Goal: Communication & Community: Answer question/provide support

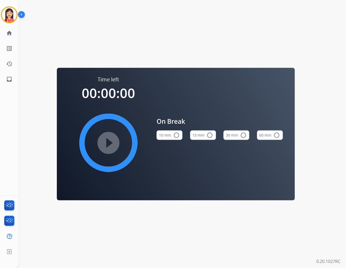
click at [12, 23] on div "[PERSON_NAME] Break Edit Avatar Agent: [PERSON_NAME] Routing Profile: Extend_Cl…" at bounding box center [9, 43] width 19 height 87
click at [9, 16] on img at bounding box center [9, 14] width 15 height 15
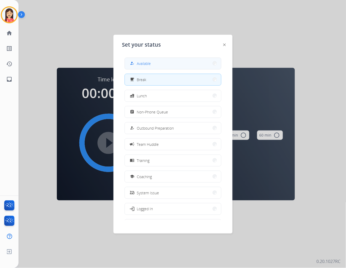
click at [147, 67] on button "how_to_reg Available" at bounding box center [173, 63] width 96 height 11
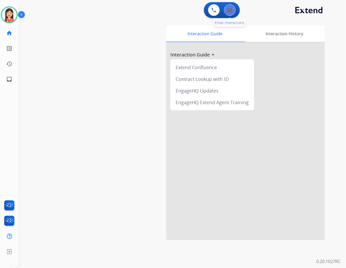
click at [232, 9] on img at bounding box center [229, 10] width 5 height 4
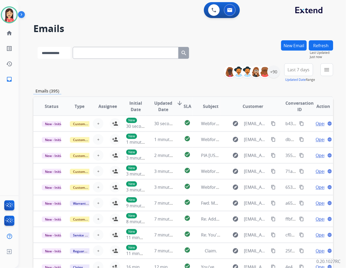
click at [69, 55] on select "**********" at bounding box center [54, 53] width 33 height 12
select select "**********"
click at [38, 47] on select "**********" at bounding box center [54, 53] width 33 height 12
click at [89, 52] on input "text" at bounding box center [126, 53] width 106 height 12
paste input "**********"
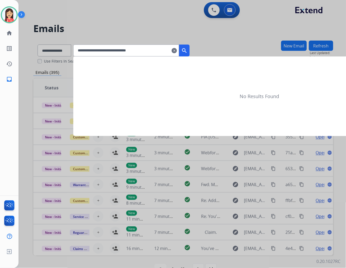
type input "**********"
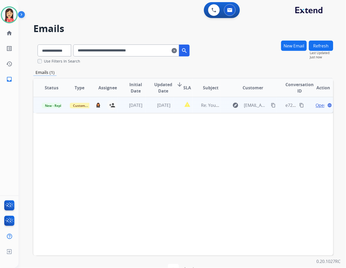
click at [164, 111] on td "[DATE]" at bounding box center [160, 105] width 28 height 16
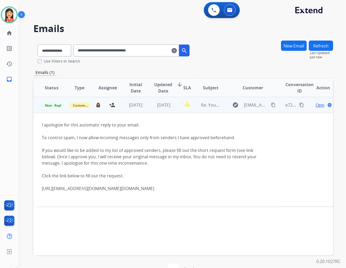
click at [170, 110] on td "[DATE]" at bounding box center [160, 105] width 28 height 16
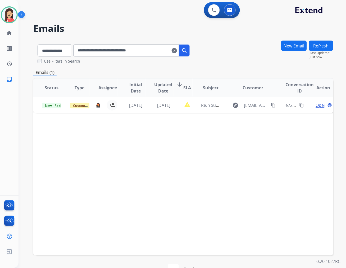
click at [177, 51] on mat-icon "clear" at bounding box center [174, 50] width 5 height 6
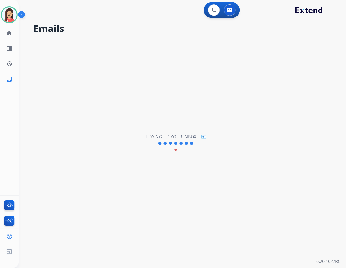
select select "**********"
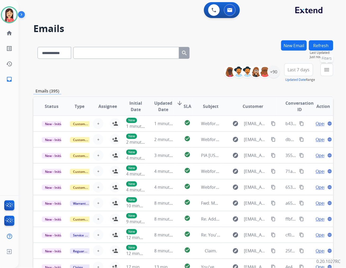
click at [326, 70] on mat-icon "menu" at bounding box center [327, 69] width 6 height 6
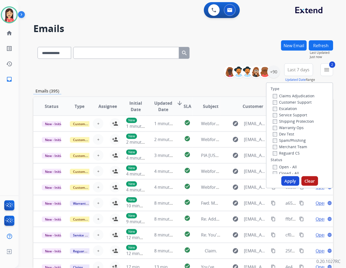
click at [284, 181] on button "Apply" at bounding box center [291, 181] width 18 height 10
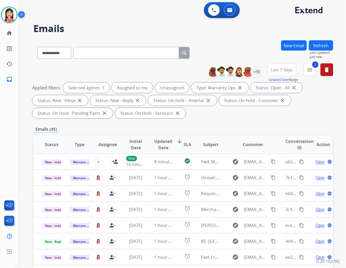
click at [277, 69] on span "Last 7 days" at bounding box center [282, 70] width 22 height 2
click at [277, 136] on div "Last 90 days" at bounding box center [280, 134] width 29 height 8
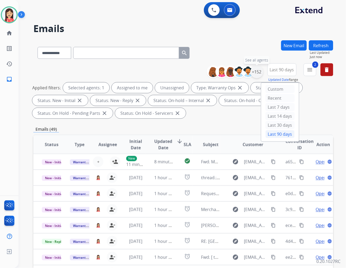
click at [256, 71] on div "+152" at bounding box center [257, 71] width 13 height 13
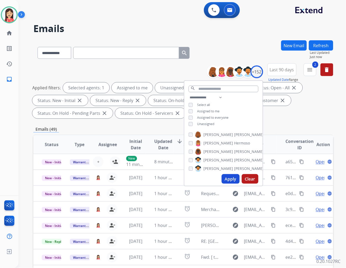
click at [199, 122] on span "Unassigned" at bounding box center [205, 123] width 17 height 4
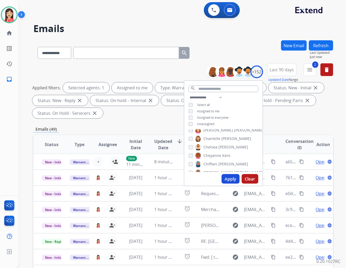
scroll to position [206, 0]
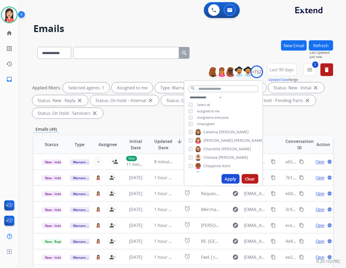
click at [229, 181] on button "Apply" at bounding box center [231, 179] width 18 height 10
click at [161, 142] on span "Updated Date" at bounding box center [163, 144] width 18 height 13
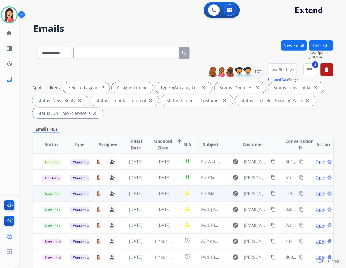
click at [148, 197] on td "[DATE]" at bounding box center [160, 193] width 28 height 16
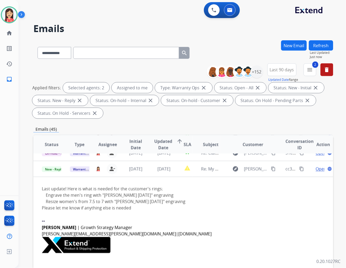
scroll to position [32, 0]
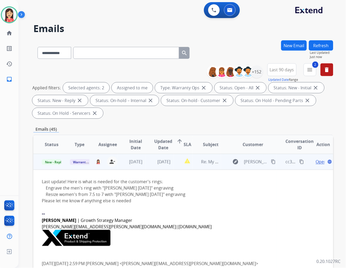
click at [316, 161] on span "Open" at bounding box center [321, 161] width 11 height 6
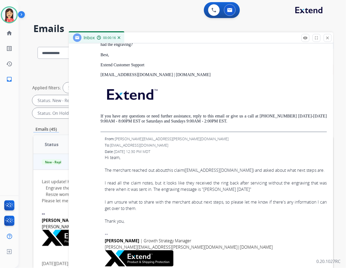
scroll to position [950, 0]
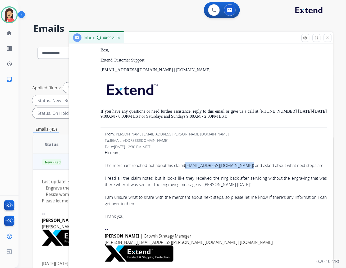
drag, startPoint x: 187, startPoint y: 165, endPoint x: 235, endPoint y: 168, distance: 47.4
click at [235, 168] on div "The merchant reached out about this claim ( [EMAIL_ADDRESS][DOMAIN_NAME] ) and …" at bounding box center [216, 165] width 222 height 6
copy div "( [EMAIL_ADDRESS][DOMAIN_NAME] )"
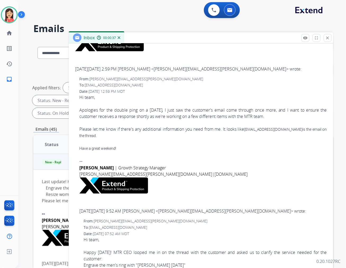
scroll to position [0, 0]
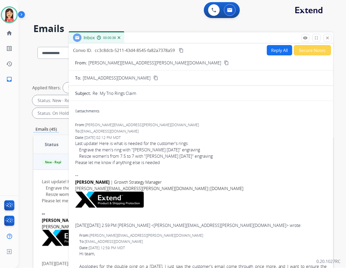
click at [196, 41] on div "Inbox 00:00:38" at bounding box center [201, 37] width 265 height 11
click at [156, 115] on div "0 attachments" at bounding box center [201, 111] width 252 height 13
click at [329, 39] on mat-icon "close" at bounding box center [328, 37] width 5 height 5
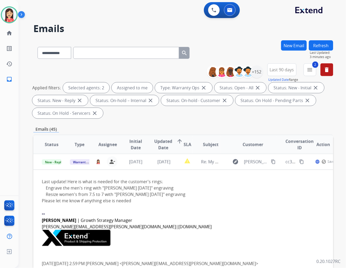
click at [122, 54] on input "text" at bounding box center [126, 53] width 106 height 12
click at [59, 55] on select "**********" at bounding box center [54, 53] width 33 height 12
select select "**********"
click at [38, 47] on select "**********" at bounding box center [54, 53] width 33 height 12
click at [101, 54] on input "text" at bounding box center [126, 53] width 106 height 12
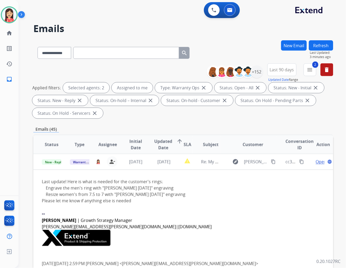
paste input "**********"
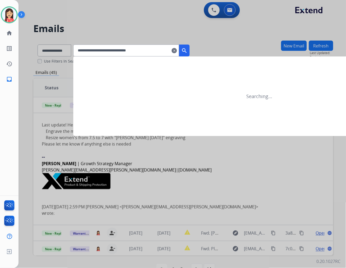
type input "**********"
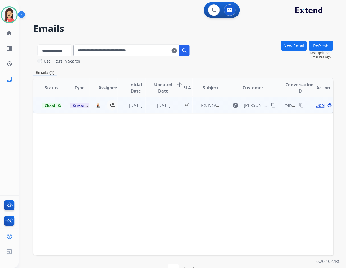
click at [155, 112] on td "[DATE]" at bounding box center [160, 105] width 28 height 16
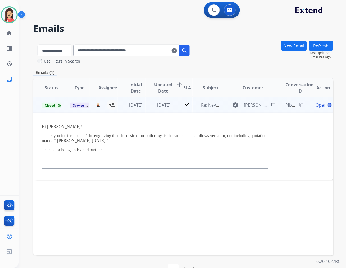
click at [156, 111] on td "[DATE]" at bounding box center [160, 105] width 28 height 16
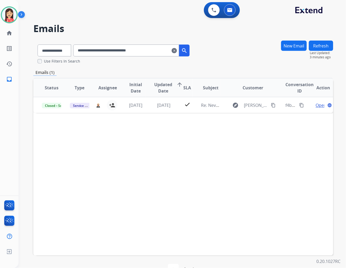
click at [177, 49] on mat-icon "clear" at bounding box center [174, 50] width 5 height 6
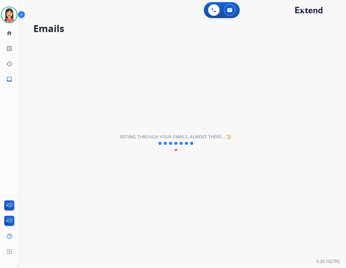
select select "**********"
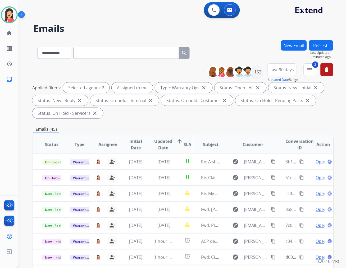
click at [111, 58] on input "text" at bounding box center [126, 53] width 106 height 12
paste input "**********"
type input "**********"
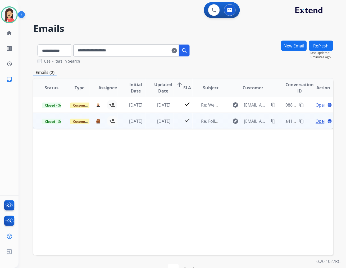
click at [148, 125] on td "[DATE]" at bounding box center [160, 121] width 28 height 16
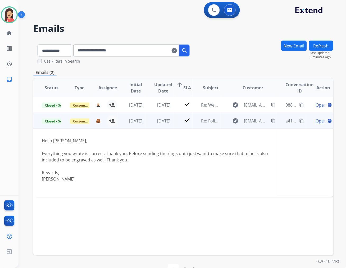
click at [316, 123] on span "Open" at bounding box center [321, 121] width 11 height 6
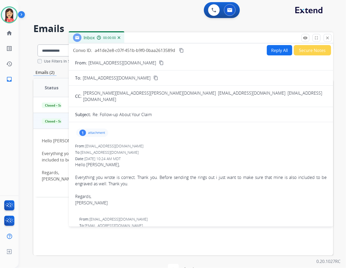
click at [274, 46] on button "Reply All" at bounding box center [279, 50] width 25 height 10
select select "**********"
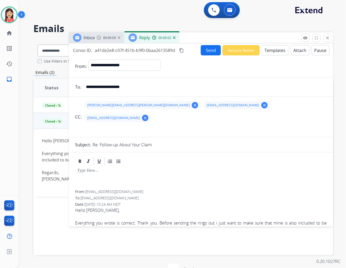
click at [269, 52] on button "Templates" at bounding box center [275, 50] width 27 height 10
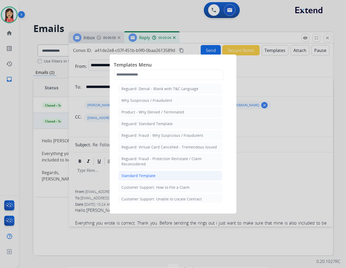
click at [166, 175] on li "Standard Template" at bounding box center [170, 175] width 104 height 10
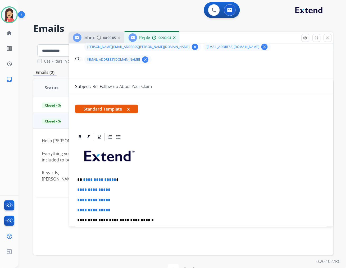
scroll to position [59, 0]
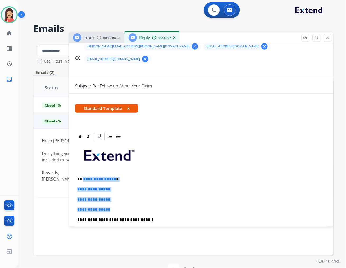
drag, startPoint x: 83, startPoint y: 164, endPoint x: 139, endPoint y: 194, distance: 63.8
click at [139, 194] on div "**********" at bounding box center [201, 232] width 252 height 182
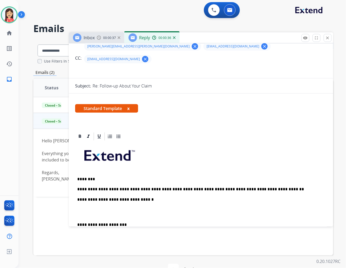
click at [147, 207] on p at bounding box center [201, 212] width 248 height 10
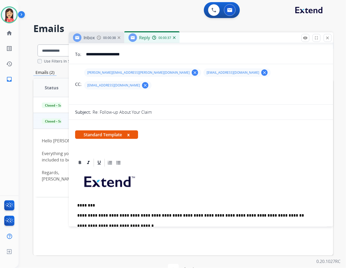
scroll to position [0, 0]
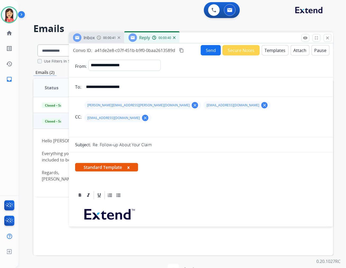
click at [262, 106] on mat-icon "clear" at bounding box center [264, 105] width 5 height 5
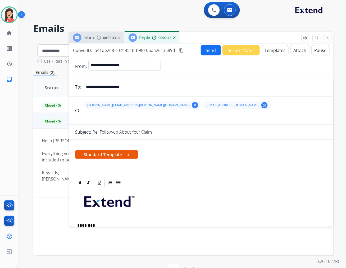
click at [208, 52] on button "Send" at bounding box center [211, 50] width 20 height 10
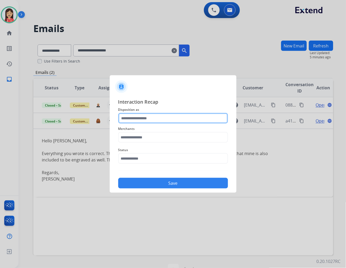
click at [138, 120] on input "text" at bounding box center [173, 118] width 110 height 11
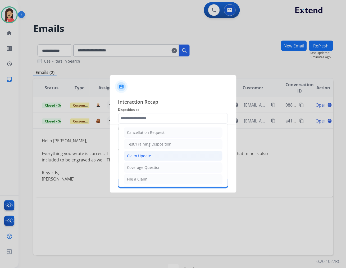
click at [143, 155] on div "Claim Update" at bounding box center [139, 155] width 24 height 5
type input "**********"
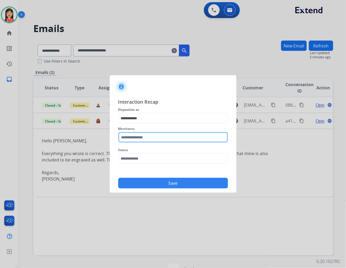
click at [144, 140] on input "text" at bounding box center [173, 137] width 110 height 11
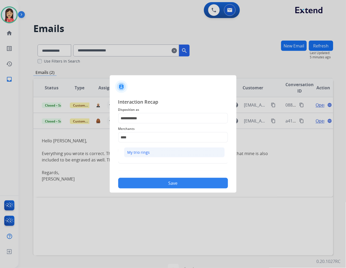
click at [136, 151] on div "My trio rings" at bounding box center [139, 152] width 22 height 5
type input "**********"
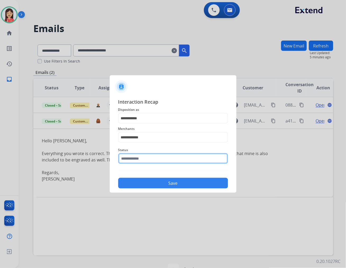
drag, startPoint x: 136, startPoint y: 155, endPoint x: 136, endPoint y: 159, distance: 3.7
click at [136, 156] on input "text" at bounding box center [173, 158] width 110 height 11
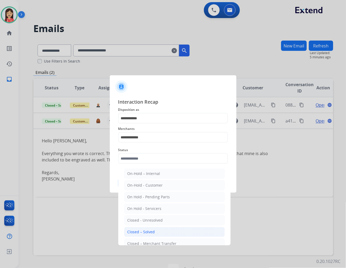
click at [148, 232] on div "Closed – Solved" at bounding box center [142, 231] width 28 height 5
type input "**********"
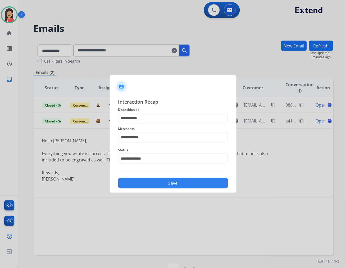
drag, startPoint x: 178, startPoint y: 193, endPoint x: 181, endPoint y: 189, distance: 5.6
click at [178, 193] on div at bounding box center [173, 134] width 346 height 268
click at [183, 187] on button "Save" at bounding box center [173, 183] width 110 height 11
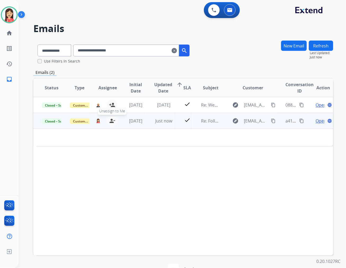
drag, startPoint x: 114, startPoint y: 118, endPoint x: 109, endPoint y: 121, distance: 5.4
click at [114, 118] on mat-icon "person_remove" at bounding box center [112, 121] width 6 height 6
click at [97, 118] on span "+" at bounding box center [98, 121] width 2 height 6
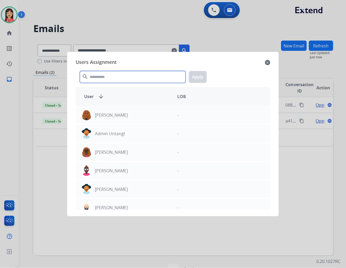
click at [117, 77] on input "text" at bounding box center [133, 77] width 106 height 12
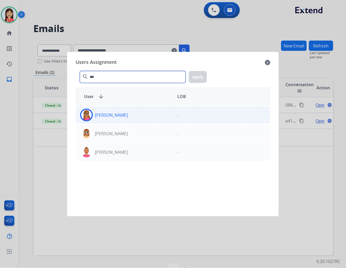
type input "***"
click at [117, 112] on p "[PERSON_NAME]" at bounding box center [111, 115] width 33 height 6
click at [198, 72] on button "Apply" at bounding box center [198, 77] width 18 height 12
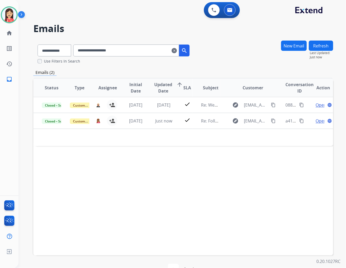
click at [177, 51] on mat-icon "clear" at bounding box center [174, 50] width 5 height 6
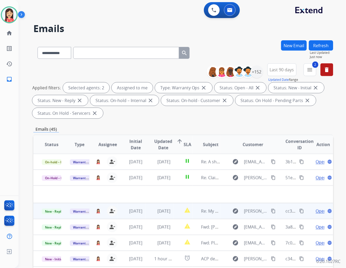
click at [148, 213] on td "[DATE]" at bounding box center [160, 211] width 28 height 16
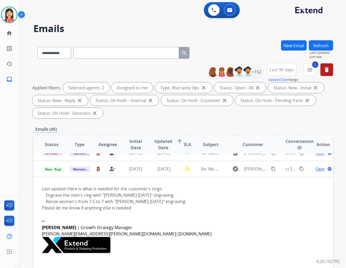
scroll to position [32, 0]
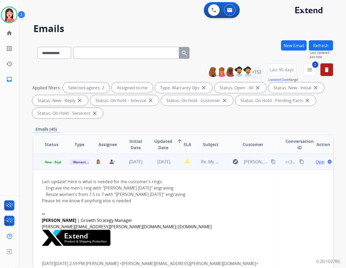
click at [316, 162] on span "Open" at bounding box center [321, 161] width 11 height 6
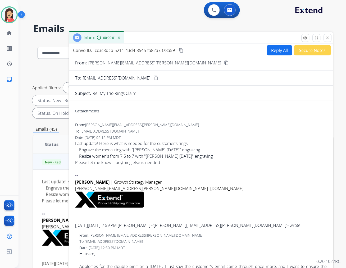
click at [273, 49] on button "Reply All" at bounding box center [279, 50] width 25 height 10
select select "**********"
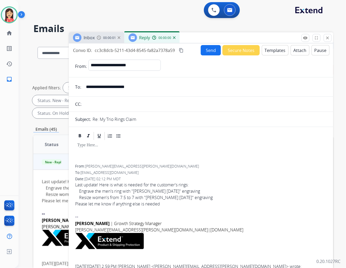
click at [270, 54] on button "Templates" at bounding box center [275, 50] width 27 height 10
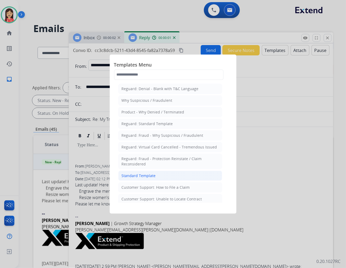
click at [139, 174] on div "Standard Template" at bounding box center [139, 175] width 34 height 5
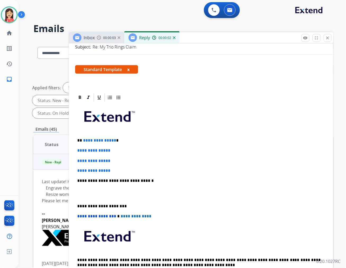
scroll to position [88, 0]
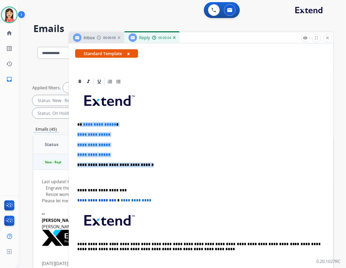
drag, startPoint x: 81, startPoint y: 124, endPoint x: 152, endPoint y: 166, distance: 83.1
click at [152, 166] on div "**********" at bounding box center [201, 177] width 252 height 182
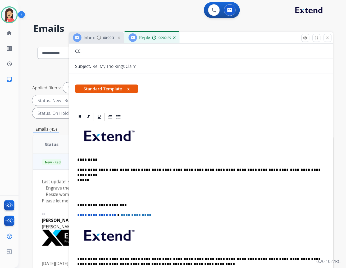
scroll to position [0, 0]
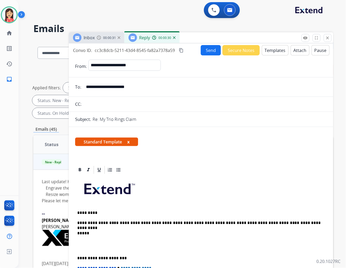
click at [207, 53] on button "Send" at bounding box center [211, 50] width 20 height 10
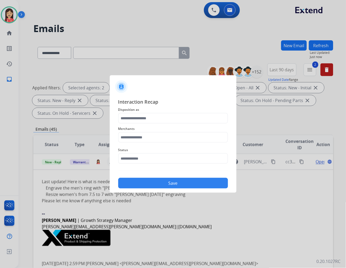
click at [163, 112] on span "Disposition as" at bounding box center [173, 109] width 110 height 6
click at [148, 120] on input "text" at bounding box center [173, 118] width 110 height 11
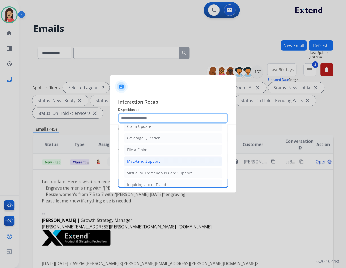
scroll to position [59, 0]
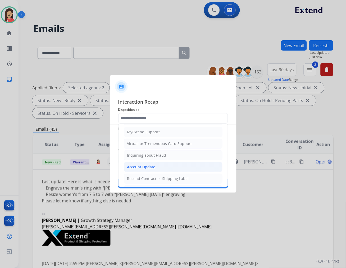
click at [147, 167] on div "Account Update" at bounding box center [141, 166] width 28 height 5
type input "**********"
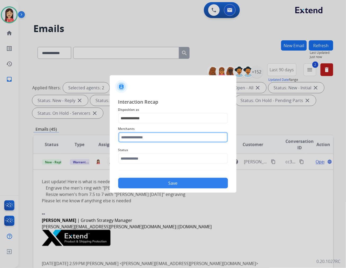
click at [146, 136] on input "text" at bounding box center [173, 137] width 110 height 11
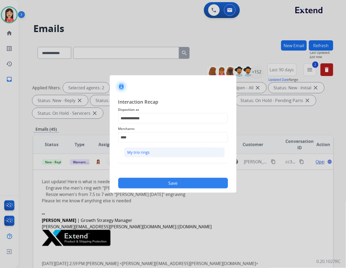
click at [142, 150] on div "My trio rings" at bounding box center [139, 152] width 22 height 5
type input "**********"
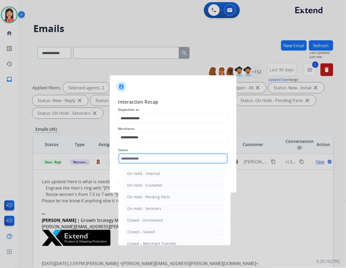
click at [142, 156] on input "text" at bounding box center [173, 158] width 110 height 11
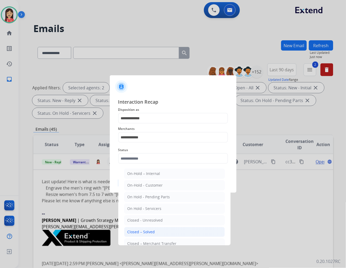
click at [179, 229] on li "Closed – Solved" at bounding box center [174, 232] width 101 height 10
type input "**********"
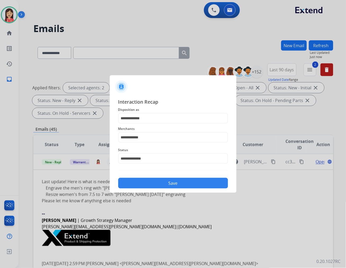
click at [175, 184] on button "Save" at bounding box center [173, 183] width 110 height 11
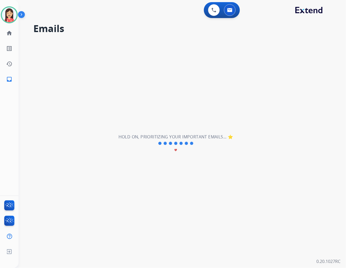
scroll to position [17, 0]
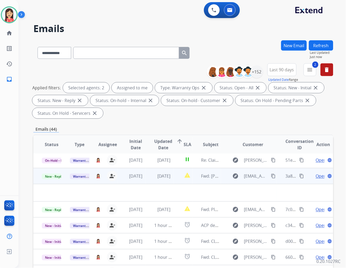
click at [175, 181] on td "report_problem" at bounding box center [183, 176] width 19 height 16
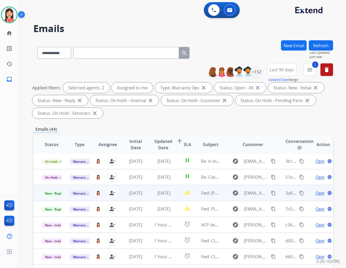
scroll to position [0, 0]
click at [174, 199] on td "report_problem" at bounding box center [183, 193] width 19 height 16
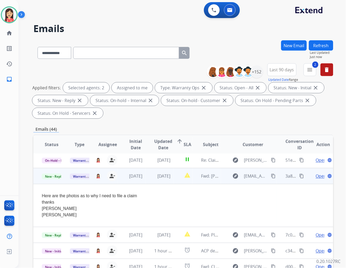
scroll to position [32, 0]
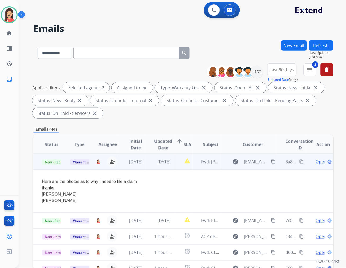
click at [316, 162] on span "Open" at bounding box center [321, 161] width 11 height 6
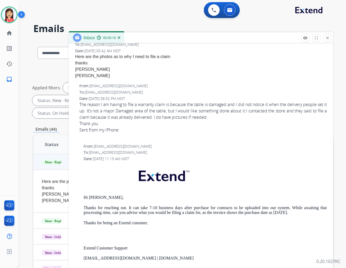
scroll to position [29, 0]
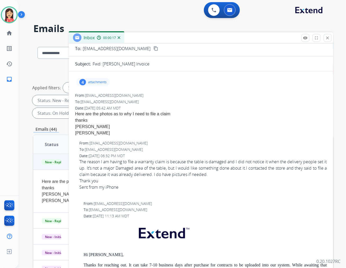
click at [93, 83] on p "attachments" at bounding box center [97, 82] width 19 height 4
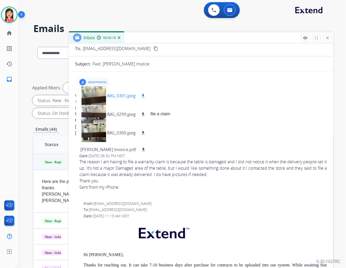
click at [126, 95] on p "IMG_0301.jpeg" at bounding box center [121, 95] width 29 height 6
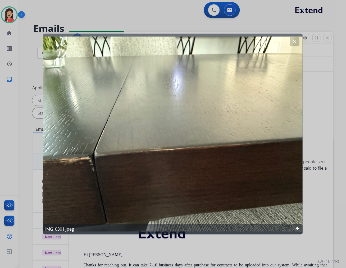
click at [293, 42] on mat-icon "clear" at bounding box center [295, 41] width 5 height 5
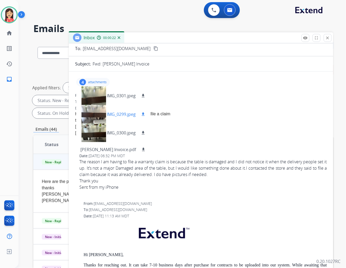
click at [126, 114] on p "IMG_0299.jpeg" at bounding box center [121, 114] width 29 height 6
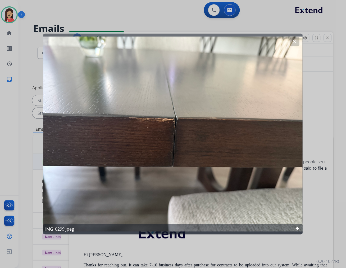
click at [297, 43] on button "clear" at bounding box center [295, 42] width 10 height 10
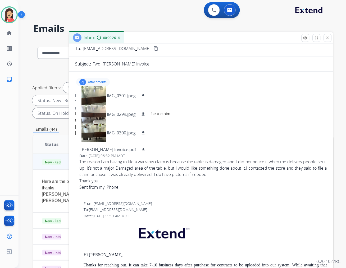
click at [99, 78] on div "4 attachments IMG_0301.jpeg download IMG_0299.jpeg download IMG_0300.jpeg downl…" at bounding box center [93, 82] width 34 height 8
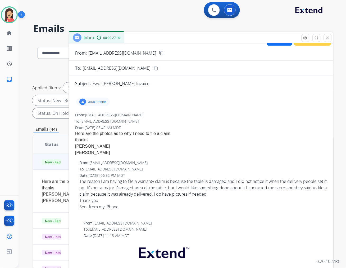
scroll to position [0, 0]
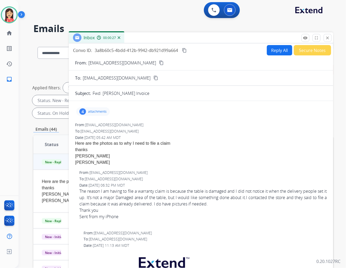
click at [119, 64] on p "[EMAIL_ADDRESS][DOMAIN_NAME]" at bounding box center [122, 63] width 68 height 6
copy p "From:"
click at [166, 122] on div "From: [EMAIL_ADDRESS][DOMAIN_NAME]" at bounding box center [201, 124] width 252 height 5
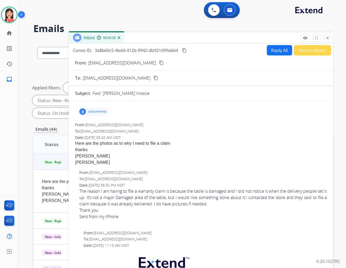
click at [274, 48] on button "Reply All" at bounding box center [279, 50] width 25 height 10
select select "**********"
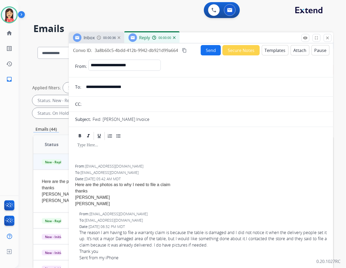
click at [274, 48] on button "Templates" at bounding box center [275, 50] width 27 height 10
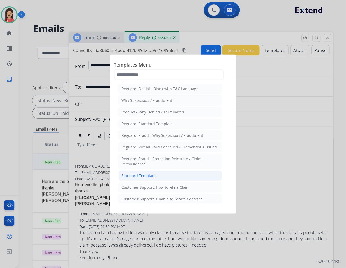
click at [141, 178] on li "Standard Template" at bounding box center [170, 175] width 104 height 10
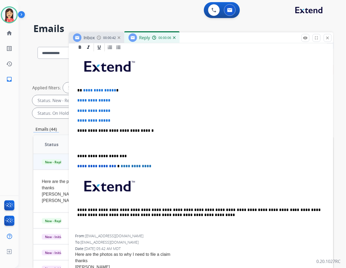
scroll to position [88, 0]
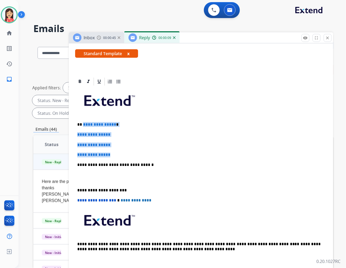
drag, startPoint x: 83, startPoint y: 123, endPoint x: 157, endPoint y: 154, distance: 80.0
click at [157, 154] on div "**********" at bounding box center [201, 177] width 252 height 182
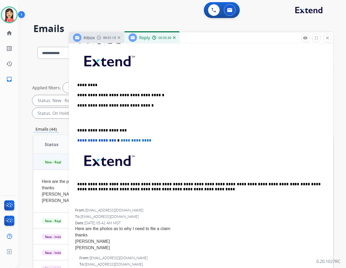
scroll to position [118, 0]
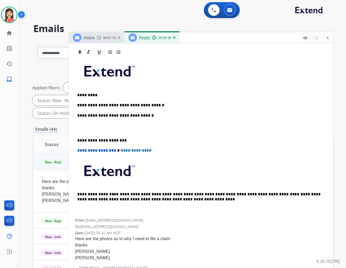
click at [153, 103] on p "**********" at bounding box center [198, 105] width 243 height 5
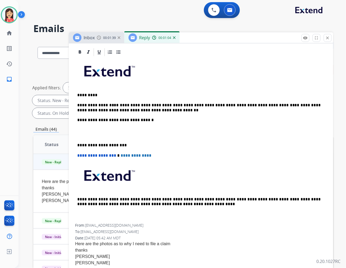
click at [114, 137] on div "**********" at bounding box center [201, 140] width 252 height 167
click at [107, 135] on p at bounding box center [201, 133] width 248 height 10
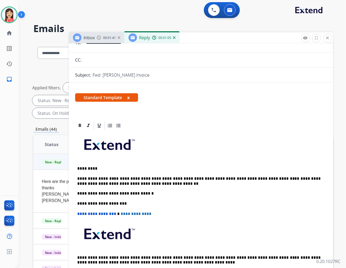
scroll to position [0, 0]
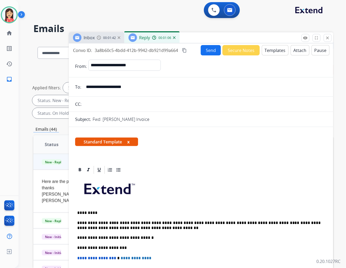
click at [201, 42] on div "Inbox 00:01:42 Reply 00:01:06" at bounding box center [201, 37] width 265 height 11
click at [205, 53] on button "Send" at bounding box center [211, 50] width 20 height 10
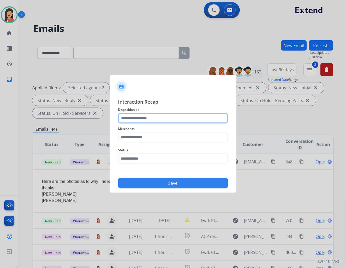
click at [142, 118] on input "text" at bounding box center [173, 118] width 110 height 11
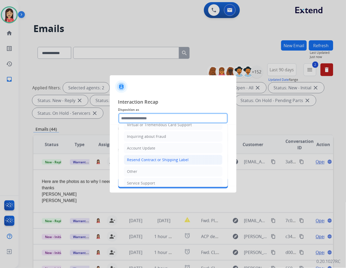
scroll to position [83, 0]
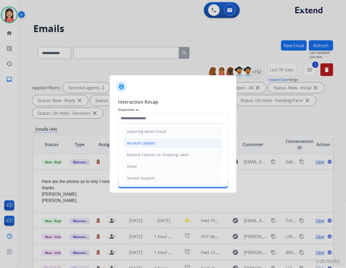
click at [147, 139] on li "Account Update" at bounding box center [173, 143] width 99 height 10
type input "**********"
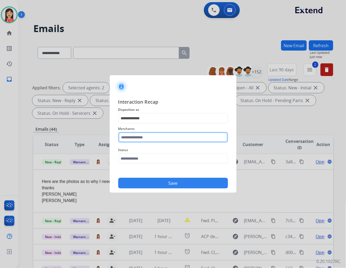
click at [148, 136] on input "text" at bounding box center [173, 137] width 110 height 11
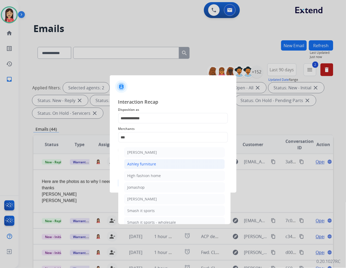
click at [143, 165] on div "Ashley furniture" at bounding box center [142, 163] width 29 height 5
type input "**********"
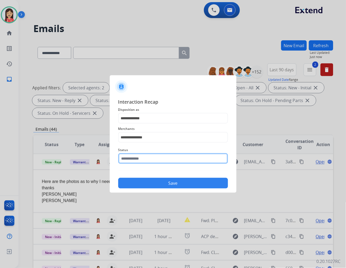
click at [147, 158] on input "text" at bounding box center [173, 158] width 110 height 11
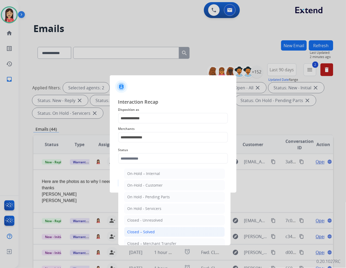
click at [150, 232] on div "Closed – Solved" at bounding box center [142, 231] width 28 height 5
type input "**********"
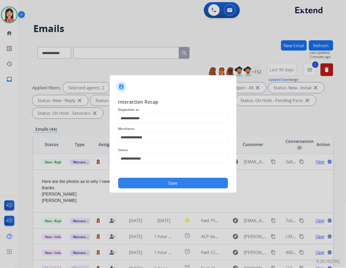
click at [164, 182] on button "Save" at bounding box center [173, 183] width 110 height 11
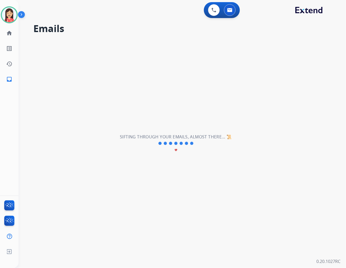
scroll to position [17, 0]
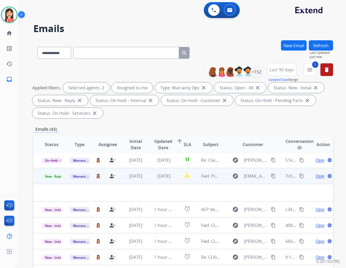
click at [146, 181] on td "[DATE]" at bounding box center [160, 176] width 28 height 16
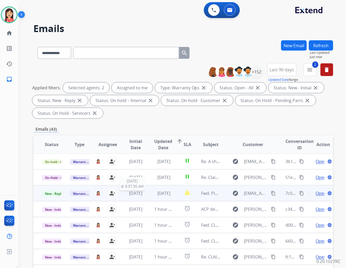
click at [143, 195] on span "[DATE]" at bounding box center [135, 193] width 13 height 6
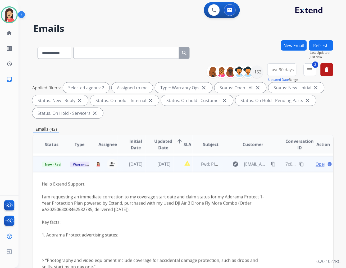
scroll to position [32, 0]
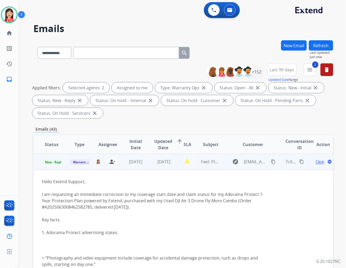
click at [317, 162] on span "Open" at bounding box center [321, 161] width 11 height 6
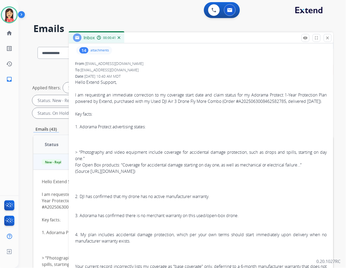
scroll to position [0, 0]
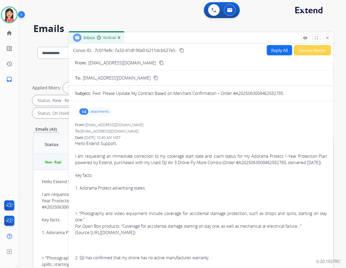
click at [108, 62] on p "[EMAIL_ADDRESS][DOMAIN_NAME]" at bounding box center [122, 63] width 68 height 6
copy p "From:"
click at [208, 159] on div "I am requesting an immediate correction to my coverage start date and claim sta…" at bounding box center [201, 159] width 252 height 13
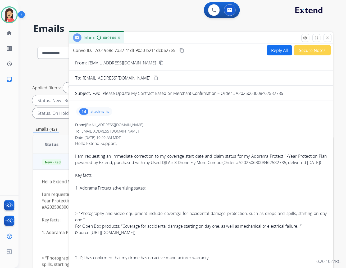
click at [274, 52] on button "Reply All" at bounding box center [279, 50] width 25 height 10
select select "**********"
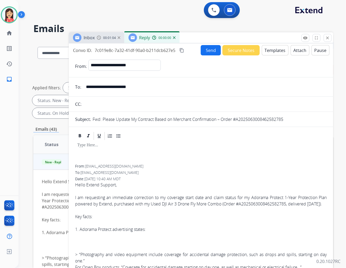
click at [274, 52] on button "Templates" at bounding box center [275, 50] width 27 height 10
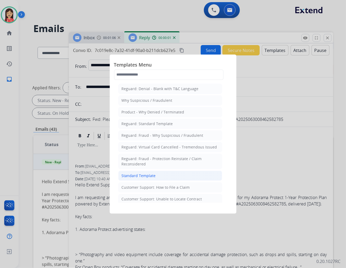
click at [146, 175] on div "Standard Template" at bounding box center [139, 175] width 34 height 5
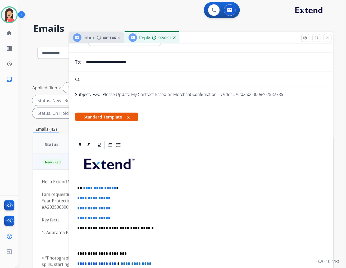
scroll to position [59, 0]
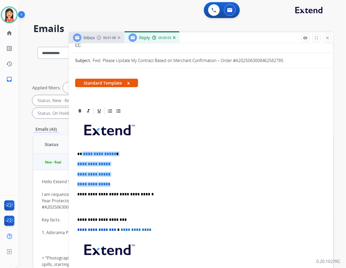
drag, startPoint x: 82, startPoint y: 152, endPoint x: 154, endPoint y: 186, distance: 79.7
click at [154, 186] on div "**********" at bounding box center [201, 207] width 252 height 182
click at [169, 175] on p "**********" at bounding box center [201, 174] width 248 height 5
drag, startPoint x: 85, startPoint y: 206, endPoint x: 81, endPoint y: 152, distance: 53.9
click at [81, 152] on div "**********" at bounding box center [201, 207] width 252 height 182
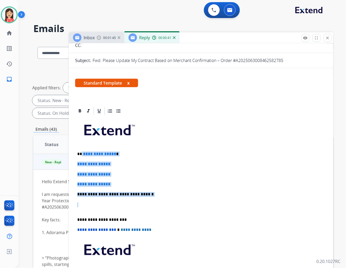
click at [83, 154] on span "**********" at bounding box center [99, 154] width 33 height 4
drag, startPoint x: 116, startPoint y: 184, endPoint x: 83, endPoint y: 151, distance: 47.2
click at [83, 151] on div "**********" at bounding box center [201, 207] width 252 height 182
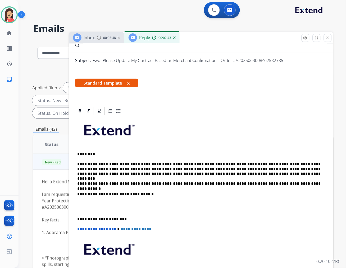
click at [91, 209] on p at bounding box center [201, 207] width 248 height 10
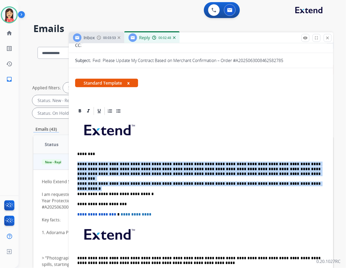
drag, startPoint x: 78, startPoint y: 162, endPoint x: 306, endPoint y: 183, distance: 229.4
click at [306, 183] on div "**********" at bounding box center [201, 199] width 252 height 167
copy div "**********"
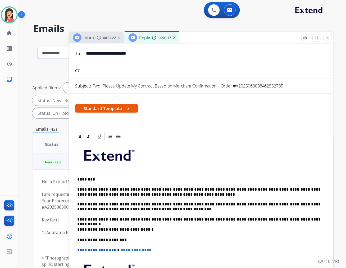
scroll to position [0, 0]
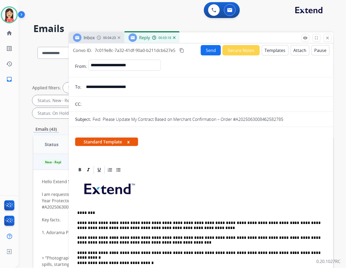
click at [216, 49] on button "Send" at bounding box center [211, 50] width 20 height 10
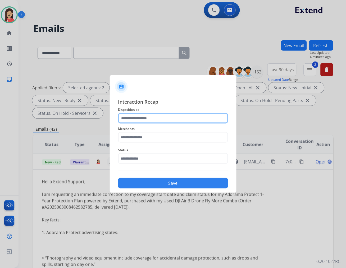
click at [149, 120] on input "text" at bounding box center [173, 118] width 110 height 11
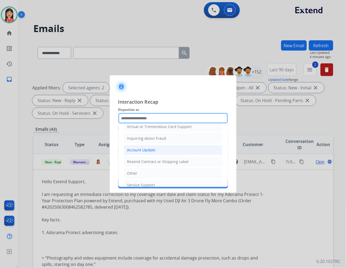
scroll to position [83, 0]
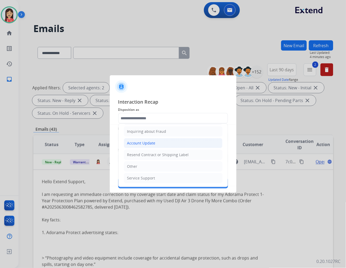
click at [149, 147] on li "Account Update" at bounding box center [173, 143] width 99 height 10
type input "**********"
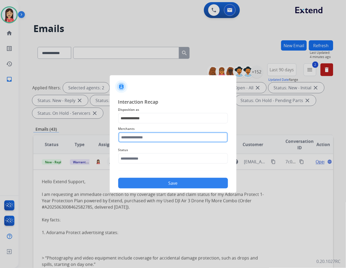
click at [150, 138] on input "text" at bounding box center [173, 137] width 110 height 11
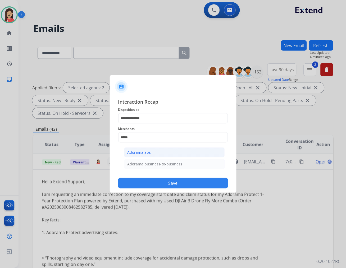
click at [149, 150] on div "Adorama abs" at bounding box center [140, 152] width 24 height 5
type input "**********"
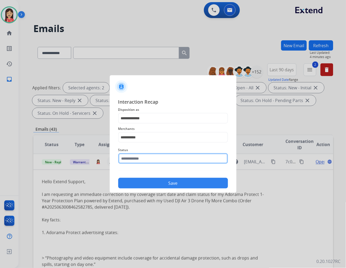
click at [141, 160] on input "text" at bounding box center [173, 158] width 110 height 11
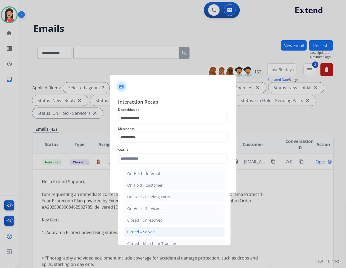
click at [131, 229] on li "Closed – Solved" at bounding box center [174, 232] width 101 height 10
type input "**********"
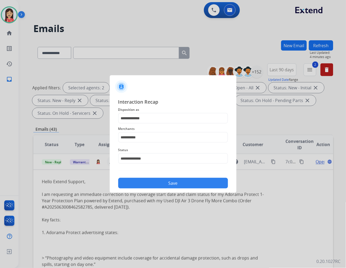
click at [164, 184] on button "Save" at bounding box center [173, 183] width 110 height 11
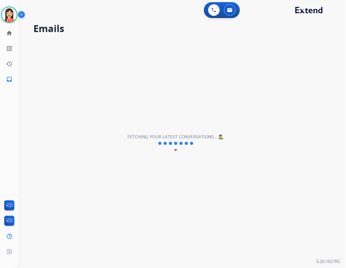
scroll to position [17, 0]
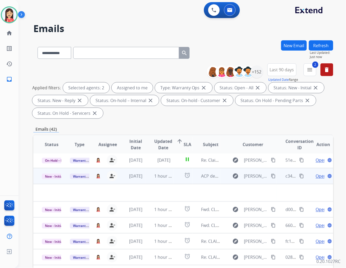
click at [142, 179] on td "[DATE]" at bounding box center [132, 176] width 28 height 16
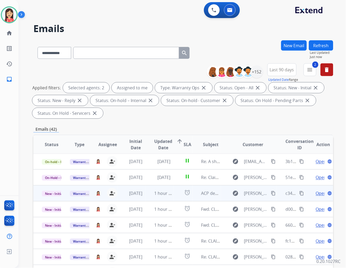
click at [146, 196] on td "1 hour ago" at bounding box center [160, 193] width 28 height 16
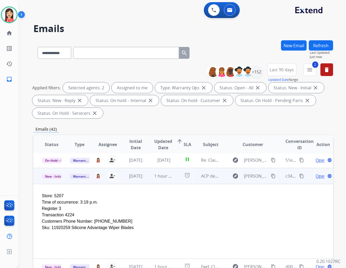
scroll to position [32, 0]
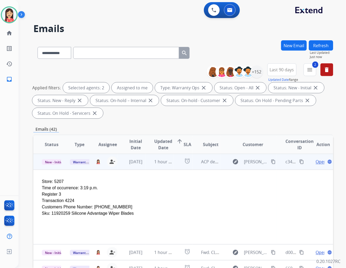
click at [316, 162] on span "Open" at bounding box center [321, 161] width 11 height 6
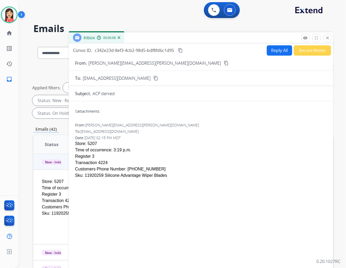
click at [269, 51] on button "Reply All" at bounding box center [279, 50] width 25 height 10
select select "**********"
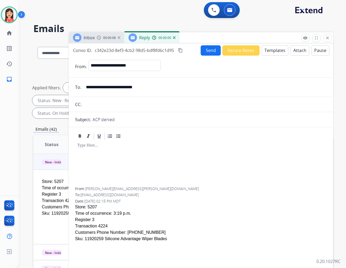
click at [269, 51] on button "Templates" at bounding box center [275, 50] width 27 height 10
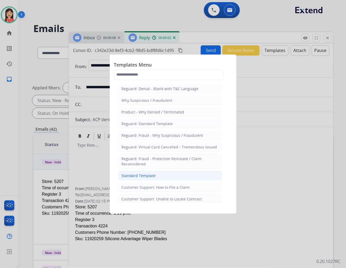
click at [152, 175] on div "Standard Template" at bounding box center [139, 175] width 34 height 5
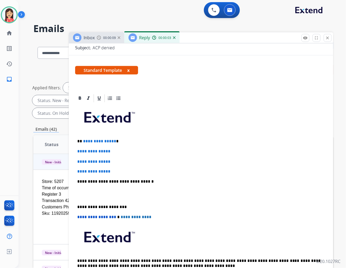
scroll to position [88, 0]
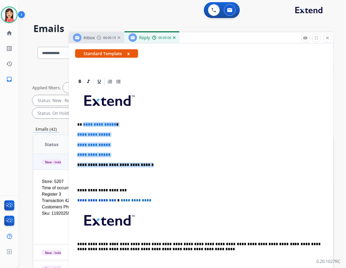
drag, startPoint x: 82, startPoint y: 124, endPoint x: 160, endPoint y: 161, distance: 85.7
click at [160, 161] on div "**********" at bounding box center [201, 177] width 252 height 182
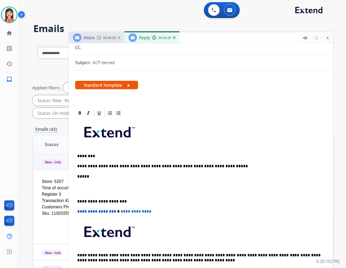
scroll to position [0, 0]
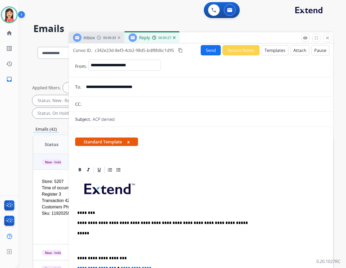
click at [205, 46] on button "Send" at bounding box center [211, 50] width 20 height 10
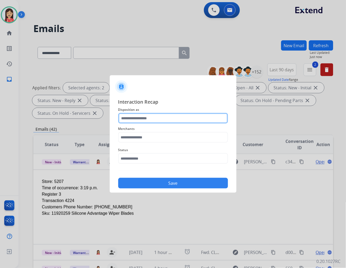
click at [153, 120] on input "text" at bounding box center [173, 118] width 110 height 11
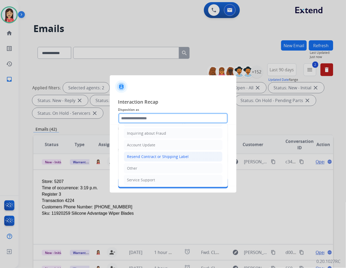
scroll to position [83, 0]
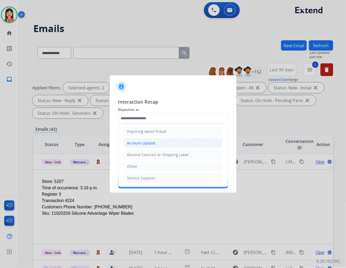
click at [144, 142] on div "Account Update" at bounding box center [141, 142] width 28 height 5
type input "**********"
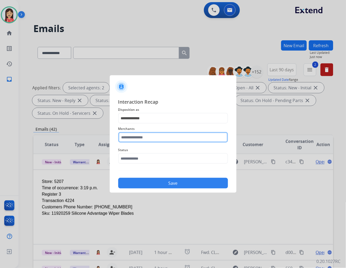
click at [145, 139] on input "text" at bounding box center [173, 137] width 110 height 11
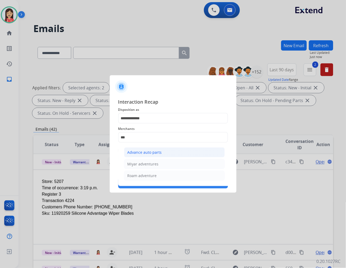
click at [150, 154] on div "Advance auto parts" at bounding box center [145, 152] width 34 height 5
type input "**********"
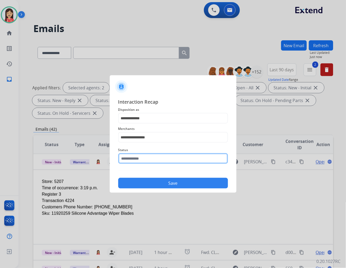
click at [148, 160] on input "text" at bounding box center [173, 158] width 110 height 11
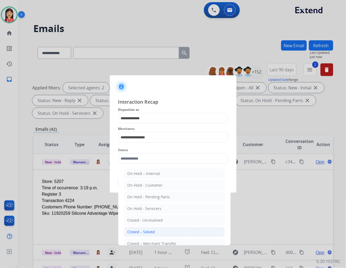
click at [161, 234] on li "Closed – Solved" at bounding box center [174, 232] width 101 height 10
type input "**********"
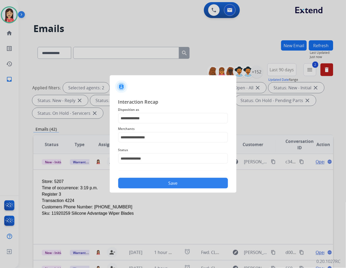
click at [172, 185] on button "Save" at bounding box center [173, 183] width 110 height 11
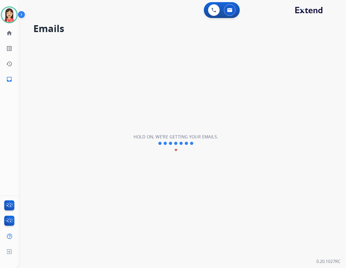
scroll to position [17, 0]
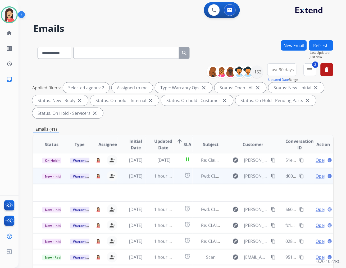
click at [162, 180] on td "1 hour ago" at bounding box center [160, 176] width 28 height 16
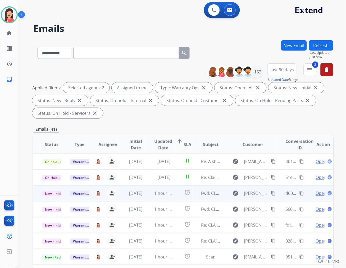
click at [170, 197] on td "1 hour ago" at bounding box center [160, 193] width 28 height 16
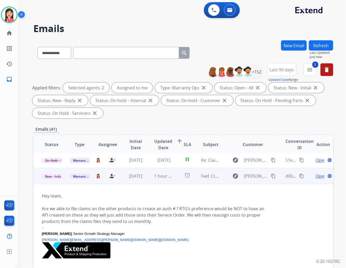
scroll to position [32, 0]
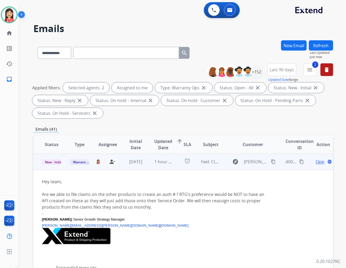
click at [316, 162] on span "Open" at bounding box center [321, 161] width 11 height 6
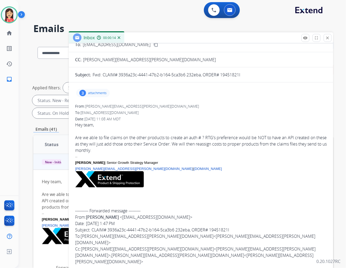
scroll to position [0, 0]
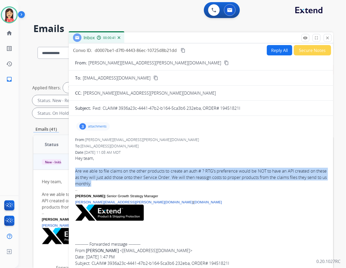
drag, startPoint x: 75, startPoint y: 168, endPoint x: 114, endPoint y: 183, distance: 42.1
copy div "Are we able to file claims on the other products to create an auth # ? RTG’s pr…"
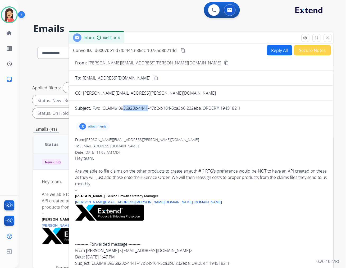
drag, startPoint x: 120, startPoint y: 109, endPoint x: 145, endPoint y: 109, distance: 25.4
click at [145, 109] on p "Fwd: CLAIM# 3936a23c-4441-47b2-b164-5ca3b6 232eba, ORDER# 19451821I" at bounding box center [167, 108] width 148 height 6
drag, startPoint x: 118, startPoint y: 109, endPoint x: 123, endPoint y: 109, distance: 4.8
click at [123, 109] on p "Fwd: CLAIM# 3936a23c-4441-47b2-b164-5ca3b6 232eba, ORDER# 19451821I" at bounding box center [167, 108] width 148 height 6
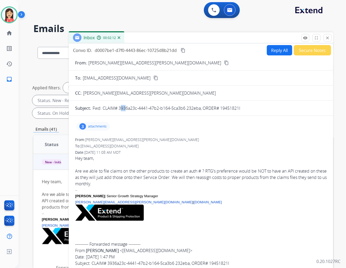
click at [123, 109] on p "Fwd: CLAIM# 3936a23c-4441-47b2-b164-5ca3b6 232eba, ORDER# 19451821I" at bounding box center [167, 108] width 148 height 6
drag, startPoint x: 119, startPoint y: 109, endPoint x: 185, endPoint y: 110, distance: 66.7
click at [185, 110] on p "Fwd: CLAIM# 3936a23c-4441-47b2-b164-5ca3b6 232eba, ORDER# 19451821I" at bounding box center [167, 108] width 148 height 6
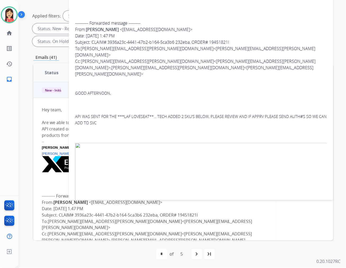
scroll to position [124, 0]
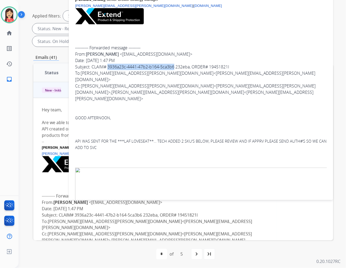
drag, startPoint x: 108, startPoint y: 67, endPoint x: 174, endPoint y: 67, distance: 65.9
click at [174, 67] on div "---------- Forwarded message --------- From: [PERSON_NAME] < [EMAIL_ADDRESS][DO…" at bounding box center [201, 73] width 252 height 57
copy div "3936a23c-4441-47b2-b164-5ca3b6"
drag, startPoint x: 211, startPoint y: 68, endPoint x: 233, endPoint y: 67, distance: 22.3
click at [233, 67] on div "---------- Forwarded message --------- From: [PERSON_NAME] < [EMAIL_ADDRESS][DO…" at bounding box center [201, 73] width 252 height 57
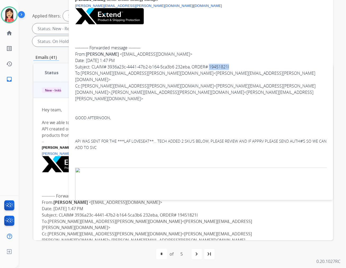
copy div "19451821I"
drag, startPoint x: 107, startPoint y: 67, endPoint x: 190, endPoint y: 69, distance: 83.1
click at [190, 69] on div "---------- Forwarded message --------- From: [PERSON_NAME] < [EMAIL_ADDRESS][DO…" at bounding box center [201, 73] width 252 height 57
copy div "3936a23c-4441-47b2-b164-5ca3b6 232eba"
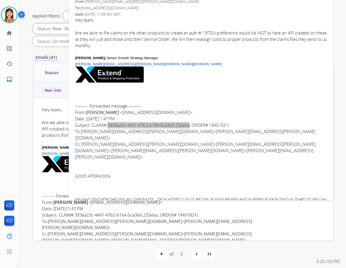
scroll to position [65, 0]
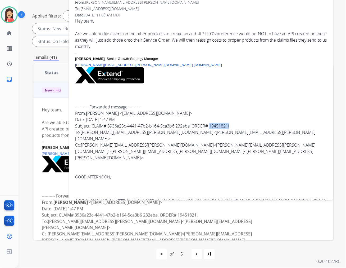
drag, startPoint x: 210, startPoint y: 127, endPoint x: 232, endPoint y: 126, distance: 21.7
click at [232, 126] on div "---------- Forwarded message --------- From: [PERSON_NAME] < [EMAIL_ADDRESS][DO…" at bounding box center [201, 132] width 252 height 57
copy div "19451821I"
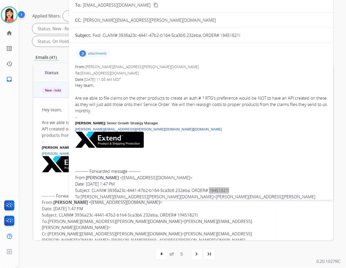
scroll to position [0, 0]
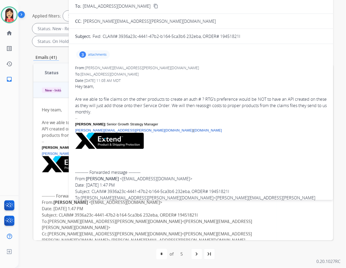
click at [191, 130] on p "[PERSON_NAME][EMAIL_ADDRESS][PERSON_NAME][DOMAIN_NAME] | [DOMAIN_NAME]" at bounding box center [201, 130] width 252 height 6
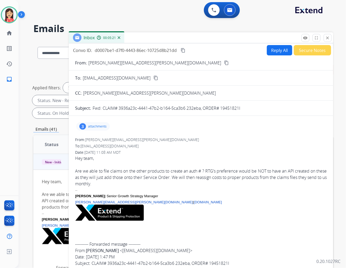
click at [274, 48] on button "Reply All" at bounding box center [279, 50] width 25 height 10
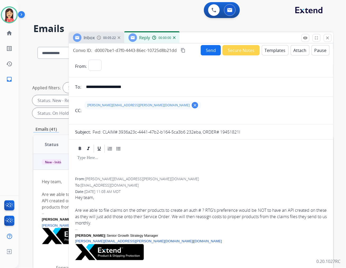
select select "**********"
click at [271, 49] on button "Templates" at bounding box center [275, 50] width 27 height 10
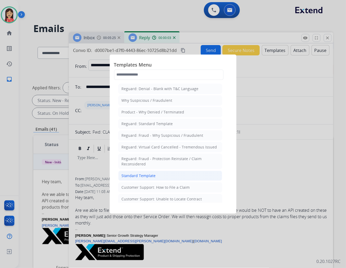
click at [128, 175] on div "Standard Template" at bounding box center [139, 175] width 34 height 5
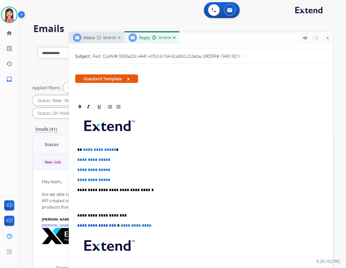
scroll to position [88, 0]
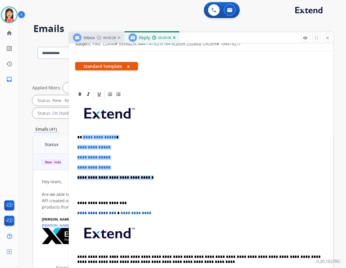
drag, startPoint x: 91, startPoint y: 140, endPoint x: 154, endPoint y: 179, distance: 74.4
click at [154, 179] on div "**********" at bounding box center [201, 190] width 252 height 182
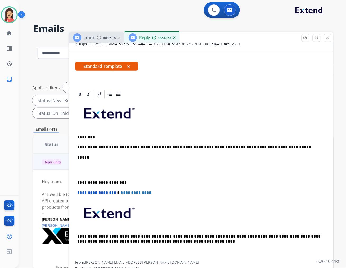
click at [83, 169] on p at bounding box center [201, 170] width 248 height 10
click at [82, 172] on p at bounding box center [201, 170] width 248 height 10
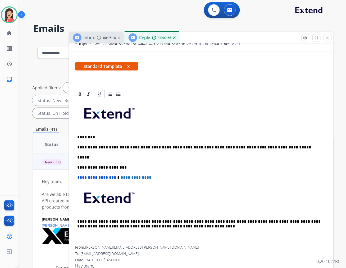
click at [136, 147] on p "**********" at bounding box center [198, 147] width 243 height 5
click at [187, 160] on div "**********" at bounding box center [201, 172] width 252 height 147
click at [285, 145] on p "**********" at bounding box center [198, 147] width 243 height 5
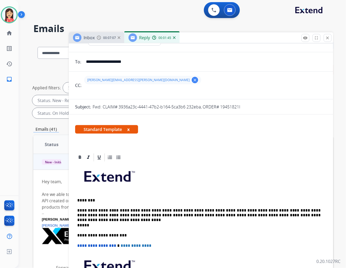
scroll to position [0, 0]
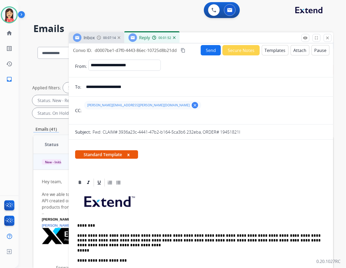
click at [207, 53] on button "Send" at bounding box center [211, 50] width 20 height 10
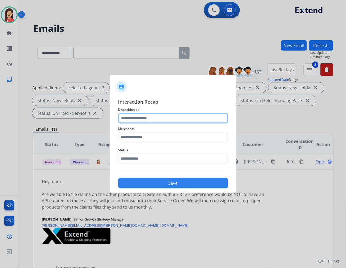
click at [170, 118] on input "text" at bounding box center [173, 118] width 110 height 11
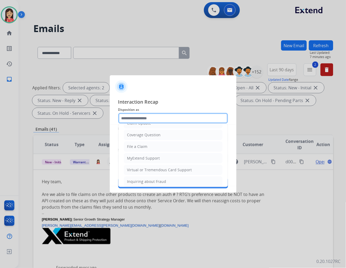
scroll to position [83, 0]
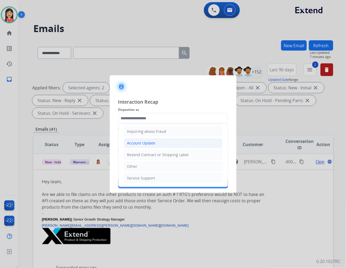
click at [145, 143] on div "Account Update" at bounding box center [141, 142] width 28 height 5
type input "**********"
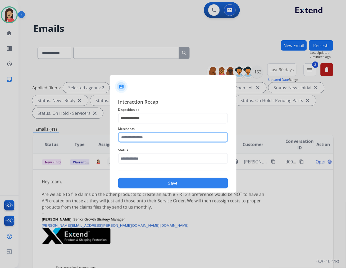
click at [152, 134] on input "text" at bounding box center [173, 137] width 110 height 11
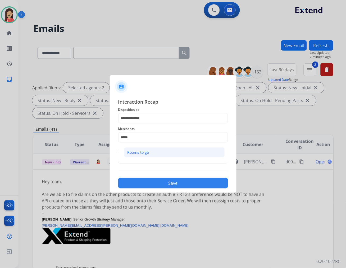
click at [145, 154] on div "Rooms to go" at bounding box center [139, 152] width 22 height 5
type input "**********"
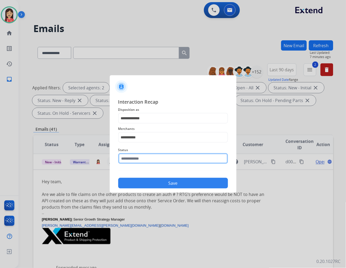
click at [136, 159] on input "text" at bounding box center [173, 158] width 110 height 11
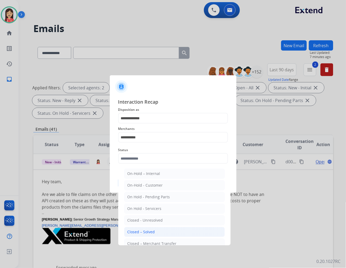
click at [132, 235] on li "Closed – Solved" at bounding box center [174, 232] width 101 height 10
type input "**********"
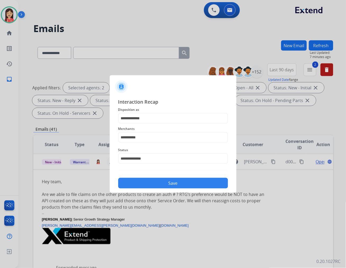
click at [177, 184] on button "Save" at bounding box center [173, 183] width 110 height 11
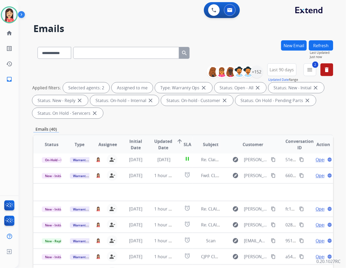
scroll to position [17, 0]
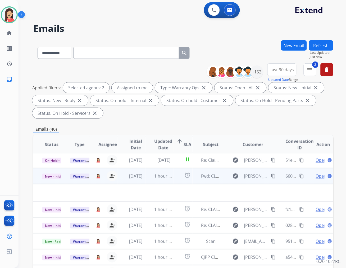
click at [150, 179] on td "1 hour ago" at bounding box center [160, 176] width 28 height 16
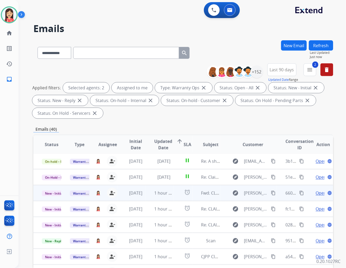
scroll to position [0, 0]
click at [150, 198] on td "1 hour ago" at bounding box center [160, 193] width 28 height 16
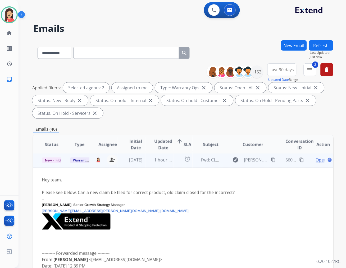
scroll to position [0, 0]
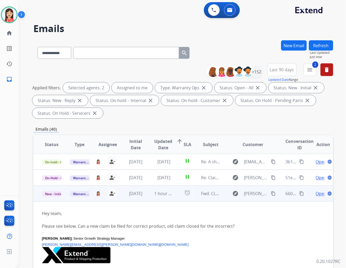
click at [174, 197] on td "alarm" at bounding box center [183, 193] width 19 height 16
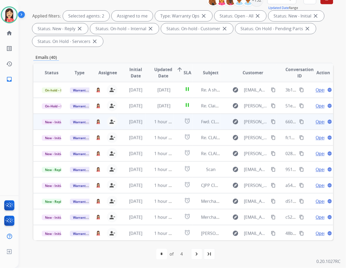
click at [147, 125] on td "1 hour ago" at bounding box center [160, 122] width 28 height 16
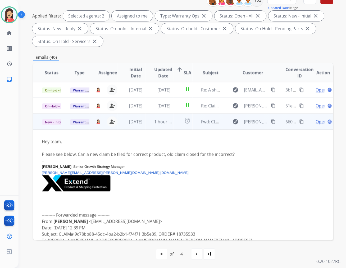
scroll to position [32, 0]
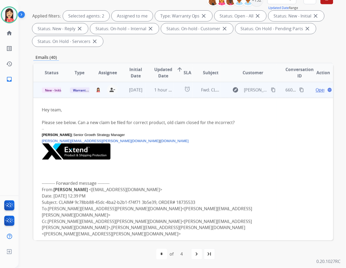
click at [316, 91] on span "Open" at bounding box center [321, 90] width 11 height 6
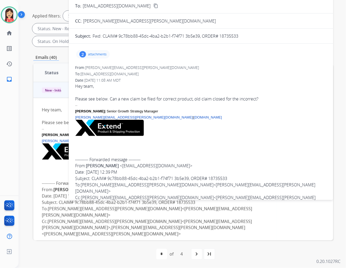
scroll to position [0, 0]
drag, startPoint x: 209, startPoint y: 179, endPoint x: 228, endPoint y: 179, distance: 18.8
click at [228, 179] on div "---------- Forwarded message --------- From: [PERSON_NAME] < [EMAIL_ADDRESS][DO…" at bounding box center [201, 184] width 252 height 57
drag, startPoint x: 228, startPoint y: 179, endPoint x: 209, endPoint y: 179, distance: 19.1
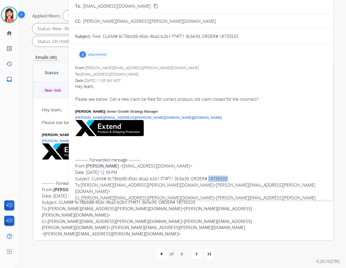
click at [209, 179] on div "---------- Forwarded message --------- From: [PERSON_NAME] < [EMAIL_ADDRESS][DO…" at bounding box center [201, 184] width 252 height 57
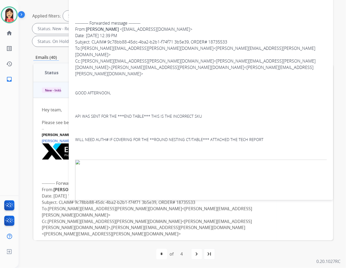
scroll to position [147, 0]
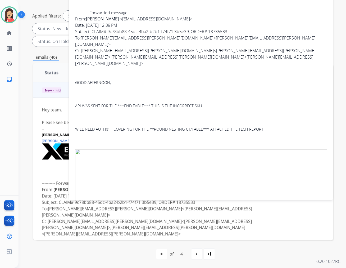
click at [186, 159] on img at bounding box center [201, 247] width 252 height 197
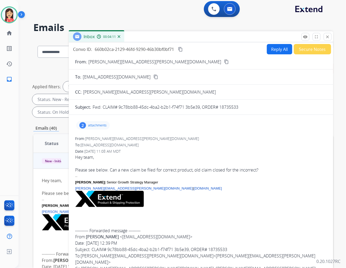
scroll to position [0, 0]
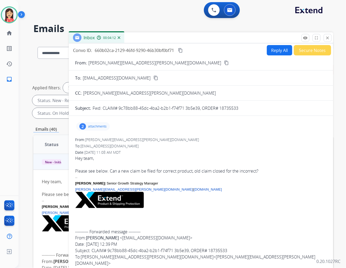
click at [281, 52] on button "Reply All" at bounding box center [279, 50] width 25 height 10
select select "**********"
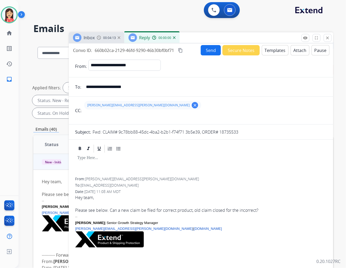
click at [275, 52] on button "Templates" at bounding box center [275, 50] width 27 height 10
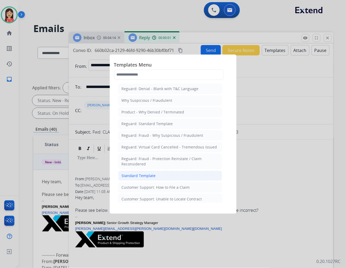
click at [128, 177] on div "Standard Template" at bounding box center [139, 175] width 34 height 5
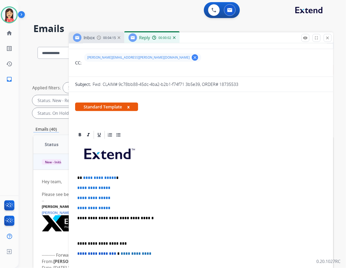
scroll to position [59, 0]
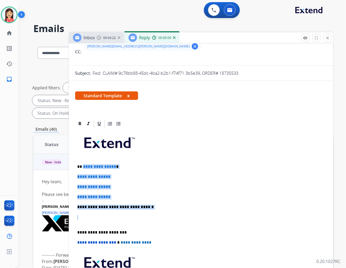
drag, startPoint x: 83, startPoint y: 168, endPoint x: 160, endPoint y: 211, distance: 88.7
click at [160, 211] on div "**********" at bounding box center [201, 219] width 252 height 182
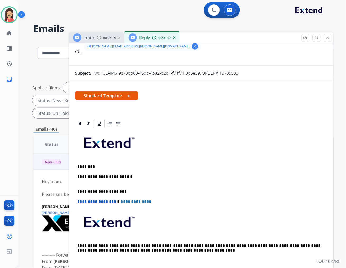
click at [131, 178] on p "**********" at bounding box center [198, 179] width 243 height 10
click at [237, 175] on p "**********" at bounding box center [198, 179] width 243 height 10
click at [251, 175] on p "**********" at bounding box center [198, 179] width 243 height 10
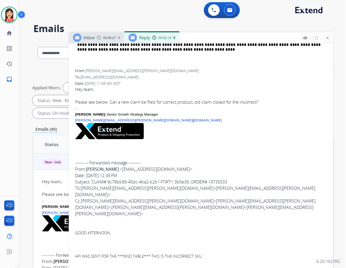
scroll to position [323, 0]
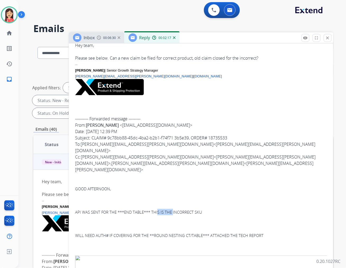
drag, startPoint x: 140, startPoint y: 192, endPoint x: 159, endPoint y: 192, distance: 19.1
click at [159, 209] on span "API WAS SENT FOR THE ***END TABLE*** THIS IS THE INCORRECT SKU" at bounding box center [138, 211] width 127 height 5
copy span "END TABLE"
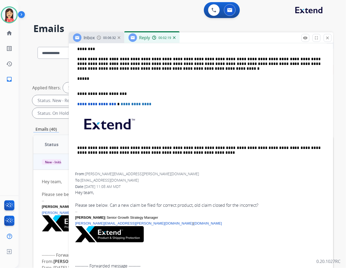
scroll to position [118, 0]
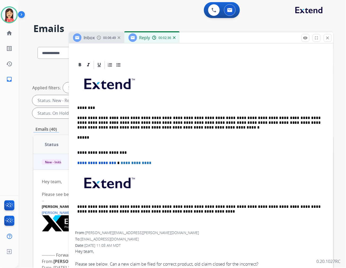
click at [162, 116] on p "**********" at bounding box center [198, 122] width 243 height 15
click at [153, 124] on p "**********" at bounding box center [198, 122] width 243 height 15
click at [154, 124] on p "**********" at bounding box center [198, 122] width 243 height 15
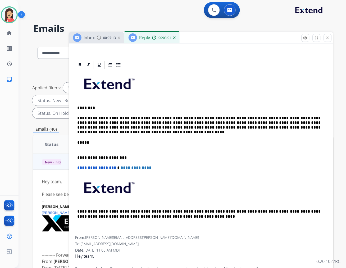
click at [253, 118] on p "**********" at bounding box center [198, 125] width 243 height 20
click at [255, 118] on p "**********" at bounding box center [198, 125] width 243 height 20
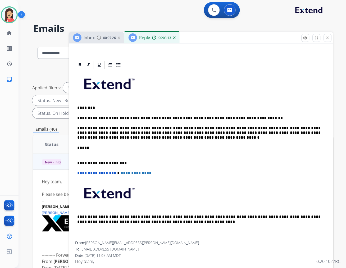
scroll to position [0, 0]
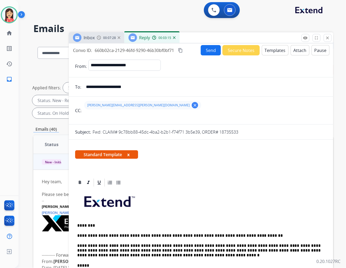
click at [204, 48] on button "Send" at bounding box center [211, 50] width 20 height 10
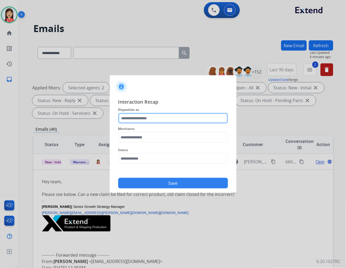
click at [133, 118] on input "text" at bounding box center [173, 118] width 110 height 11
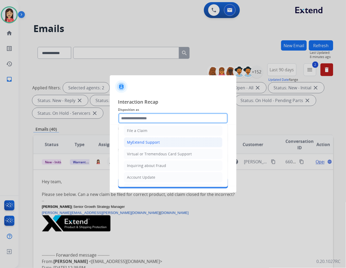
scroll to position [59, 0]
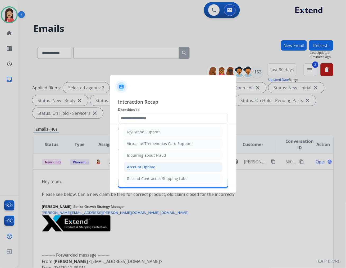
click at [139, 163] on li "Account Update" at bounding box center [173, 167] width 99 height 10
type input "**********"
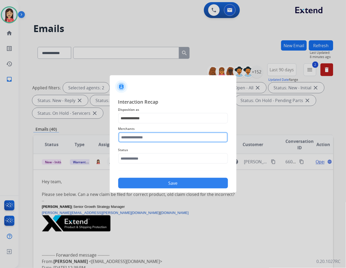
click at [146, 139] on input "text" at bounding box center [173, 137] width 110 height 11
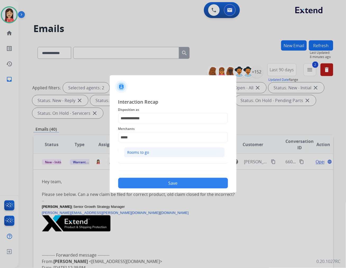
click at [150, 155] on li "Rooms to go" at bounding box center [174, 152] width 101 height 10
type input "**********"
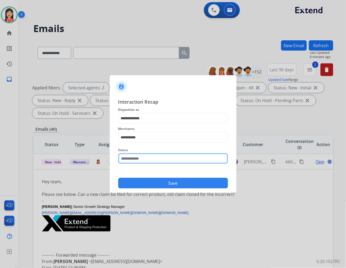
click at [160, 154] on input "text" at bounding box center [173, 158] width 110 height 11
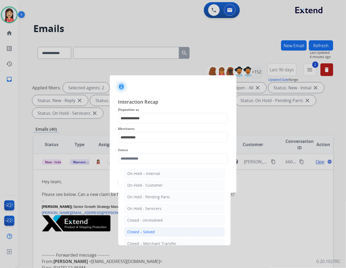
click at [142, 229] on li "Closed – Solved" at bounding box center [174, 232] width 101 height 10
type input "**********"
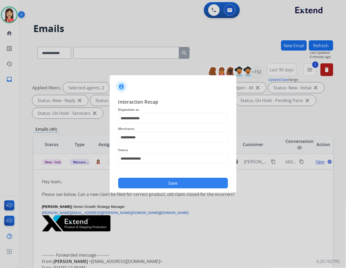
click at [164, 183] on button "Save" at bounding box center [173, 183] width 110 height 11
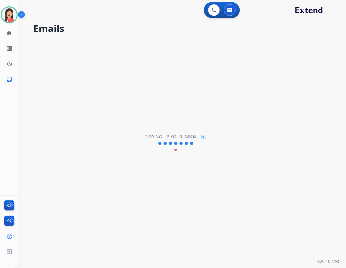
scroll to position [17, 0]
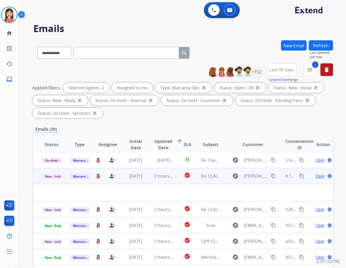
click at [141, 179] on td "[DATE]" at bounding box center [132, 176] width 28 height 16
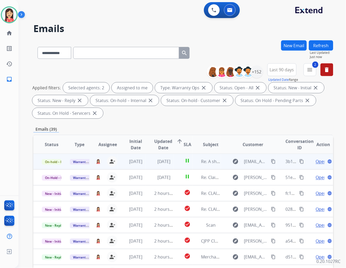
scroll to position [0, 0]
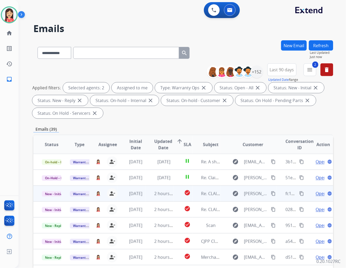
click at [148, 197] on td "2 hours ago" at bounding box center [160, 193] width 28 height 16
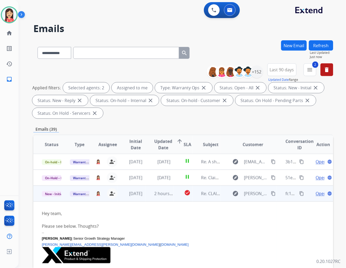
scroll to position [32, 0]
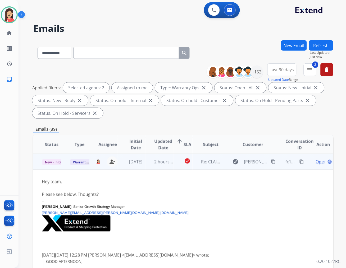
click at [316, 160] on span "Open" at bounding box center [321, 161] width 11 height 6
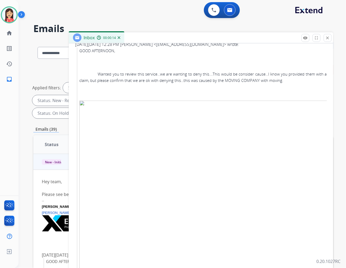
scroll to position [0, 0]
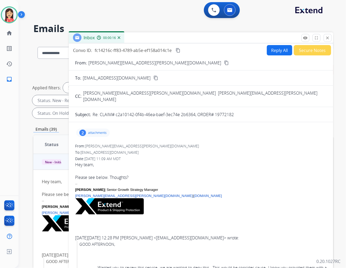
drag, startPoint x: 216, startPoint y: 109, endPoint x: 238, endPoint y: 110, distance: 22.8
click at [238, 111] on div "Re: CLAIM# c2a10142-0f4b-46ea-baef-3ec74e 2b6364, ORDER# 19772182" at bounding box center [210, 114] width 234 height 6
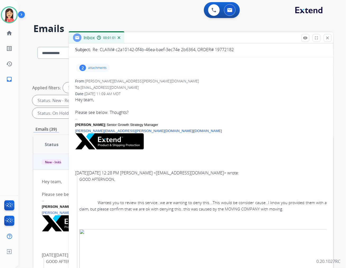
scroll to position [88, 0]
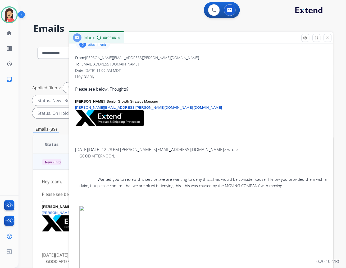
click at [191, 153] on p "GOOD AFTERNOON," at bounding box center [203, 156] width 248 height 6
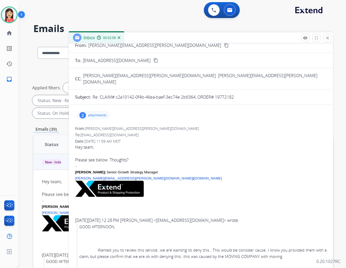
scroll to position [0, 0]
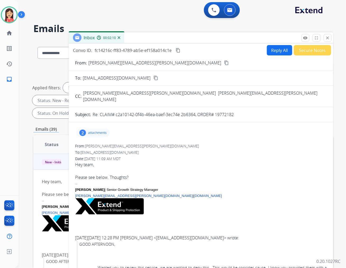
click at [275, 48] on button "Reply All" at bounding box center [279, 50] width 25 height 10
select select "**********"
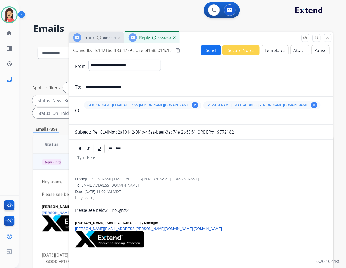
click at [273, 52] on button "Templates" at bounding box center [275, 50] width 27 height 10
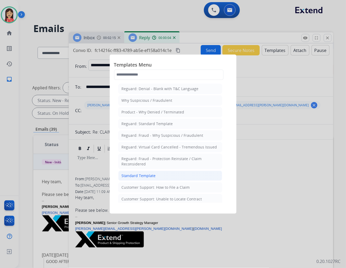
click at [165, 173] on li "Standard Template" at bounding box center [170, 175] width 104 height 10
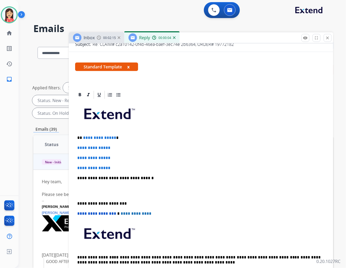
scroll to position [88, 0]
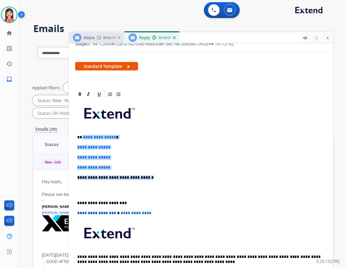
drag, startPoint x: 81, startPoint y: 134, endPoint x: 148, endPoint y: 176, distance: 78.2
click at [148, 176] on div "**********" at bounding box center [201, 190] width 252 height 182
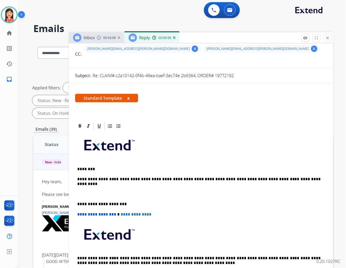
scroll to position [0, 0]
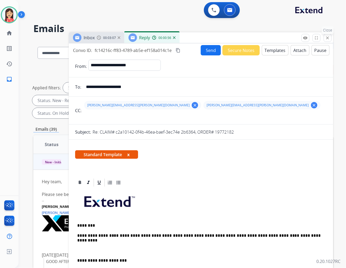
click at [330, 40] on mat-icon "close" at bounding box center [328, 37] width 5 height 5
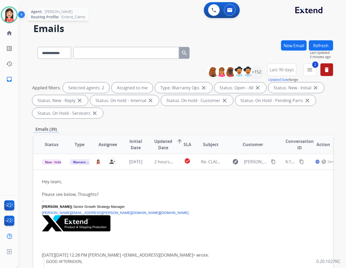
click at [9, 13] on img at bounding box center [9, 14] width 15 height 15
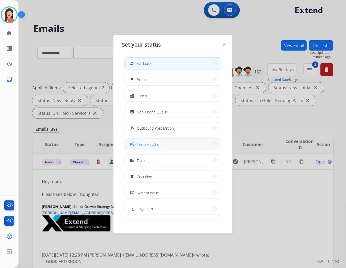
click at [148, 142] on span "Team Huddle" at bounding box center [148, 144] width 22 height 6
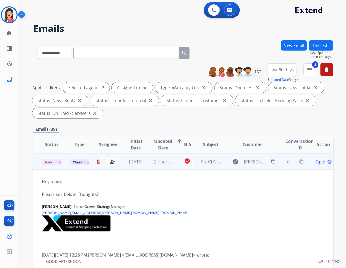
click at [151, 166] on td "2 hours ago" at bounding box center [160, 162] width 28 height 16
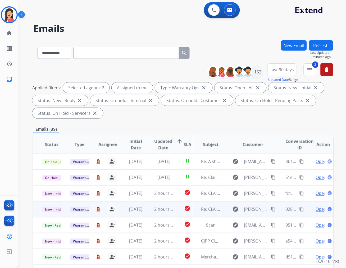
click at [147, 209] on td "2 hours ago" at bounding box center [160, 209] width 28 height 16
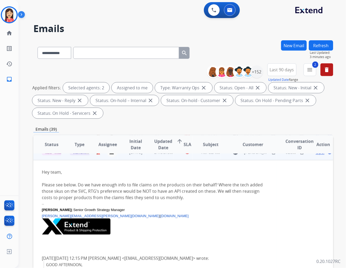
scroll to position [0, 0]
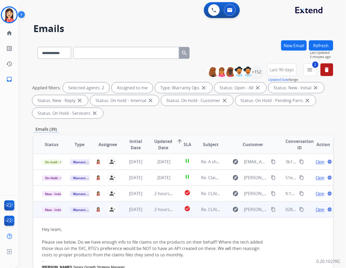
click at [148, 212] on td "2 hours ago" at bounding box center [160, 209] width 28 height 16
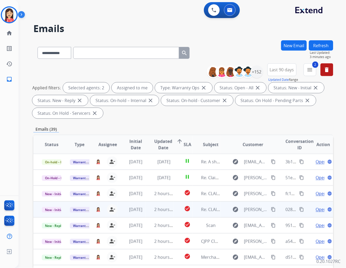
scroll to position [0, 0]
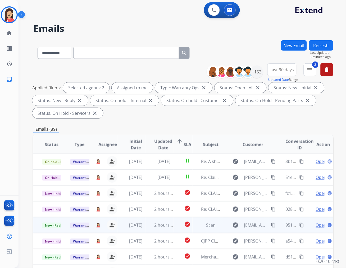
click at [149, 229] on td "2 hours ago" at bounding box center [160, 225] width 28 height 16
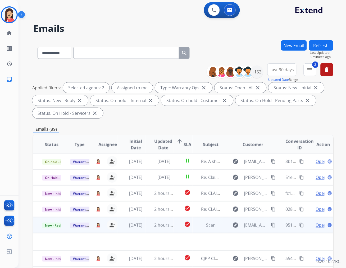
scroll to position [17, 0]
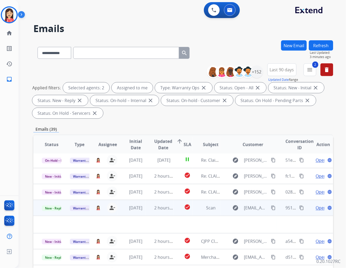
click at [142, 212] on td "[DATE]" at bounding box center [132, 208] width 28 height 16
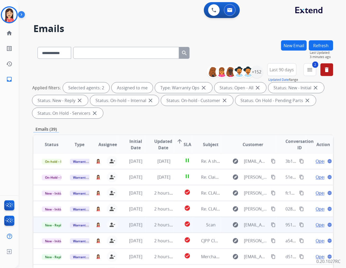
scroll to position [0, 0]
click at [146, 229] on td "2 hours ago" at bounding box center [160, 225] width 28 height 16
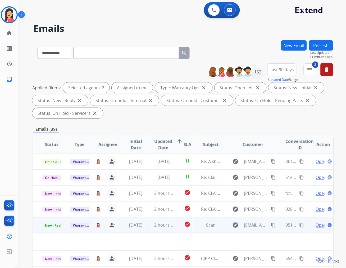
scroll to position [17, 0]
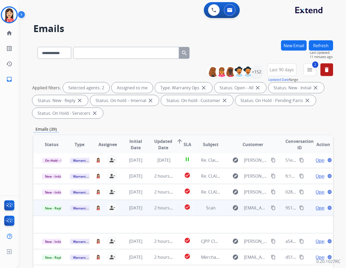
click at [318, 207] on span "Open" at bounding box center [321, 207] width 11 height 6
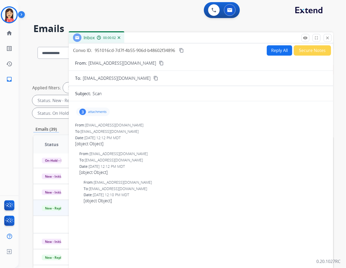
click at [100, 113] on p "attachments" at bounding box center [97, 112] width 19 height 4
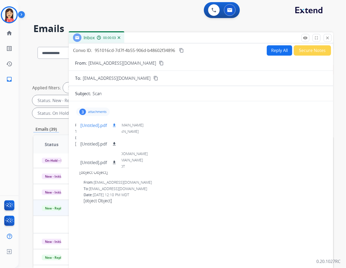
click at [113, 124] on mat-icon "download" at bounding box center [114, 125] width 5 height 5
click at [311, 49] on button "Secure Notes" at bounding box center [312, 50] width 37 height 10
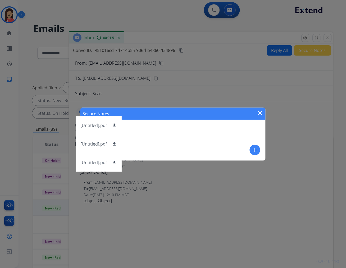
click at [255, 147] on mat-icon "add" at bounding box center [255, 150] width 6 height 6
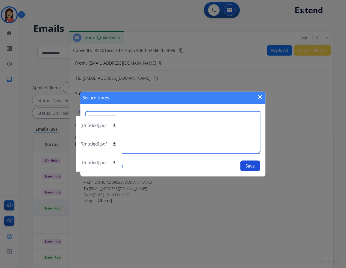
click at [199, 126] on textarea at bounding box center [173, 132] width 175 height 42
type textarea "**********"
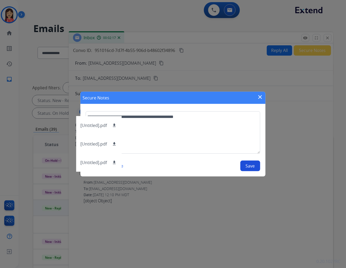
click at [255, 165] on button "Save" at bounding box center [251, 165] width 20 height 11
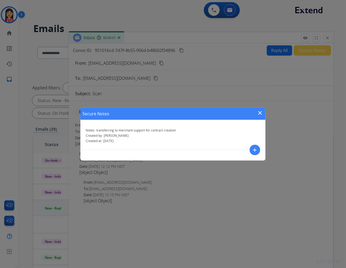
click at [263, 115] on mat-icon "close" at bounding box center [260, 113] width 6 height 6
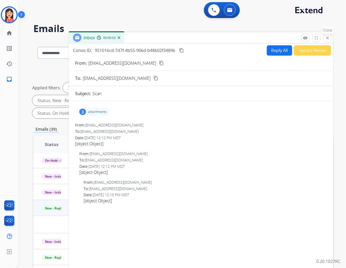
click at [327, 39] on mat-icon "close" at bounding box center [328, 37] width 5 height 5
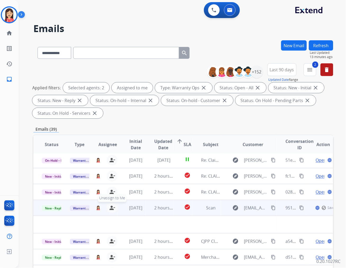
click at [113, 208] on mat-icon "person_remove" at bounding box center [112, 207] width 6 height 6
click at [75, 206] on span "Warranty Ops" at bounding box center [83, 208] width 27 height 6
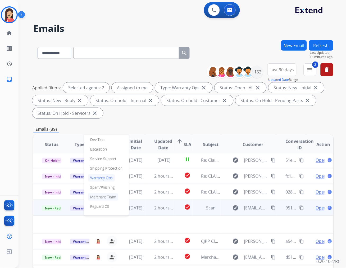
click at [105, 195] on p "Merchant Team" at bounding box center [103, 196] width 30 height 7
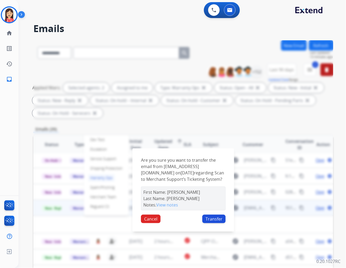
click at [220, 219] on button "Transfer" at bounding box center [213, 218] width 23 height 8
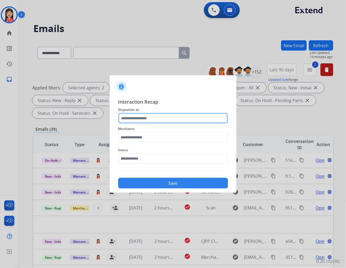
click at [171, 118] on input "text" at bounding box center [173, 118] width 110 height 11
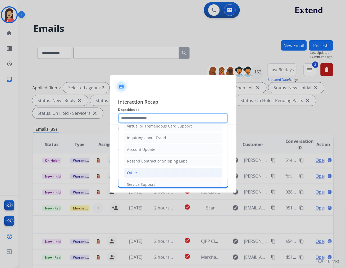
scroll to position [83, 0]
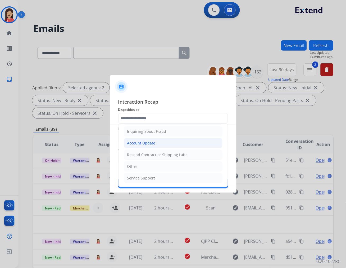
click at [155, 144] on li "Account Update" at bounding box center [173, 143] width 99 height 10
type input "**********"
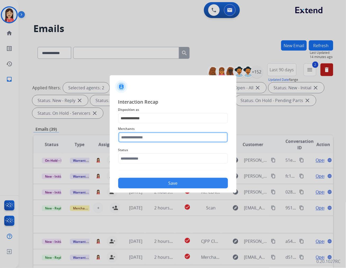
click at [149, 139] on input "text" at bounding box center [173, 137] width 110 height 11
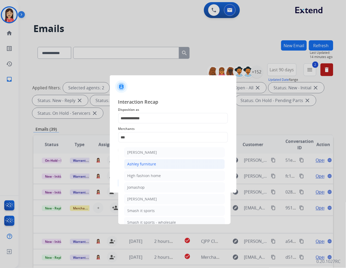
click at [142, 163] on div "Ashley furniture" at bounding box center [142, 163] width 29 height 5
type input "**********"
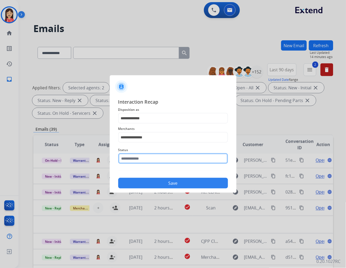
click at [142, 162] on input "text" at bounding box center [173, 158] width 110 height 11
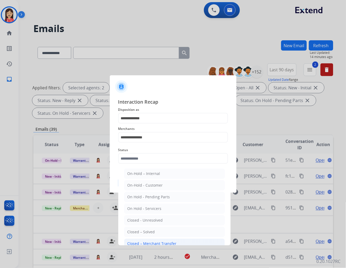
click at [150, 242] on div "Closed – Merchant Transfer" at bounding box center [152, 243] width 49 height 5
type input "**********"
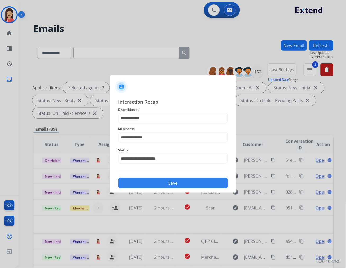
click at [171, 176] on div "Save" at bounding box center [173, 181] width 110 height 14
click at [169, 185] on button "Save" at bounding box center [173, 183] width 110 height 11
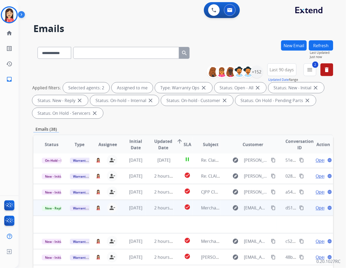
click at [149, 211] on td "2 hours ago" at bounding box center [160, 208] width 28 height 16
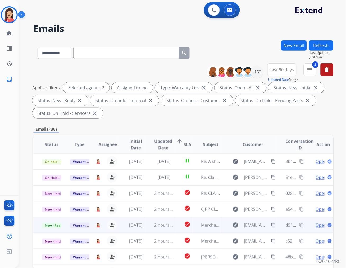
click at [149, 228] on td "2 hours ago" at bounding box center [160, 225] width 28 height 16
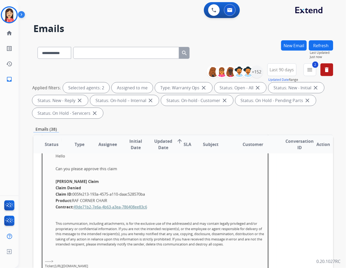
scroll to position [173, 0]
drag, startPoint x: 152, startPoint y: 195, endPoint x: 73, endPoint y: 194, distance: 78.6
click at [73, 194] on p "Claim ID: 005fe213-193a-4575-a110-daac528570ba" at bounding box center [161, 194] width 210 height 6
click at [220, 168] on p "Can you please approve this claim" at bounding box center [161, 168] width 210 height 6
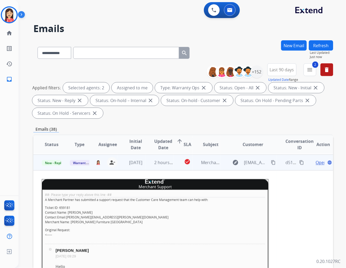
scroll to position [26, 0]
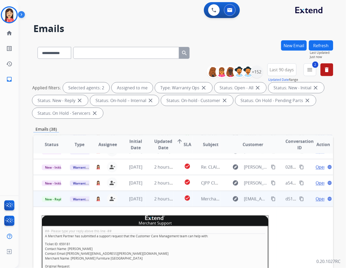
click at [316, 200] on span "Open" at bounding box center [321, 198] width 11 height 6
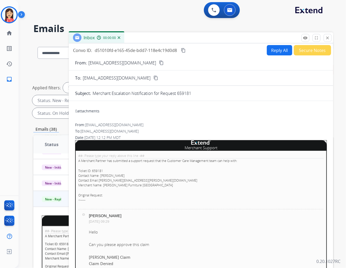
click at [275, 48] on button "Reply All" at bounding box center [279, 50] width 25 height 10
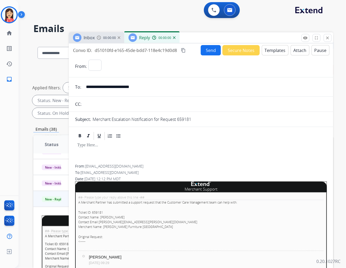
select select "**********"
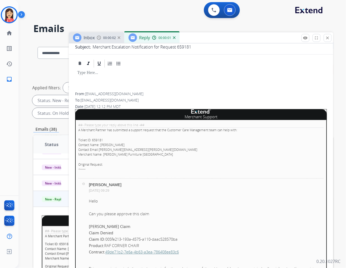
scroll to position [0, 0]
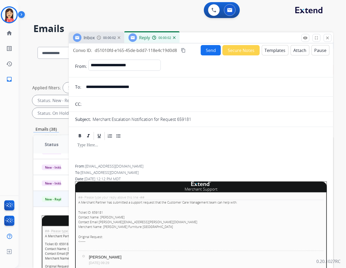
click at [267, 49] on button "Templates" at bounding box center [275, 50] width 27 height 10
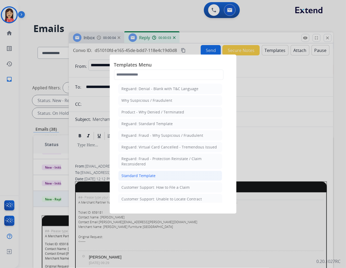
click at [142, 175] on div "Standard Template" at bounding box center [139, 175] width 34 height 5
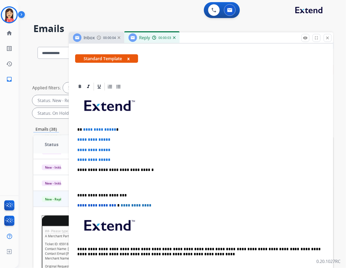
scroll to position [88, 0]
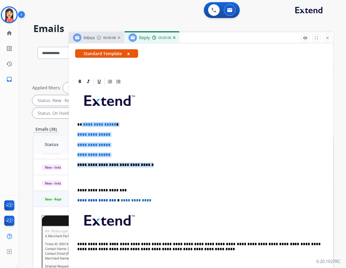
drag, startPoint x: 82, startPoint y: 123, endPoint x: 170, endPoint y: 163, distance: 96.9
click at [170, 163] on div "**********" at bounding box center [201, 177] width 252 height 182
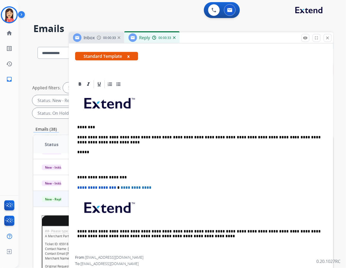
scroll to position [176, 0]
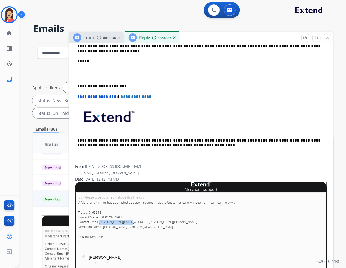
drag, startPoint x: 131, startPoint y: 221, endPoint x: 99, endPoint y: 221, distance: 31.5
click at [99, 221] on p "Ticket ID: 659181 Contact Name: [PERSON_NAME] Contact Email: [PERSON_NAME][EMAI…" at bounding box center [201, 219] width 246 height 19
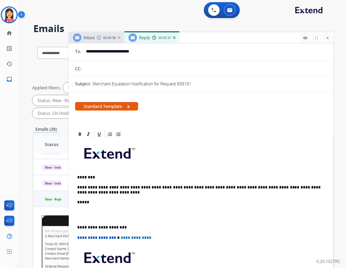
scroll to position [29, 0]
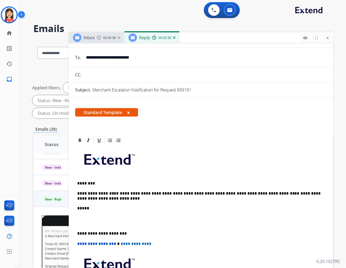
click at [130, 57] on input "**********" at bounding box center [205, 57] width 244 height 11
paste input "email"
type input "**********"
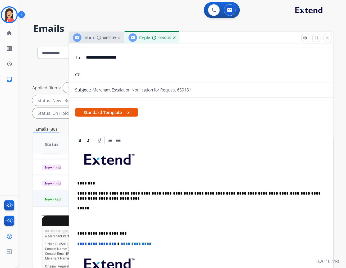
drag, startPoint x: 216, startPoint y: 158, endPoint x: 216, endPoint y: 155, distance: 3.2
click at [216, 158] on p at bounding box center [201, 161] width 248 height 28
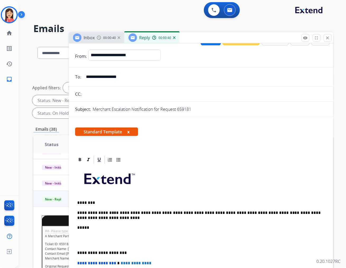
scroll to position [0, 0]
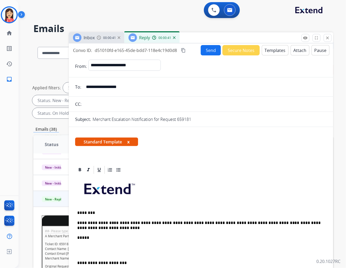
click at [202, 48] on button "Send" at bounding box center [211, 50] width 20 height 10
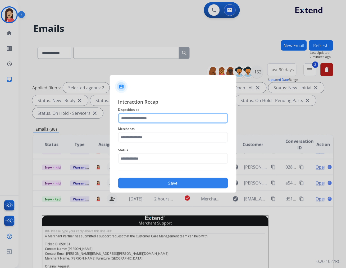
click at [178, 114] on input "text" at bounding box center [173, 118] width 110 height 11
click at [159, 119] on input "text" at bounding box center [173, 118] width 110 height 11
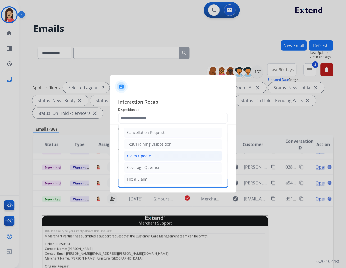
click at [146, 154] on div "Claim Update" at bounding box center [139, 155] width 24 height 5
type input "**********"
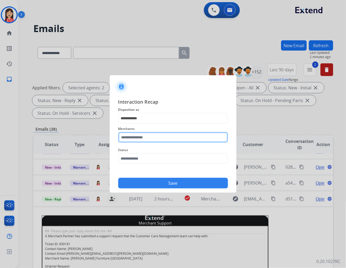
click at [153, 137] on input "text" at bounding box center [173, 137] width 110 height 11
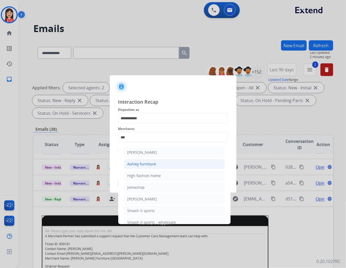
click at [147, 163] on div "Ashley furniture" at bounding box center [142, 163] width 29 height 5
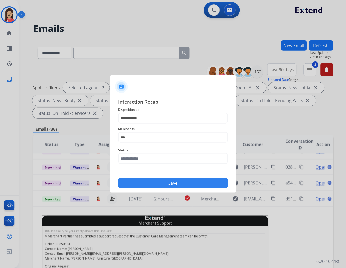
type input "**********"
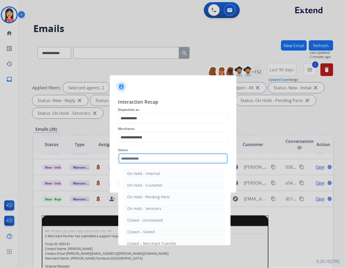
click at [146, 162] on input "text" at bounding box center [173, 158] width 110 height 11
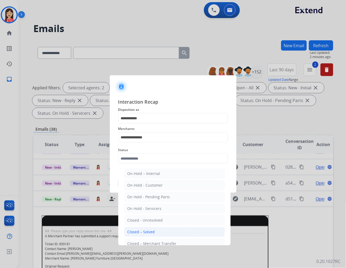
click at [142, 230] on div "Closed – Solved" at bounding box center [142, 231] width 28 height 5
type input "**********"
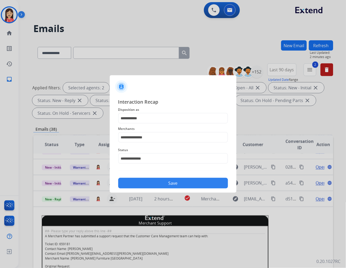
click at [166, 184] on button "Save" at bounding box center [173, 183] width 110 height 11
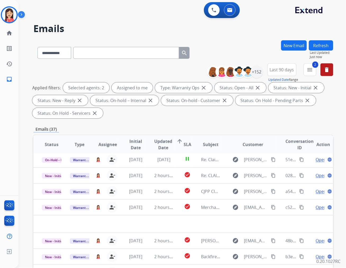
scroll to position [17, 0]
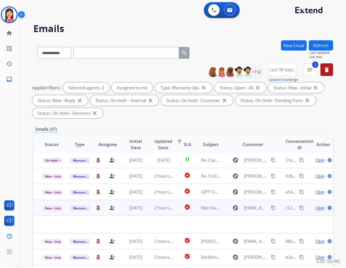
click at [147, 211] on td "2 hours ago" at bounding box center [160, 208] width 28 height 16
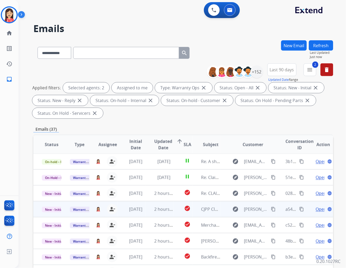
click at [146, 210] on td "2 hours ago" at bounding box center [160, 209] width 28 height 16
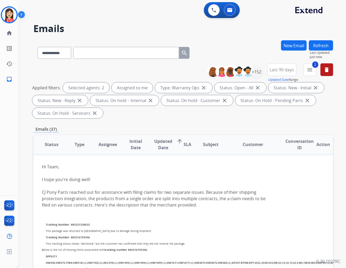
scroll to position [48, 0]
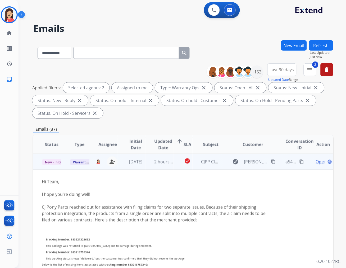
click at [316, 162] on span "Open" at bounding box center [321, 161] width 11 height 6
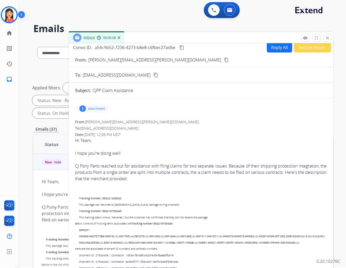
scroll to position [0, 0]
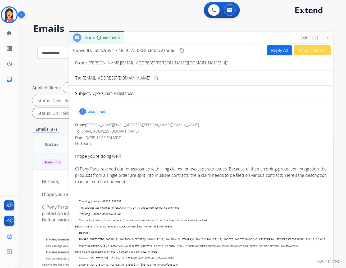
click at [279, 51] on button "Reply All" at bounding box center [279, 50] width 25 height 10
select select "**********"
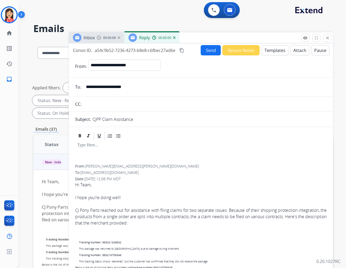
click at [270, 54] on button "Templates" at bounding box center [275, 50] width 27 height 10
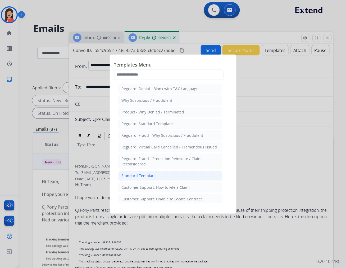
click at [136, 178] on div "Standard Template" at bounding box center [139, 175] width 34 height 5
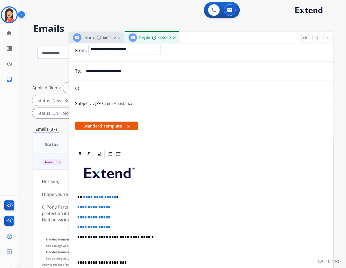
scroll to position [29, 0]
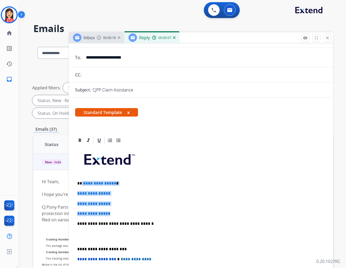
drag, startPoint x: 82, startPoint y: 182, endPoint x: 166, endPoint y: 213, distance: 89.7
click at [166, 213] on div "**********" at bounding box center [201, 236] width 252 height 182
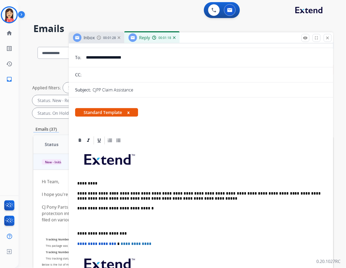
click at [169, 196] on p "**********" at bounding box center [198, 196] width 243 height 10
drag, startPoint x: 79, startPoint y: 221, endPoint x: 77, endPoint y: 207, distance: 13.9
click at [77, 207] on div "**********" at bounding box center [201, 228] width 252 height 167
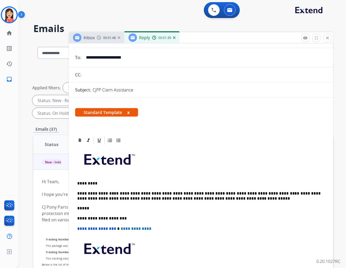
click at [215, 194] on p "**********" at bounding box center [198, 196] width 243 height 10
click at [269, 198] on p "**********" at bounding box center [198, 196] width 243 height 10
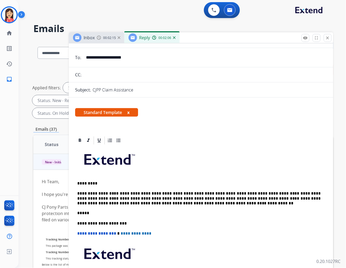
scroll to position [0, 0]
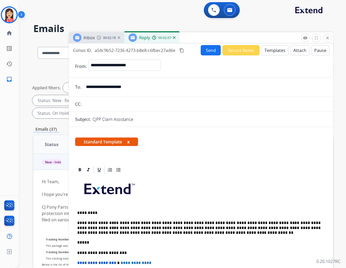
click at [207, 53] on button "Send" at bounding box center [211, 50] width 20 height 10
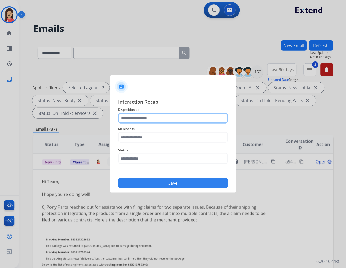
click at [146, 117] on input "text" at bounding box center [173, 118] width 110 height 11
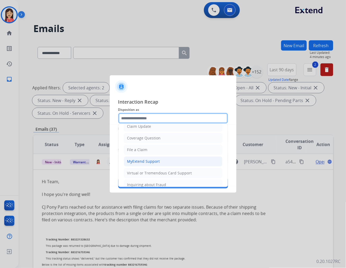
scroll to position [59, 0]
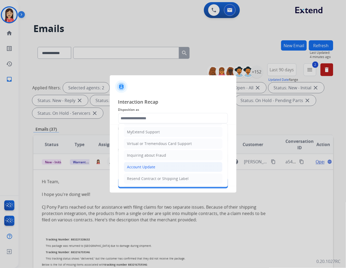
click at [142, 165] on div "Account Update" at bounding box center [141, 166] width 28 height 5
type input "**********"
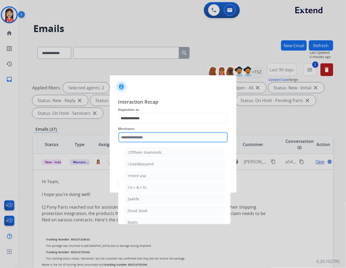
click at [157, 139] on input "text" at bounding box center [173, 137] width 110 height 11
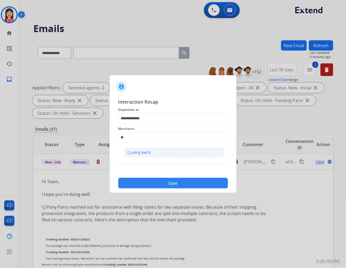
click at [149, 152] on div "Cj pony parts" at bounding box center [140, 152] width 24 height 5
type input "**********"
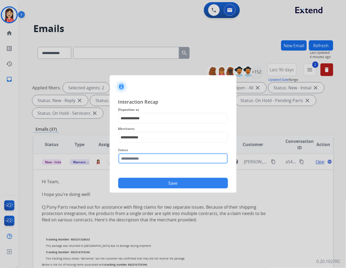
click at [149, 162] on input "text" at bounding box center [173, 158] width 110 height 11
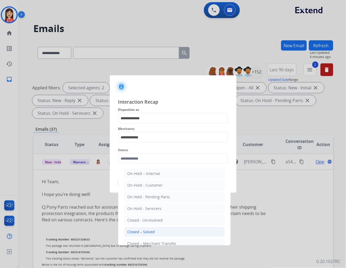
click at [157, 231] on li "Closed – Solved" at bounding box center [174, 232] width 101 height 10
type input "**********"
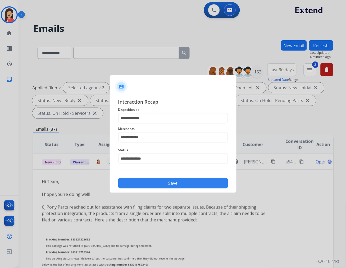
click at [171, 186] on button "Save" at bounding box center [173, 183] width 110 height 11
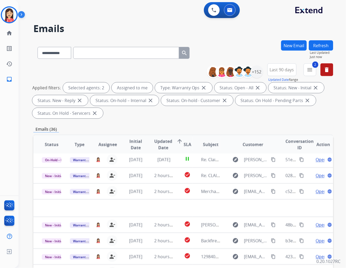
scroll to position [17, 0]
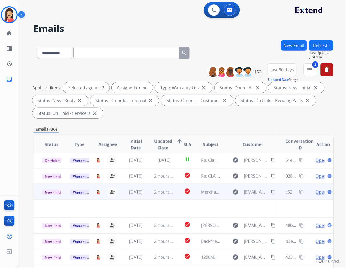
click at [146, 195] on td "2 hours ago" at bounding box center [160, 192] width 28 height 16
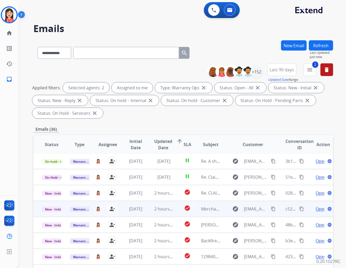
scroll to position [0, 0]
click at [142, 212] on td "[DATE]" at bounding box center [132, 209] width 28 height 16
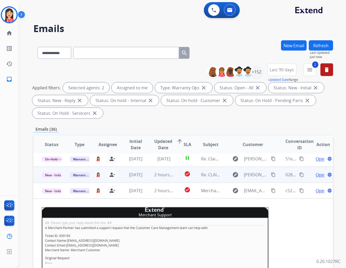
scroll to position [18, 0]
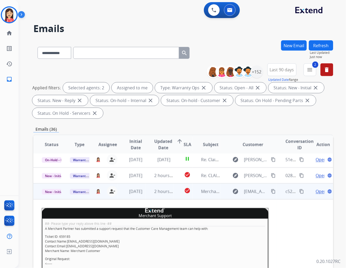
click at [316, 191] on span "Open" at bounding box center [321, 191] width 11 height 6
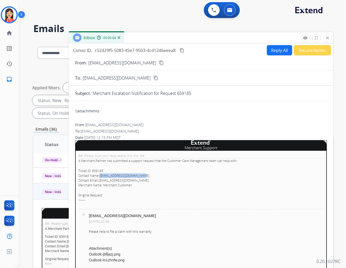
drag, startPoint x: 145, startPoint y: 176, endPoint x: 101, endPoint y: 175, distance: 43.7
click at [101, 175] on p "Ticket ID: 659185 Contact Name: [EMAIL_ADDRESS][DOMAIN_NAME] Contact Email: [EM…" at bounding box center [201, 177] width 246 height 19
click at [267, 48] on button "Reply All" at bounding box center [279, 50] width 25 height 10
select select "**********"
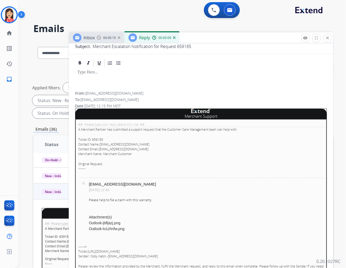
scroll to position [88, 0]
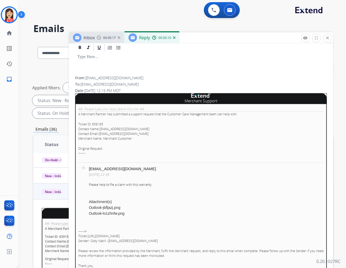
click at [107, 206] on link "Outlook-jbfljazj.png" at bounding box center [104, 207] width 31 height 4
click at [115, 214] on link "Outlook-lo1zhnfw.png" at bounding box center [107, 213] width 36 height 4
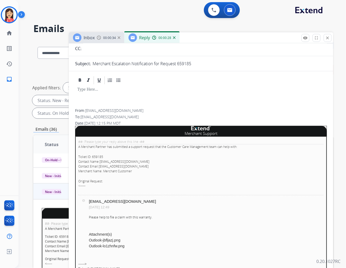
scroll to position [0, 0]
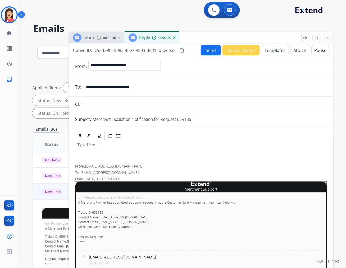
click at [272, 48] on button "Templates" at bounding box center [275, 50] width 27 height 10
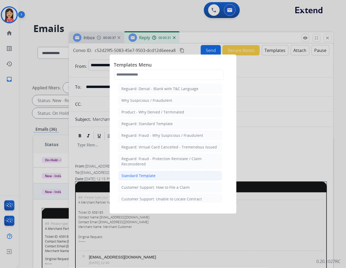
click at [138, 176] on div "Standard Template" at bounding box center [139, 175] width 34 height 5
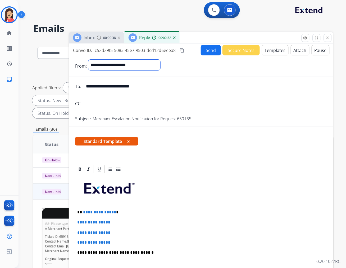
click at [134, 65] on select "**********" at bounding box center [124, 65] width 72 height 11
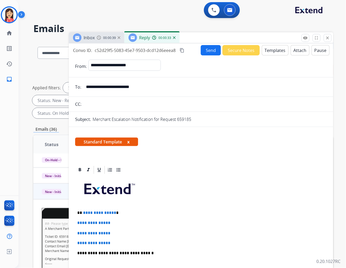
click at [132, 88] on input "**********" at bounding box center [205, 87] width 244 height 11
paste input "email"
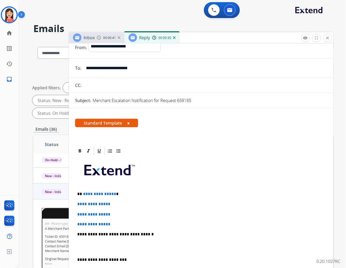
scroll to position [29, 0]
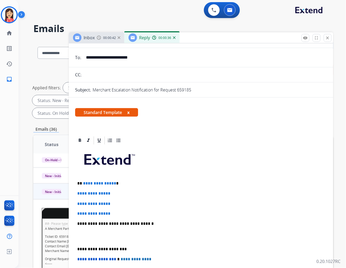
type input "**********"
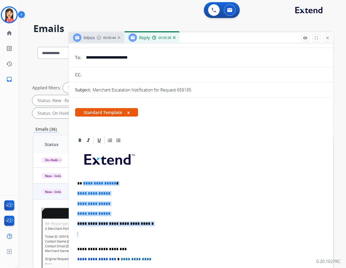
drag, startPoint x: 82, startPoint y: 183, endPoint x: 166, endPoint y: 226, distance: 94.1
click at [166, 226] on div "**********" at bounding box center [201, 236] width 252 height 182
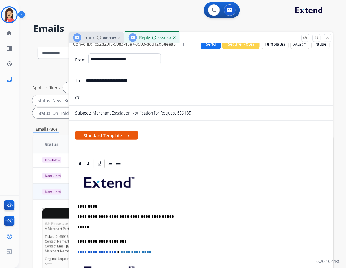
scroll to position [0, 0]
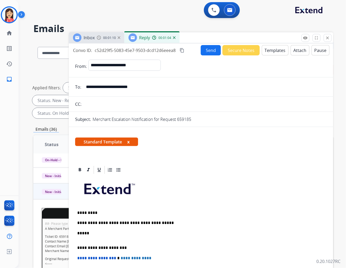
click at [210, 51] on button "Send" at bounding box center [211, 50] width 20 height 10
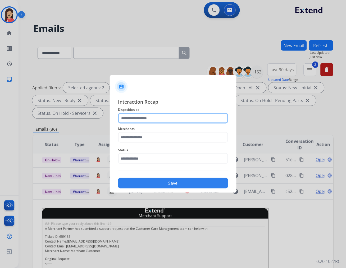
click at [155, 120] on input "text" at bounding box center [173, 118] width 110 height 11
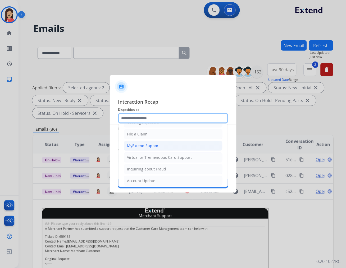
scroll to position [59, 0]
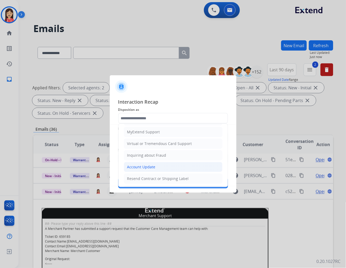
click at [140, 168] on div "Account Update" at bounding box center [141, 166] width 28 height 5
type input "**********"
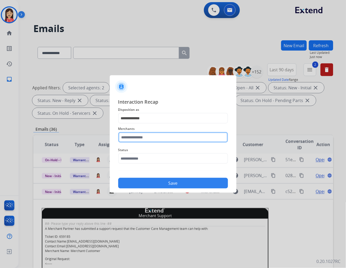
click at [152, 139] on input "text" at bounding box center [173, 137] width 110 height 11
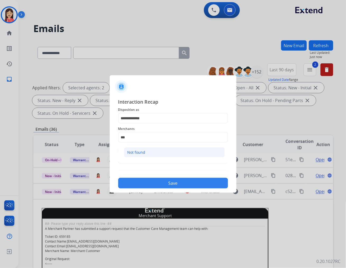
click at [148, 153] on li "Not found" at bounding box center [174, 152] width 101 height 10
type input "*********"
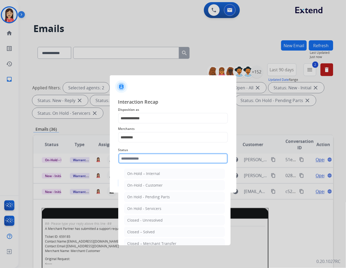
click at [146, 159] on input "text" at bounding box center [173, 158] width 110 height 11
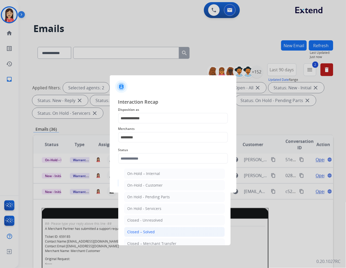
click at [148, 232] on div "Closed – Solved" at bounding box center [142, 231] width 28 height 5
type input "**********"
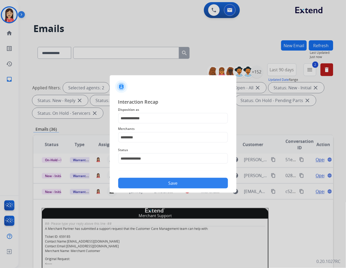
click at [162, 184] on button "Save" at bounding box center [173, 183] width 110 height 11
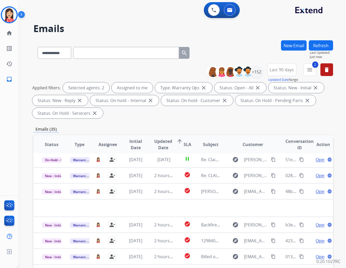
scroll to position [17, 0]
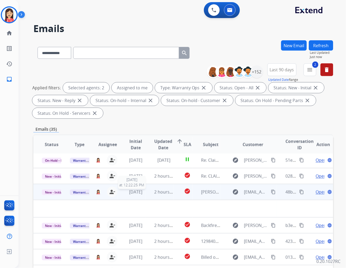
click at [139, 194] on span "[DATE]" at bounding box center [135, 192] width 13 height 6
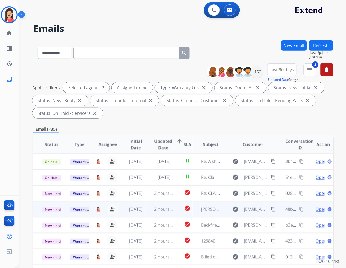
click at [143, 213] on td "[DATE]" at bounding box center [132, 209] width 28 height 16
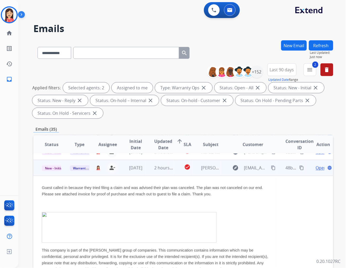
scroll to position [48, 0]
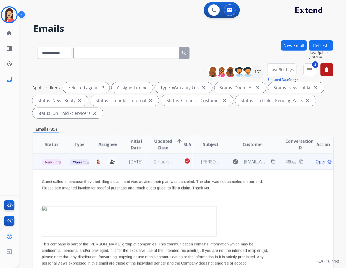
click at [316, 159] on span "Open" at bounding box center [321, 161] width 11 height 6
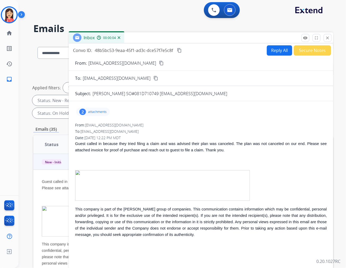
click at [100, 110] on p "attachments" at bounding box center [97, 112] width 19 height 4
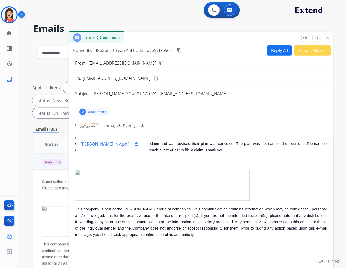
click at [134, 143] on mat-icon "download" at bounding box center [136, 143] width 5 height 5
click at [94, 110] on p "attachments" at bounding box center [97, 112] width 19 height 4
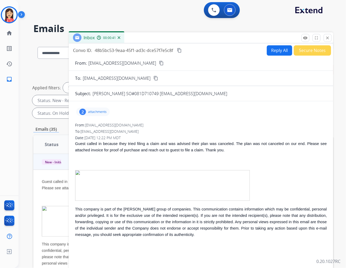
click at [205, 121] on div "2 attachments From: [EMAIL_ADDRESS][DOMAIN_NAME] To: [EMAIL_ADDRESS][DOMAIN_NAM…" at bounding box center [201, 185] width 265 height 160
click at [270, 49] on button "Reply All" at bounding box center [279, 50] width 25 height 10
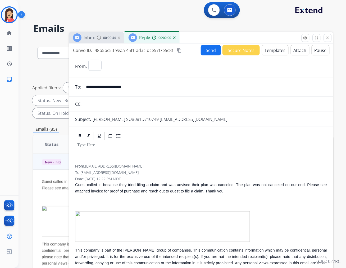
select select "**********"
click at [273, 53] on button "Templates" at bounding box center [275, 50] width 27 height 10
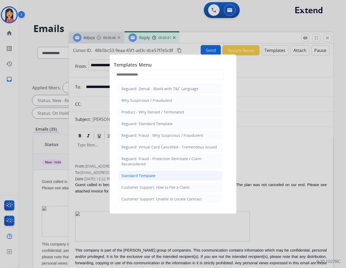
click at [141, 172] on li "Standard Template" at bounding box center [170, 175] width 104 height 10
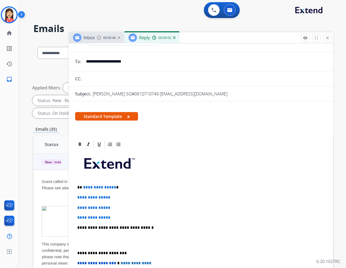
scroll to position [88, 0]
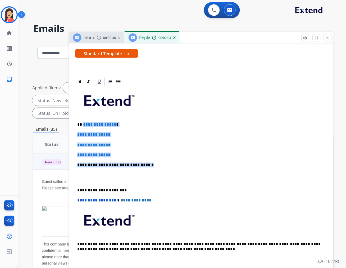
drag, startPoint x: 83, startPoint y: 123, endPoint x: 170, endPoint y: 159, distance: 94.1
click at [170, 159] on div "**********" at bounding box center [201, 177] width 252 height 182
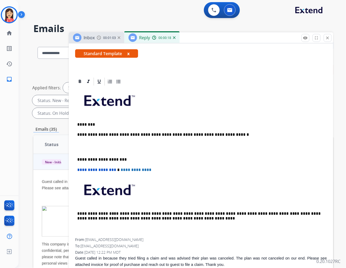
click at [201, 130] on div "**********" at bounding box center [201, 162] width 252 height 152
click at [200, 130] on div "**********" at bounding box center [201, 162] width 252 height 152
click at [204, 133] on p "**********" at bounding box center [198, 134] width 243 height 5
click at [212, 132] on p "**********" at bounding box center [198, 134] width 243 height 5
click at [225, 133] on p "**********" at bounding box center [198, 134] width 243 height 5
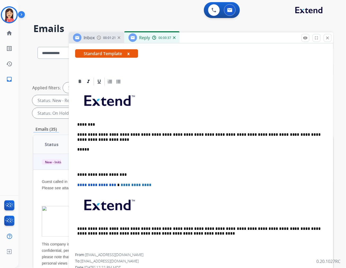
click at [101, 165] on p at bounding box center [201, 162] width 248 height 10
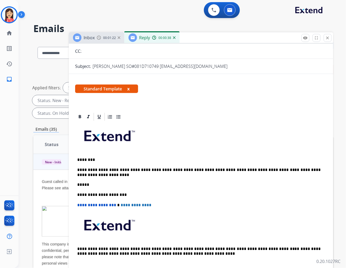
scroll to position [0, 0]
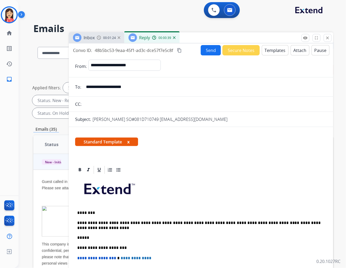
click at [210, 51] on button "Send" at bounding box center [211, 50] width 20 height 10
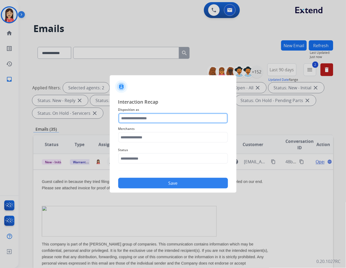
click at [204, 122] on input "text" at bounding box center [173, 118] width 110 height 11
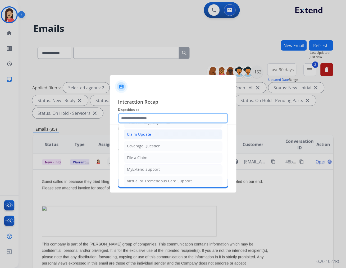
scroll to position [83, 0]
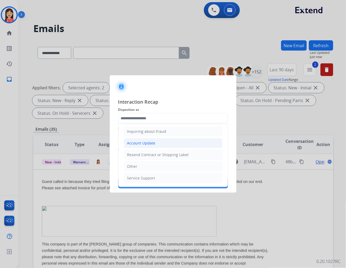
click at [143, 142] on div "Account Update" at bounding box center [141, 142] width 28 height 5
type input "**********"
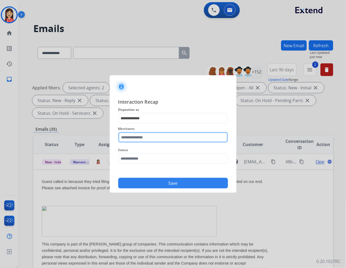
click at [144, 139] on input "text" at bounding box center [173, 137] width 110 height 11
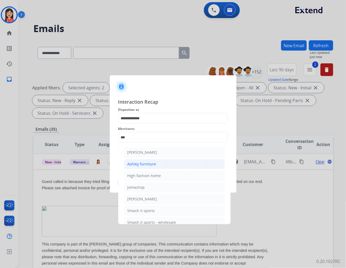
click at [149, 163] on div "Ashley furniture" at bounding box center [142, 163] width 29 height 5
type input "**********"
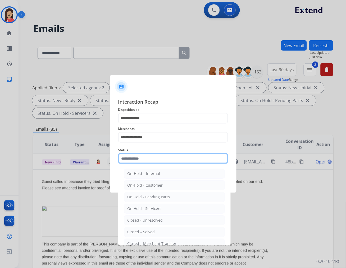
click at [146, 160] on input "text" at bounding box center [173, 158] width 110 height 11
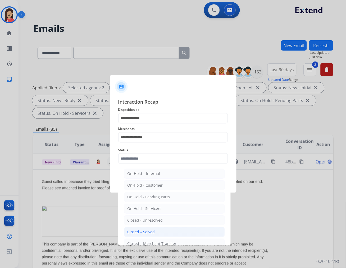
click at [157, 228] on li "Closed – Solved" at bounding box center [174, 232] width 101 height 10
type input "**********"
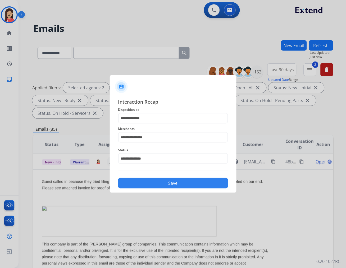
click at [167, 180] on button "Save" at bounding box center [173, 183] width 110 height 11
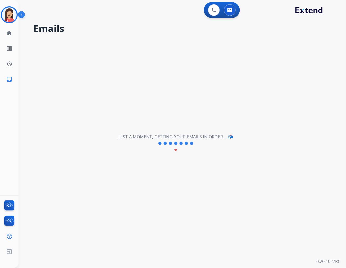
scroll to position [17, 0]
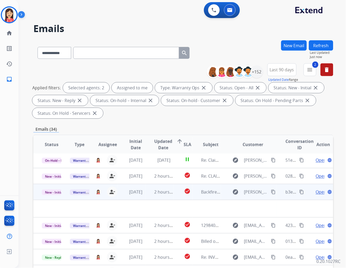
click at [152, 196] on td "2 hours ago" at bounding box center [160, 192] width 28 height 16
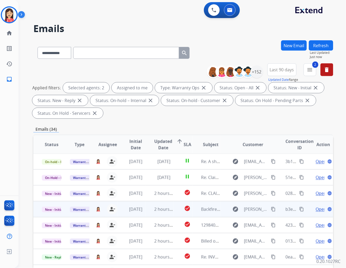
click at [146, 213] on td "2 hours ago" at bounding box center [160, 209] width 28 height 16
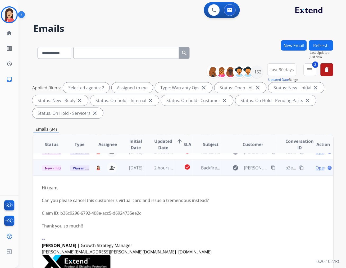
scroll to position [48, 0]
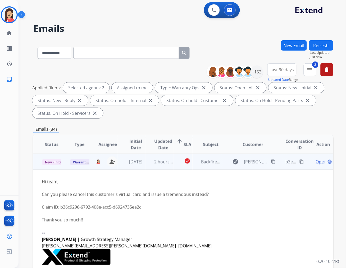
click at [316, 160] on span "Open" at bounding box center [321, 161] width 11 height 6
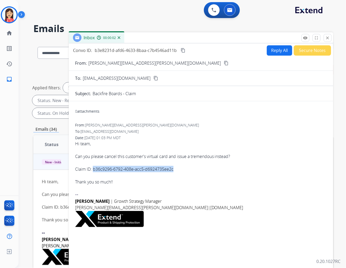
drag, startPoint x: 178, startPoint y: 169, endPoint x: 93, endPoint y: 171, distance: 85.0
click at [93, 171] on div "Claim ID: b36c9296-6792-408e-acc5-d6924735ee2c" at bounding box center [201, 169] width 252 height 6
click at [178, 134] on div "From: [PERSON_NAME][EMAIL_ADDRESS][PERSON_NAME][DOMAIN_NAME] To: [EMAIL_ADDRESS…" at bounding box center [201, 175] width 252 height 106
click at [326, 38] on mat-icon "close" at bounding box center [328, 37] width 5 height 5
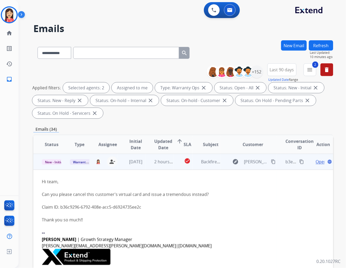
click at [316, 161] on span "Open" at bounding box center [321, 161] width 11 height 6
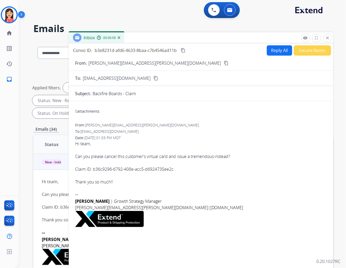
click at [308, 51] on button "Secure Notes" at bounding box center [312, 50] width 37 height 10
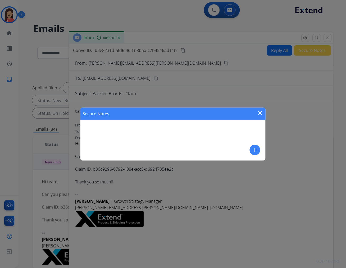
click at [256, 148] on mat-icon "add" at bounding box center [255, 150] width 6 height 6
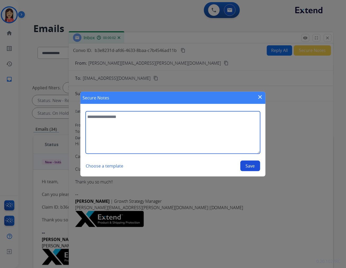
click at [207, 137] on textarea at bounding box center [173, 132] width 175 height 42
type textarea "**********"
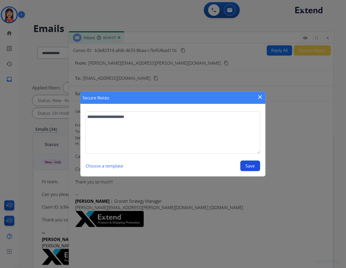
click at [258, 166] on button "Save" at bounding box center [251, 165] width 20 height 11
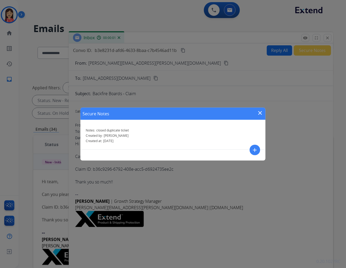
click at [260, 112] on mat-icon "close" at bounding box center [260, 113] width 6 height 6
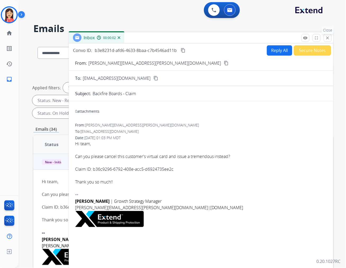
click at [330, 37] on button "close Close" at bounding box center [328, 38] width 8 height 8
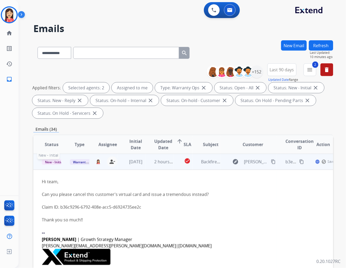
click at [51, 162] on span "New - Initial" at bounding box center [54, 162] width 25 height 6
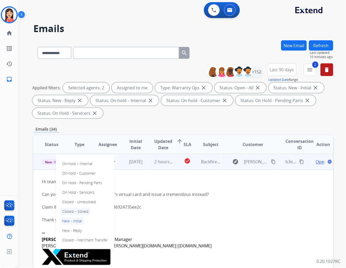
click at [72, 210] on p "Closed – Solved" at bounding box center [75, 211] width 30 height 7
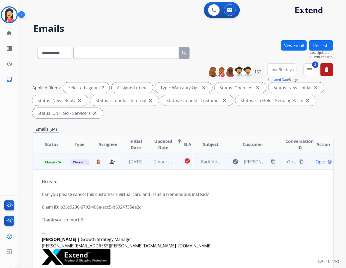
click at [147, 165] on td "2 hours ago" at bounding box center [160, 162] width 28 height 16
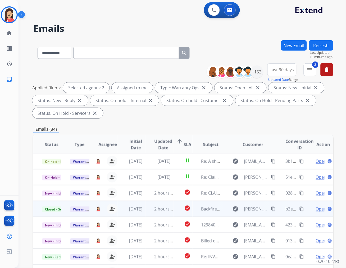
scroll to position [0, 0]
click at [10, 18] on img at bounding box center [9, 14] width 15 height 15
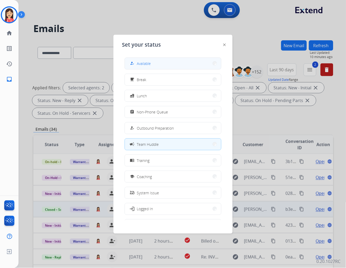
click at [149, 65] on span "Available" at bounding box center [144, 64] width 14 height 6
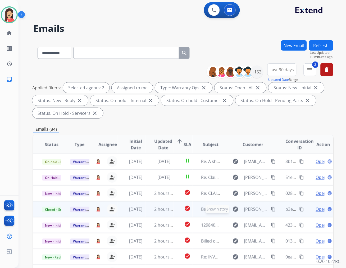
scroll to position [29, 0]
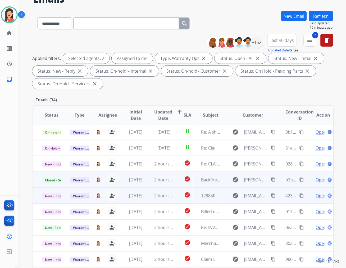
click at [147, 197] on td "2 hours ago" at bounding box center [160, 195] width 28 height 16
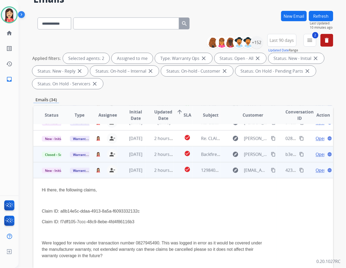
scroll to position [64, 0]
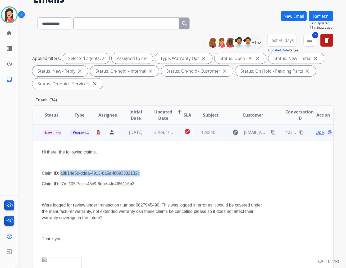
drag, startPoint x: 60, startPoint y: 173, endPoint x: 141, endPoint y: 174, distance: 81.0
click at [141, 174] on p "Claim ID: a8b14e5c-ddaa-4913-8a5a-f6093332132c" at bounding box center [155, 173] width 227 height 6
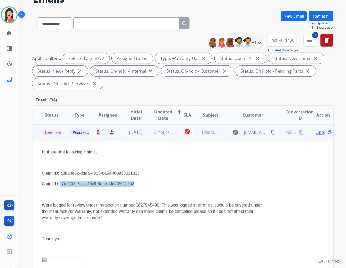
drag, startPoint x: 135, startPoint y: 183, endPoint x: 61, endPoint y: 184, distance: 74.1
click at [61, 184] on p "Claim ID: f7dff105-7ccc-48c9-8ebe-4fd4f86116b3" at bounding box center [155, 184] width 227 height 6
drag, startPoint x: 209, startPoint y: 156, endPoint x: 212, endPoint y: 156, distance: 3.2
click at [209, 156] on div "Hi there, the following claims, Claim ID: a8b14e5c-ddaa-4913-8a5a-f6093332132c …" at bounding box center [155, 236] width 227 height 175
click at [300, 133] on mat-icon "content_copy" at bounding box center [302, 132] width 5 height 5
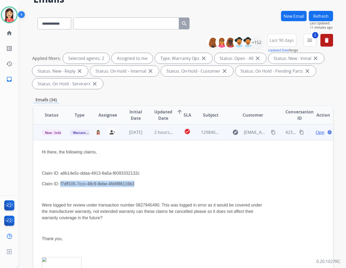
drag, startPoint x: 130, startPoint y: 185, endPoint x: 61, endPoint y: 183, distance: 68.8
click at [61, 183] on p "Claim ID: f7dff105-7ccc-48c9-8ebe-4fd4f86116b3" at bounding box center [155, 184] width 227 height 6
drag, startPoint x: 224, startPoint y: 168, endPoint x: 242, endPoint y: 161, distance: 19.1
click at [224, 168] on div "Hi there, the following claims, Claim ID: a8b14e5c-ddaa-4913-8a5a-f6093332132c …" at bounding box center [155, 236] width 227 height 175
click at [300, 131] on mat-icon "content_copy" at bounding box center [302, 132] width 5 height 5
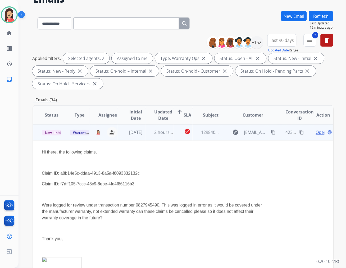
drag, startPoint x: 191, startPoint y: 163, endPoint x: 201, endPoint y: 164, distance: 10.7
click at [191, 163] on p at bounding box center [155, 162] width 227 height 6
click at [316, 132] on span "Open" at bounding box center [321, 132] width 11 height 6
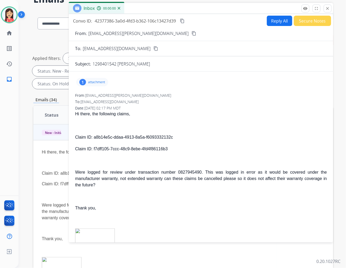
click at [276, 24] on button "Reply All" at bounding box center [279, 21] width 25 height 10
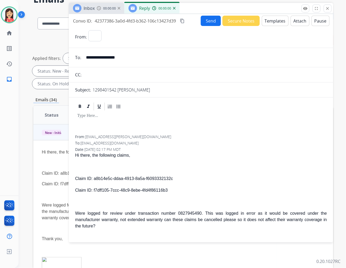
select select "**********"
click at [276, 24] on button "Templates" at bounding box center [275, 21] width 27 height 10
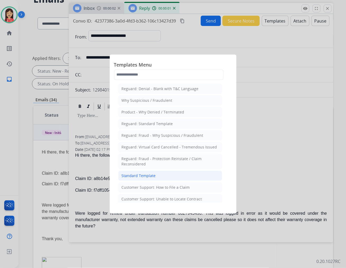
click at [140, 173] on div "Standard Template" at bounding box center [139, 175] width 34 height 5
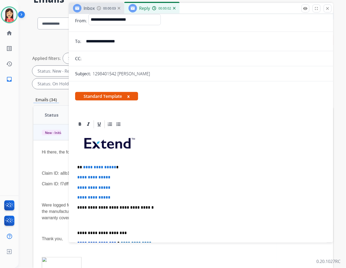
scroll to position [29, 0]
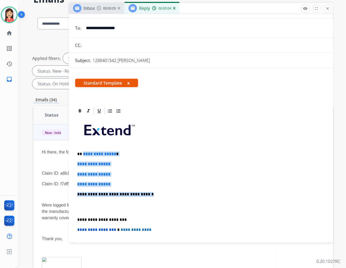
drag, startPoint x: 82, startPoint y: 154, endPoint x: 152, endPoint y: 191, distance: 78.5
click at [152, 191] on div "**********" at bounding box center [201, 207] width 252 height 182
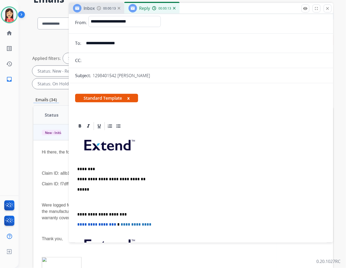
scroll to position [0, 0]
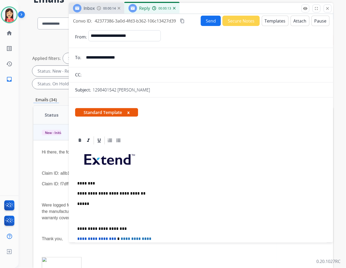
click at [207, 22] on button "Send" at bounding box center [211, 21] width 20 height 10
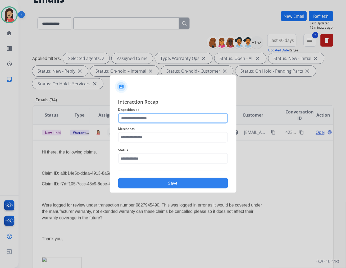
click at [156, 118] on input "text" at bounding box center [173, 118] width 110 height 11
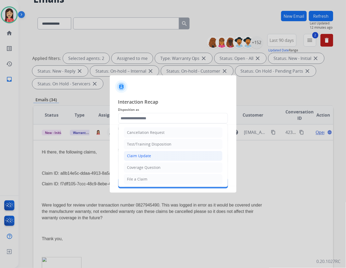
click at [149, 155] on div "Claim Update" at bounding box center [139, 155] width 24 height 5
type input "**********"
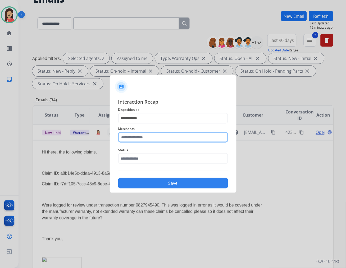
click at [148, 133] on input "text" at bounding box center [173, 137] width 110 height 11
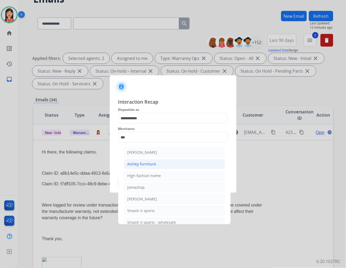
click at [145, 166] on div "Ashley furniture" at bounding box center [142, 163] width 29 height 5
type input "**********"
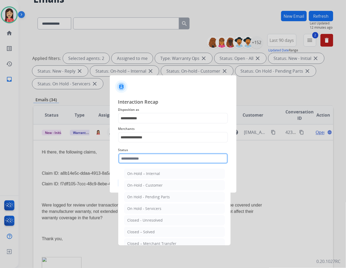
click at [141, 155] on input "text" at bounding box center [173, 158] width 110 height 11
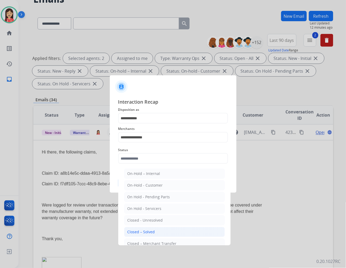
click at [146, 233] on div "Closed – Solved" at bounding box center [142, 231] width 28 height 5
type input "**********"
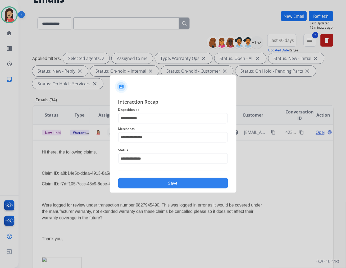
click at [171, 183] on button "Save" at bounding box center [173, 183] width 110 height 11
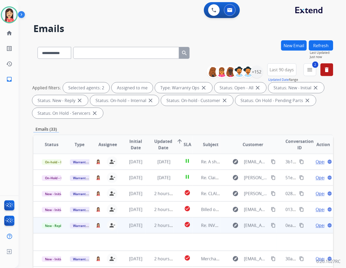
click at [152, 231] on td "2 hours ago" at bounding box center [160, 225] width 28 height 16
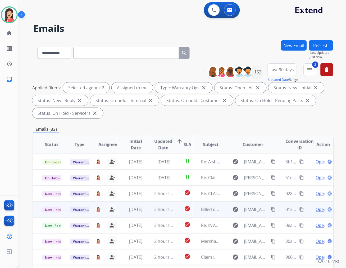
click at [139, 212] on td "[DATE]" at bounding box center [132, 209] width 28 height 16
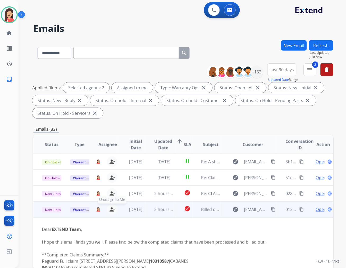
click at [112, 209] on mat-icon "person_remove" at bounding box center [112, 209] width 6 height 6
click at [79, 209] on span "Warranty Ops" at bounding box center [83, 210] width 27 height 6
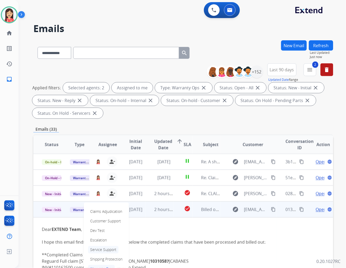
click at [107, 249] on p "Service Support" at bounding box center [103, 249] width 30 height 7
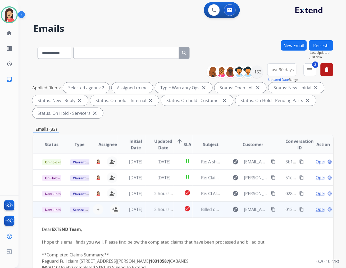
click at [175, 213] on td "check_circle" at bounding box center [183, 209] width 19 height 16
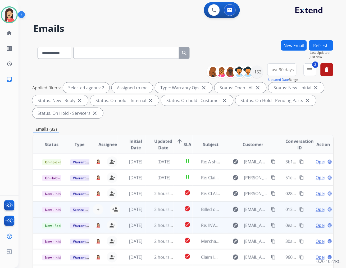
click at [174, 229] on td "check_circle" at bounding box center [183, 225] width 19 height 16
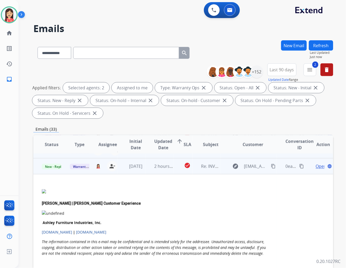
scroll to position [64, 0]
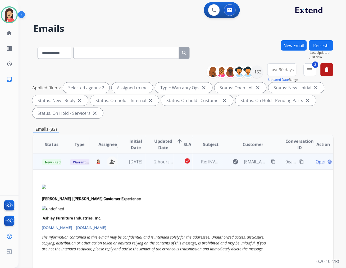
click at [316, 160] on span "Open" at bounding box center [321, 161] width 11 height 6
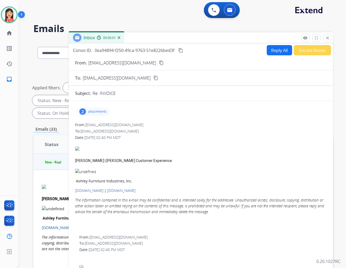
click at [98, 112] on p "attachments" at bounding box center [97, 111] width 19 height 4
click at [136, 126] on mat-icon "download" at bounding box center [135, 125] width 5 height 5
click at [240, 134] on div "From: [EMAIL_ADDRESS][DOMAIN_NAME] To: [EMAIL_ADDRESS][DOMAIN_NAME] Date: [DATE…" at bounding box center [201, 176] width 252 height 108
click at [99, 112] on p "attachments" at bounding box center [97, 111] width 19 height 4
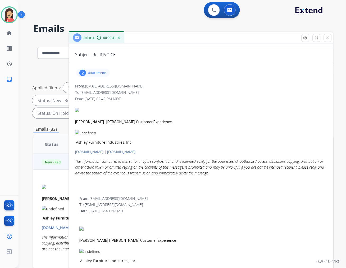
scroll to position [0, 0]
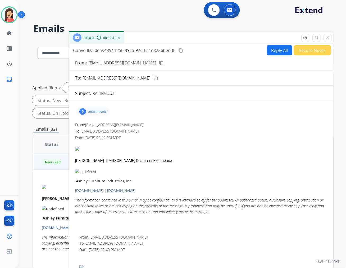
click at [301, 48] on button "Secure Notes" at bounding box center [312, 50] width 37 height 10
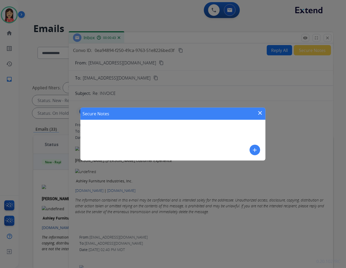
click at [264, 150] on div "Secure Notes close add" at bounding box center [172, 133] width 185 height 53
click at [253, 151] on mat-icon "add" at bounding box center [255, 150] width 6 height 6
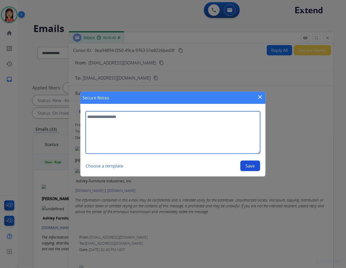
click at [186, 139] on textarea at bounding box center [173, 132] width 175 height 42
type textarea "**********"
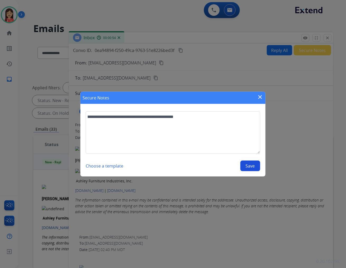
click at [253, 161] on button "Save" at bounding box center [251, 165] width 20 height 11
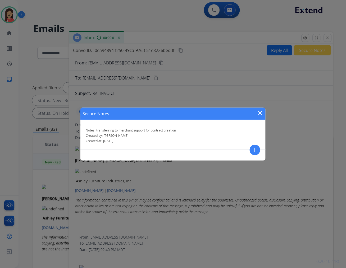
click at [261, 114] on mat-icon "close" at bounding box center [260, 113] width 6 height 6
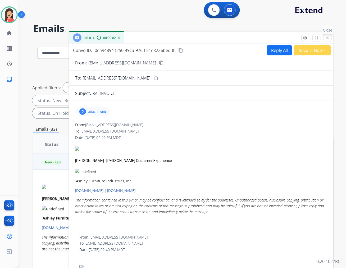
click at [330, 35] on button "close Close" at bounding box center [328, 38] width 8 height 8
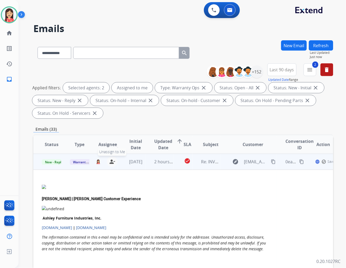
click at [111, 163] on mat-icon "person_remove" at bounding box center [112, 161] width 6 height 6
click at [70, 163] on span "Warranty Ops" at bounding box center [83, 162] width 27 height 6
click at [104, 149] on p "Merchant Team" at bounding box center [103, 150] width 30 height 7
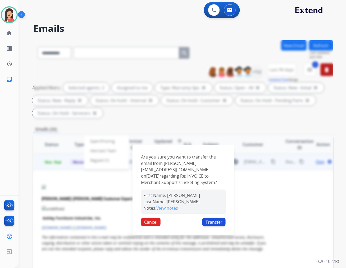
click at [211, 218] on button "Transfer" at bounding box center [213, 222] width 23 height 8
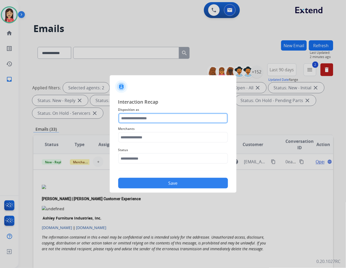
click at [131, 117] on input "text" at bounding box center [173, 118] width 110 height 11
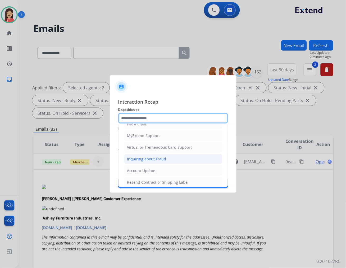
scroll to position [59, 0]
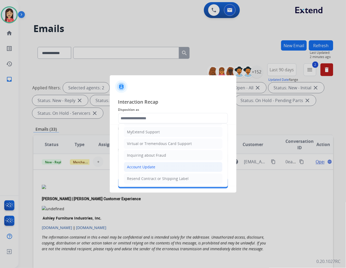
click at [145, 166] on div "Account Update" at bounding box center [141, 166] width 28 height 5
type input "**********"
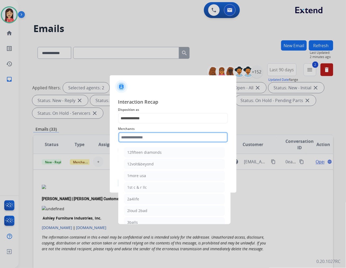
click at [151, 139] on input "text" at bounding box center [173, 137] width 110 height 11
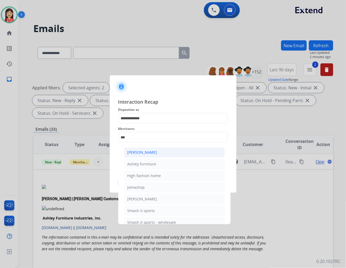
click at [147, 152] on div "[PERSON_NAME]" at bounding box center [143, 152] width 30 height 5
type input "**********"
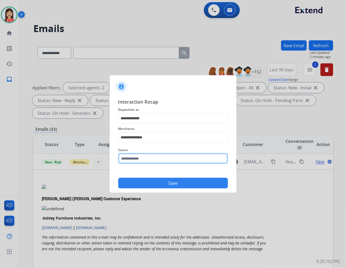
click at [146, 157] on input "text" at bounding box center [173, 158] width 110 height 11
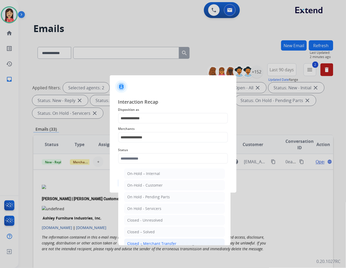
click at [142, 239] on li "Closed – Merchant Transfer" at bounding box center [174, 243] width 101 height 10
type input "**********"
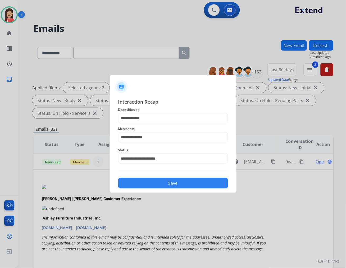
click at [163, 183] on button "Save" at bounding box center [173, 183] width 110 height 11
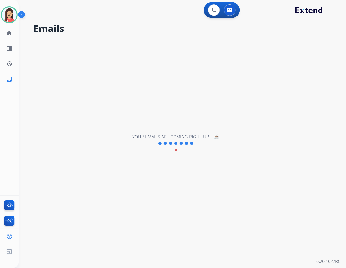
scroll to position [17, 0]
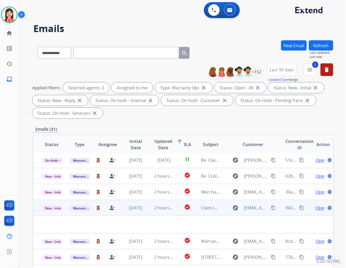
click at [146, 213] on td "2 hours ago" at bounding box center [160, 208] width 28 height 16
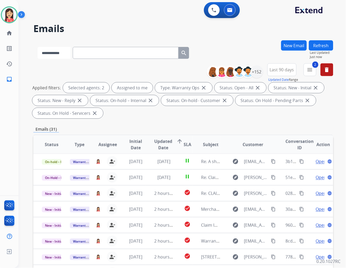
click at [58, 57] on select "**********" at bounding box center [54, 53] width 33 height 12
select select "*******"
click at [38, 47] on select "**********" at bounding box center [54, 53] width 33 height 12
click at [88, 54] on input "text" at bounding box center [126, 53] width 106 height 12
paste input "*********"
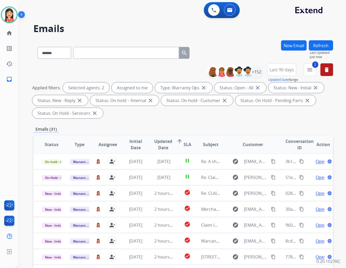
type input "*********"
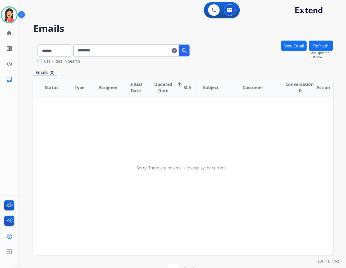
click at [178, 53] on div "********* clear search" at bounding box center [131, 50] width 116 height 12
click at [177, 49] on mat-icon "clear" at bounding box center [174, 50] width 5 height 6
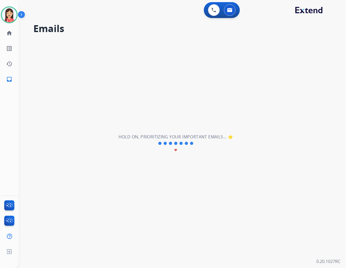
select select "**********"
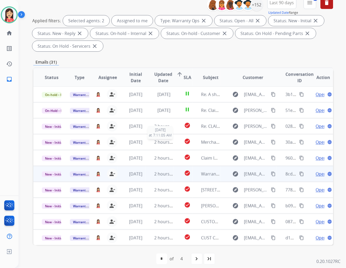
scroll to position [72, 0]
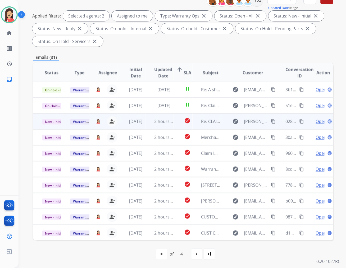
click at [161, 125] on td "2 hours ago" at bounding box center [160, 121] width 28 height 16
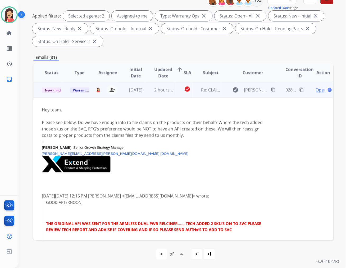
scroll to position [2, 0]
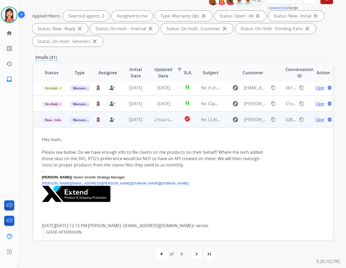
click at [174, 125] on td "check_circle" at bounding box center [183, 119] width 19 height 16
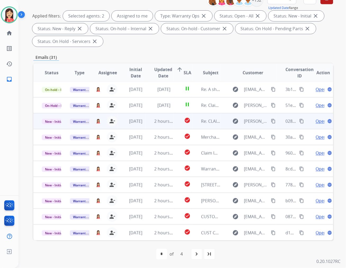
scroll to position [0, 0]
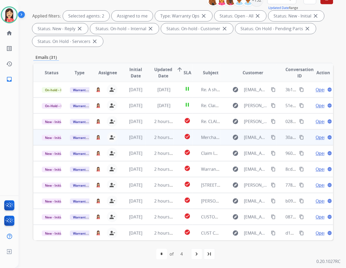
click at [146, 139] on td "2 hours ago" at bounding box center [160, 137] width 28 height 16
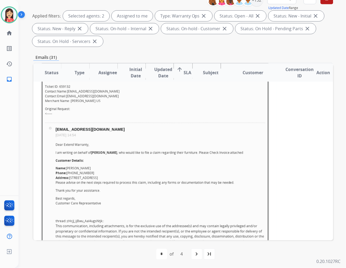
scroll to position [106, 0]
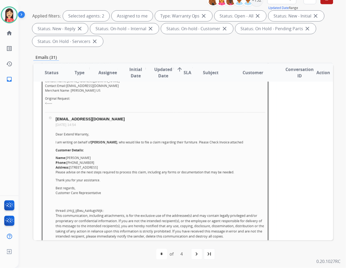
drag, startPoint x: 94, startPoint y: 162, endPoint x: 67, endPoint y: 163, distance: 27.3
click at [67, 163] on li "Phone: [PHONE_NUMBER]" at bounding box center [161, 162] width 210 height 5
click at [116, 154] on div "Dear Extend Warranty, I am writing on behalf of [PERSON_NAME] , who would like …" at bounding box center [161, 185] width 210 height 107
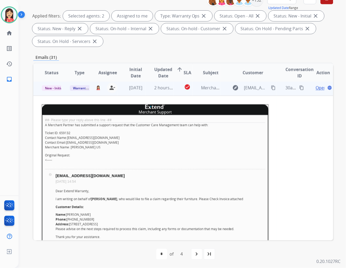
scroll to position [48, 0]
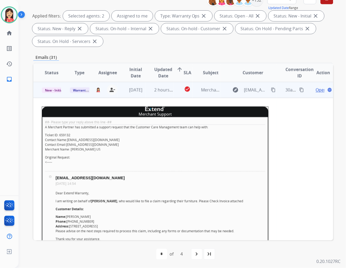
click at [316, 91] on span "Open" at bounding box center [321, 90] width 11 height 6
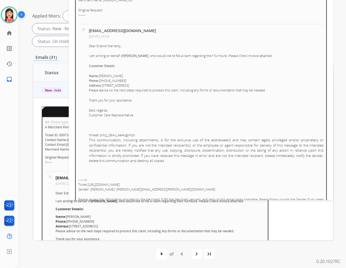
scroll to position [147, 0]
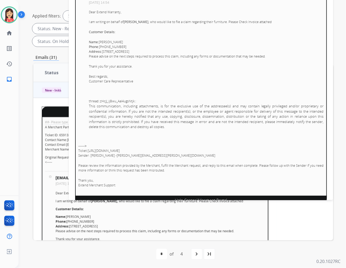
click at [120, 151] on link "[URL][DOMAIN_NAME]" at bounding box center [104, 150] width 32 height 4
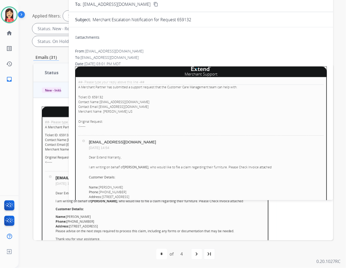
scroll to position [0, 0]
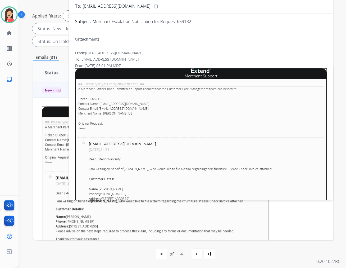
click at [185, 20] on p "Merchant Escalation Notification for Request 659132" at bounding box center [142, 21] width 99 height 6
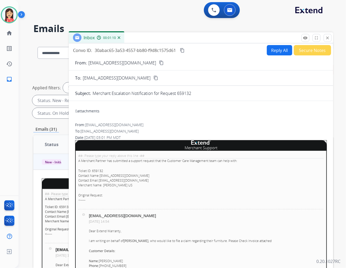
drag, startPoint x: 151, startPoint y: 175, endPoint x: 100, endPoint y: 175, distance: 51.6
click at [100, 175] on p "Ticket ID: 659132 Contact Name: [EMAIL_ADDRESS][DOMAIN_NAME] Contact Email: [EM…" at bounding box center [201, 177] width 246 height 19
click at [267, 49] on button "Reply All" at bounding box center [279, 50] width 25 height 10
select select "**********"
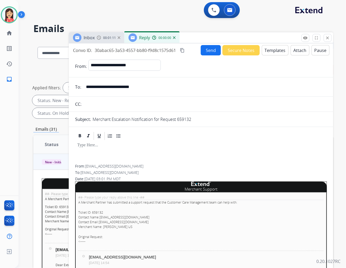
click at [270, 49] on button "Templates" at bounding box center [275, 50] width 27 height 10
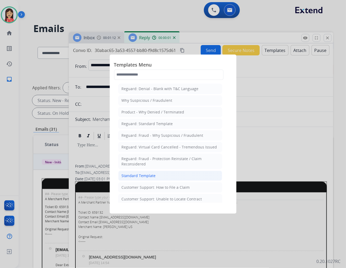
click at [158, 176] on li "Standard Template" at bounding box center [170, 175] width 104 height 10
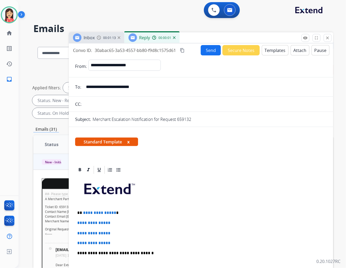
click at [118, 83] on input "**********" at bounding box center [205, 87] width 244 height 11
paste input "***"
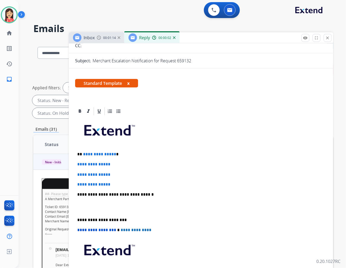
scroll to position [59, 0]
type input "**********"
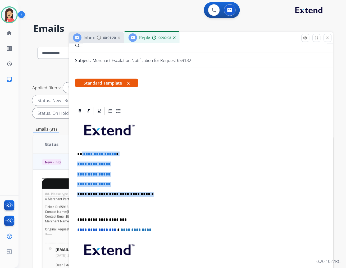
drag, startPoint x: 82, startPoint y: 152, endPoint x: 150, endPoint y: 192, distance: 79.0
click at [150, 192] on div "**********" at bounding box center [201, 207] width 252 height 182
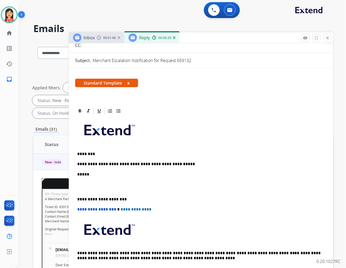
drag, startPoint x: 171, startPoint y: 165, endPoint x: 176, endPoint y: 165, distance: 5.0
click at [171, 165] on p "**********" at bounding box center [198, 163] width 243 height 5
drag, startPoint x: 177, startPoint y: 164, endPoint x: 144, endPoint y: 164, distance: 32.3
click at [144, 164] on p "**********" at bounding box center [198, 163] width 243 height 5
click at [122, 177] on div "**********" at bounding box center [201, 197] width 252 height 162
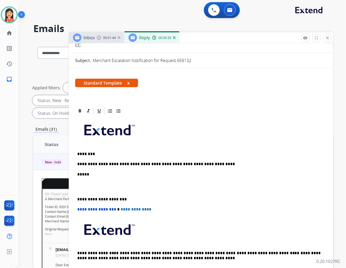
scroll to position [0, 0]
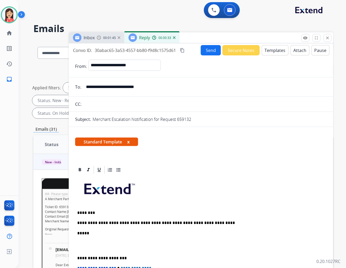
click at [206, 55] on button "Send" at bounding box center [211, 50] width 20 height 10
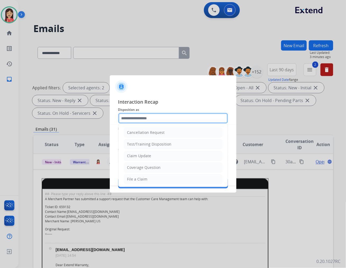
click at [172, 119] on input "text" at bounding box center [173, 118] width 110 height 11
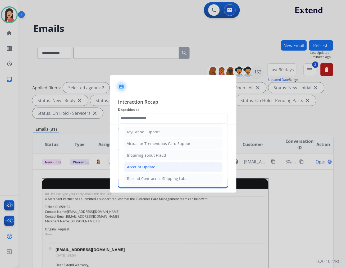
click at [146, 165] on div "Account Update" at bounding box center [141, 166] width 28 height 5
type input "**********"
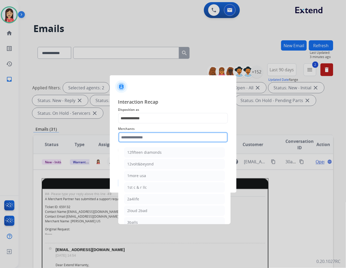
click at [155, 139] on input "text" at bounding box center [173, 137] width 110 height 11
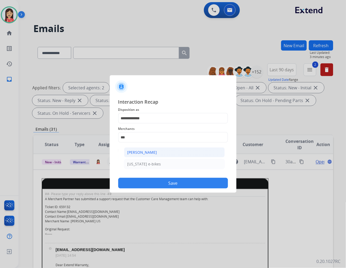
click at [150, 151] on div "[PERSON_NAME]" at bounding box center [143, 152] width 30 height 5
type input "**********"
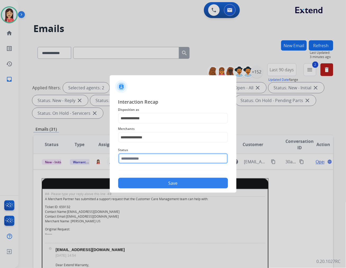
click at [147, 160] on input "text" at bounding box center [173, 158] width 110 height 11
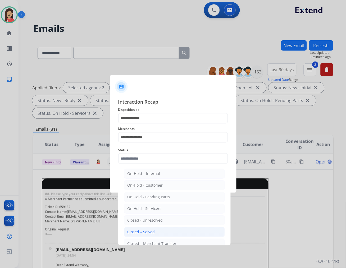
click at [152, 231] on div "Closed – Solved" at bounding box center [142, 231] width 28 height 5
type input "**********"
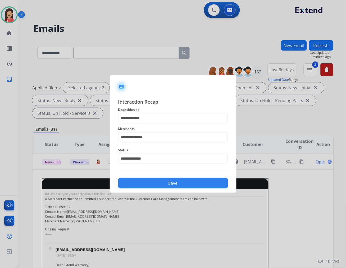
click at [163, 185] on button "Save" at bounding box center [173, 183] width 110 height 11
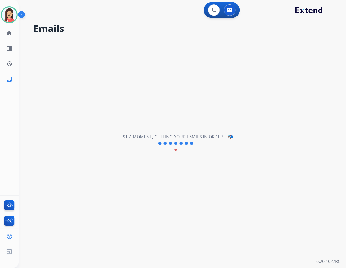
scroll to position [17, 0]
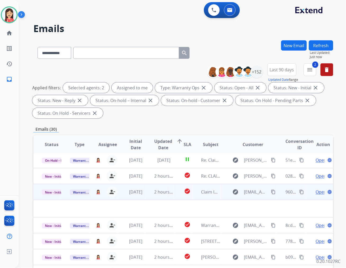
click at [151, 196] on td "2 hours ago" at bounding box center [160, 192] width 28 height 16
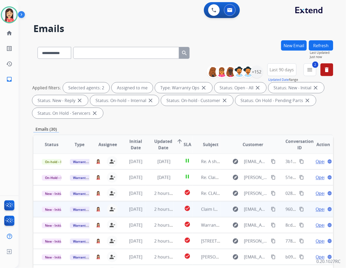
click at [146, 210] on td "2 hours ago" at bounding box center [160, 209] width 28 height 16
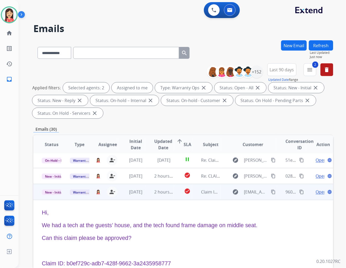
scroll to position [48, 0]
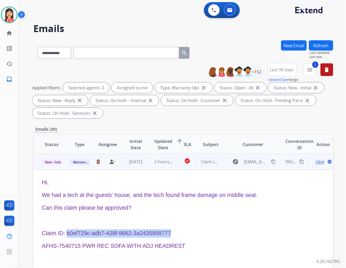
drag, startPoint x: 172, startPoint y: 232, endPoint x: 68, endPoint y: 236, distance: 104.3
click at [68, 236] on p "Claim ID: b0ef729c-adb7-428f-9662-3a2435958777" at bounding box center [155, 233] width 227 height 8
click at [198, 214] on div "Hi, We had a tech at the guests’ house, and the tech found frame damage on midd…" at bounding box center [155, 231] width 227 height 106
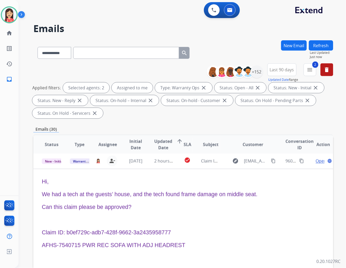
scroll to position [39, 0]
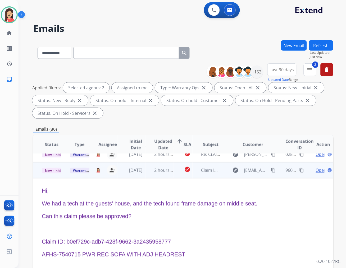
click at [316, 168] on span "Open" at bounding box center [321, 170] width 11 height 6
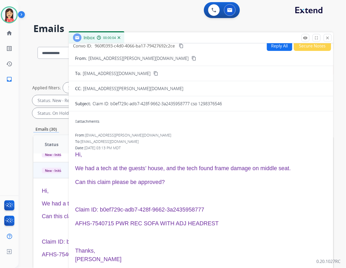
scroll to position [6, 0]
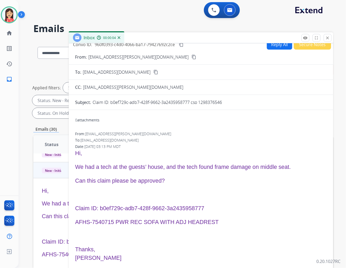
click at [179, 144] on div "Date: [DATE] 03:13 PM MDT" at bounding box center [201, 146] width 252 height 5
click at [277, 46] on button "Reply All" at bounding box center [279, 44] width 25 height 10
select select "**********"
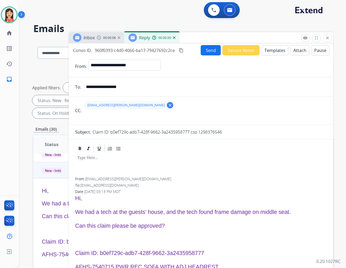
click at [270, 51] on button "Templates" at bounding box center [275, 50] width 27 height 10
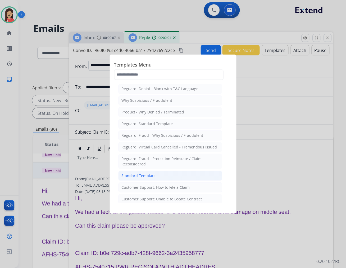
click at [153, 176] on div "Standard Template" at bounding box center [139, 175] width 34 height 5
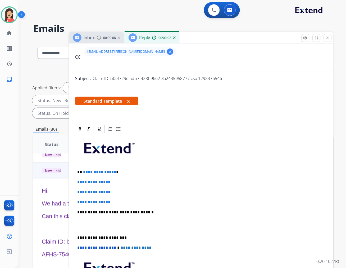
scroll to position [59, 0]
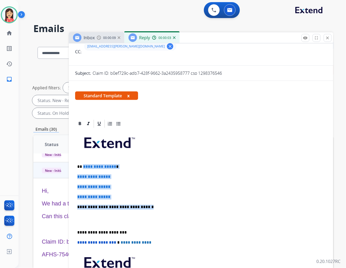
drag, startPoint x: 82, startPoint y: 167, endPoint x: 158, endPoint y: 204, distance: 84.2
click at [158, 204] on div "**********" at bounding box center [201, 219] width 252 height 182
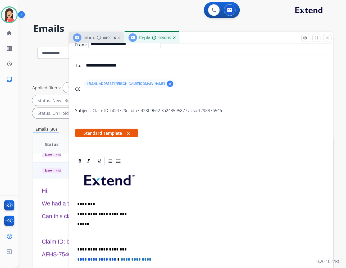
scroll to position [0, 0]
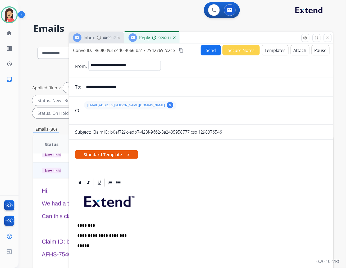
click at [204, 51] on button "Send" at bounding box center [211, 50] width 20 height 10
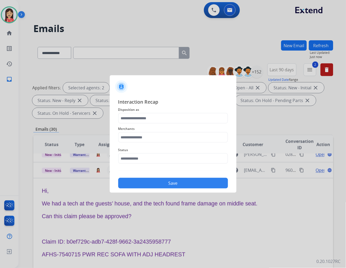
click at [160, 123] on div "Merchants" at bounding box center [173, 133] width 110 height 21
click at [162, 120] on input "text" at bounding box center [173, 118] width 110 height 11
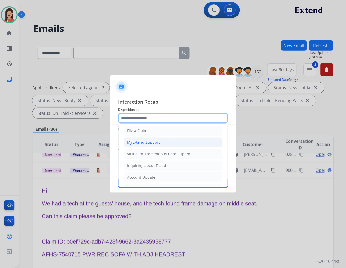
scroll to position [59, 0]
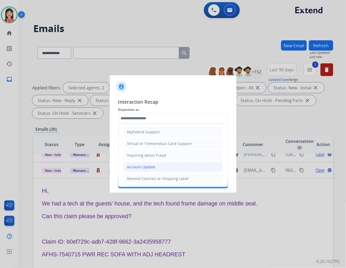
click at [148, 166] on div "Account Update" at bounding box center [141, 166] width 28 height 5
type input "**********"
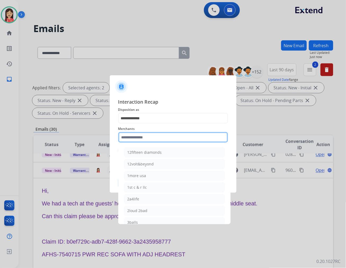
click at [147, 135] on input "text" at bounding box center [173, 137] width 110 height 11
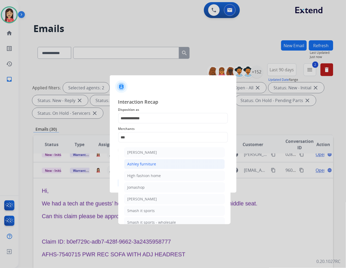
click at [149, 160] on li "Ashley furniture" at bounding box center [174, 164] width 101 height 10
type input "**********"
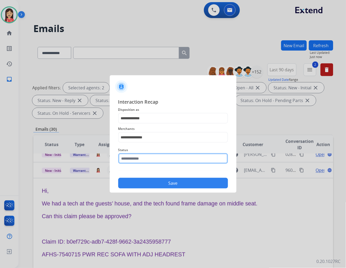
click at [149, 160] on input "text" at bounding box center [173, 158] width 110 height 11
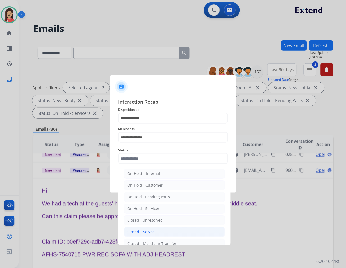
click at [146, 229] on div "Closed – Solved" at bounding box center [142, 231] width 28 height 5
type input "**********"
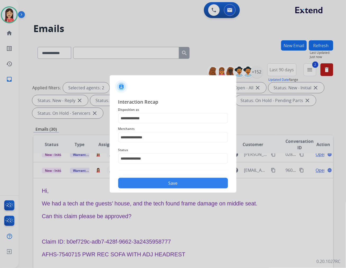
click at [163, 179] on button "Save" at bounding box center [173, 183] width 110 height 11
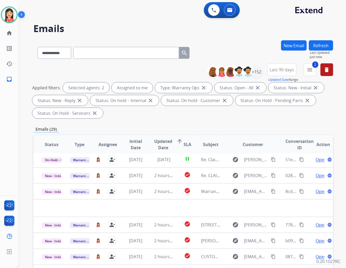
scroll to position [17, 0]
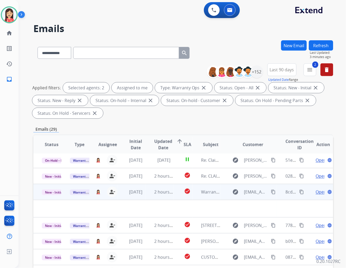
click at [174, 194] on td "check_circle" at bounding box center [183, 192] width 19 height 16
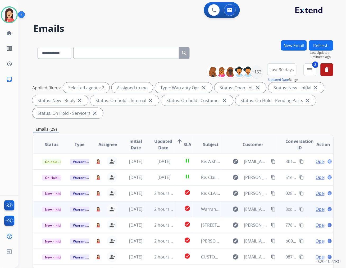
click at [174, 214] on td "check_circle" at bounding box center [183, 209] width 19 height 16
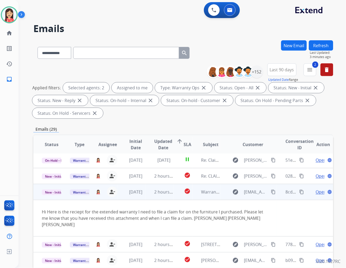
scroll to position [30, 0]
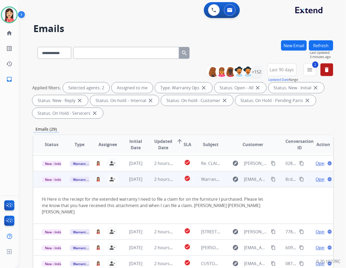
click at [316, 178] on span "Open" at bounding box center [321, 179] width 11 height 6
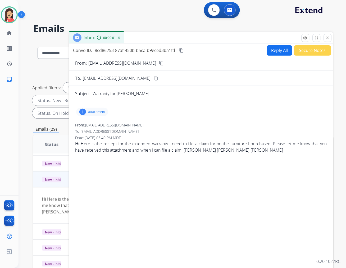
click at [94, 107] on div "1 attachment" at bounding box center [92, 111] width 32 height 8
click at [131, 126] on mat-icon "download" at bounding box center [130, 125] width 5 height 5
click at [272, 49] on button "Reply All" at bounding box center [279, 50] width 25 height 10
select select "**********"
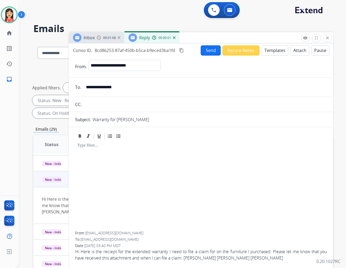
click at [273, 53] on button "Templates" at bounding box center [275, 50] width 27 height 10
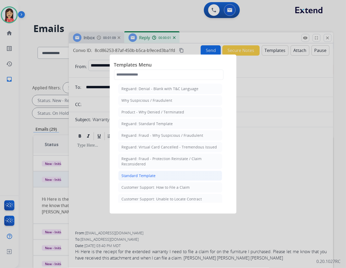
click at [161, 171] on li "Standard Template" at bounding box center [170, 175] width 104 height 10
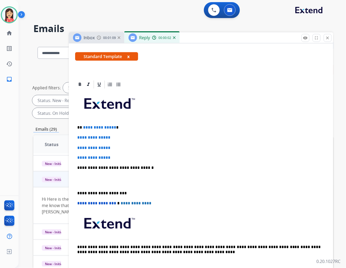
scroll to position [88, 0]
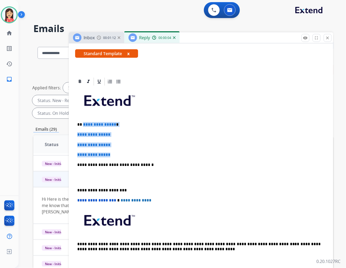
drag, startPoint x: 83, startPoint y: 123, endPoint x: 188, endPoint y: 151, distance: 109.1
click at [188, 151] on div "**********" at bounding box center [201, 177] width 252 height 182
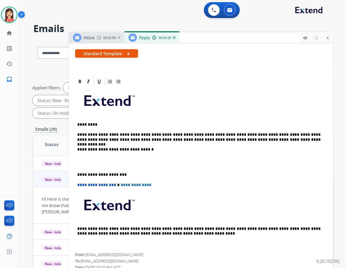
click at [127, 164] on p at bounding box center [201, 162] width 248 height 10
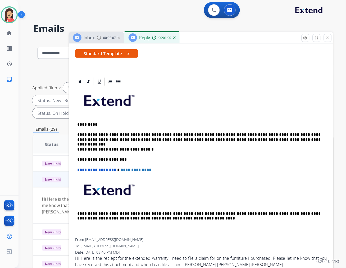
scroll to position [0, 0]
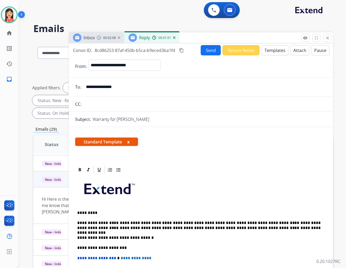
click at [208, 49] on button "Send" at bounding box center [211, 50] width 20 height 10
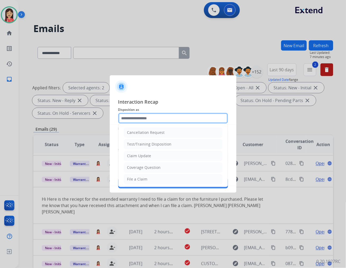
click at [158, 118] on input "text" at bounding box center [173, 118] width 110 height 11
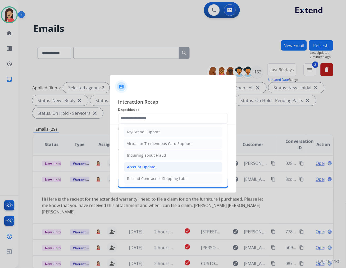
click at [150, 166] on div "Account Update" at bounding box center [141, 166] width 28 height 5
type input "**********"
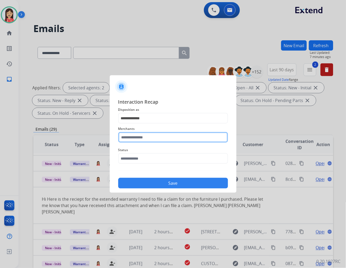
click at [147, 136] on input "text" at bounding box center [173, 137] width 110 height 11
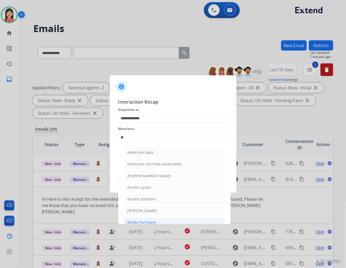
click at [151, 220] on div "Ashley furniture" at bounding box center [142, 221] width 29 height 5
type input "**********"
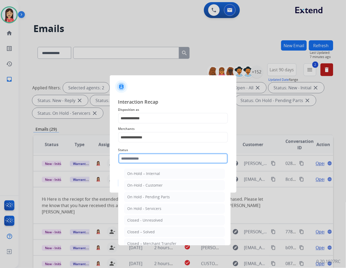
click at [154, 157] on input "text" at bounding box center [173, 158] width 110 height 11
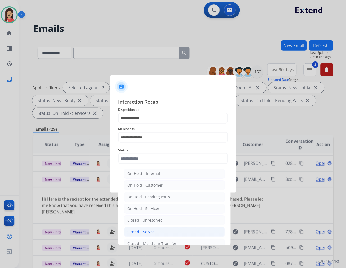
click at [148, 229] on div "Closed – Solved" at bounding box center [142, 231] width 28 height 5
type input "**********"
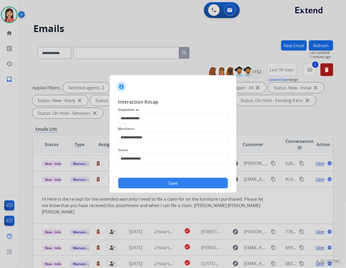
click at [169, 180] on button "Save" at bounding box center [173, 183] width 110 height 11
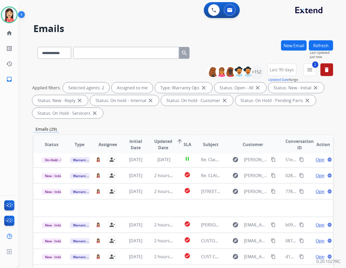
scroll to position [17, 0]
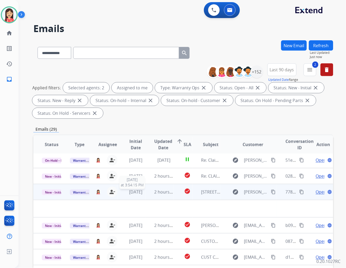
click at [143, 194] on div "[DATE]" at bounding box center [135, 191] width 19 height 6
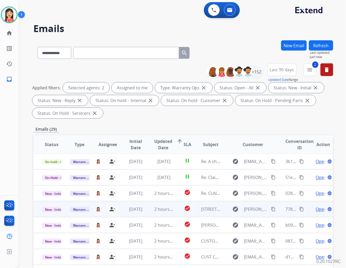
click at [150, 213] on td "2 hours ago" at bounding box center [160, 209] width 28 height 16
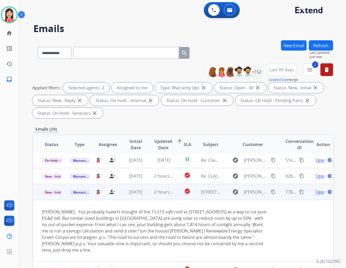
scroll to position [48, 0]
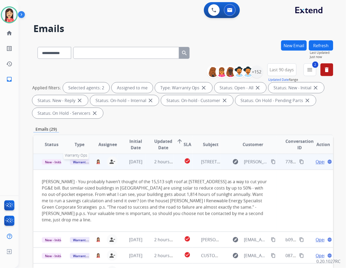
click at [81, 160] on span "Warranty Ops" at bounding box center [83, 162] width 27 height 6
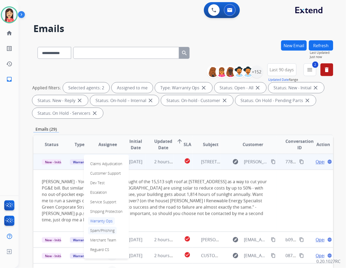
click at [102, 229] on p "Spam/Phishing" at bounding box center [102, 230] width 29 height 7
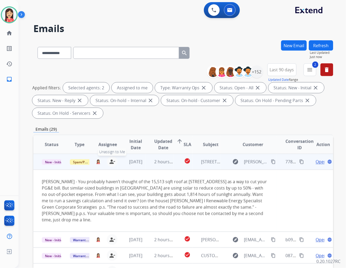
click at [112, 163] on mat-icon "person_remove" at bounding box center [112, 161] width 6 height 6
click at [48, 160] on span "New - Initial" at bounding box center [54, 162] width 25 height 6
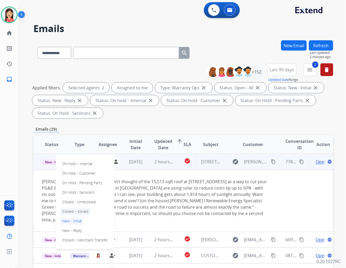
click at [79, 210] on p "Closed – Solved" at bounding box center [75, 211] width 30 height 7
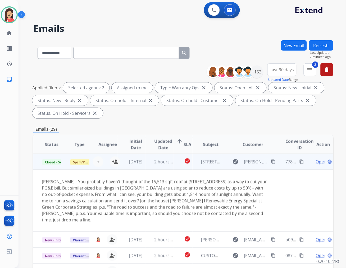
click at [174, 168] on td "check_circle" at bounding box center [183, 162] width 19 height 16
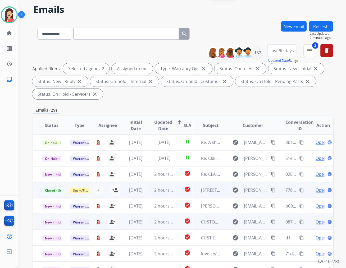
scroll to position [29, 0]
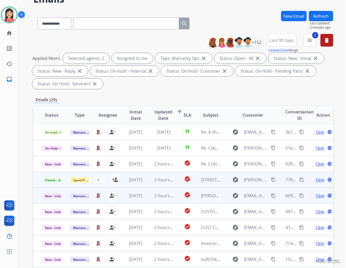
click at [144, 200] on td "[DATE]" at bounding box center [132, 195] width 28 height 16
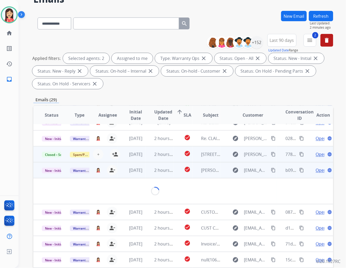
scroll to position [64, 0]
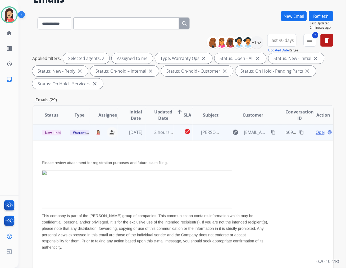
click at [316, 131] on span "Open" at bounding box center [321, 132] width 11 height 6
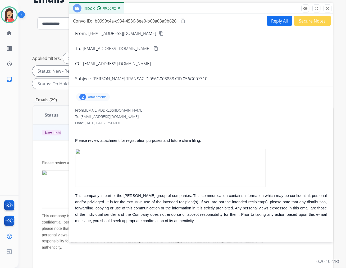
click at [96, 98] on p "attachments" at bounding box center [97, 97] width 19 height 4
click at [131, 128] on mat-icon "download" at bounding box center [128, 129] width 5 height 5
click at [277, 22] on button "Reply All" at bounding box center [279, 21] width 25 height 10
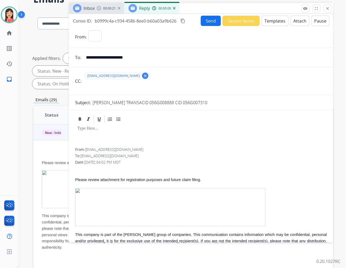
select select "**********"
click at [275, 25] on button "Templates" at bounding box center [275, 21] width 27 height 10
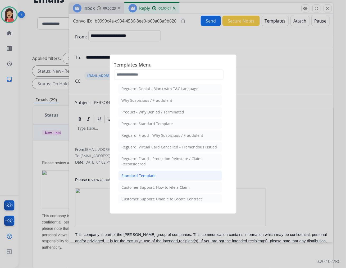
click at [139, 172] on li "Standard Template" at bounding box center [170, 175] width 104 height 10
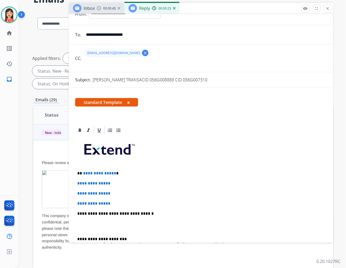
scroll to position [29, 0]
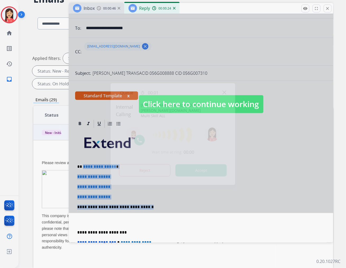
drag, startPoint x: 83, startPoint y: 165, endPoint x: 164, endPoint y: 202, distance: 88.7
click at [164, 202] on div "**********" at bounding box center [173, 134] width 346 height 268
click at [205, 173] on button "Accept" at bounding box center [201, 170] width 51 height 12
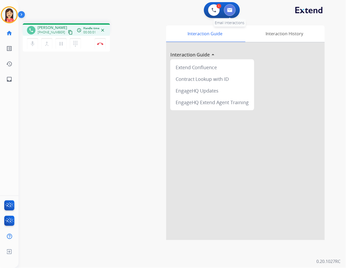
click at [231, 13] on button at bounding box center [230, 10] width 12 height 12
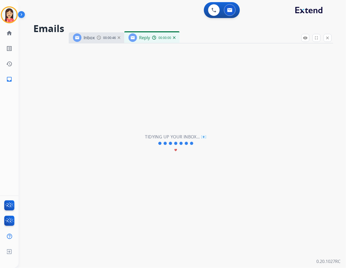
select select "**********"
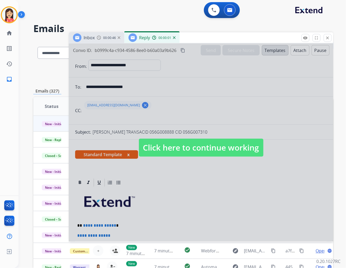
click at [191, 184] on div at bounding box center [201, 142] width 265 height 198
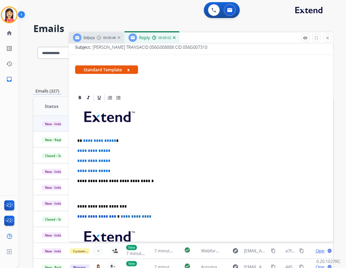
scroll to position [88, 0]
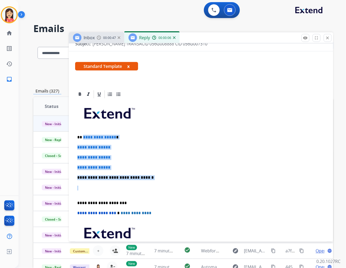
drag, startPoint x: 82, startPoint y: 135, endPoint x: 168, endPoint y: 184, distance: 98.7
click at [168, 184] on div "**********" at bounding box center [201, 190] width 252 height 182
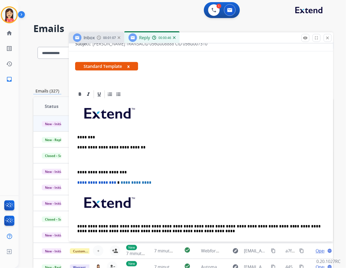
click at [131, 155] on p at bounding box center [201, 160] width 248 height 10
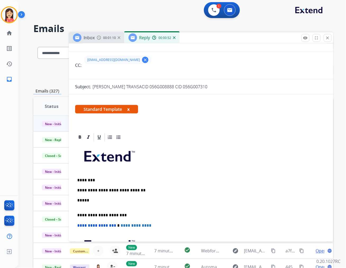
scroll to position [0, 0]
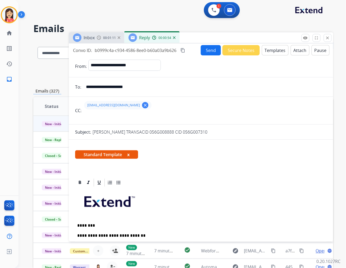
click at [210, 49] on button "Send" at bounding box center [211, 50] width 20 height 10
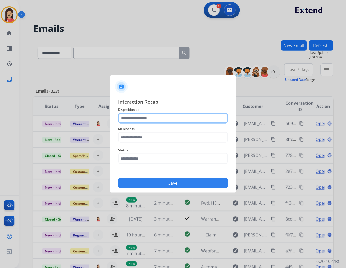
click at [153, 120] on input "text" at bounding box center [173, 118] width 110 height 11
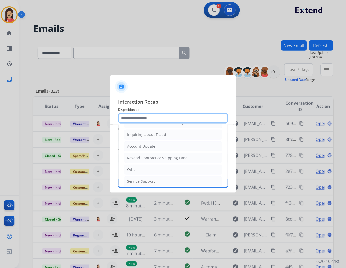
scroll to position [83, 0]
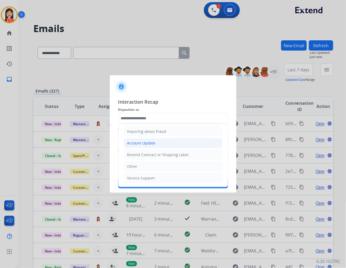
click at [146, 143] on div "Account Update" at bounding box center [141, 142] width 28 height 5
type input "**********"
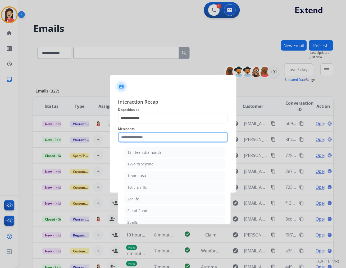
click at [146, 133] on input "text" at bounding box center [173, 137] width 110 height 11
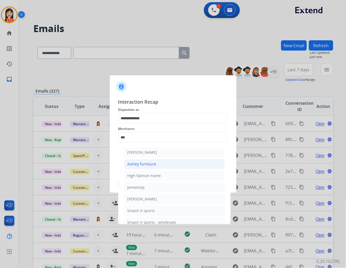
click at [142, 161] on div "Ashley furniture" at bounding box center [142, 163] width 29 height 5
type input "**********"
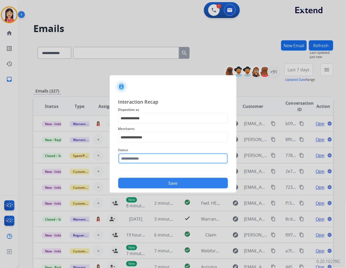
click at [142, 154] on input "text" at bounding box center [173, 158] width 110 height 11
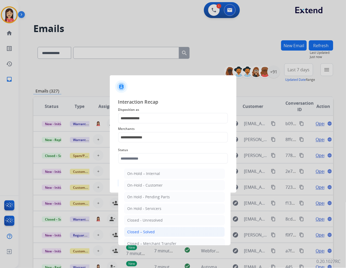
click at [143, 229] on div "Closed – Solved" at bounding box center [142, 231] width 28 height 5
type input "**********"
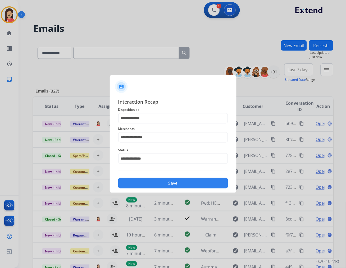
click at [165, 183] on button "Save" at bounding box center [173, 183] width 110 height 11
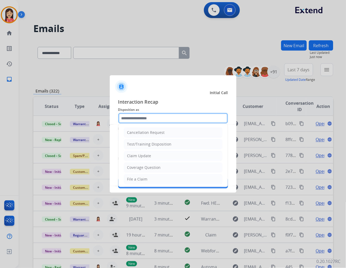
click at [201, 120] on input "text" at bounding box center [173, 118] width 110 height 11
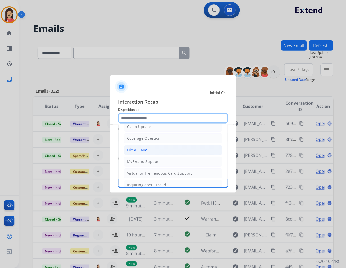
scroll to position [29, 0]
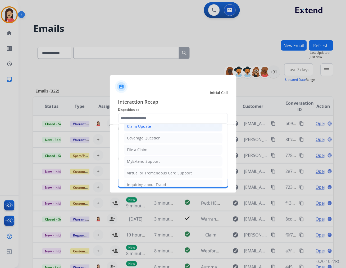
click at [152, 128] on li "Claim Update" at bounding box center [173, 126] width 99 height 10
type input "**********"
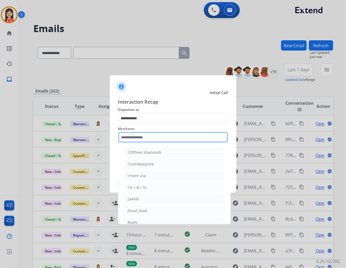
click at [147, 135] on input "text" at bounding box center [173, 137] width 110 height 11
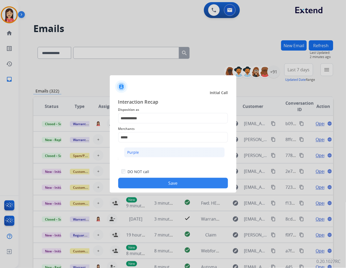
click at [141, 152] on li "Purple" at bounding box center [174, 152] width 101 height 10
type input "******"
click at [155, 183] on button "Save" at bounding box center [173, 183] width 110 height 11
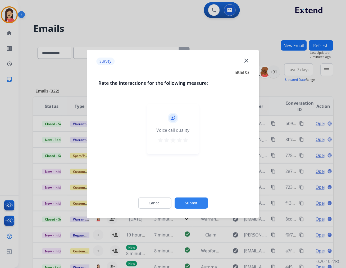
drag, startPoint x: 189, startPoint y: 141, endPoint x: 190, endPoint y: 146, distance: 5.6
click at [189, 141] on div "record_voice_over Voice call quality star star star star star" at bounding box center [173, 128] width 52 height 50
click at [187, 140] on mat-icon "star" at bounding box center [186, 140] width 6 height 6
click at [196, 203] on button "Submit" at bounding box center [191, 202] width 33 height 11
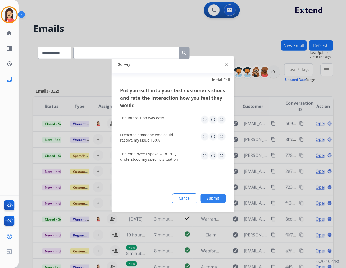
click at [222, 117] on img at bounding box center [222, 119] width 8 height 8
click at [221, 139] on img at bounding box center [222, 136] width 8 height 8
click at [221, 155] on img at bounding box center [222, 155] width 8 height 8
click at [215, 200] on button "Submit" at bounding box center [213, 198] width 25 height 10
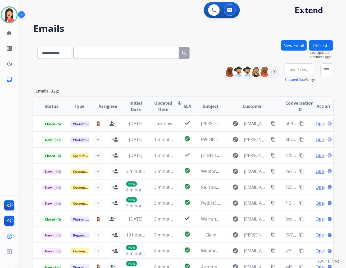
drag, startPoint x: 102, startPoint y: 68, endPoint x: 106, endPoint y: 68, distance: 4.0
click at [102, 68] on div "**********" at bounding box center [183, 72] width 300 height 19
click at [327, 71] on mat-icon "menu" at bounding box center [327, 69] width 6 height 6
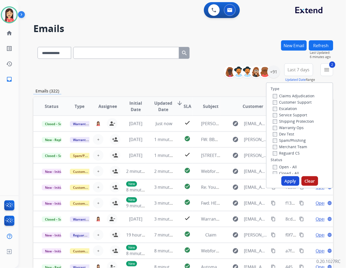
click at [285, 177] on button "Apply" at bounding box center [291, 181] width 18 height 10
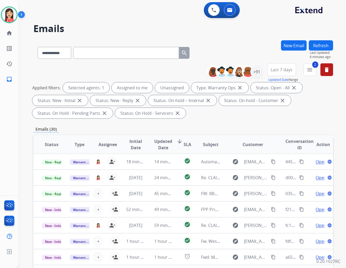
click at [274, 71] on span "Last 7 days" at bounding box center [282, 70] width 22 height 2
click at [271, 136] on div "Last 90 days" at bounding box center [280, 134] width 29 height 8
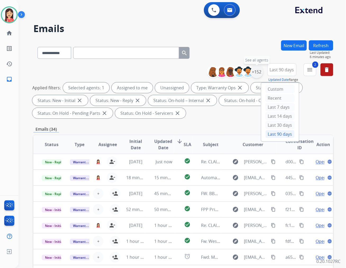
click at [256, 71] on div "+152" at bounding box center [257, 71] width 13 height 13
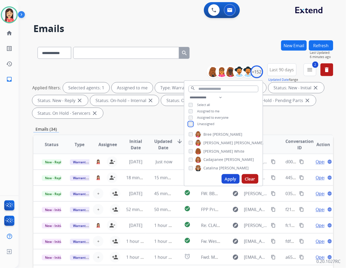
scroll to position [206, 0]
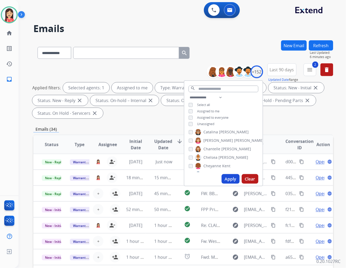
click at [234, 178] on button "Apply" at bounding box center [231, 179] width 18 height 10
click at [154, 131] on div "Emails (27)" at bounding box center [183, 129] width 300 height 7
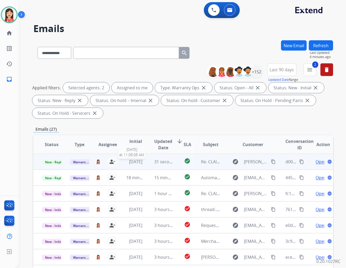
click at [142, 164] on span "[DATE]" at bounding box center [135, 162] width 13 height 6
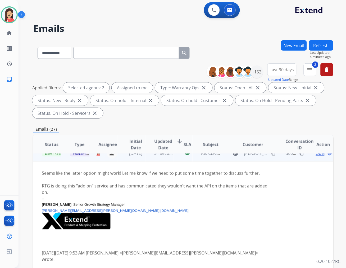
scroll to position [0, 0]
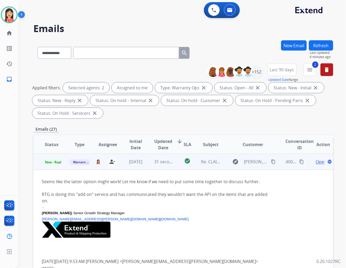
click at [151, 165] on td "31 seconds ago" at bounding box center [160, 162] width 28 height 16
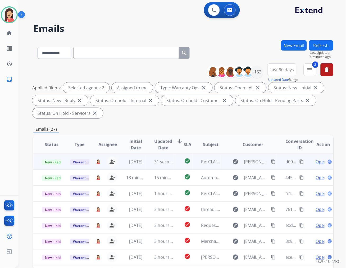
scroll to position [0, 0]
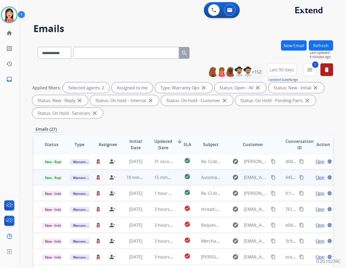
click at [143, 181] on td "18 minutes ago" at bounding box center [132, 177] width 28 height 16
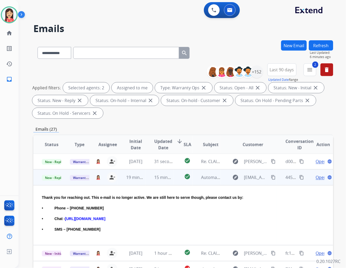
scroll to position [16, 0]
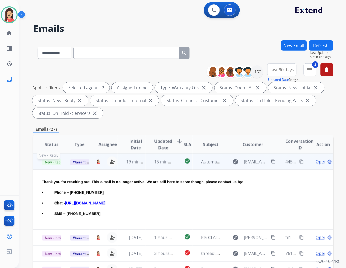
click at [56, 161] on span "New - Reply" at bounding box center [54, 162] width 24 height 6
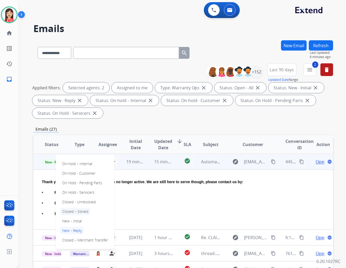
click at [87, 211] on p "Closed – Solved" at bounding box center [75, 211] width 30 height 7
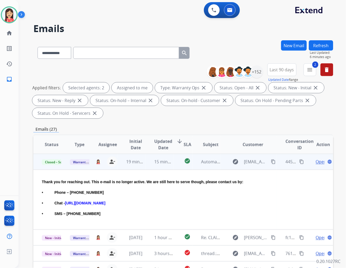
click at [148, 166] on td "15 minutes ago" at bounding box center [160, 162] width 28 height 16
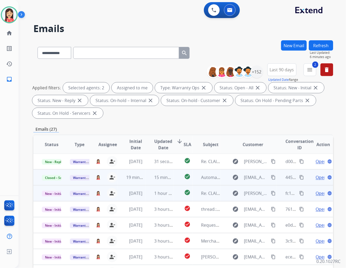
click at [147, 197] on td "1 hour ago" at bounding box center [160, 193] width 28 height 16
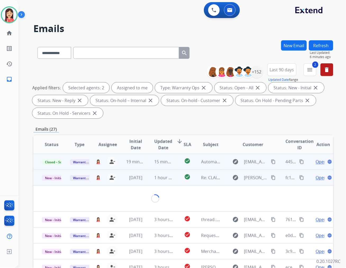
scroll to position [32, 0]
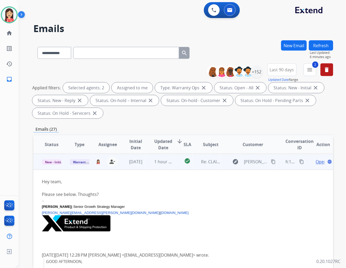
click at [146, 167] on td "1 hour ago" at bounding box center [160, 162] width 28 height 16
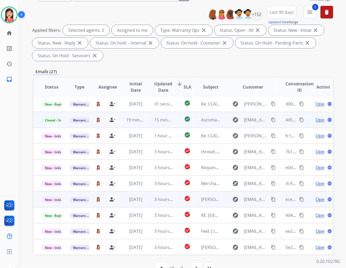
scroll to position [59, 0]
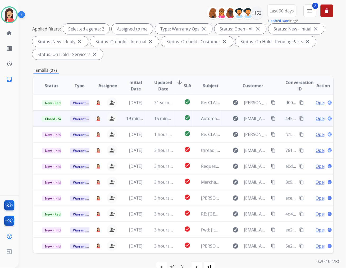
click at [158, 88] on span "Updated Date" at bounding box center [163, 85] width 18 height 13
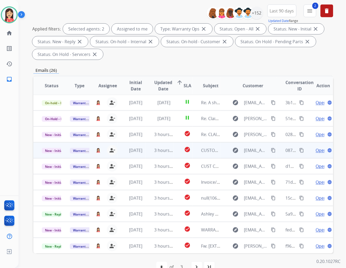
click at [147, 153] on td "3 hours ago" at bounding box center [160, 150] width 28 height 16
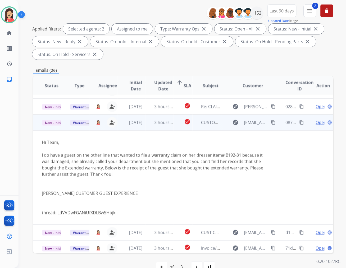
scroll to position [48, 0]
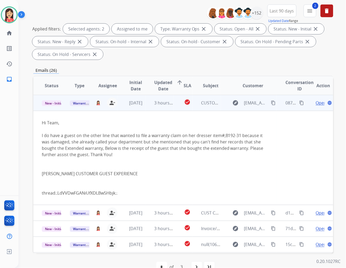
click at [316, 102] on span "Open" at bounding box center [321, 103] width 11 height 6
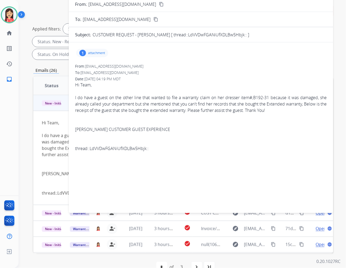
click at [97, 52] on p "attachment" at bounding box center [96, 53] width 17 height 4
click at [127, 65] on mat-icon "download" at bounding box center [129, 66] width 5 height 5
click at [230, 73] on div "To: [EMAIL_ADDRESS][DOMAIN_NAME]" at bounding box center [201, 72] width 252 height 5
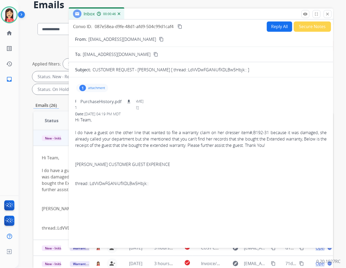
scroll to position [0, 0]
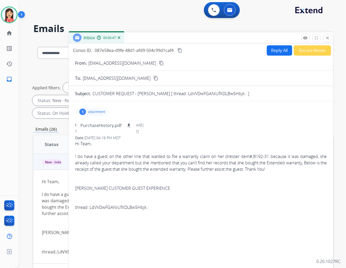
click at [276, 52] on button "Reply All" at bounding box center [279, 50] width 25 height 10
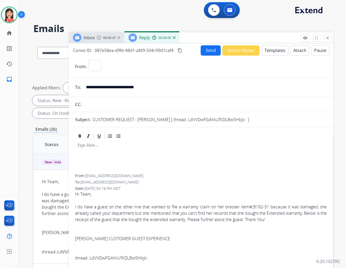
select select "**********"
click at [276, 52] on button "Templates" at bounding box center [275, 50] width 27 height 10
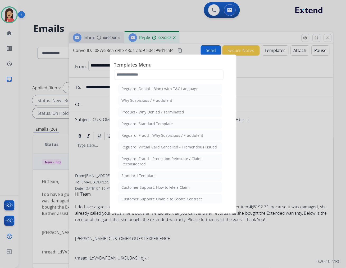
click at [214, 64] on span "Templates Menu" at bounding box center [173, 65] width 118 height 8
click at [208, 38] on div at bounding box center [173, 134] width 346 height 268
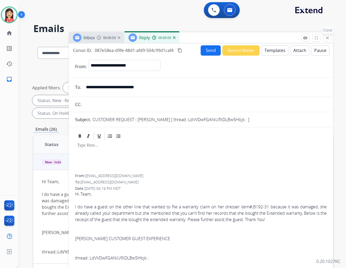
click at [327, 38] on mat-icon "close" at bounding box center [328, 37] width 5 height 5
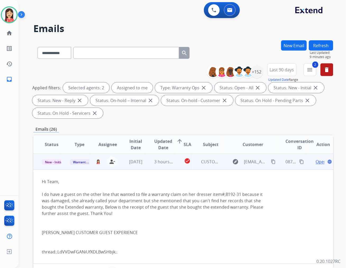
click at [316, 161] on span "Open" at bounding box center [321, 161] width 11 height 6
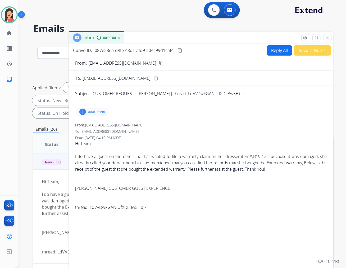
click at [304, 51] on button "Secure Notes" at bounding box center [312, 50] width 37 height 10
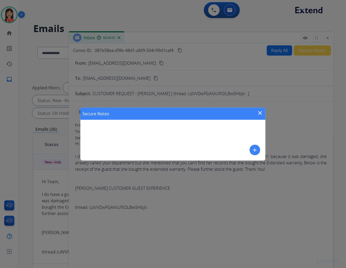
click at [257, 152] on mat-icon "add" at bounding box center [255, 150] width 6 height 6
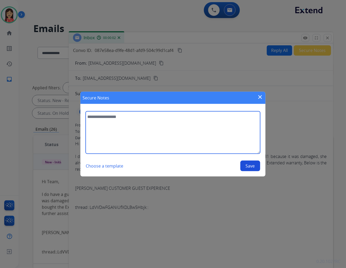
click at [182, 136] on textarea at bounding box center [173, 132] width 175 height 42
type textarea "**********"
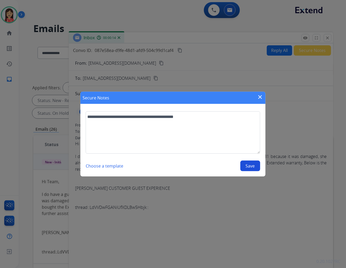
click at [251, 166] on button "Save" at bounding box center [251, 165] width 20 height 11
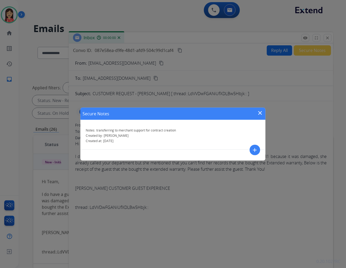
click at [263, 111] on mat-icon "close" at bounding box center [260, 113] width 6 height 6
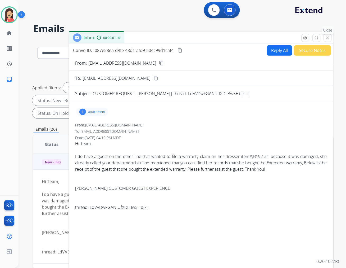
click at [328, 37] on mat-icon "close" at bounding box center [328, 37] width 5 height 5
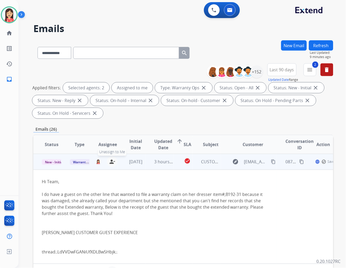
click at [111, 161] on mat-icon "person_remove" at bounding box center [112, 161] width 6 height 6
click at [76, 164] on div "Warranty Ops" at bounding box center [79, 161] width 19 height 6
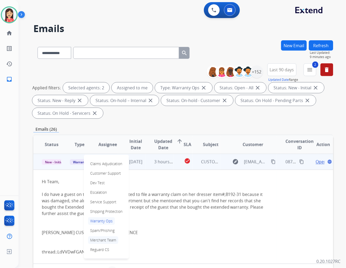
click at [106, 242] on p "Merchant Team" at bounding box center [103, 239] width 30 height 7
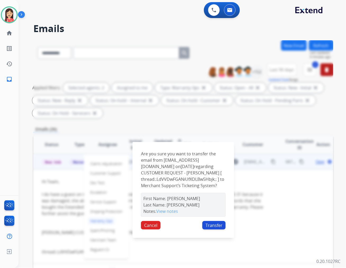
click at [208, 225] on button "Transfer" at bounding box center [213, 225] width 23 height 8
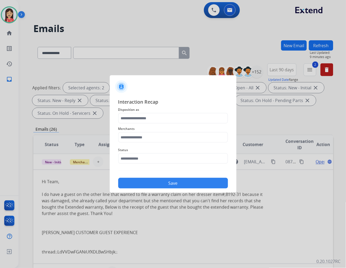
click at [155, 110] on span "Disposition as" at bounding box center [173, 109] width 110 height 6
click at [149, 119] on input "text" at bounding box center [173, 118] width 110 height 11
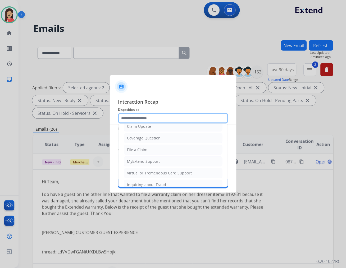
scroll to position [59, 0]
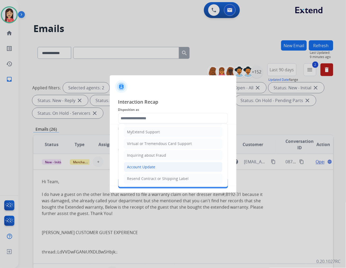
click at [142, 166] on div "Account Update" at bounding box center [141, 166] width 28 height 5
type input "**********"
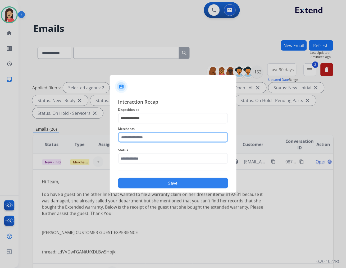
click at [155, 139] on input "text" at bounding box center [173, 137] width 110 height 11
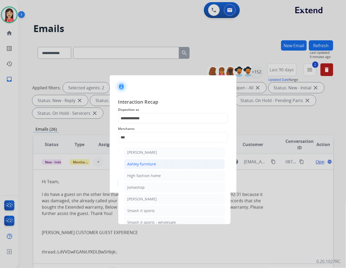
click at [148, 163] on div "Ashley furniture" at bounding box center [142, 163] width 29 height 5
type input "**********"
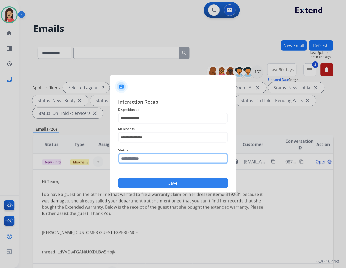
click at [150, 159] on input "text" at bounding box center [173, 158] width 110 height 11
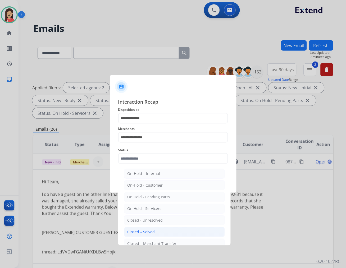
click at [150, 232] on div "Closed – Solved" at bounding box center [142, 231] width 28 height 5
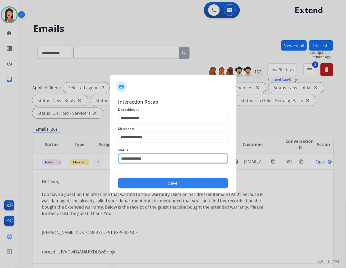
click at [162, 158] on input "**********" at bounding box center [173, 158] width 110 height 11
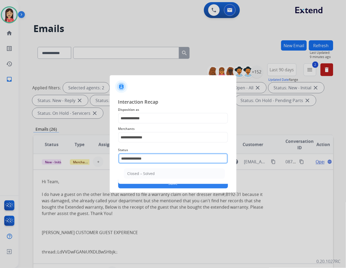
drag, startPoint x: 161, startPoint y: 161, endPoint x: 87, endPoint y: 151, distance: 75.0
click at [0, 151] on app-contact-recap-modal "**********" at bounding box center [0, 134] width 0 height 268
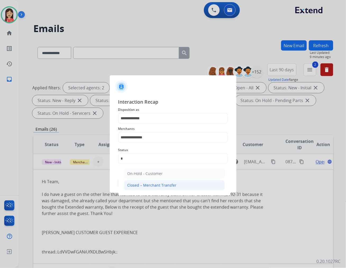
click at [133, 184] on div "Closed – Merchant Transfer" at bounding box center [152, 184] width 49 height 5
type input "**********"
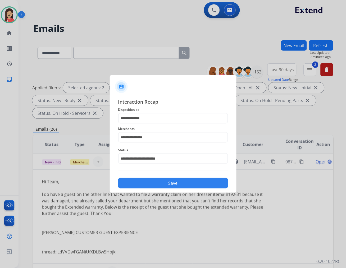
click at [142, 182] on button "Save" at bounding box center [173, 183] width 110 height 11
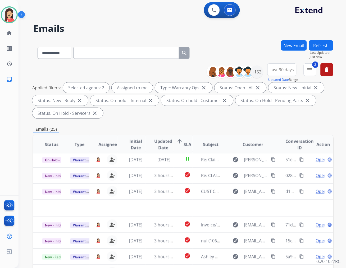
scroll to position [17, 0]
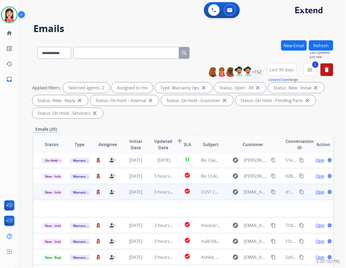
click at [149, 196] on td "3 hours ago" at bounding box center [160, 192] width 28 height 16
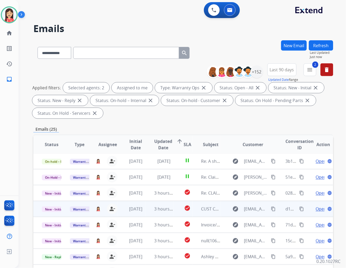
scroll to position [0, 0]
click at [316, 209] on span "Open" at bounding box center [321, 209] width 11 height 6
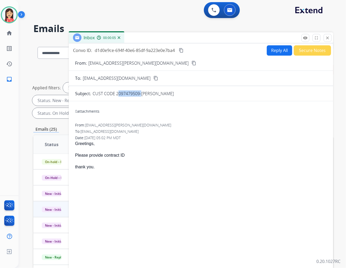
drag, startPoint x: 116, startPoint y: 94, endPoint x: 139, endPoint y: 94, distance: 23.6
click at [139, 94] on p "CUST CODE 2097479509-[PERSON_NAME]" at bounding box center [133, 93] width 81 height 6
click at [185, 141] on p "Greetings," at bounding box center [201, 143] width 252 height 6
click at [277, 49] on button "Reply All" at bounding box center [279, 50] width 25 height 10
select select "**********"
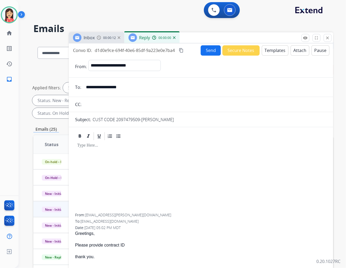
click at [277, 49] on button "Templates" at bounding box center [275, 50] width 27 height 10
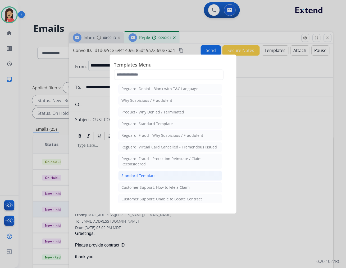
click at [139, 175] on div "Standard Template" at bounding box center [139, 175] width 34 height 5
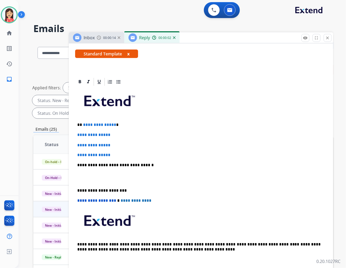
scroll to position [88, 0]
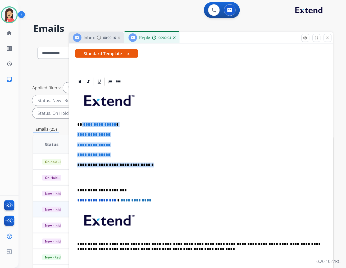
drag, startPoint x: 82, startPoint y: 122, endPoint x: 162, endPoint y: 161, distance: 89.6
click at [162, 161] on div "**********" at bounding box center [201, 177] width 252 height 182
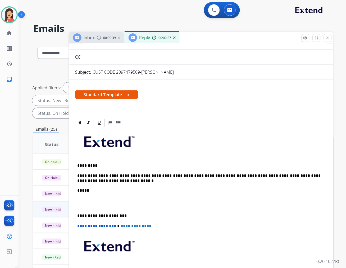
scroll to position [0, 0]
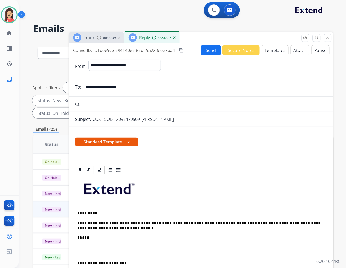
click at [204, 48] on button "Send" at bounding box center [211, 50] width 20 height 10
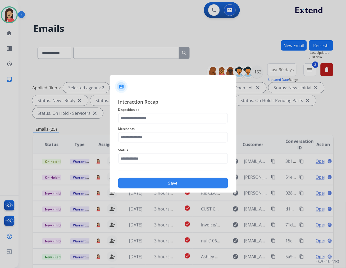
scroll to position [0, 0]
click at [157, 115] on input "text" at bounding box center [173, 118] width 110 height 11
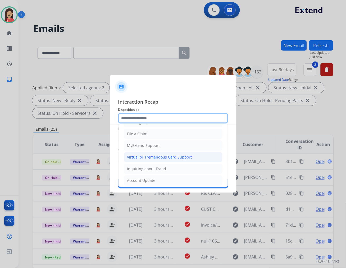
scroll to position [59, 0]
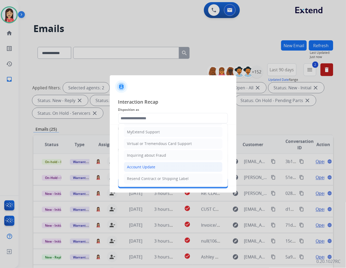
click at [142, 164] on li "Account Update" at bounding box center [173, 167] width 99 height 10
type input "**********"
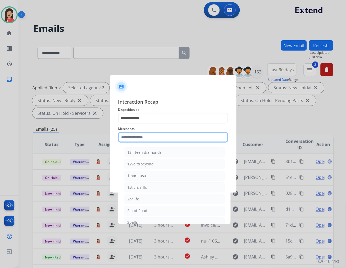
click at [152, 139] on input "text" at bounding box center [173, 137] width 110 height 11
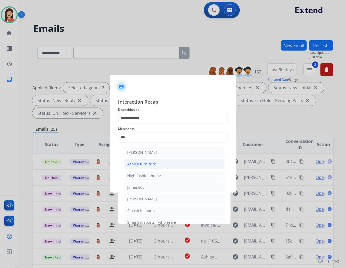
click at [148, 163] on div "Ashley furniture" at bounding box center [142, 163] width 29 height 5
type input "**********"
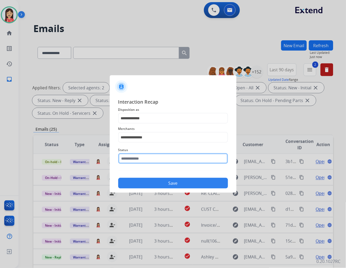
click at [154, 157] on input "text" at bounding box center [173, 158] width 110 height 11
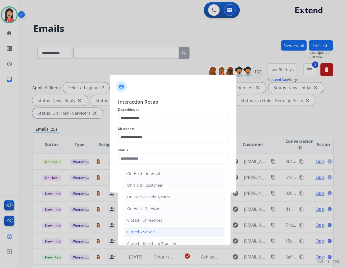
click at [151, 229] on div "Closed – Solved" at bounding box center [142, 231] width 28 height 5
type input "**********"
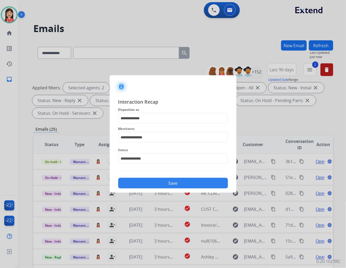
click at [170, 183] on button "Save" at bounding box center [173, 183] width 110 height 11
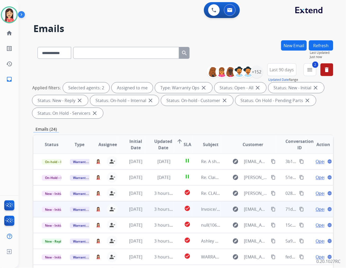
click at [149, 213] on td "3 hours ago" at bounding box center [160, 209] width 28 height 16
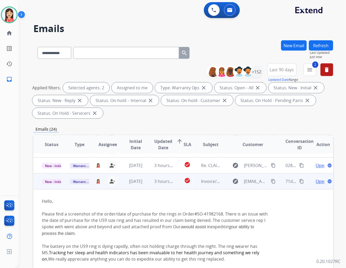
scroll to position [48, 0]
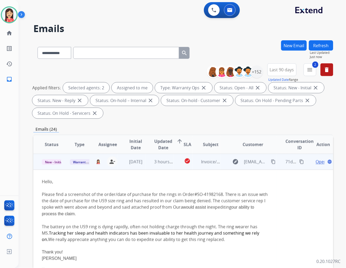
click at [316, 161] on span "Open" at bounding box center [321, 161] width 11 height 6
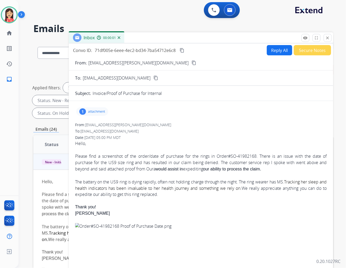
click at [192, 63] on mat-icon "content_copy" at bounding box center [194, 62] width 5 height 5
click at [98, 111] on p "attachment" at bounding box center [96, 111] width 17 height 4
click at [213, 123] on button "download" at bounding box center [211, 125] width 6 height 6
click at [190, 163] on font "Please find a screenshot of the order/date of purchase for the rings in Order#S…" at bounding box center [201, 162] width 252 height 19
click at [267, 51] on button "Reply All" at bounding box center [279, 50] width 25 height 10
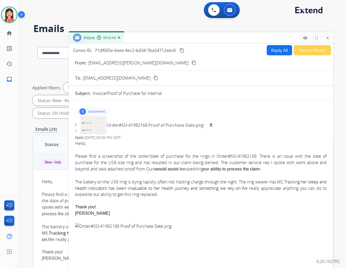
select select "**********"
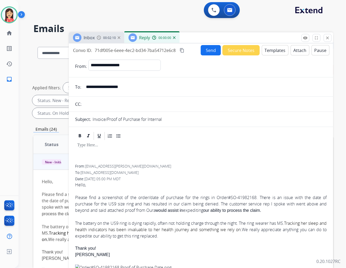
click at [270, 51] on button "Templates" at bounding box center [275, 50] width 27 height 10
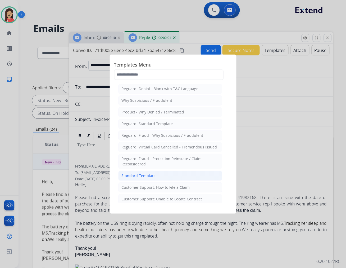
click at [141, 176] on div "Standard Template" at bounding box center [139, 175] width 34 height 5
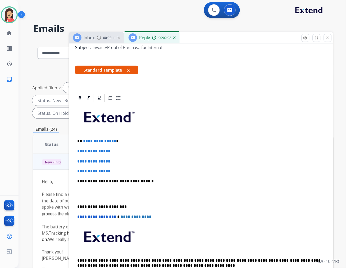
scroll to position [88, 0]
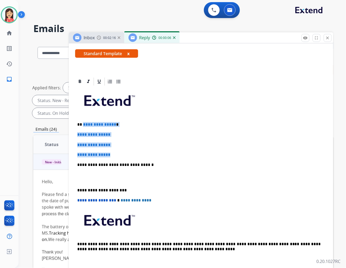
drag, startPoint x: 120, startPoint y: 155, endPoint x: 83, endPoint y: 124, distance: 48.7
click at [83, 124] on div "**********" at bounding box center [201, 177] width 252 height 182
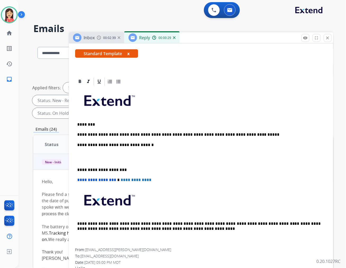
click at [144, 157] on p at bounding box center [201, 157] width 248 height 10
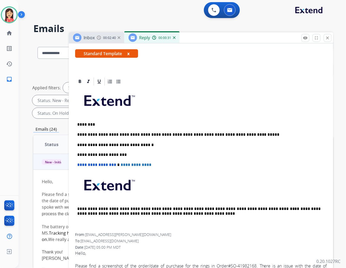
scroll to position [0, 0]
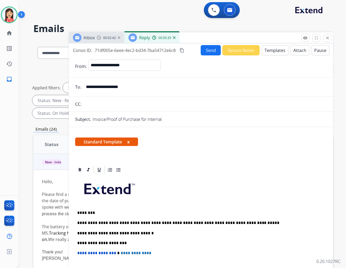
click at [148, 50] on span "71df005e-6eee-4ec2-bd34-7ba54712e6c8" at bounding box center [135, 50] width 81 height 6
click at [206, 47] on button "Send" at bounding box center [211, 50] width 20 height 10
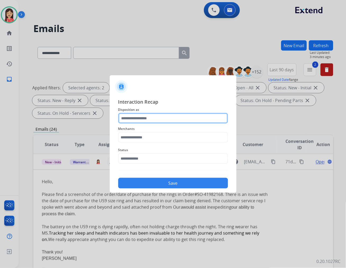
click at [182, 116] on input "text" at bounding box center [173, 118] width 110 height 11
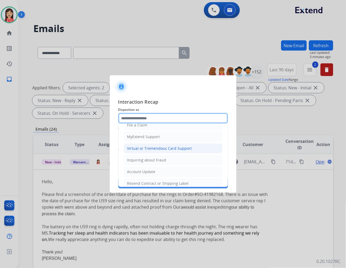
scroll to position [59, 0]
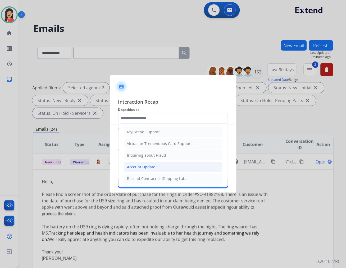
click at [146, 164] on li "Account Update" at bounding box center [173, 167] width 99 height 10
type input "**********"
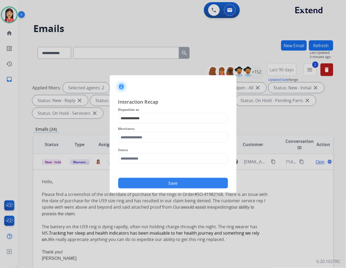
click at [150, 145] on div "Status" at bounding box center [173, 155] width 110 height 21
click at [152, 139] on input "text" at bounding box center [173, 137] width 110 height 11
click at [148, 154] on li "Oura ring" at bounding box center [174, 152] width 101 height 10
type input "*********"
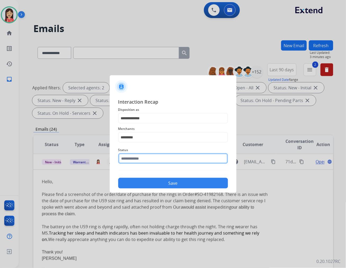
click at [146, 160] on input "text" at bounding box center [173, 158] width 110 height 11
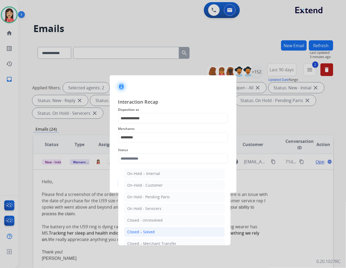
click at [153, 232] on div "Closed – Solved" at bounding box center [142, 231] width 28 height 5
type input "**********"
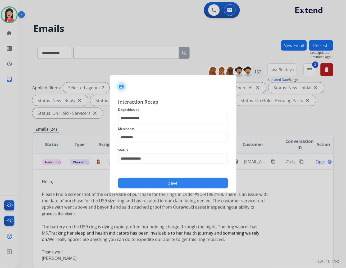
click at [177, 186] on button "Save" at bounding box center [173, 183] width 110 height 11
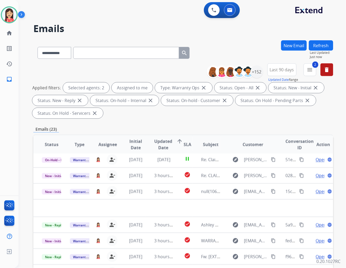
scroll to position [17, 0]
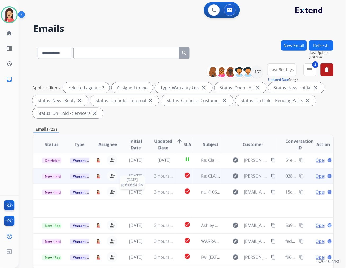
click at [142, 194] on div "[DATE]" at bounding box center [135, 191] width 19 height 6
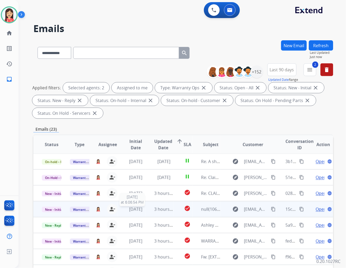
click at [141, 210] on span "[DATE]" at bounding box center [135, 209] width 13 height 6
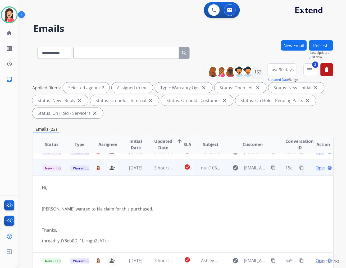
scroll to position [48, 0]
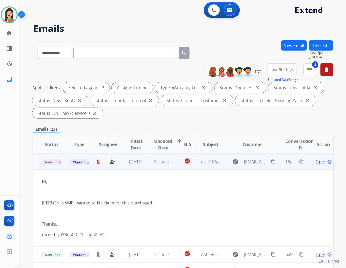
click at [316, 161] on span "Open" at bounding box center [321, 161] width 11 height 6
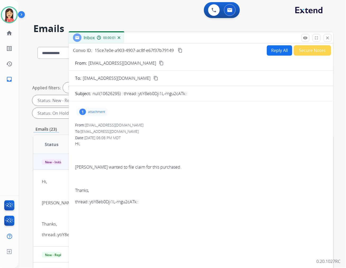
click at [96, 112] on p "attachment" at bounding box center [96, 112] width 17 height 4
click at [175, 125] on mat-icon "download" at bounding box center [173, 125] width 5 height 5
click at [274, 49] on button "Reply All" at bounding box center [279, 50] width 25 height 10
select select "**********"
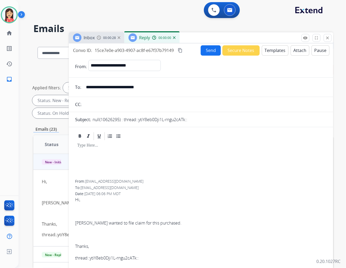
click at [274, 49] on button "Templates" at bounding box center [275, 50] width 27 height 10
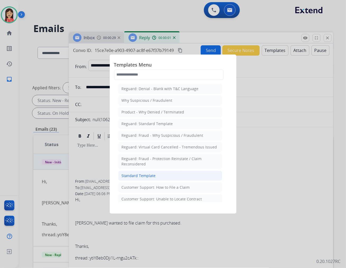
click at [153, 175] on div "Standard Template" at bounding box center [139, 175] width 34 height 5
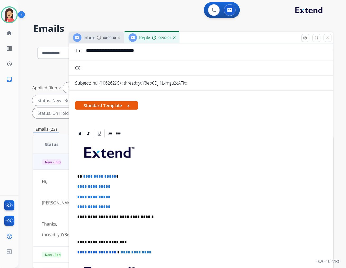
scroll to position [88, 0]
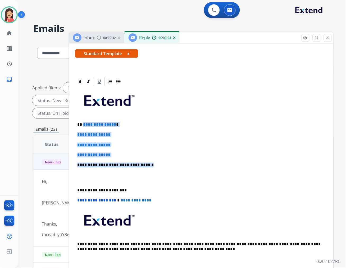
drag, startPoint x: 82, startPoint y: 124, endPoint x: 186, endPoint y: 165, distance: 111.6
click at [186, 165] on div "**********" at bounding box center [201, 177] width 252 height 182
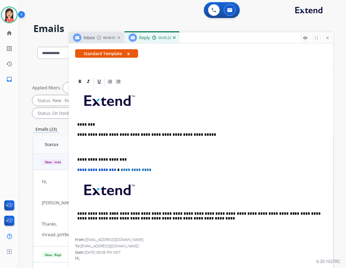
click at [196, 133] on p "**********" at bounding box center [198, 134] width 243 height 5
drag, startPoint x: 198, startPoint y: 134, endPoint x: 190, endPoint y: 133, distance: 7.7
click at [190, 133] on p "**********" at bounding box center [198, 134] width 243 height 5
click at [266, 130] on div "**********" at bounding box center [201, 162] width 252 height 152
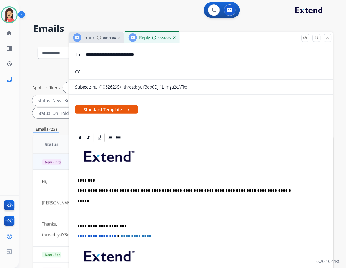
scroll to position [0, 0]
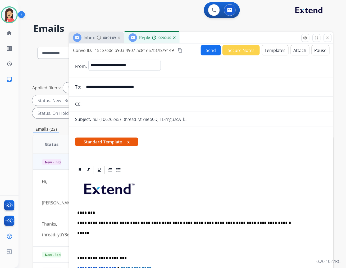
click at [206, 53] on button "Send" at bounding box center [211, 50] width 20 height 10
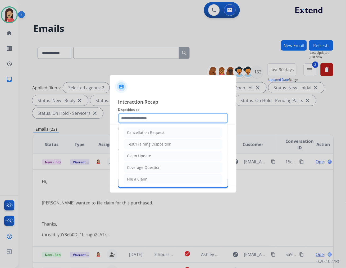
click at [142, 116] on input "text" at bounding box center [173, 118] width 110 height 11
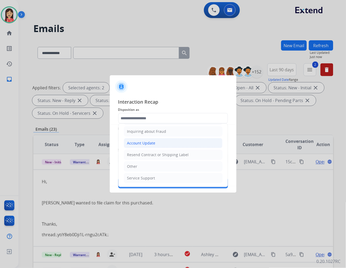
click at [149, 144] on div "Account Update" at bounding box center [141, 142] width 28 height 5
type input "**********"
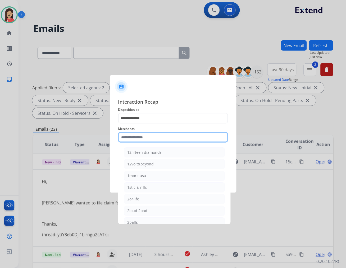
click at [149, 139] on input "text" at bounding box center [173, 137] width 110 height 11
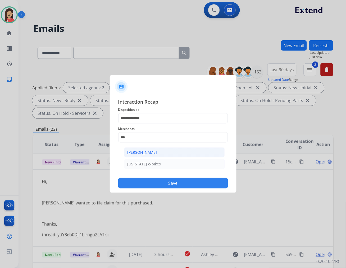
click at [152, 152] on div "[PERSON_NAME]" at bounding box center [143, 152] width 30 height 5
type input "**********"
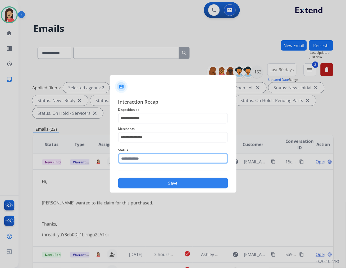
click at [150, 159] on input "text" at bounding box center [173, 158] width 110 height 11
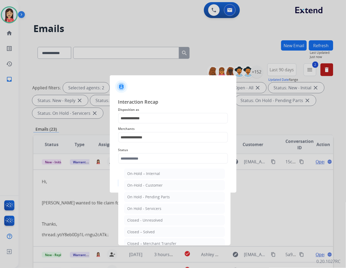
drag, startPoint x: 151, startPoint y: 229, endPoint x: 151, endPoint y: 224, distance: 4.8
click at [151, 229] on div "Closed – Solved" at bounding box center [142, 231] width 28 height 5
type input "**********"
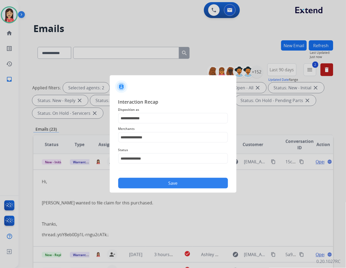
click at [172, 186] on button "Save" at bounding box center [173, 183] width 110 height 11
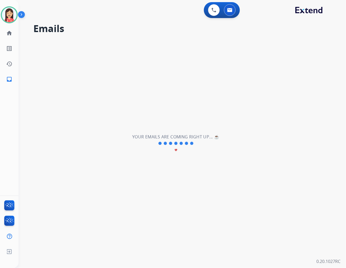
scroll to position [17, 0]
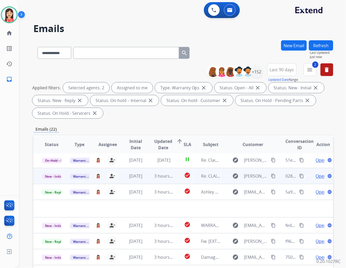
click at [147, 196] on td "3 hours ago" at bounding box center [160, 192] width 28 height 16
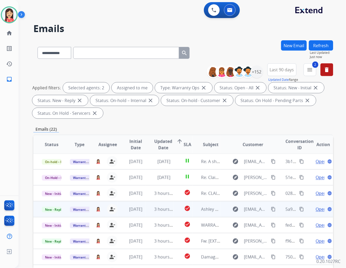
click at [316, 208] on span "Open" at bounding box center [321, 209] width 11 height 6
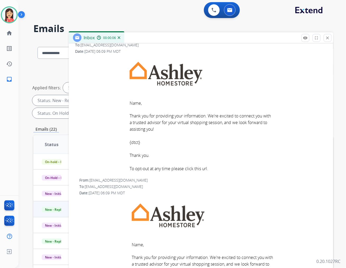
scroll to position [0, 0]
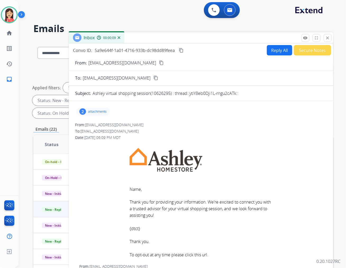
click at [102, 111] on p "attachments" at bounding box center [97, 111] width 19 height 4
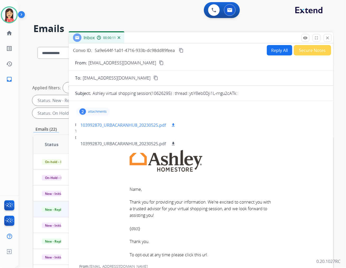
click at [175, 125] on mat-icon "download" at bounding box center [173, 125] width 5 height 5
click at [310, 51] on button "Secure Notes" at bounding box center [312, 50] width 37 height 10
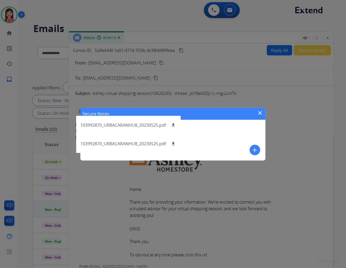
click at [252, 149] on button "add" at bounding box center [255, 150] width 11 height 11
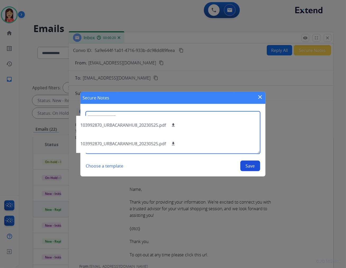
click at [225, 130] on textarea at bounding box center [173, 132] width 175 height 42
type textarea "**********"
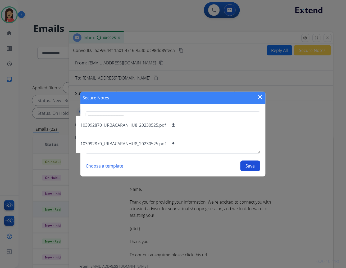
click at [251, 165] on button "Save" at bounding box center [251, 165] width 20 height 11
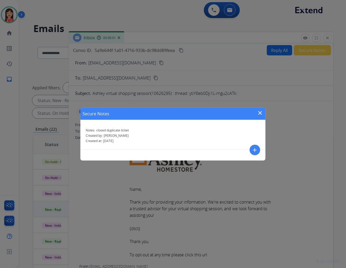
click at [261, 110] on mat-icon "close" at bounding box center [260, 113] width 6 height 6
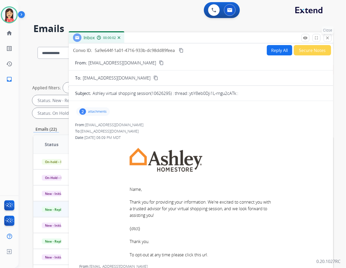
click at [328, 40] on button "close Close" at bounding box center [328, 38] width 8 height 8
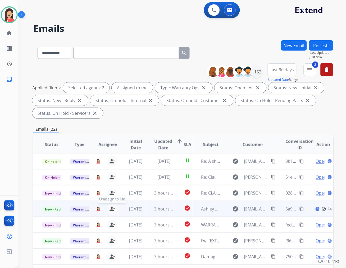
scroll to position [0, 0]
click at [54, 210] on span "New - Reply" at bounding box center [54, 209] width 24 height 6
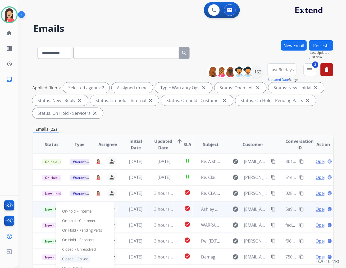
click at [70, 258] on p "Closed – Solved" at bounding box center [75, 258] width 30 height 7
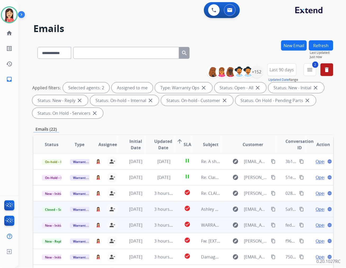
click at [148, 229] on td "3 hours ago" at bounding box center [160, 225] width 28 height 16
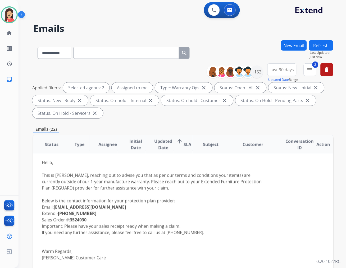
scroll to position [93, 0]
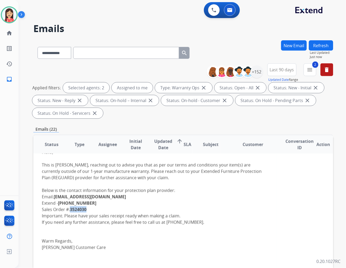
drag, startPoint x: 95, startPoint y: 209, endPoint x: 72, endPoint y: 211, distance: 22.6
click at [72, 211] on div "Hello, This is [PERSON_NAME], reaching out to advise you that as per our terms …" at bounding box center [155, 219] width 227 height 140
click at [187, 196] on div "Hello, This is [PERSON_NAME], reaching out to advise you that as per our terms …" at bounding box center [155, 219] width 227 height 140
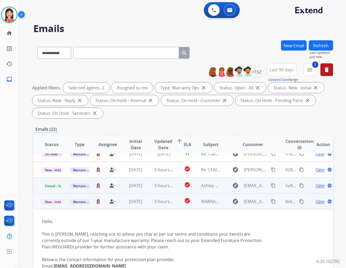
scroll to position [34, 0]
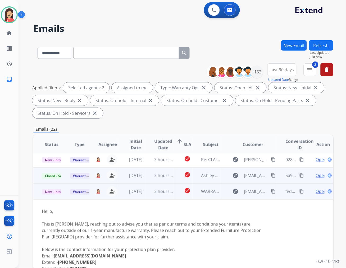
click at [316, 191] on span "Open" at bounding box center [321, 191] width 11 height 6
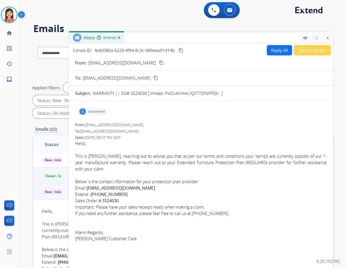
click at [90, 109] on p "attachment" at bounding box center [96, 111] width 17 height 4
click at [155, 126] on mat-icon "download" at bounding box center [154, 125] width 5 height 5
click at [202, 134] on div "From: [EMAIL_ADDRESS][DOMAIN_NAME] To: [EMAIL_ADDRESS][DOMAIN_NAME] Date: [DATE…" at bounding box center [201, 201] width 252 height 158
click at [276, 48] on button "Reply All" at bounding box center [279, 50] width 25 height 10
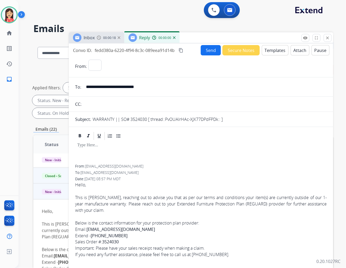
select select "**********"
click at [276, 49] on button "Templates" at bounding box center [275, 50] width 27 height 10
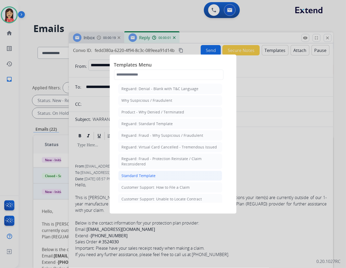
click at [151, 173] on li "Standard Template" at bounding box center [170, 175] width 104 height 10
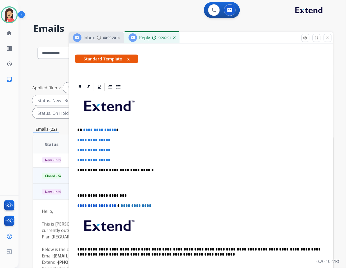
scroll to position [88, 0]
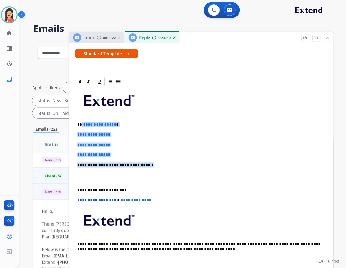
drag, startPoint x: 81, startPoint y: 124, endPoint x: 156, endPoint y: 158, distance: 82.3
click at [156, 158] on div "**********" at bounding box center [201, 177] width 252 height 182
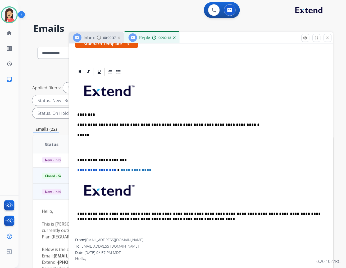
scroll to position [0, 0]
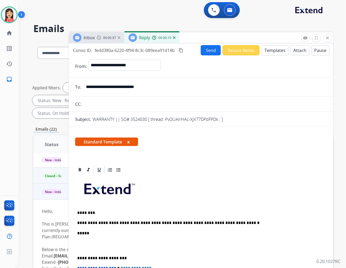
click at [203, 49] on button "Send" at bounding box center [211, 50] width 20 height 10
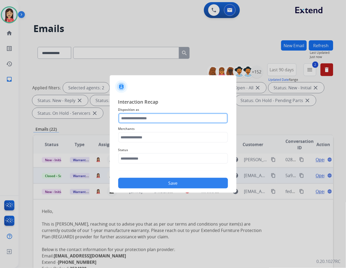
click at [152, 116] on input "text" at bounding box center [173, 118] width 110 height 11
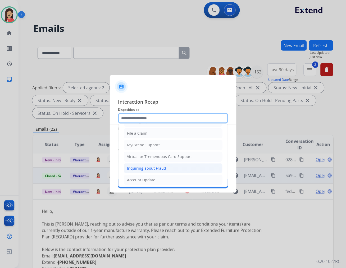
scroll to position [59, 0]
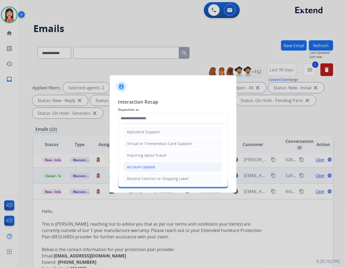
click at [145, 167] on div "Account Update" at bounding box center [141, 166] width 28 height 5
type input "**********"
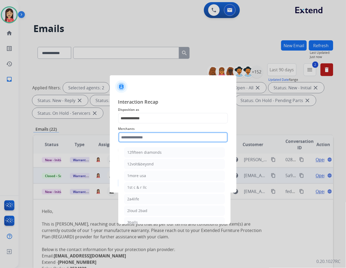
click at [160, 136] on input "text" at bounding box center [173, 137] width 110 height 11
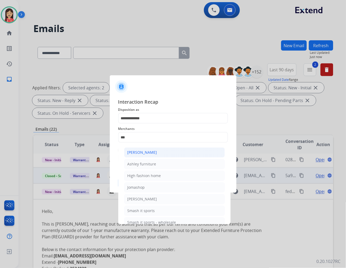
click at [155, 155] on div "[PERSON_NAME]" at bounding box center [143, 152] width 30 height 5
type input "**********"
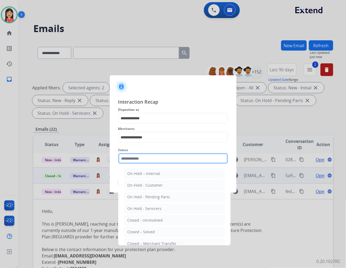
click at [153, 156] on input "text" at bounding box center [173, 158] width 110 height 11
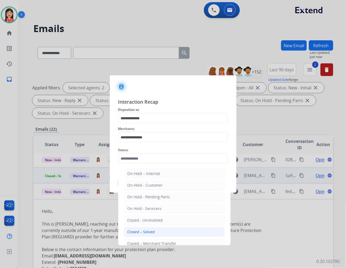
click at [160, 229] on li "Closed – Solved" at bounding box center [174, 232] width 101 height 10
type input "**********"
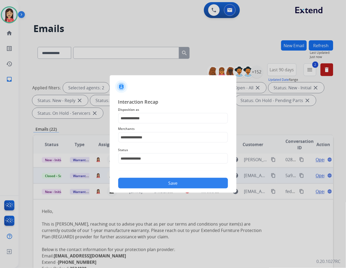
click at [181, 183] on button "Save" at bounding box center [173, 183] width 110 height 11
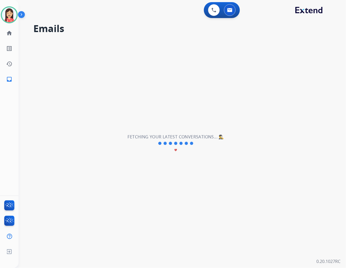
scroll to position [17, 0]
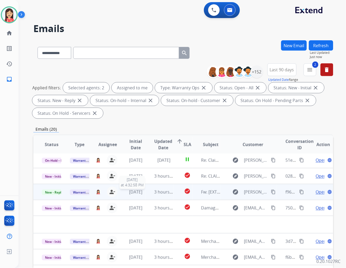
click at [142, 194] on span "[DATE]" at bounding box center [135, 192] width 13 height 6
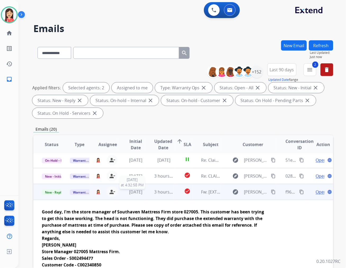
scroll to position [48, 0]
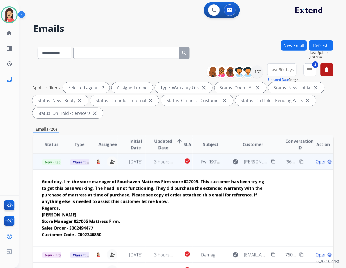
click at [316, 160] on span "Open" at bounding box center [321, 161] width 11 height 6
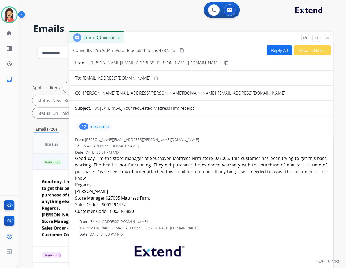
click at [104, 126] on p "attachments" at bounding box center [100, 126] width 19 height 4
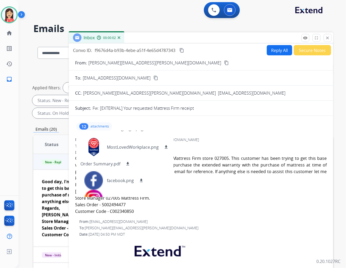
scroll to position [88, 0]
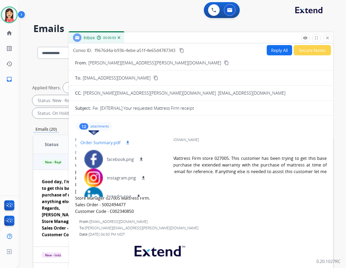
click at [128, 141] on mat-icon "download" at bounding box center [127, 142] width 5 height 5
click at [278, 52] on button "Reply All" at bounding box center [279, 50] width 25 height 10
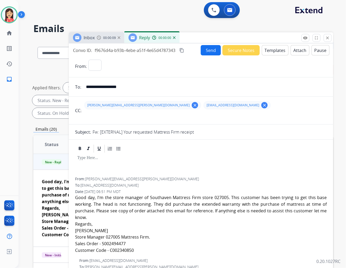
select select "**********"
click at [278, 52] on button "Templates" at bounding box center [275, 50] width 27 height 10
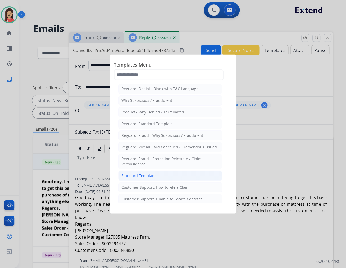
click at [154, 178] on div "Standard Template" at bounding box center [139, 175] width 34 height 5
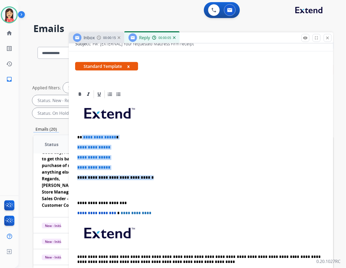
drag, startPoint x: 82, startPoint y: 135, endPoint x: 182, endPoint y: 171, distance: 106.2
click at [182, 171] on div "**********" at bounding box center [201, 190] width 252 height 182
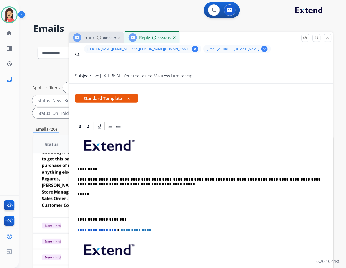
scroll to position [0, 0]
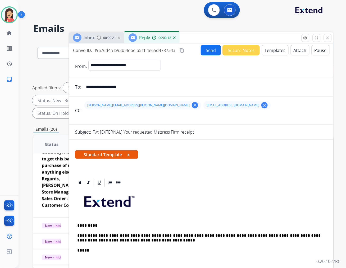
click at [207, 49] on button "Send" at bounding box center [211, 50] width 20 height 10
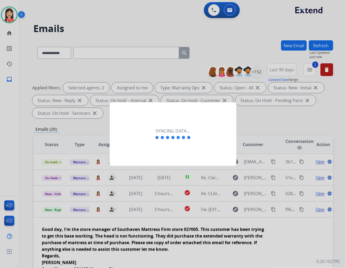
scroll to position [77, 0]
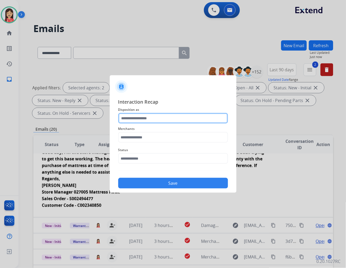
click at [144, 117] on input "text" at bounding box center [173, 118] width 110 height 11
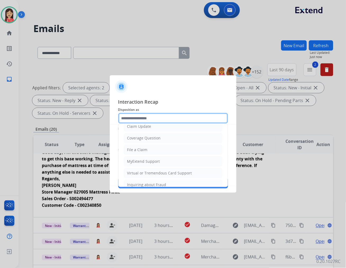
scroll to position [59, 0]
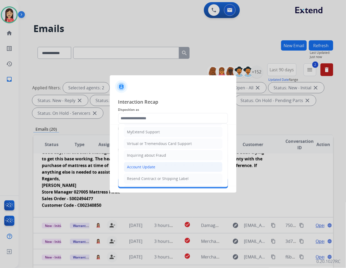
click at [139, 169] on div "Account Update" at bounding box center [141, 166] width 28 height 5
type input "**********"
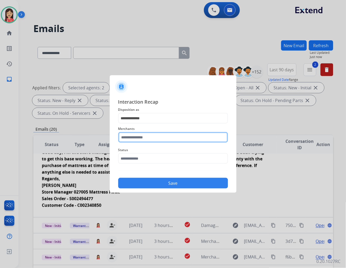
click at [151, 137] on input "text" at bounding box center [173, 137] width 110 height 11
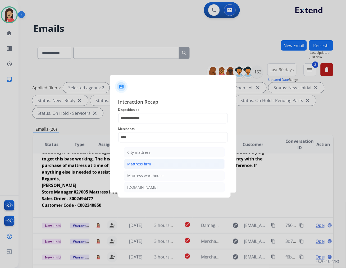
click at [139, 165] on div "Mattress firm" at bounding box center [140, 163] width 24 height 5
type input "**********"
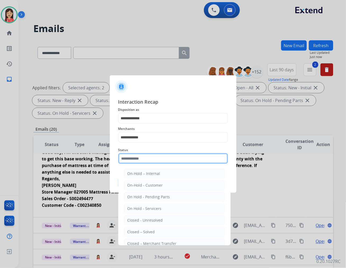
click at [141, 156] on input "text" at bounding box center [173, 158] width 110 height 11
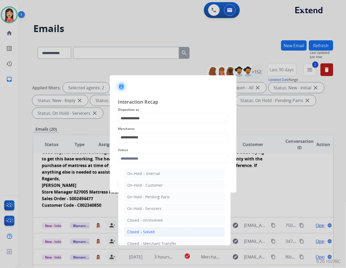
click at [146, 228] on li "Closed – Solved" at bounding box center [174, 232] width 101 height 10
type input "**********"
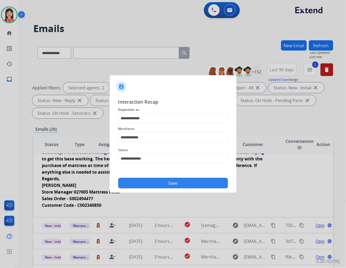
click at [157, 181] on button "Save" at bounding box center [173, 183] width 110 height 11
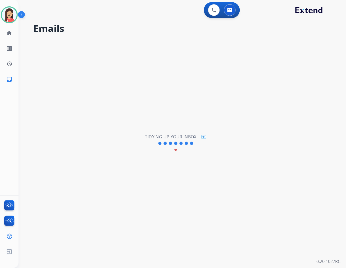
scroll to position [17, 0]
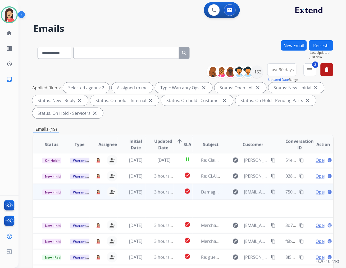
click at [150, 196] on td "3 hours ago" at bounding box center [160, 192] width 28 height 16
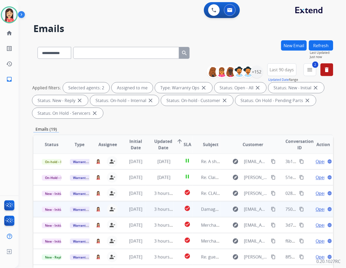
click at [147, 210] on td "3 hours ago" at bounding box center [160, 209] width 28 height 16
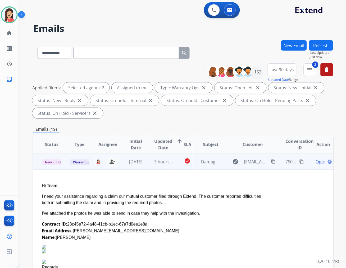
scroll to position [77, 0]
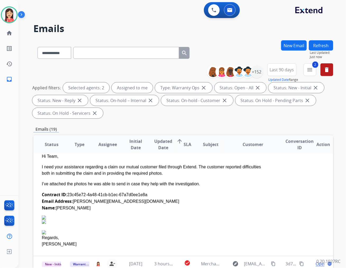
drag, startPoint x: 141, startPoint y: 195, endPoint x: 68, endPoint y: 192, distance: 73.1
click at [68, 192] on div "Contract ID: 23c45e72-4a48-41cb-b1ec-67a7d0ee1e8a Email Address: [PERSON_NAME][…" at bounding box center [155, 201] width 227 height 20
copy div "23c45e72-4a48-41cb-b1ec-67a7d0ee1e8a"
click at [160, 198] on div "Contract ID: 23c45e72-4a48-41cb-b1ec-67a7d0ee1e8a Email Address: [PERSON_NAME][…" at bounding box center [155, 201] width 227 height 20
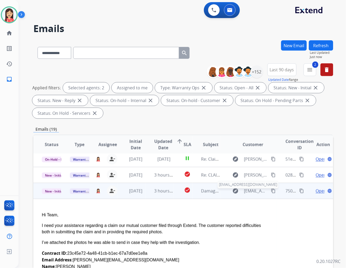
scroll to position [18, 0]
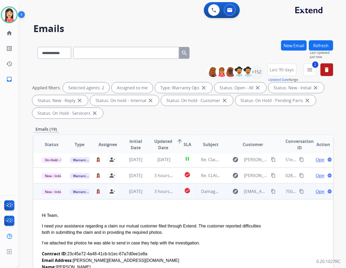
click at [316, 191] on span "Open" at bounding box center [321, 191] width 11 height 6
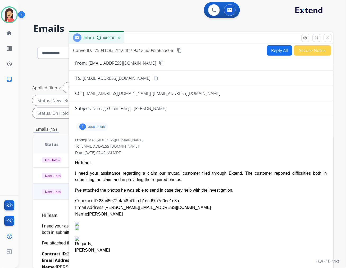
click at [95, 126] on p "attachment" at bounding box center [96, 126] width 17 height 4
click at [134, 141] on mat-icon "download" at bounding box center [135, 140] width 5 height 5
click at [130, 48] on span "75041c83-7f42-4ff7-9a4e-6d095a6aac06" at bounding box center [134, 50] width 78 height 6
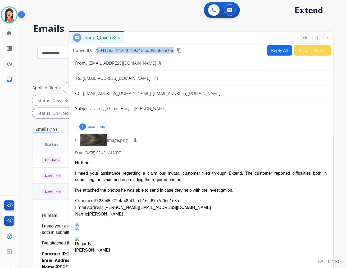
copy div "75041c83-7f42-4ff7-9a4e-6d095a6aac06 content_copy"
click at [184, 149] on div "From: kbormate@carparts.com To: warrantyops@extend.com Date: 08/09/2025 - 07:49…" at bounding box center [201, 195] width 252 height 116
click at [275, 52] on button "Reply All" at bounding box center [279, 50] width 25 height 10
select select "**********"
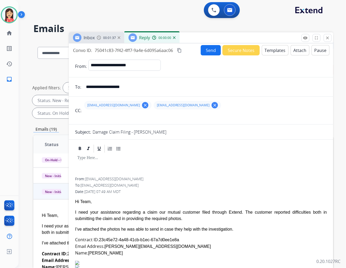
click at [275, 52] on button "Templates" at bounding box center [275, 50] width 27 height 10
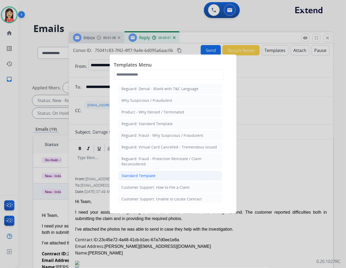
click at [165, 175] on li "Standard Template" at bounding box center [170, 175] width 104 height 10
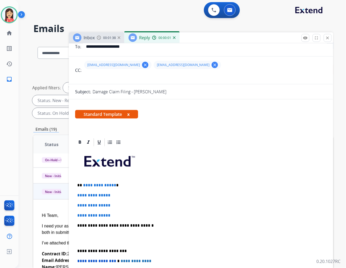
scroll to position [88, 0]
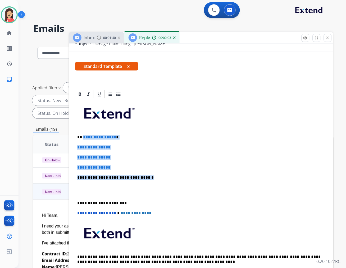
drag, startPoint x: 83, startPoint y: 138, endPoint x: 158, endPoint y: 179, distance: 85.4
click at [158, 179] on div "**********" at bounding box center [201, 190] width 252 height 182
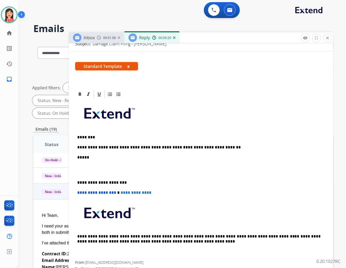
scroll to position [0, 0]
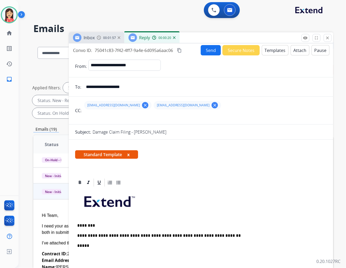
click at [215, 51] on button "Send" at bounding box center [211, 50] width 20 height 10
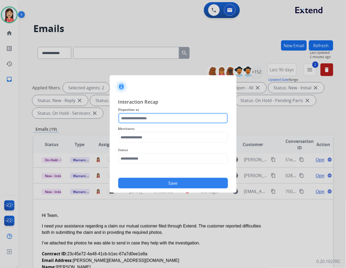
click at [154, 116] on input "text" at bounding box center [173, 118] width 110 height 11
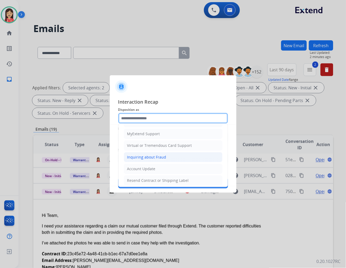
scroll to position [59, 0]
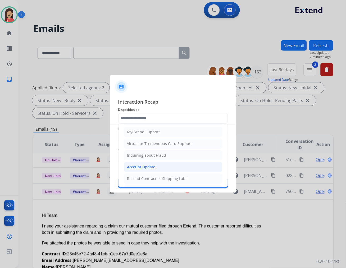
click at [146, 168] on div "Account Update" at bounding box center [141, 166] width 28 height 5
type input "**********"
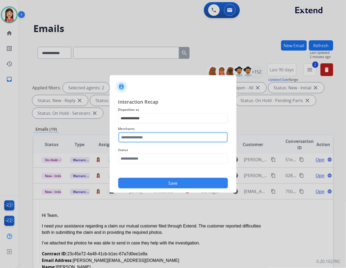
click at [161, 138] on input "text" at bounding box center [173, 137] width 110 height 11
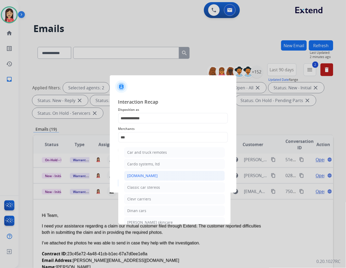
click at [150, 173] on div "[DOMAIN_NAME]" at bounding box center [143, 175] width 30 height 5
type input "**********"
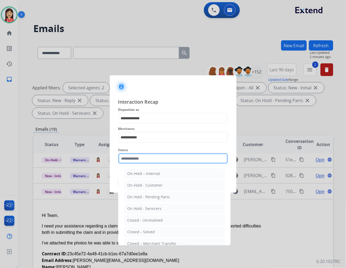
click at [155, 159] on input "text" at bounding box center [173, 158] width 110 height 11
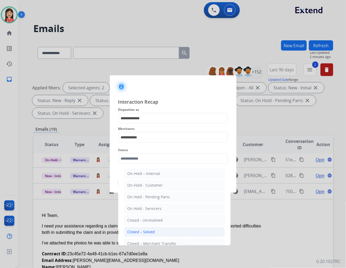
click at [147, 231] on div "Closed – Solved" at bounding box center [142, 231] width 28 height 5
type input "**********"
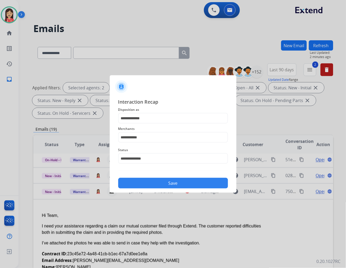
drag, startPoint x: 165, startPoint y: 186, endPoint x: 169, endPoint y: 185, distance: 3.7
click at [165, 185] on button "Save" at bounding box center [173, 183] width 110 height 11
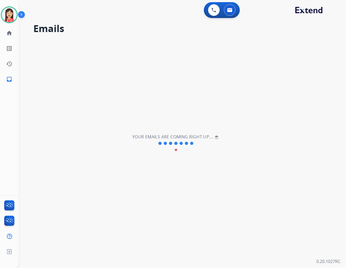
scroll to position [17, 0]
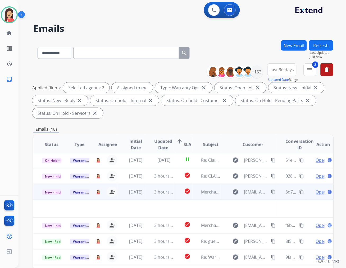
click at [144, 199] on td "[DATE]" at bounding box center [132, 192] width 28 height 16
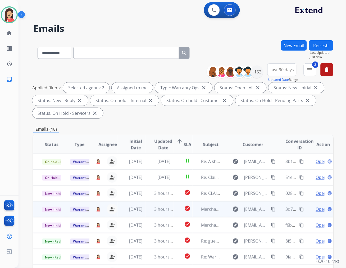
click at [146, 210] on td "3 hours ago" at bounding box center [160, 209] width 28 height 16
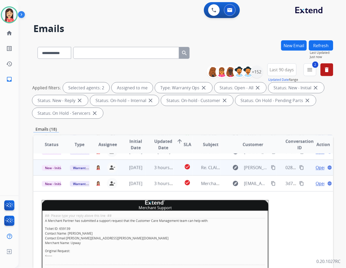
scroll to position [18, 0]
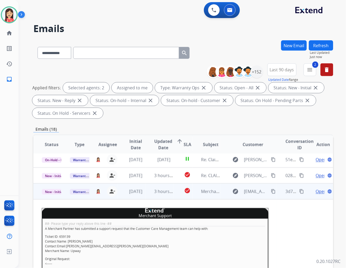
click at [316, 190] on span "Open" at bounding box center [321, 191] width 11 height 6
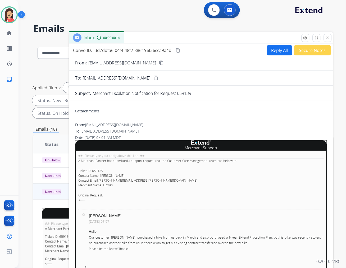
click at [303, 51] on button "Secure Notes" at bounding box center [312, 50] width 37 height 10
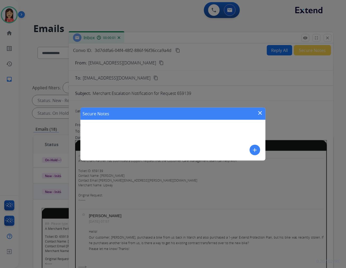
click at [255, 150] on mat-icon "add" at bounding box center [255, 150] width 6 height 6
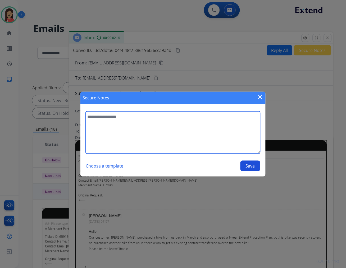
click at [205, 139] on textarea at bounding box center [173, 132] width 175 height 42
type textarea "**********"
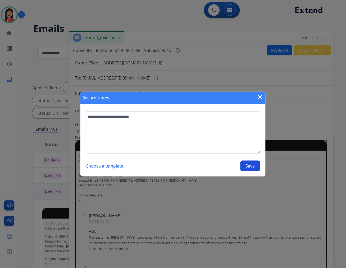
click at [244, 168] on button "Save" at bounding box center [251, 165] width 20 height 11
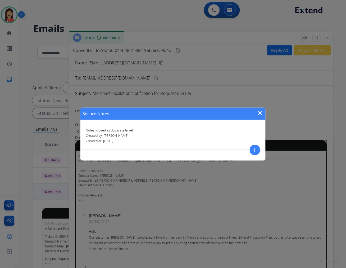
click at [263, 113] on mat-icon "close" at bounding box center [260, 113] width 6 height 6
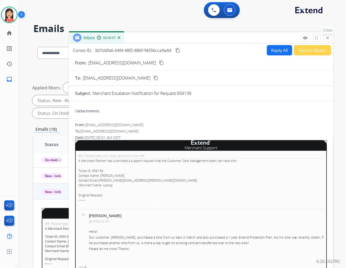
click at [331, 35] on button "close Close" at bounding box center [328, 38] width 8 height 8
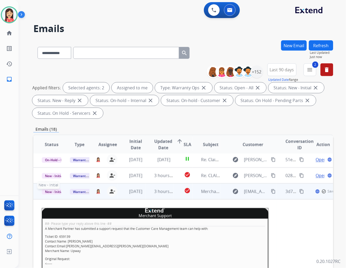
click at [51, 190] on span "New - Initial" at bounding box center [54, 192] width 25 height 6
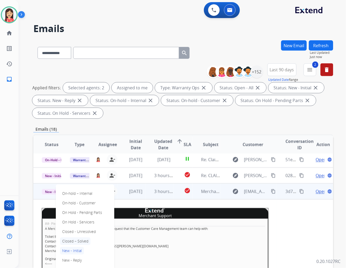
click at [77, 242] on p "Closed – Solved" at bounding box center [75, 240] width 30 height 7
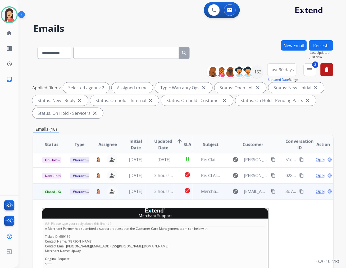
click at [151, 195] on td "3 hours ago" at bounding box center [160, 191] width 28 height 16
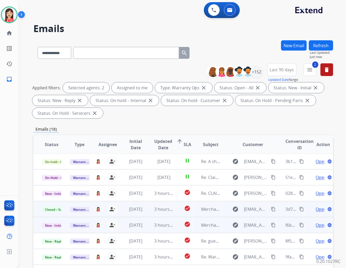
click at [149, 228] on td "3 hours ago" at bounding box center [160, 225] width 28 height 16
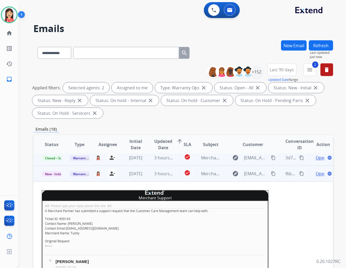
scroll to position [34, 0]
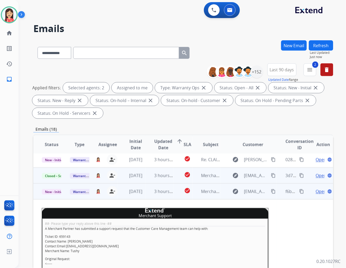
click at [316, 191] on span "Open" at bounding box center [321, 191] width 11 height 6
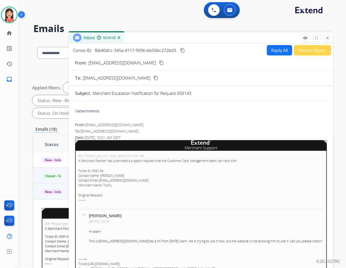
click at [305, 49] on button "Secure Notes" at bounding box center [312, 50] width 37 height 10
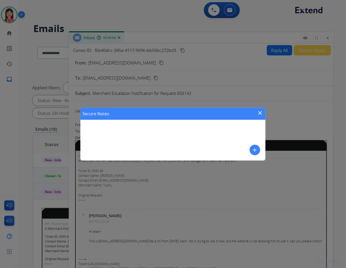
click at [258, 148] on mat-icon "add" at bounding box center [255, 150] width 6 height 6
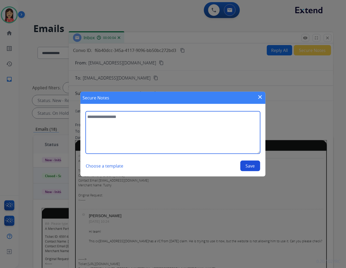
click at [185, 138] on textarea at bounding box center [173, 132] width 175 height 42
type textarea "**********"
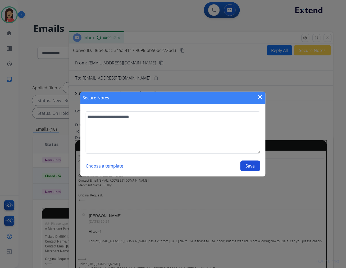
click at [248, 164] on button "Save" at bounding box center [251, 165] width 20 height 11
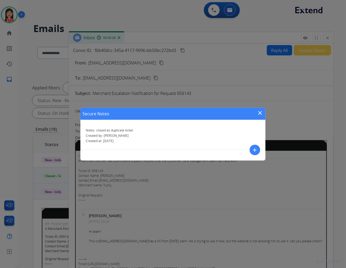
click at [264, 110] on div "Secure Notes close" at bounding box center [172, 113] width 185 height 12
click at [256, 111] on div "Secure Notes close" at bounding box center [172, 113] width 185 height 12
drag, startPoint x: 261, startPoint y: 111, endPoint x: 281, endPoint y: 75, distance: 41.5
click at [261, 111] on mat-icon "close" at bounding box center [260, 113] width 6 height 6
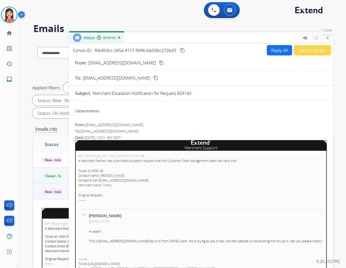
click at [330, 36] on mat-icon "close" at bounding box center [328, 37] width 5 height 5
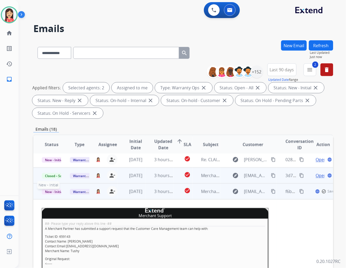
click at [48, 190] on span "New - Initial" at bounding box center [54, 192] width 25 height 6
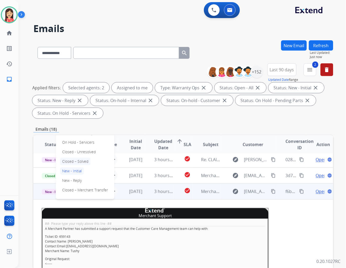
click at [78, 160] on p "Closed – Solved" at bounding box center [75, 160] width 30 height 7
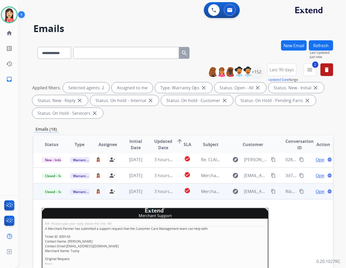
click at [142, 195] on td "[DATE]" at bounding box center [132, 191] width 28 height 16
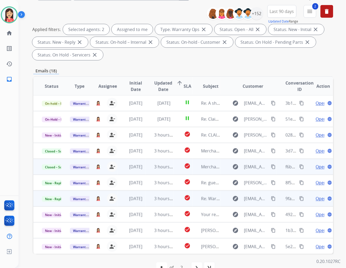
scroll to position [59, 0]
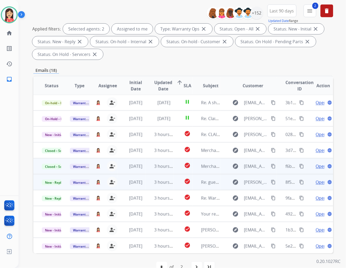
click at [146, 186] on td "3 hours ago" at bounding box center [160, 182] width 28 height 16
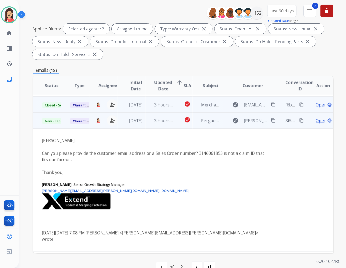
scroll to position [79, 0]
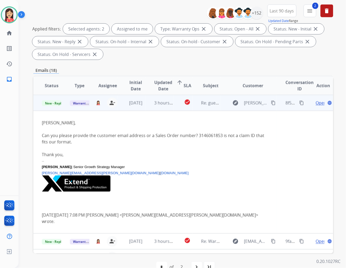
click at [316, 102] on span "Open" at bounding box center [321, 103] width 11 height 6
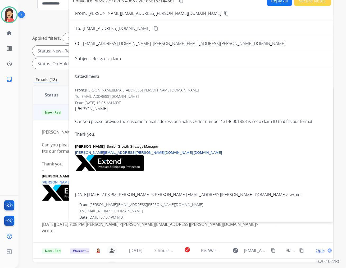
scroll to position [0, 0]
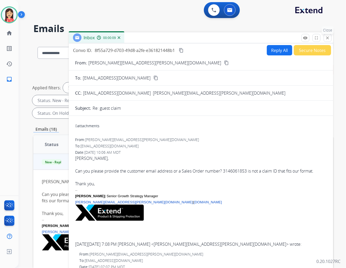
click at [327, 37] on mat-icon "close" at bounding box center [328, 37] width 5 height 5
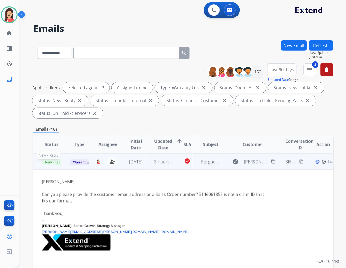
click at [53, 162] on span "New - Reply" at bounding box center [54, 162] width 24 height 6
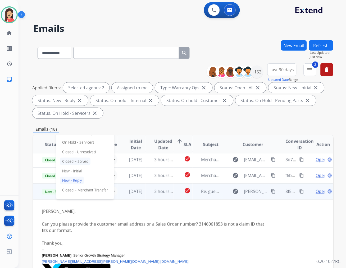
click at [81, 161] on p "Closed – Solved" at bounding box center [75, 160] width 30 height 7
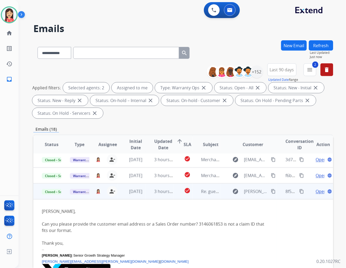
click at [177, 198] on td "check_circle" at bounding box center [183, 191] width 19 height 16
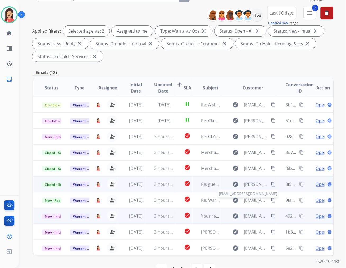
scroll to position [59, 0]
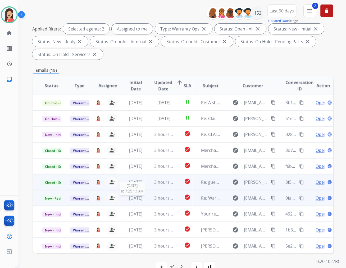
click at [143, 200] on div "[DATE]" at bounding box center [135, 198] width 19 height 6
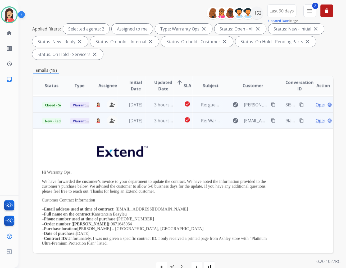
scroll to position [95, 0]
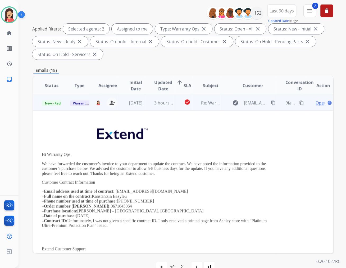
click at [316, 103] on span "Open" at bounding box center [321, 103] width 11 height 6
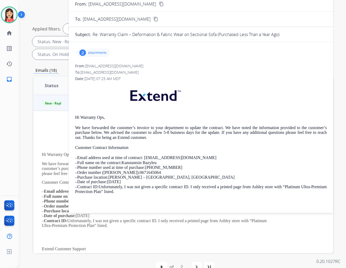
drag, startPoint x: 144, startPoint y: 172, endPoint x: 120, endPoint y: 172, distance: 23.3
click at [120, 172] on p "– Email address used at time of contract: kanstbaz@gmail.com – Full name on the…" at bounding box center [201, 174] width 252 height 39
copy p "0671645064"
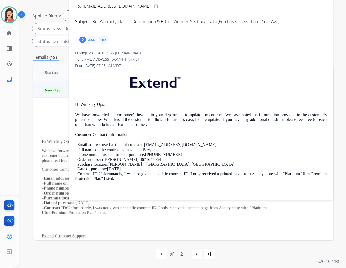
scroll to position [0, 0]
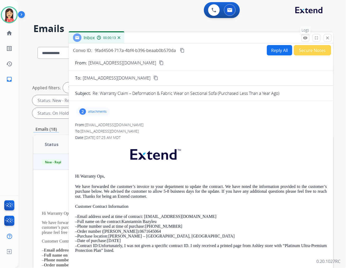
click at [306, 38] on mat-icon "remove_red_eye" at bounding box center [305, 37] width 5 height 5
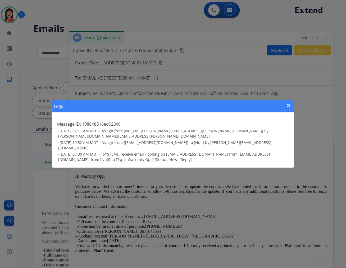
click at [289, 109] on mat-icon "close" at bounding box center [289, 105] width 6 height 6
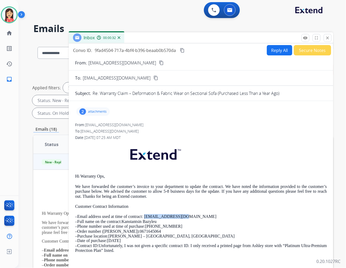
drag, startPoint x: 184, startPoint y: 217, endPoint x: 146, endPoint y: 216, distance: 37.8
click at [146, 216] on p "– Email address used at time of contract: kanstbaz@gmail.com – Full name on the…" at bounding box center [201, 233] width 252 height 39
copy link "kanstbaz@gmail.com"
click at [86, 110] on div "2 attachments" at bounding box center [93, 111] width 34 height 8
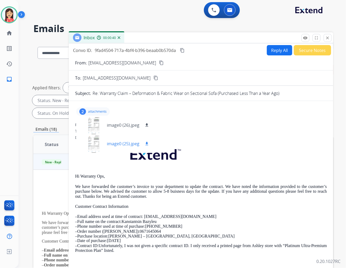
click at [147, 142] on mat-icon "download" at bounding box center [147, 143] width 5 height 5
click at [148, 124] on mat-icon "download" at bounding box center [147, 125] width 5 height 5
click at [222, 152] on p at bounding box center [201, 156] width 252 height 26
click at [308, 50] on button "Secure Notes" at bounding box center [312, 50] width 37 height 10
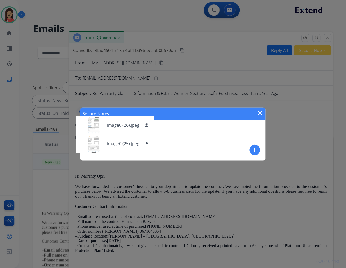
click at [260, 149] on button "add" at bounding box center [255, 150] width 11 height 11
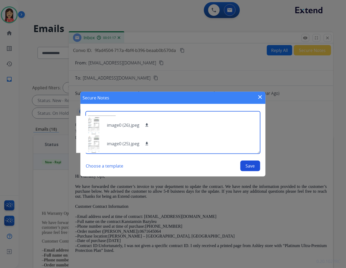
click at [231, 140] on textarea at bounding box center [173, 132] width 175 height 42
type textarea "**********"
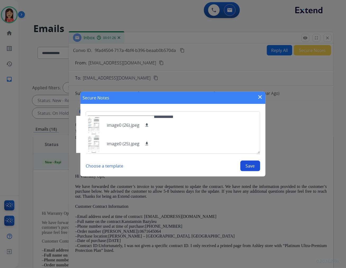
click at [255, 167] on button "Save" at bounding box center [251, 165] width 20 height 11
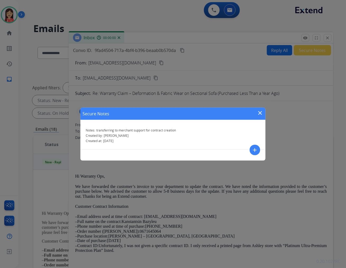
click at [261, 114] on mat-icon "close" at bounding box center [260, 113] width 6 height 6
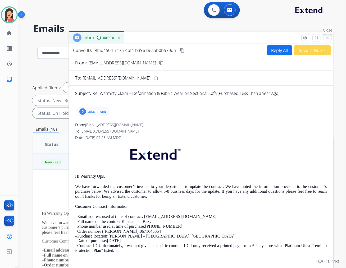
click at [327, 39] on mat-icon "close" at bounding box center [328, 37] width 5 height 5
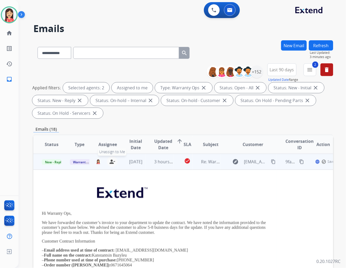
click at [111, 161] on mat-icon "person_remove" at bounding box center [112, 161] width 6 height 6
click at [82, 162] on span "Warranty Ops" at bounding box center [83, 162] width 27 height 6
click at [97, 151] on p "Merchant Team" at bounding box center [103, 150] width 30 height 7
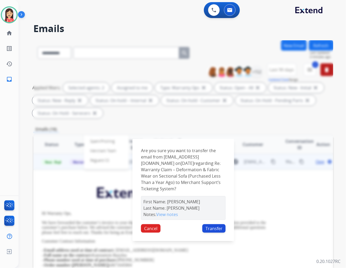
click at [210, 232] on button "Transfer" at bounding box center [213, 228] width 23 height 8
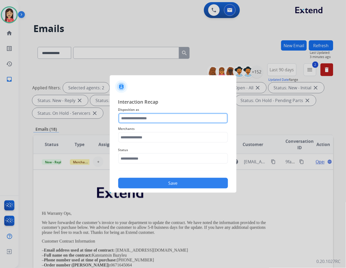
click at [166, 119] on input "text" at bounding box center [173, 118] width 110 height 11
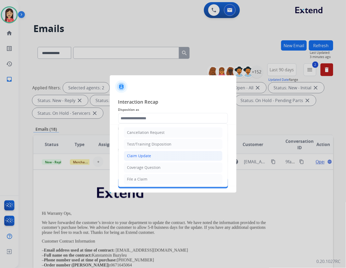
click at [141, 157] on div "Claim Update" at bounding box center [139, 155] width 24 height 5
type input "**********"
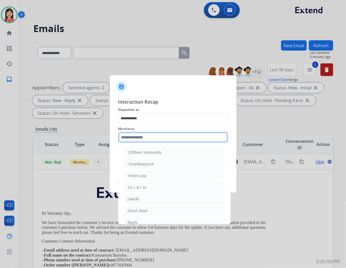
click at [154, 136] on input "text" at bounding box center [173, 137] width 110 height 11
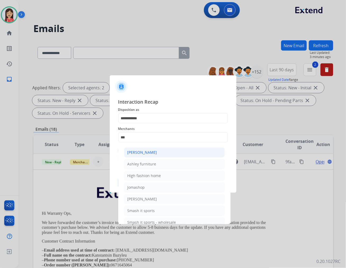
click at [152, 154] on div "[PERSON_NAME]" at bounding box center [143, 152] width 30 height 5
type input "**********"
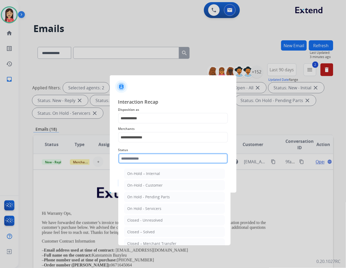
click at [149, 160] on input "text" at bounding box center [173, 158] width 110 height 11
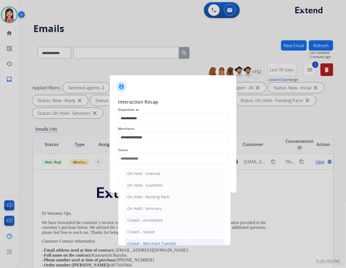
click at [146, 241] on div "Closed – Merchant Transfer" at bounding box center [152, 243] width 49 height 5
type input "**********"
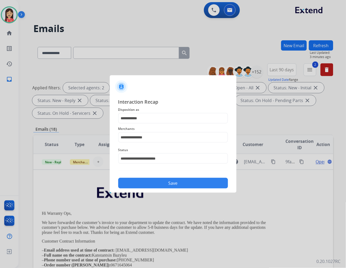
click at [173, 184] on button "Save" at bounding box center [173, 183] width 110 height 11
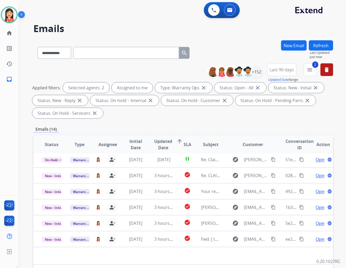
scroll to position [17, 0]
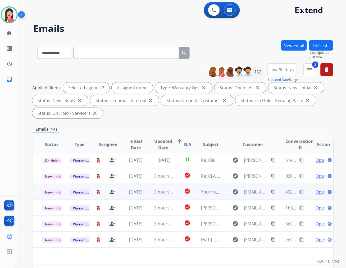
click at [149, 196] on td "3 hours ago" at bounding box center [160, 192] width 28 height 16
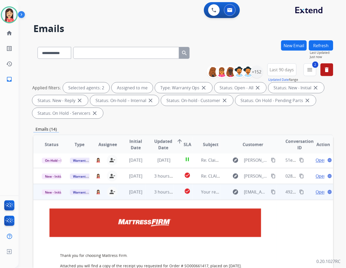
scroll to position [48, 0]
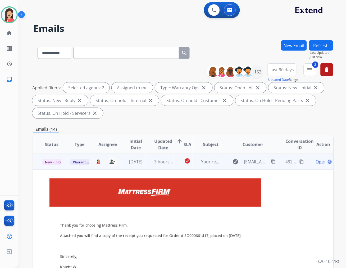
click at [316, 163] on span "Open" at bounding box center [321, 161] width 11 height 6
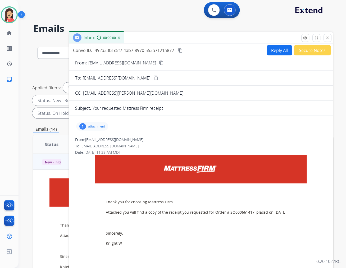
click at [273, 47] on button "Reply All" at bounding box center [279, 50] width 25 height 10
select select "**********"
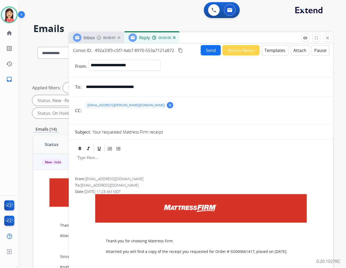
click at [271, 45] on button "Templates" at bounding box center [275, 50] width 27 height 10
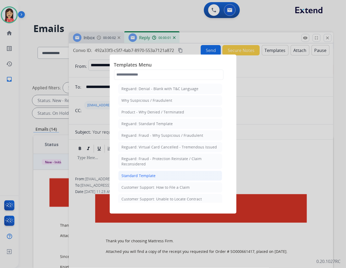
click at [146, 173] on div "Standard Template" at bounding box center [139, 175] width 34 height 5
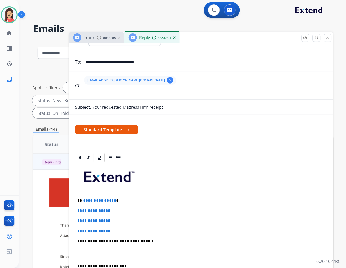
scroll to position [59, 0]
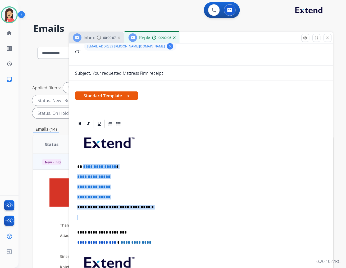
drag, startPoint x: 83, startPoint y: 165, endPoint x: 146, endPoint y: 209, distance: 77.5
click at [146, 209] on div "**********" at bounding box center [201, 219] width 252 height 182
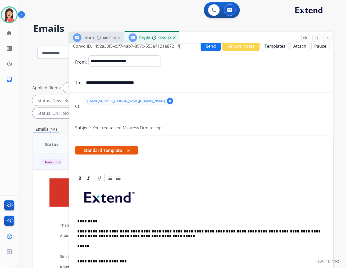
scroll to position [0, 0]
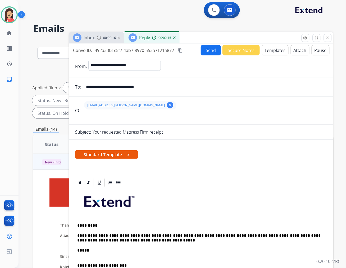
click at [207, 52] on button "Send" at bounding box center [211, 50] width 20 height 10
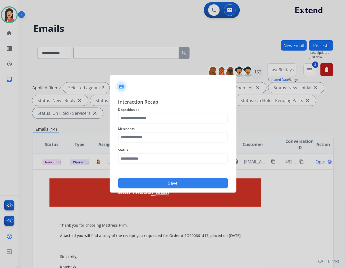
click at [138, 125] on div "Merchants" at bounding box center [173, 133] width 110 height 21
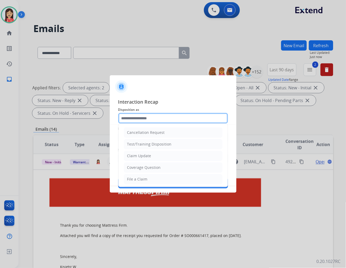
click at [141, 118] on input "text" at bounding box center [173, 118] width 110 height 11
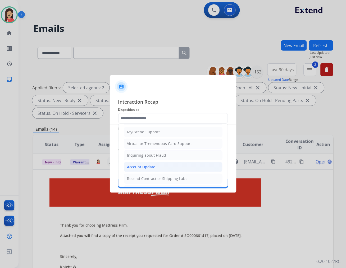
click at [142, 164] on li "Account Update" at bounding box center [173, 167] width 99 height 10
type input "**********"
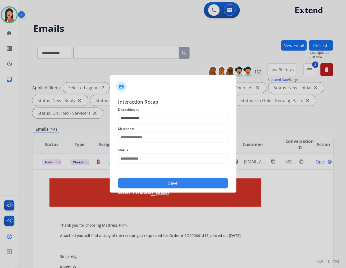
click at [148, 142] on div "Merchants" at bounding box center [173, 133] width 110 height 21
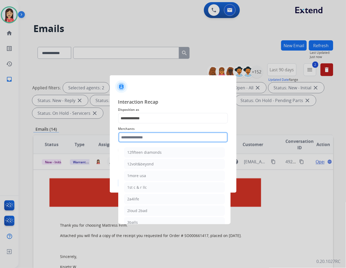
click at [151, 139] on input "text" at bounding box center [173, 137] width 110 height 11
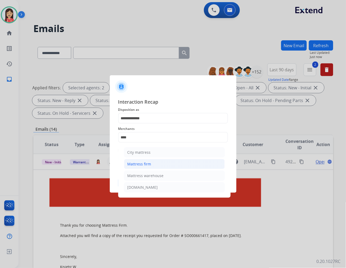
click at [138, 164] on div "Mattress firm" at bounding box center [140, 163] width 24 height 5
type input "**********"
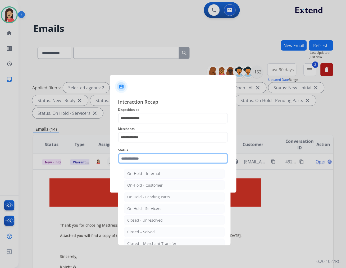
click at [141, 157] on input "text" at bounding box center [173, 158] width 110 height 11
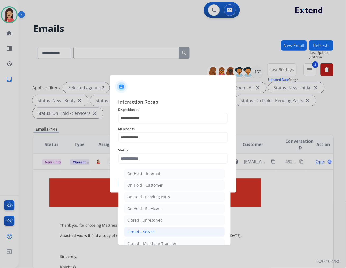
click at [138, 228] on li "Closed – Solved" at bounding box center [174, 232] width 101 height 10
type input "**********"
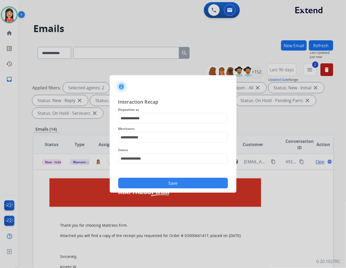
click at [158, 187] on button "Save" at bounding box center [173, 183] width 110 height 11
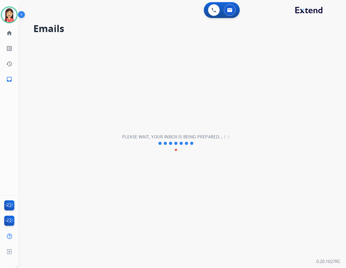
scroll to position [17, 0]
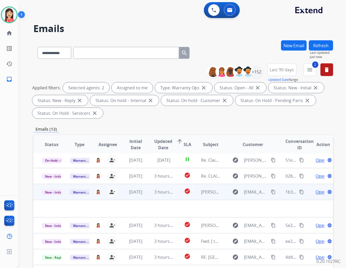
click at [147, 194] on td "3 hours ago" at bounding box center [160, 192] width 28 height 16
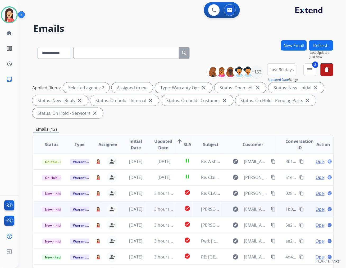
click at [150, 209] on td "3 hours ago" at bounding box center [160, 209] width 28 height 16
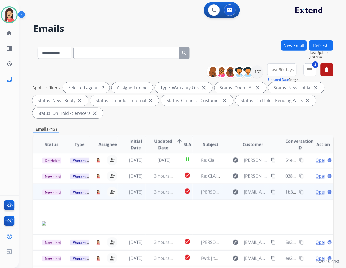
scroll to position [34, 0]
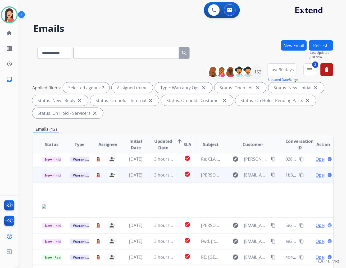
click at [316, 175] on span "Open" at bounding box center [321, 175] width 11 height 6
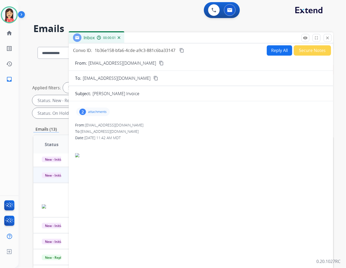
click at [99, 114] on div "2 attachments" at bounding box center [93, 111] width 34 height 8
click at [149, 145] on mat-icon "download" at bounding box center [149, 143] width 5 height 5
click at [277, 52] on button "Reply All" at bounding box center [279, 50] width 25 height 10
select select "**********"
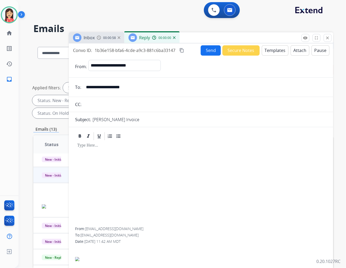
click at [277, 52] on button "Templates" at bounding box center [275, 50] width 27 height 10
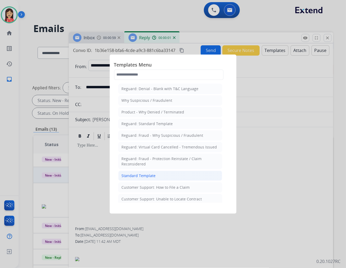
click at [155, 172] on li "Standard Template" at bounding box center [170, 175] width 104 height 10
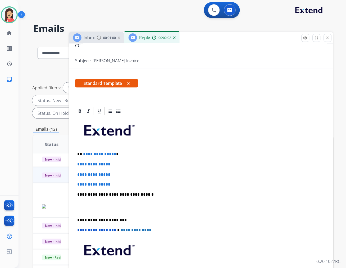
scroll to position [59, 0]
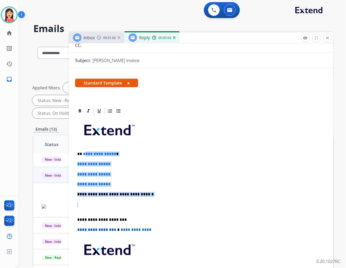
drag, startPoint x: 84, startPoint y: 151, endPoint x: 163, endPoint y: 201, distance: 93.8
click at [163, 201] on div "**********" at bounding box center [201, 207] width 252 height 182
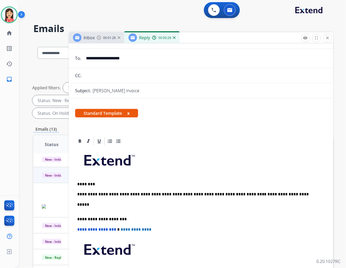
scroll to position [0, 0]
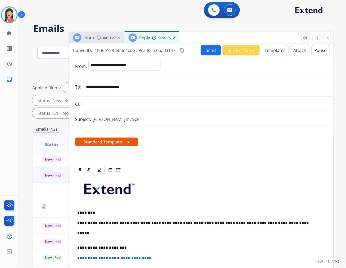
click at [212, 50] on button "Send" at bounding box center [211, 50] width 20 height 10
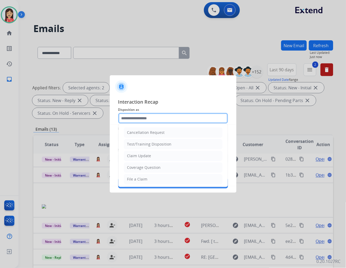
click at [141, 120] on input "text" at bounding box center [173, 118] width 110 height 11
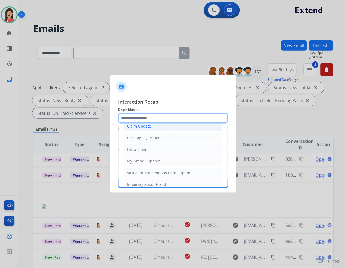
scroll to position [59, 0]
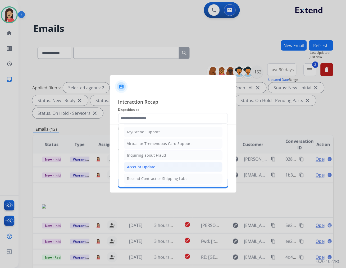
click at [139, 166] on div "Account Update" at bounding box center [141, 166] width 28 height 5
type input "**********"
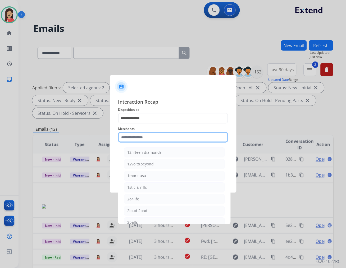
click at [150, 141] on input "text" at bounding box center [173, 137] width 110 height 11
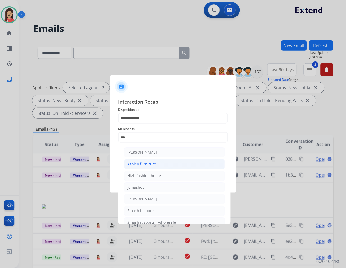
click at [144, 161] on div "Ashley furniture" at bounding box center [142, 163] width 29 height 5
type input "**********"
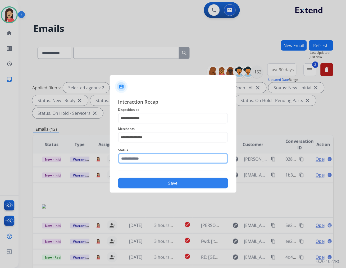
click at [145, 159] on input "text" at bounding box center [173, 158] width 110 height 11
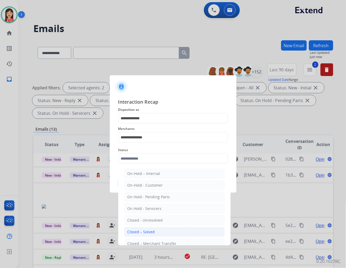
click at [151, 228] on li "Closed – Solved" at bounding box center [174, 232] width 101 height 10
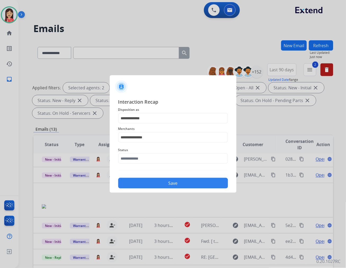
type input "**********"
click at [168, 184] on button "Save" at bounding box center [173, 183] width 110 height 11
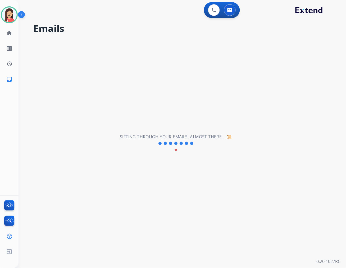
scroll to position [17, 0]
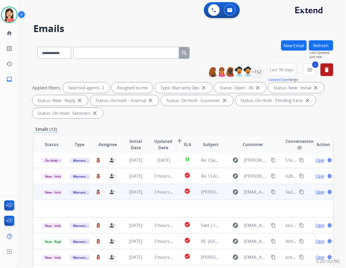
click at [152, 196] on td "3 hours ago" at bounding box center [160, 192] width 28 height 16
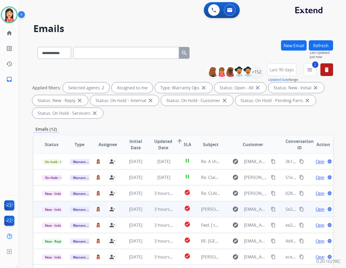
click at [150, 207] on td "3 hours ago" at bounding box center [160, 209] width 28 height 16
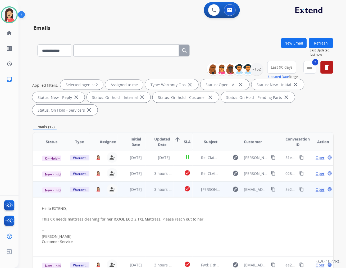
scroll to position [48, 0]
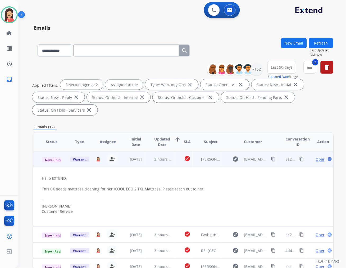
click at [316, 157] on span "Open" at bounding box center [321, 159] width 10 height 6
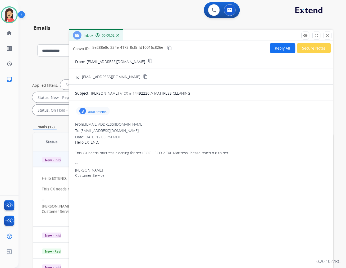
click at [277, 51] on button "Reply All" at bounding box center [282, 48] width 25 height 10
select select "**********"
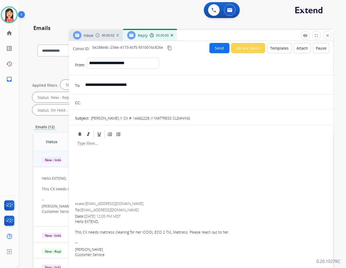
click at [277, 51] on button "Templates" at bounding box center [280, 48] width 24 height 10
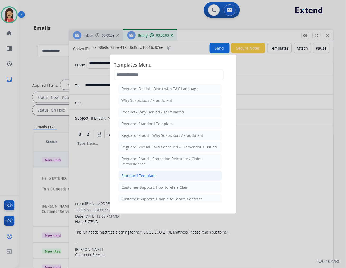
click at [134, 177] on div "Standard Template" at bounding box center [139, 175] width 34 height 5
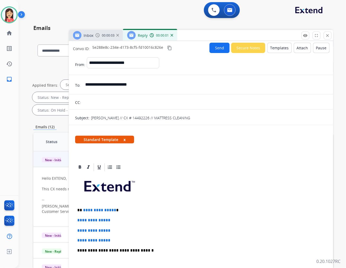
scroll to position [59, 0]
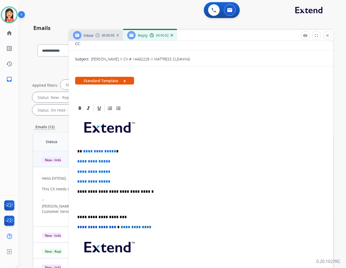
click at [82, 150] on p "**********" at bounding box center [198, 151] width 243 height 5
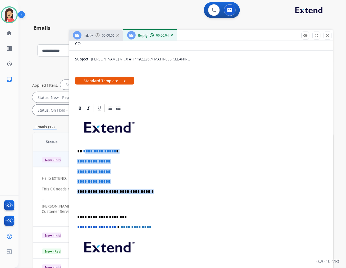
drag, startPoint x: 84, startPoint y: 150, endPoint x: 172, endPoint y: 190, distance: 96.4
click at [172, 190] on div "**********" at bounding box center [201, 204] width 252 height 182
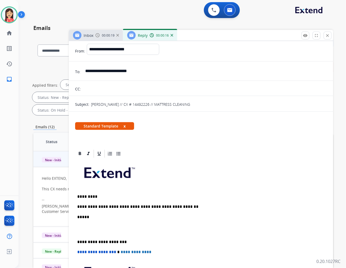
scroll to position [0, 0]
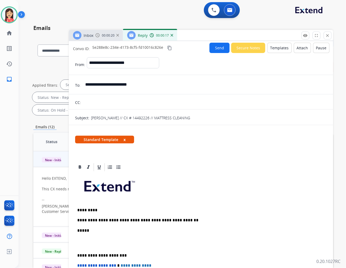
click at [211, 47] on button "Send" at bounding box center [220, 48] width 20 height 10
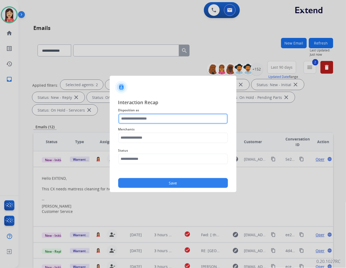
click at [142, 118] on input "text" at bounding box center [173, 118] width 110 height 11
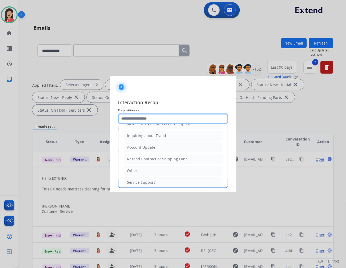
scroll to position [83, 0]
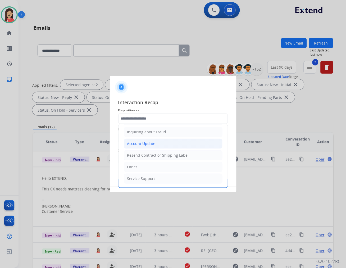
click at [145, 143] on div "Account Update" at bounding box center [141, 143] width 28 height 5
type input "**********"
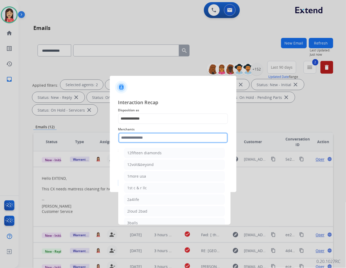
click at [141, 141] on input "text" at bounding box center [173, 137] width 110 height 11
type input "*"
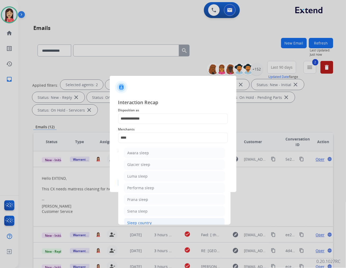
click at [148, 223] on div "Sleep country" at bounding box center [140, 222] width 24 height 5
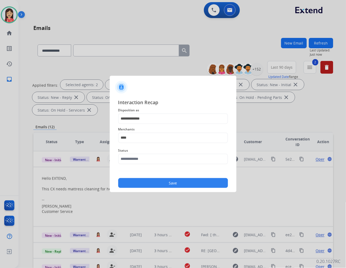
type input "**********"
click at [154, 158] on input "text" at bounding box center [173, 159] width 110 height 11
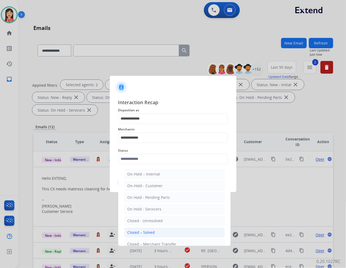
click at [154, 230] on div "Closed – Solved" at bounding box center [142, 231] width 28 height 5
type input "**********"
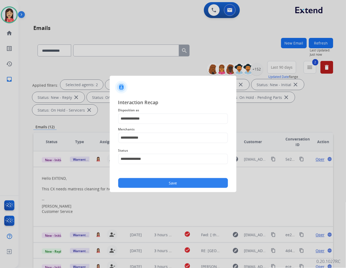
click at [170, 186] on button "Save" at bounding box center [173, 183] width 110 height 10
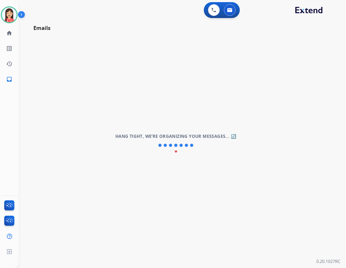
scroll to position [17, 0]
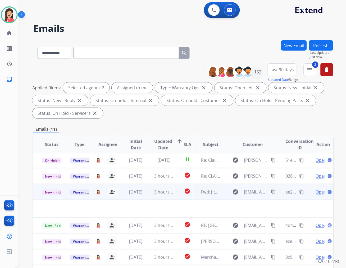
click at [146, 200] on td at bounding box center [155, 208] width 244 height 17
click at [146, 198] on td "3 hours ago" at bounding box center [160, 192] width 28 height 16
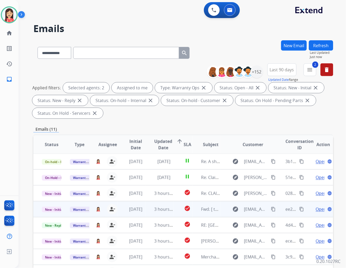
click at [148, 207] on td "3 hours ago" at bounding box center [160, 209] width 28 height 16
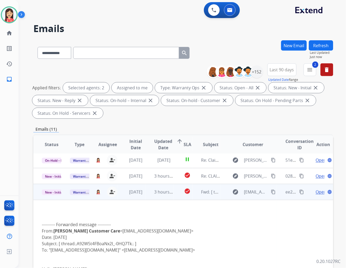
scroll to position [48, 0]
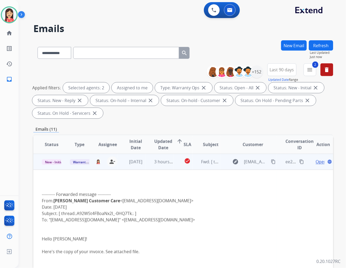
click at [316, 160] on span "Open" at bounding box center [321, 161] width 11 height 6
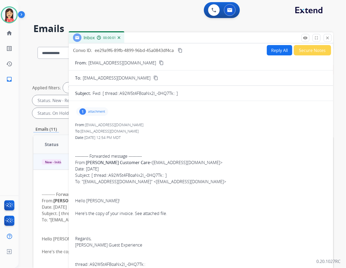
click at [121, 64] on p "[EMAIL_ADDRESS][DOMAIN_NAME]" at bounding box center [122, 63] width 68 height 6
copy p "From:"
click at [97, 109] on div "1 attachment" at bounding box center [92, 111] width 32 height 8
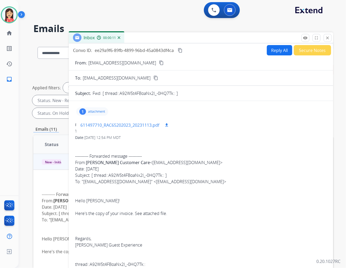
click at [169, 123] on mat-icon "download" at bounding box center [166, 125] width 5 height 5
click at [276, 49] on button "Reply All" at bounding box center [279, 50] width 25 height 10
select select "**********"
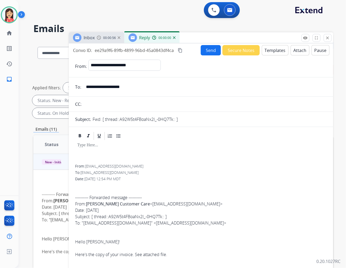
click at [270, 49] on button "Templates" at bounding box center [275, 50] width 27 height 10
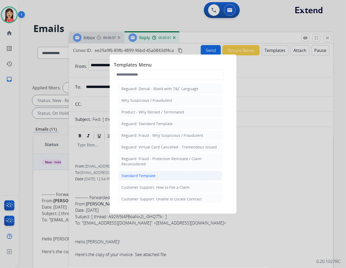
click at [149, 175] on div "Standard Template" at bounding box center [139, 175] width 34 height 5
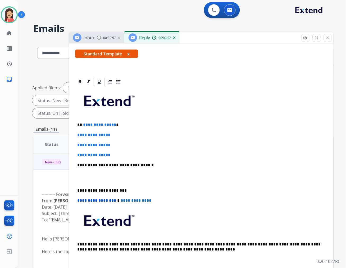
scroll to position [88, 0]
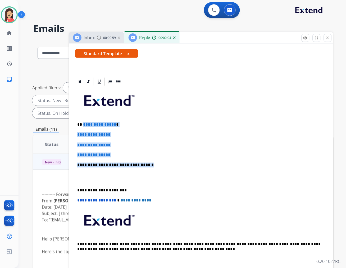
drag, startPoint x: 83, startPoint y: 123, endPoint x: 165, endPoint y: 161, distance: 90.7
click at [165, 161] on div "**********" at bounding box center [201, 177] width 252 height 182
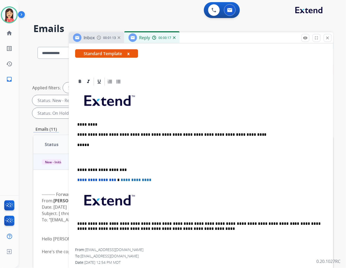
scroll to position [0, 0]
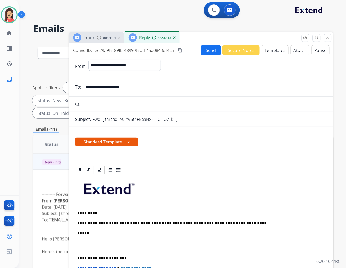
click at [202, 43] on div "**********" at bounding box center [201, 156] width 265 height 226
click at [204, 48] on button "Send" at bounding box center [211, 50] width 20 height 10
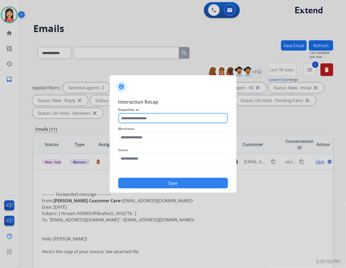
click at [144, 118] on input "text" at bounding box center [173, 118] width 110 height 11
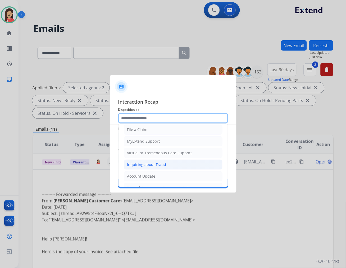
scroll to position [83, 0]
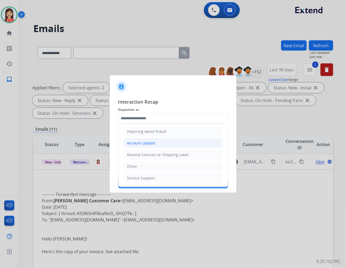
click at [146, 138] on li "Account Update" at bounding box center [173, 143] width 99 height 10
type input "**********"
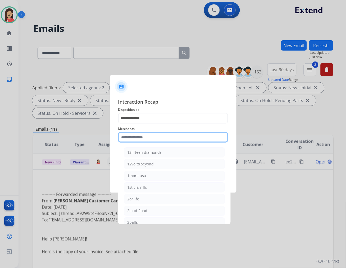
click at [141, 140] on input "text" at bounding box center [173, 137] width 110 height 11
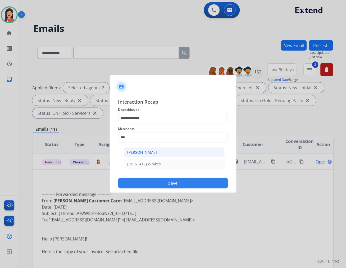
click at [150, 150] on div "[PERSON_NAME]" at bounding box center [143, 152] width 30 height 5
type input "**********"
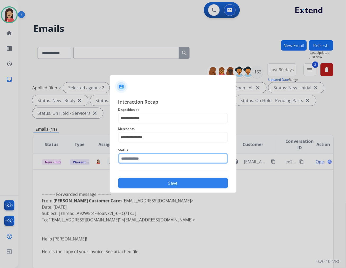
click at [144, 160] on input "text" at bounding box center [173, 158] width 110 height 11
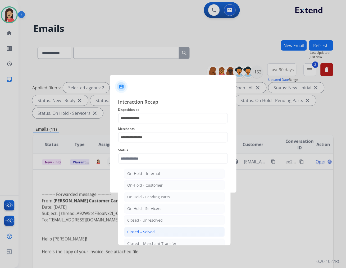
click at [151, 231] on div "Closed – Solved" at bounding box center [142, 231] width 28 height 5
type input "**********"
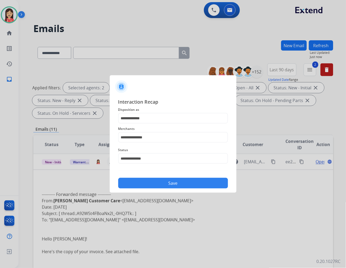
click at [168, 175] on div "Save" at bounding box center [173, 181] width 110 height 14
click at [165, 184] on button "Save" at bounding box center [173, 183] width 110 height 11
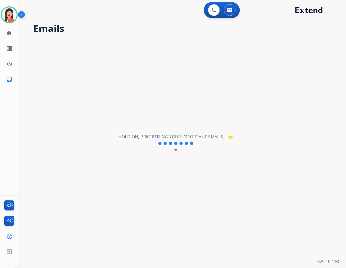
scroll to position [17, 0]
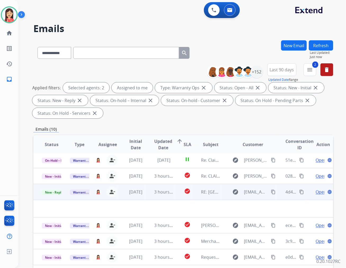
click at [170, 197] on td "3 hours ago" at bounding box center [160, 192] width 28 height 16
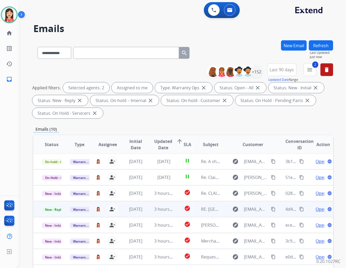
click at [174, 212] on td "check_circle" at bounding box center [183, 209] width 19 height 16
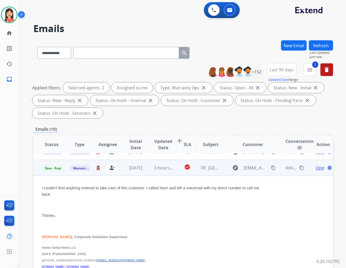
scroll to position [48, 0]
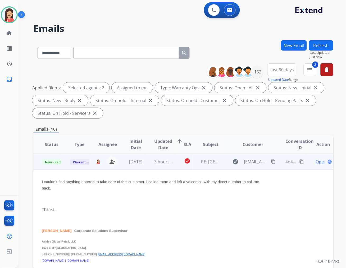
click at [316, 161] on span "Open" at bounding box center [321, 161] width 11 height 6
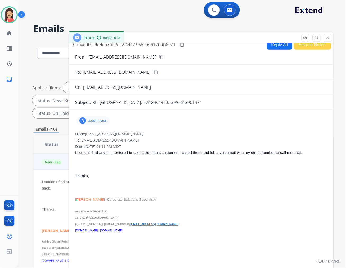
scroll to position [0, 0]
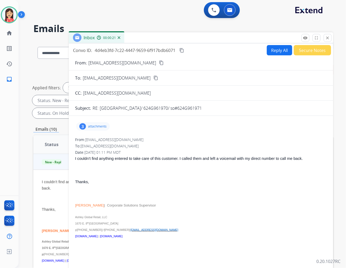
click at [274, 49] on button "Reply All" at bounding box center [279, 50] width 25 height 10
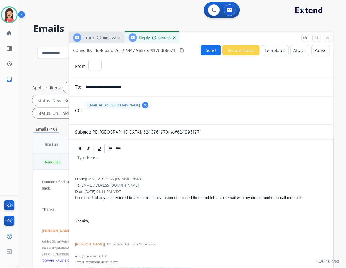
select select "**********"
click at [274, 49] on button "Templates" at bounding box center [275, 50] width 27 height 10
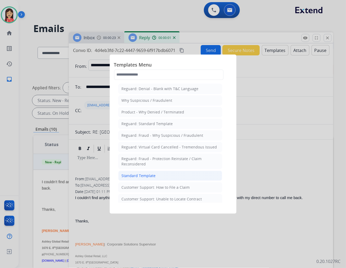
click at [126, 177] on div "Standard Template" at bounding box center [139, 175] width 34 height 5
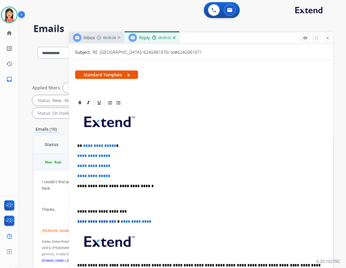
scroll to position [88, 0]
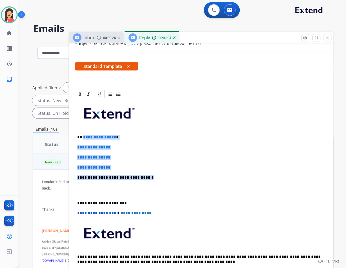
drag, startPoint x: 83, startPoint y: 138, endPoint x: 151, endPoint y: 177, distance: 79.1
click at [151, 177] on div "**********" at bounding box center [201, 190] width 252 height 182
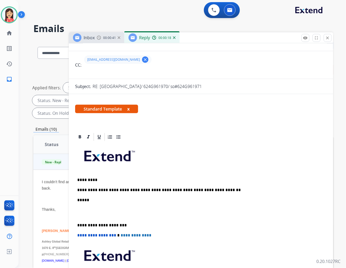
scroll to position [0, 0]
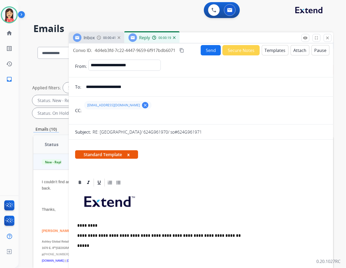
click at [205, 47] on button "Send" at bounding box center [211, 50] width 20 height 10
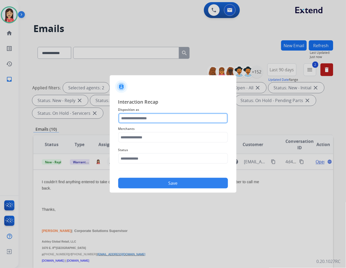
click at [148, 114] on input "text" at bounding box center [173, 118] width 110 height 11
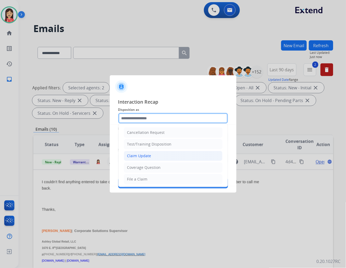
scroll to position [59, 0]
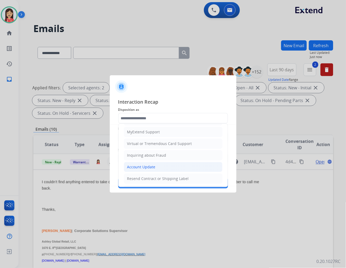
click at [139, 167] on div "Account Update" at bounding box center [141, 166] width 28 height 5
type input "**********"
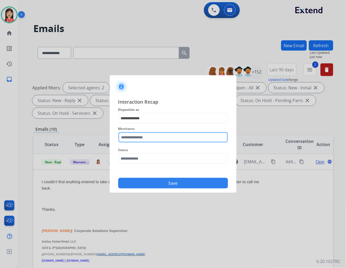
click at [141, 137] on input "text" at bounding box center [173, 137] width 110 height 11
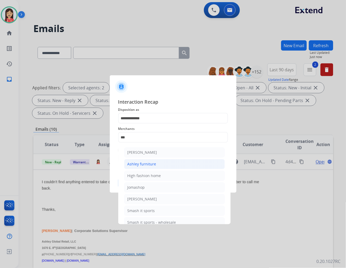
click at [144, 163] on div "Ashley furniture" at bounding box center [142, 163] width 29 height 5
type input "**********"
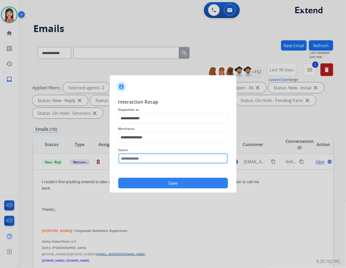
click at [141, 156] on input "text" at bounding box center [173, 158] width 110 height 11
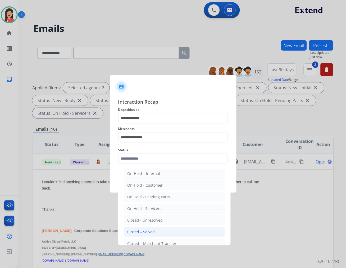
click at [149, 230] on div "Closed – Solved" at bounding box center [142, 231] width 28 height 5
type input "**********"
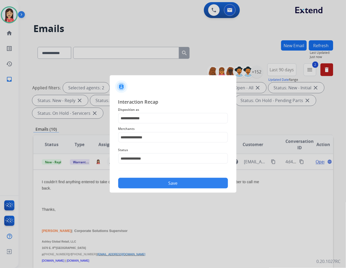
click at [168, 177] on div "Save" at bounding box center [173, 181] width 110 height 14
drag, startPoint x: 165, startPoint y: 185, endPoint x: 170, endPoint y: 186, distance: 5.1
click at [165, 186] on button "Save" at bounding box center [173, 183] width 110 height 11
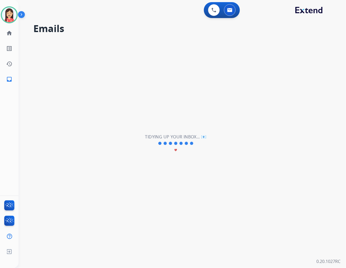
scroll to position [2, 0]
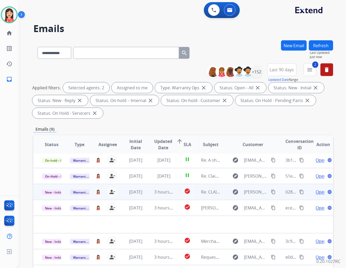
click at [142, 197] on td "[DATE]" at bounding box center [132, 192] width 28 height 16
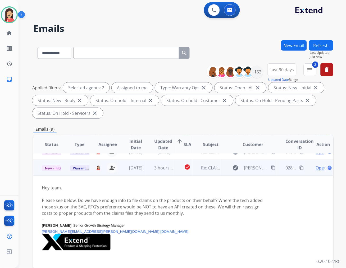
scroll to position [32, 0]
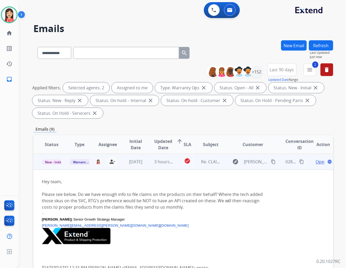
click at [146, 166] on td "3 hours ago" at bounding box center [160, 162] width 28 height 16
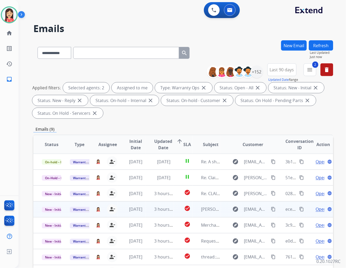
click at [151, 212] on td "3 hours ago" at bounding box center [160, 209] width 28 height 16
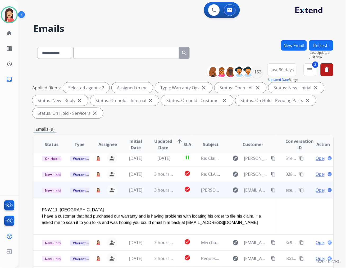
scroll to position [20, 0]
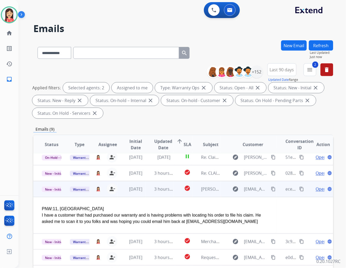
click at [318, 187] on span "Open" at bounding box center [321, 189] width 11 height 6
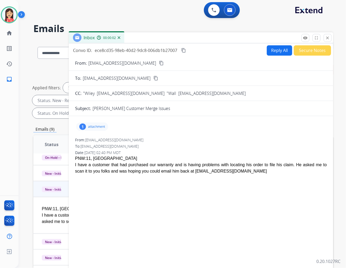
click at [97, 127] on p "attachment" at bounding box center [96, 126] width 17 height 4
click at [238, 138] on mat-icon "download" at bounding box center [237, 140] width 5 height 5
click at [312, 51] on button "Secure Notes" at bounding box center [312, 50] width 37 height 10
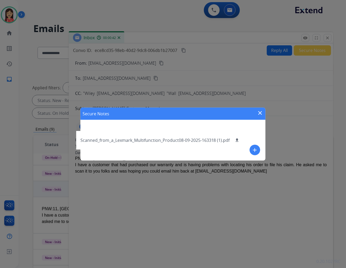
click at [260, 150] on button "add" at bounding box center [255, 150] width 11 height 11
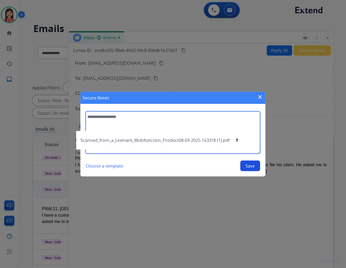
click at [212, 118] on textarea at bounding box center [173, 132] width 175 height 42
type textarea "**********"
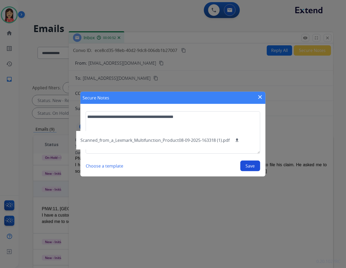
click at [251, 166] on button "Save" at bounding box center [251, 165] width 20 height 11
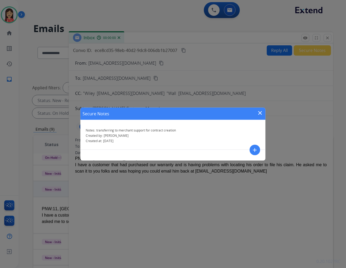
click at [262, 110] on mat-icon "close" at bounding box center [260, 113] width 6 height 6
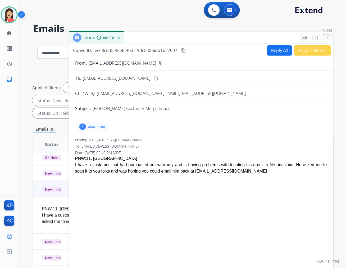
click at [330, 36] on mat-icon "close" at bounding box center [328, 37] width 5 height 5
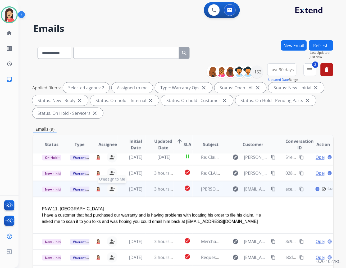
click at [111, 187] on mat-icon "person_remove" at bounding box center [112, 189] width 6 height 6
click at [82, 189] on span "Warranty Ops" at bounding box center [83, 189] width 27 height 6
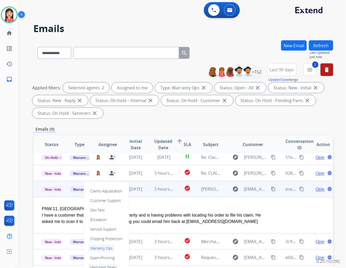
click at [96, 265] on p "Merchant Team" at bounding box center [103, 266] width 30 height 7
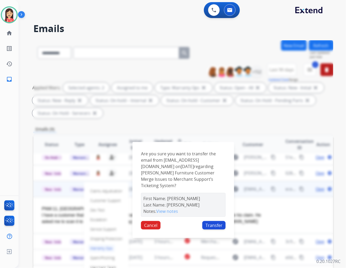
click at [222, 222] on button "Transfer" at bounding box center [213, 225] width 23 height 8
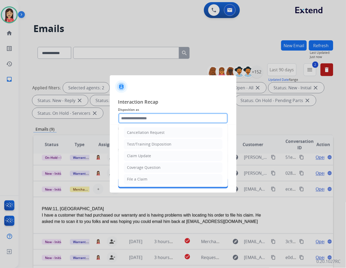
click at [175, 113] on input "text" at bounding box center [173, 118] width 110 height 11
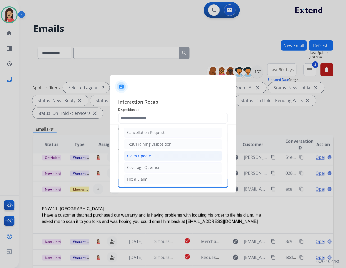
click at [162, 157] on li "Claim Update" at bounding box center [173, 156] width 99 height 10
type input "**********"
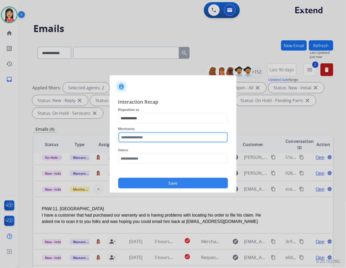
click at [156, 139] on input "text" at bounding box center [173, 137] width 110 height 11
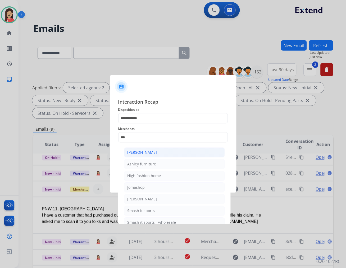
click at [160, 153] on li "[PERSON_NAME]" at bounding box center [174, 152] width 101 height 10
type input "**********"
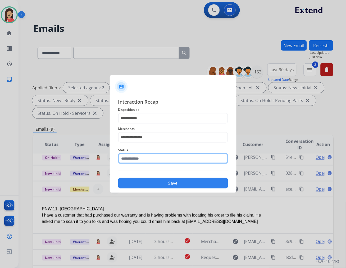
click at [154, 156] on input "text" at bounding box center [173, 158] width 110 height 11
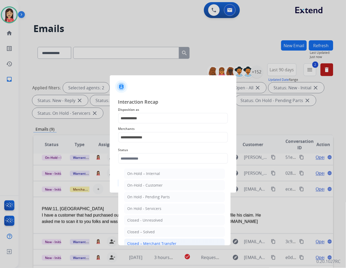
click at [150, 239] on li "Closed – Merchant Transfer" at bounding box center [174, 243] width 101 height 10
type input "**********"
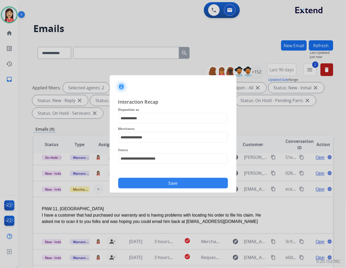
click at [174, 181] on button "Save" at bounding box center [173, 183] width 110 height 11
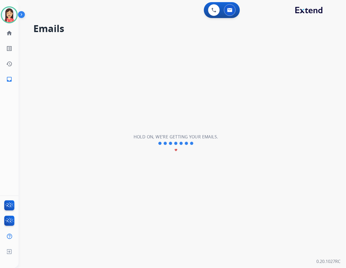
scroll to position [2, 0]
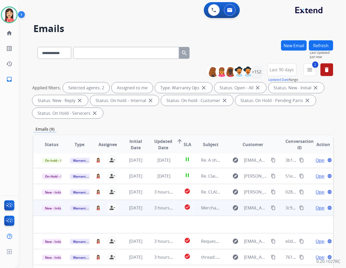
click at [147, 213] on td "3 hours ago" at bounding box center [160, 208] width 28 height 16
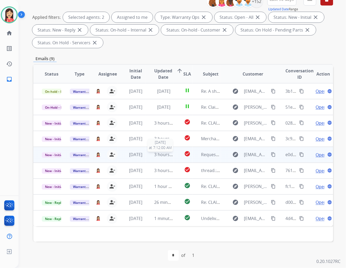
scroll to position [72, 0]
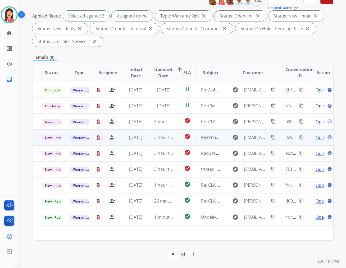
click at [147, 141] on td "3 hours ago" at bounding box center [160, 137] width 28 height 16
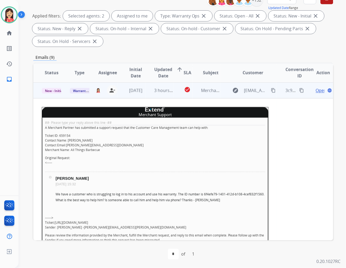
scroll to position [48, 0]
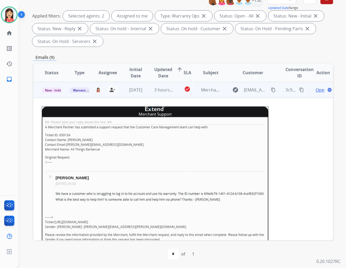
click at [316, 89] on span "Open" at bounding box center [321, 90] width 11 height 6
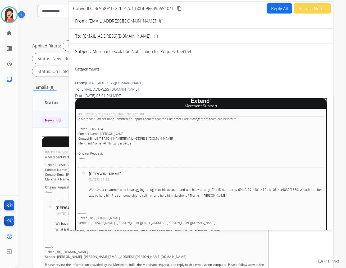
scroll to position [0, 0]
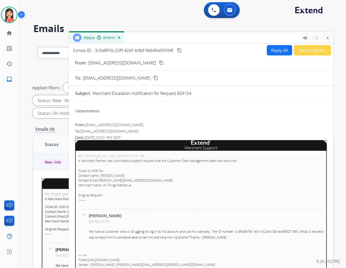
click at [303, 49] on button "Secure Notes" at bounding box center [312, 50] width 37 height 10
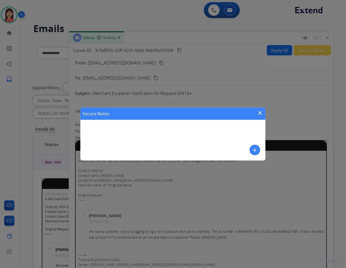
click at [253, 148] on mat-icon "add" at bounding box center [255, 150] width 6 height 6
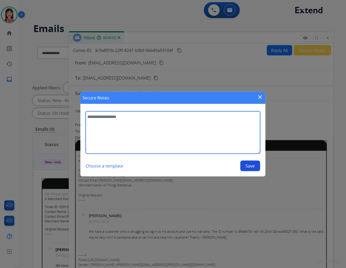
click at [192, 136] on textarea at bounding box center [173, 132] width 175 height 42
type textarea "**********"
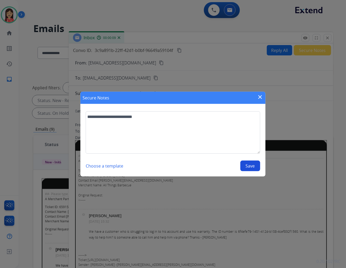
click at [247, 166] on button "Save" at bounding box center [251, 165] width 20 height 11
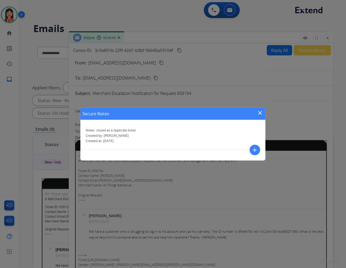
click at [263, 114] on mat-icon "close" at bounding box center [260, 113] width 6 height 6
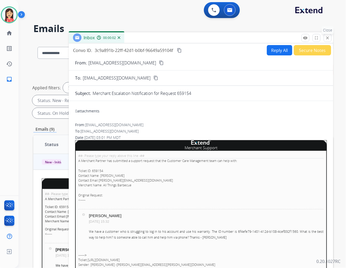
click at [327, 39] on mat-icon "close" at bounding box center [328, 37] width 5 height 5
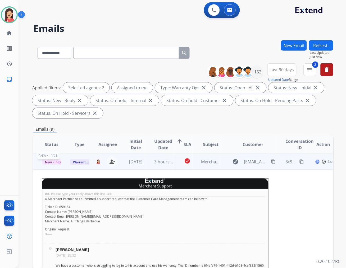
click at [55, 160] on span "New - Initial" at bounding box center [54, 162] width 25 height 6
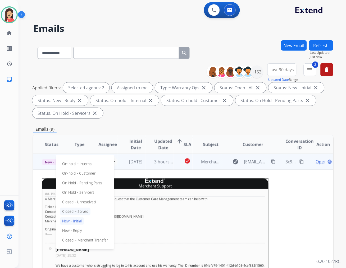
click at [78, 208] on p "Closed – Solved" at bounding box center [75, 211] width 30 height 7
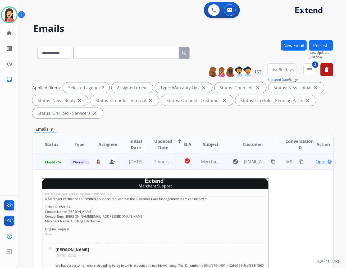
click at [152, 168] on td "3 hours ago" at bounding box center [160, 162] width 28 height 16
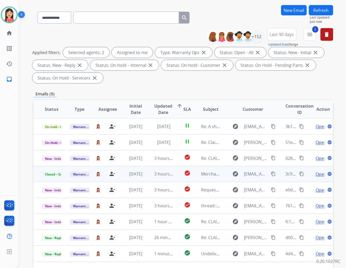
scroll to position [59, 0]
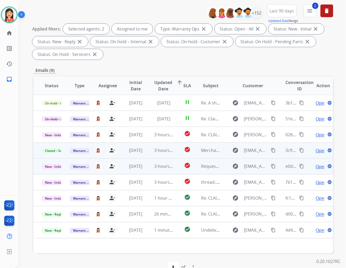
click at [152, 170] on td "3 hours ago" at bounding box center [160, 166] width 28 height 16
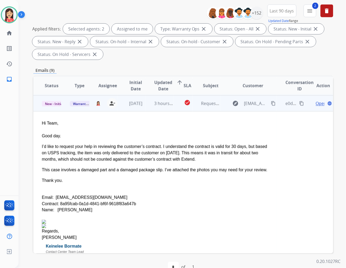
scroll to position [64, 0]
drag, startPoint x: 116, startPoint y: 196, endPoint x: 55, endPoint y: 195, distance: 61.4
click at [55, 195] on div "Email: brandonrsummers2011@gmail.com" at bounding box center [155, 196] width 227 height 6
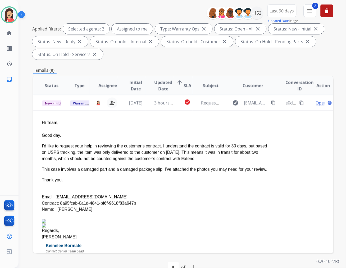
copy div "brandonrsummers2011@gmail.com"
click at [146, 109] on td "3 hours ago" at bounding box center [160, 103] width 28 height 16
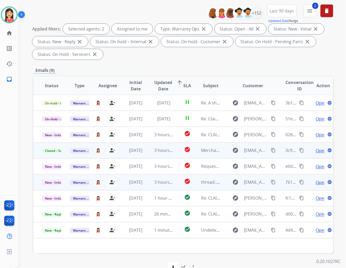
click at [149, 186] on td "3 hours ago" at bounding box center [160, 182] width 28 height 16
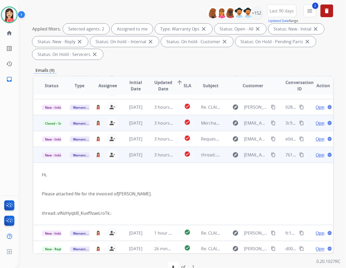
scroll to position [46, 0]
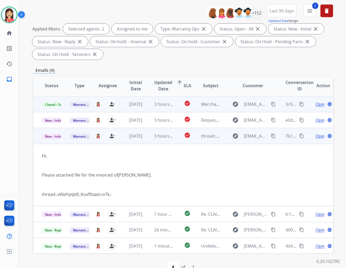
click at [316, 134] on span "Open" at bounding box center [321, 136] width 11 height 6
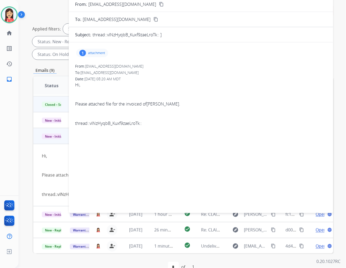
click at [100, 54] on p "attachment" at bounding box center [96, 53] width 17 height 4
click at [166, 69] on button "download" at bounding box center [167, 66] width 6 height 6
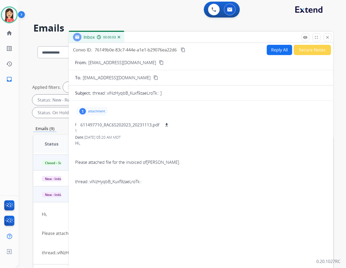
scroll to position [0, 0]
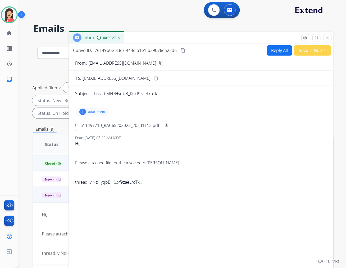
click at [302, 47] on button "Secure Notes" at bounding box center [312, 50] width 37 height 10
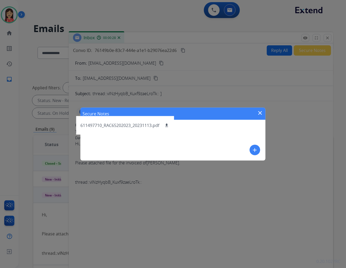
click at [256, 150] on mat-icon "add" at bounding box center [255, 150] width 6 height 6
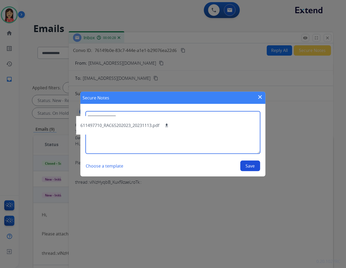
click at [221, 134] on textarea at bounding box center [173, 132] width 175 height 42
type textarea "**********"
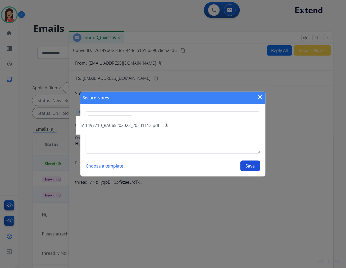
click at [252, 165] on button "Save" at bounding box center [251, 165] width 20 height 11
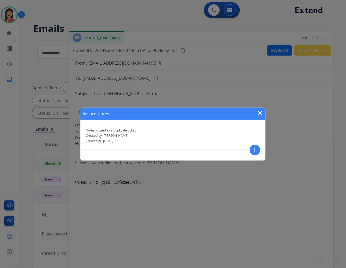
click at [258, 115] on mat-icon "close" at bounding box center [260, 113] width 6 height 6
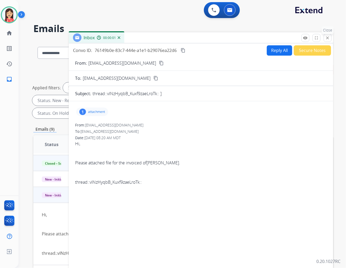
click at [326, 38] on button "close Close" at bounding box center [328, 38] width 8 height 8
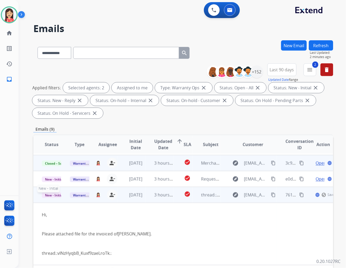
click at [57, 197] on span "New - Initial" at bounding box center [54, 195] width 25 height 6
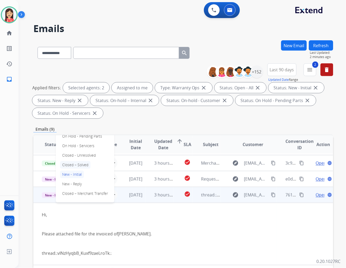
click at [74, 164] on p "Closed – Solved" at bounding box center [75, 164] width 30 height 7
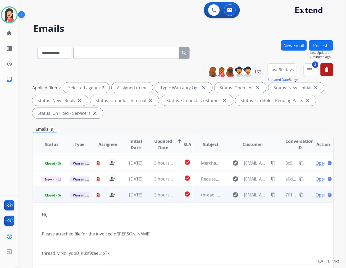
click at [146, 200] on td "3 hours ago" at bounding box center [160, 195] width 28 height 16
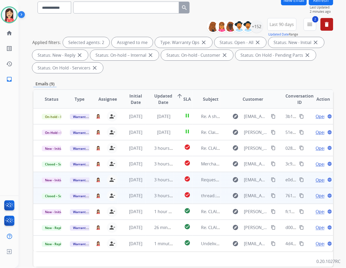
scroll to position [59, 0]
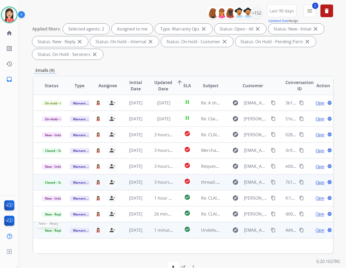
click at [52, 231] on span "New - Reply" at bounding box center [54, 231] width 24 height 6
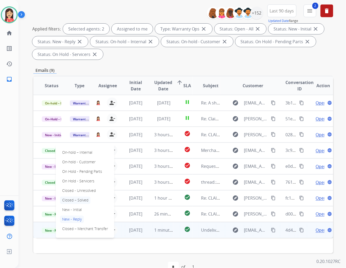
click at [73, 197] on p "Closed – Solved" at bounding box center [75, 199] width 30 height 7
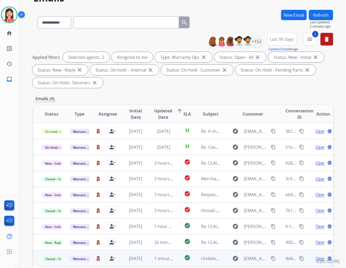
scroll to position [0, 0]
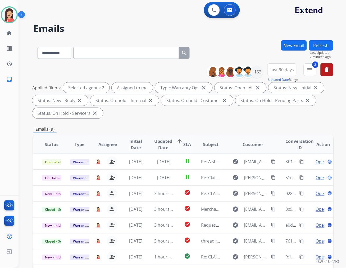
click at [323, 43] on button "Refresh" at bounding box center [321, 45] width 24 height 10
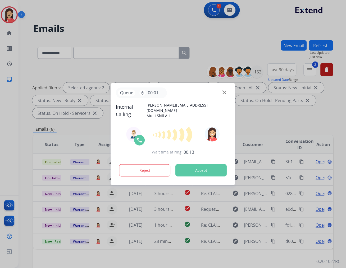
click at [199, 168] on button "Accept" at bounding box center [201, 170] width 51 height 12
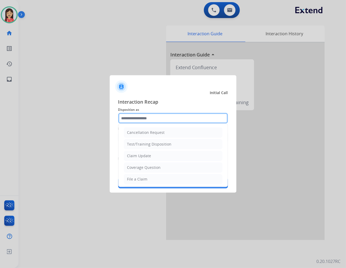
click at [163, 116] on input "text" at bounding box center [173, 118] width 110 height 11
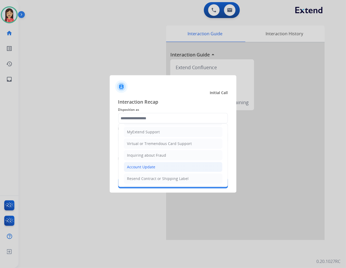
click at [150, 166] on div "Account Update" at bounding box center [141, 166] width 28 height 5
type input "**********"
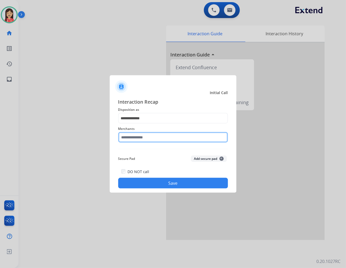
click at [159, 136] on input "text" at bounding box center [173, 137] width 110 height 11
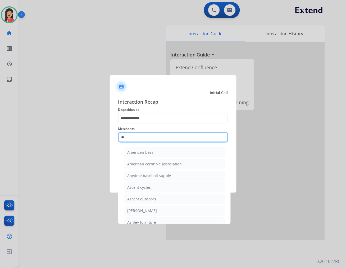
drag, startPoint x: 131, startPoint y: 133, endPoint x: 92, endPoint y: 129, distance: 39.6
click at [0, 129] on app-contact-recap-modal "**********" at bounding box center [0, 134] width 0 height 268
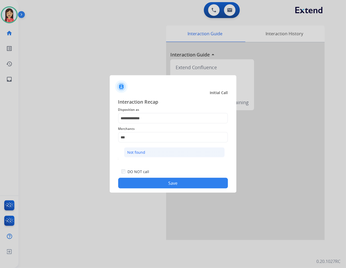
click at [145, 153] on div "Not found" at bounding box center [137, 152] width 18 height 5
type input "*********"
click at [162, 184] on button "Save" at bounding box center [173, 183] width 110 height 11
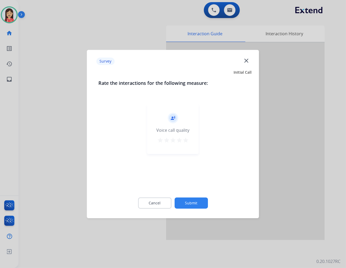
click at [186, 142] on mat-icon "star" at bounding box center [186, 140] width 6 height 6
click at [196, 202] on button "Submit" at bounding box center [191, 202] width 33 height 11
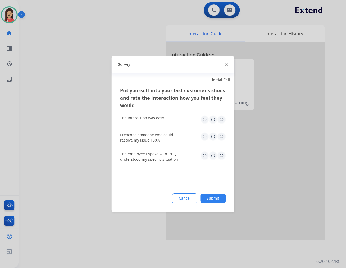
click at [221, 119] on img at bounding box center [222, 119] width 8 height 8
click at [223, 137] on img at bounding box center [222, 136] width 8 height 8
click at [225, 155] on img at bounding box center [222, 155] width 8 height 8
click at [210, 200] on button "Submit" at bounding box center [213, 198] width 25 height 10
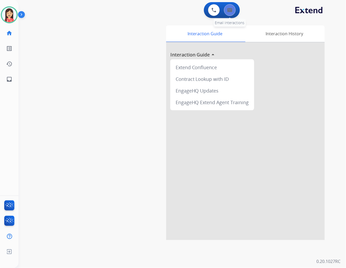
click at [233, 14] on button at bounding box center [230, 10] width 12 height 12
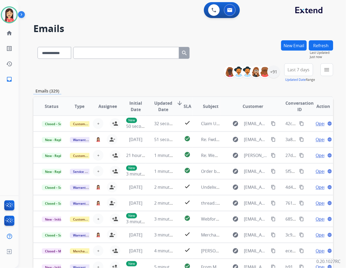
click at [330, 70] on mat-icon "menu" at bounding box center [327, 69] width 6 height 6
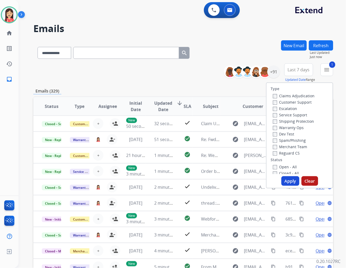
click at [284, 178] on button "Apply" at bounding box center [291, 181] width 18 height 10
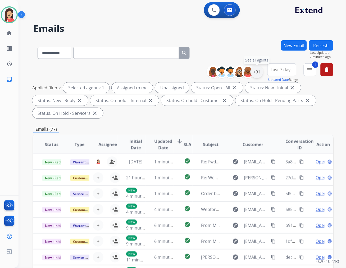
click at [255, 72] on div "+91" at bounding box center [257, 71] width 13 height 13
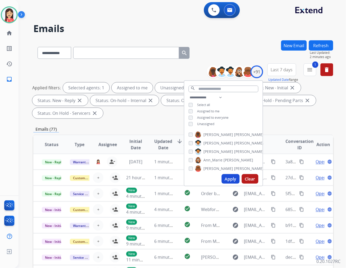
click at [207, 124] on span "Unassigned" at bounding box center [205, 123] width 17 height 4
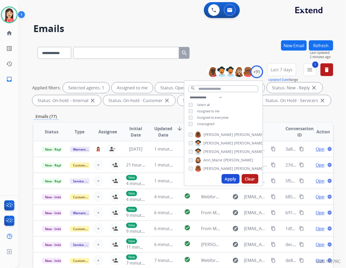
click at [225, 179] on button "Apply" at bounding box center [231, 179] width 18 height 10
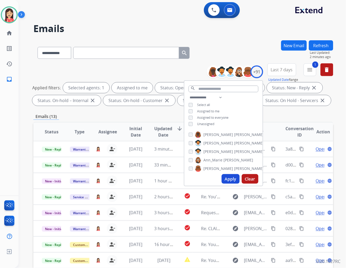
click at [159, 128] on span "Updated Date" at bounding box center [163, 131] width 18 height 13
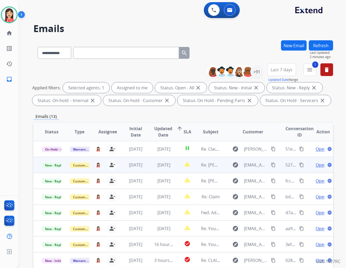
click at [141, 168] on td "[DATE]" at bounding box center [132, 165] width 28 height 16
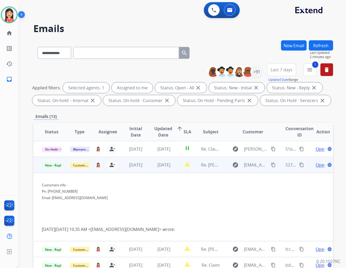
scroll to position [16, 0]
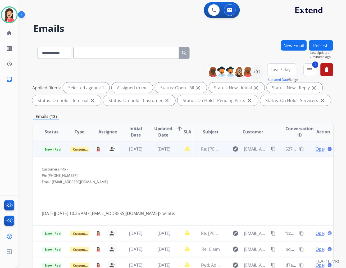
click at [316, 148] on span "Open" at bounding box center [321, 149] width 11 height 6
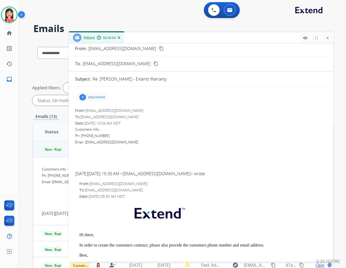
scroll to position [0, 0]
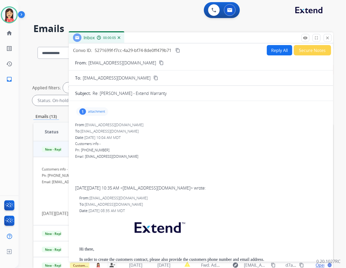
click at [98, 111] on p "attachment" at bounding box center [96, 111] width 17 height 4
click at [138, 123] on mat-icon "download" at bounding box center [139, 125] width 5 height 5
click at [307, 53] on button "Secure Notes" at bounding box center [312, 50] width 37 height 10
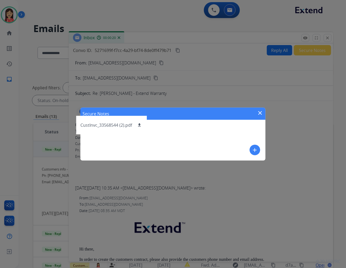
click at [253, 150] on mat-icon "add" at bounding box center [255, 150] width 6 height 6
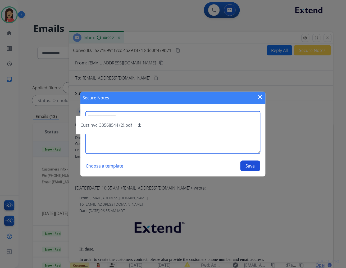
click at [213, 141] on textarea at bounding box center [173, 132] width 175 height 42
type textarea "**********"
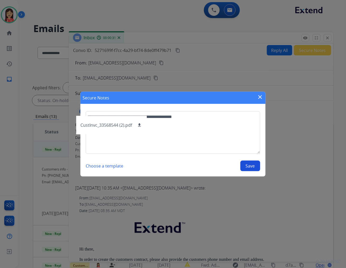
click at [251, 162] on button "Save" at bounding box center [251, 165] width 20 height 11
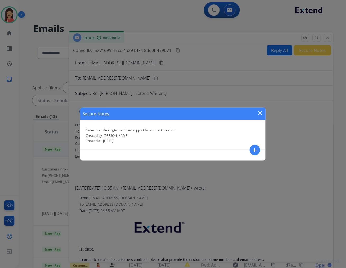
click at [261, 110] on mat-icon "close" at bounding box center [260, 113] width 6 height 6
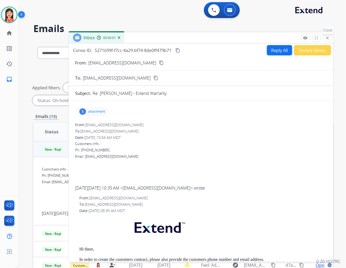
click at [326, 38] on mat-icon "close" at bounding box center [328, 37] width 5 height 5
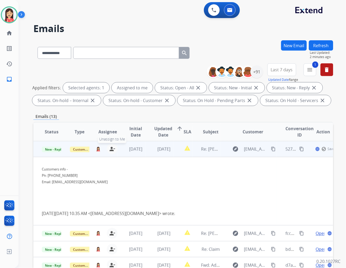
click at [113, 150] on mat-icon "person_remove" at bounding box center [112, 149] width 6 height 6
click at [70, 146] on div "Customer Support" at bounding box center [79, 149] width 19 height 6
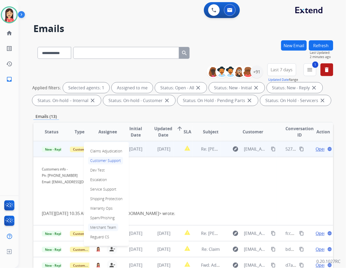
click at [104, 229] on p "Merchant Team" at bounding box center [103, 226] width 30 height 7
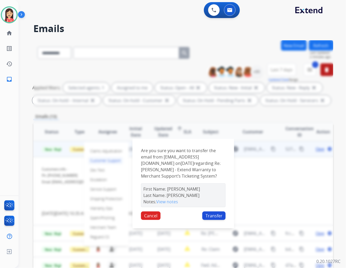
click at [212, 216] on button "Transfer" at bounding box center [213, 215] width 23 height 8
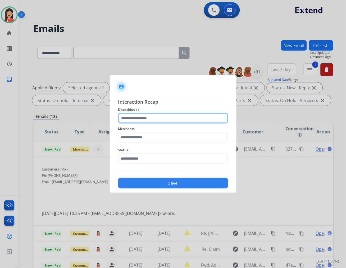
click at [149, 116] on input "text" at bounding box center [173, 118] width 110 height 11
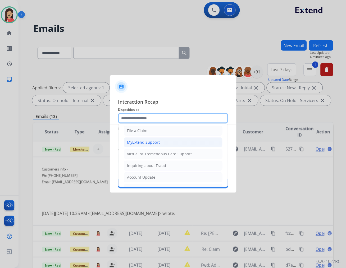
scroll to position [59, 0]
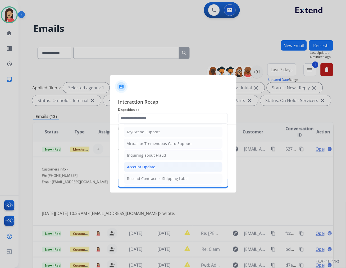
click at [143, 167] on div "Account Update" at bounding box center [141, 166] width 28 height 5
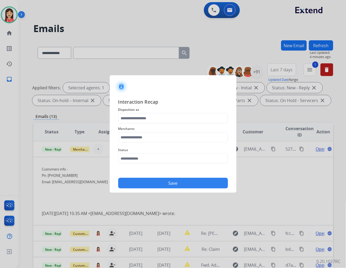
type input "**********"
click at [157, 139] on input "text" at bounding box center [173, 137] width 110 height 11
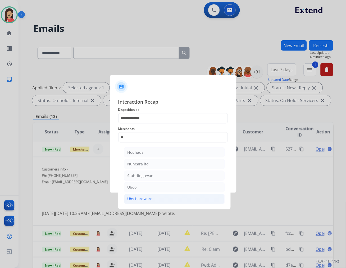
click at [159, 200] on li "Uhs hardware" at bounding box center [174, 199] width 101 height 10
type input "**********"
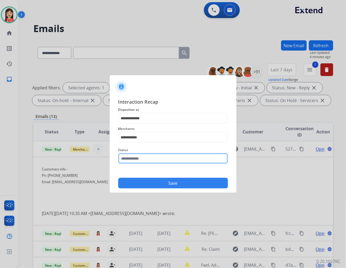
click at [157, 157] on input "text" at bounding box center [173, 158] width 110 height 11
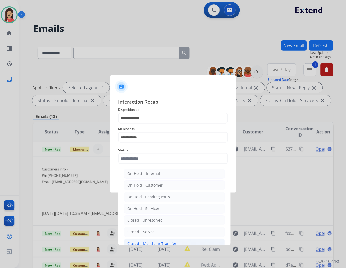
click at [161, 242] on div "Closed – Merchant Transfer" at bounding box center [152, 243] width 49 height 5
type input "**********"
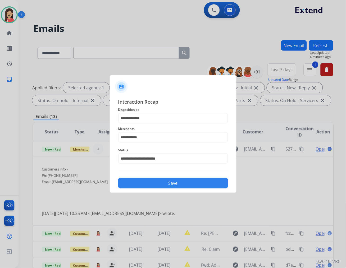
click at [172, 184] on button "Save" at bounding box center [173, 183] width 110 height 11
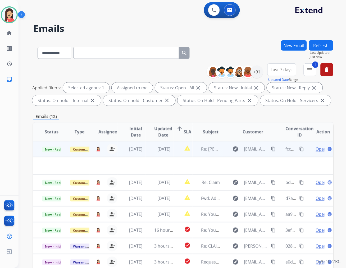
scroll to position [0, 0]
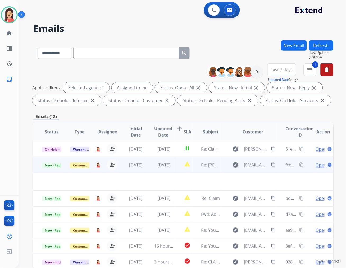
click at [146, 168] on td "[DATE]" at bounding box center [160, 165] width 28 height 16
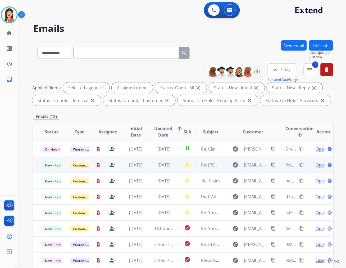
click at [146, 168] on td "[DATE]" at bounding box center [160, 165] width 28 height 16
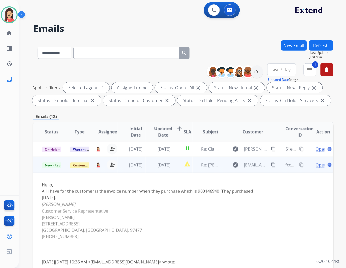
scroll to position [16, 0]
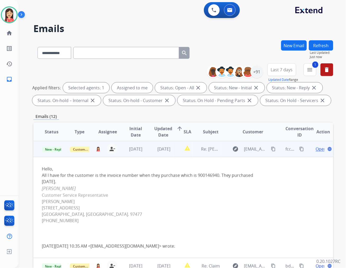
click at [316, 147] on span "Open" at bounding box center [321, 149] width 11 height 6
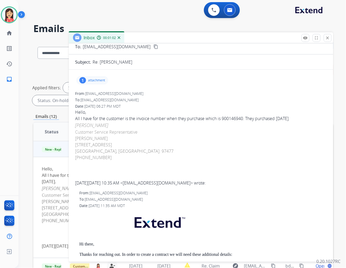
scroll to position [0, 0]
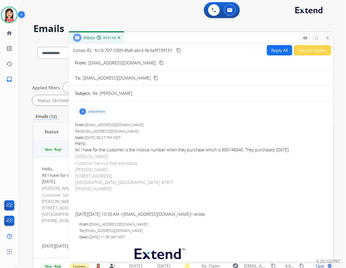
click at [269, 49] on button "Reply All" at bounding box center [279, 50] width 25 height 10
select select "**********"
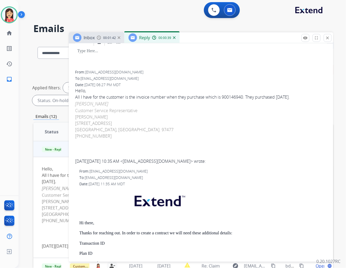
scroll to position [118, 0]
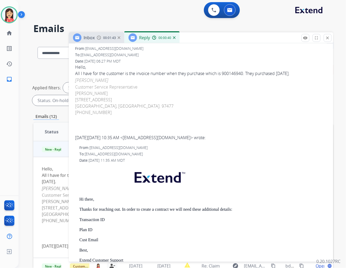
click at [234, 72] on div "All I have for the customer is the invoice number when they purchase which is 9…" at bounding box center [201, 73] width 252 height 6
copy div "900146940"
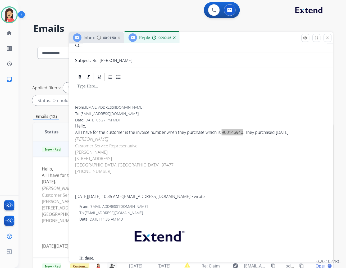
scroll to position [0, 0]
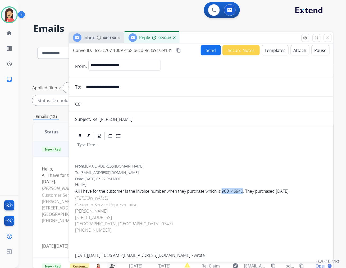
click at [191, 160] on div at bounding box center [201, 153] width 252 height 24
click at [326, 38] on mat-icon "close" at bounding box center [328, 37] width 5 height 5
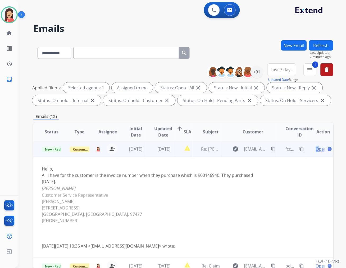
click at [316, 148] on span "Open" at bounding box center [321, 149] width 11 height 6
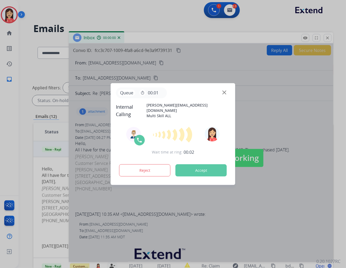
click at [214, 169] on button "Accept" at bounding box center [201, 170] width 51 height 12
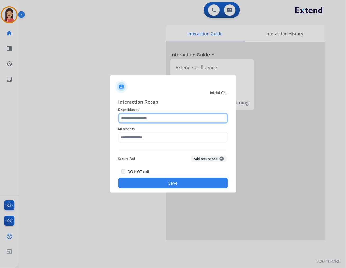
click at [147, 118] on input "text" at bounding box center [173, 118] width 110 height 11
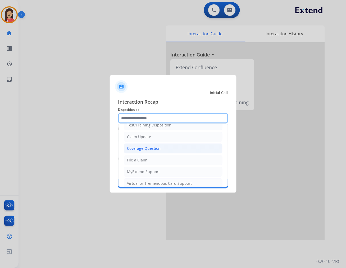
scroll to position [29, 0]
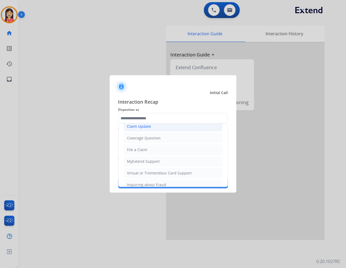
click at [161, 129] on li "Claim Update" at bounding box center [173, 126] width 99 height 10
type input "**********"
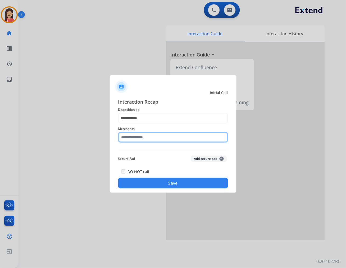
click at [160, 133] on input "text" at bounding box center [173, 137] width 110 height 11
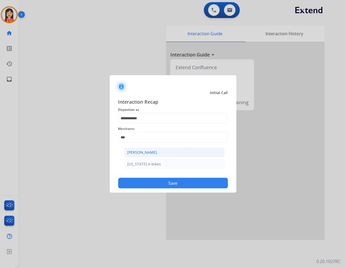
click at [183, 150] on li "[PERSON_NAME]" at bounding box center [174, 152] width 101 height 10
type input "**********"
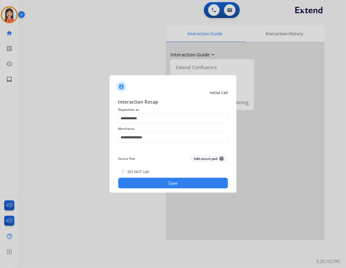
click at [175, 181] on button "Save" at bounding box center [173, 183] width 110 height 11
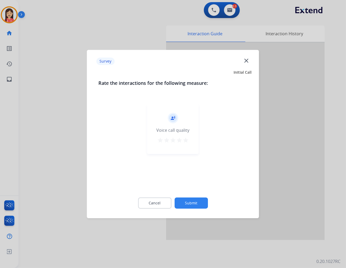
click at [191, 144] on div "record_voice_over Voice call quality star star star star star" at bounding box center [173, 128] width 52 height 50
click at [187, 140] on mat-icon "star" at bounding box center [186, 140] width 6 height 6
click at [183, 194] on div "Cancel Submit" at bounding box center [173, 203] width 149 height 24
click at [183, 199] on button "Submit" at bounding box center [191, 202] width 33 height 11
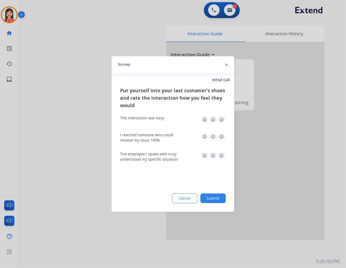
click at [222, 119] on img at bounding box center [222, 119] width 8 height 8
click at [219, 133] on img at bounding box center [222, 136] width 8 height 8
click at [219, 156] on img at bounding box center [222, 155] width 8 height 8
click at [212, 197] on button "Submit" at bounding box center [213, 198] width 25 height 10
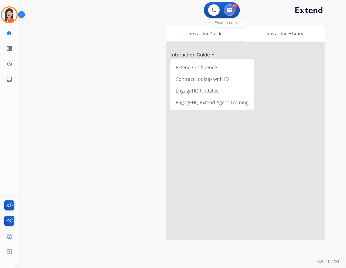
click at [227, 13] on button at bounding box center [230, 10] width 12 height 12
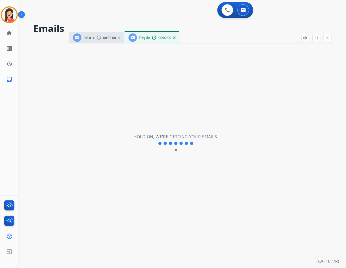
select select "**********"
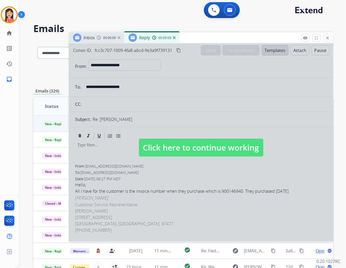
click at [154, 125] on div at bounding box center [201, 142] width 265 height 198
select select
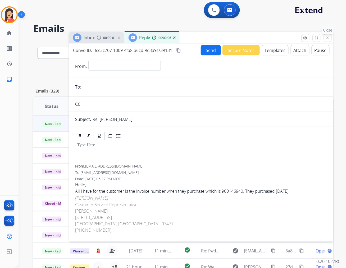
click at [327, 38] on mat-icon "close" at bounding box center [328, 37] width 5 height 5
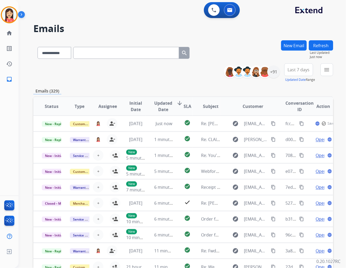
click at [335, 69] on div "**********" at bounding box center [183, 134] width 328 height 268
click at [328, 70] on mat-icon "menu" at bounding box center [327, 69] width 6 height 6
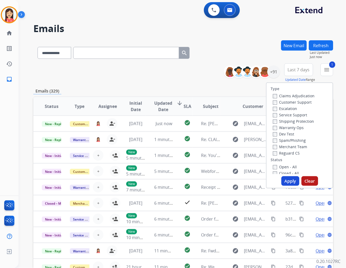
click at [285, 183] on button "Apply" at bounding box center [291, 181] width 18 height 10
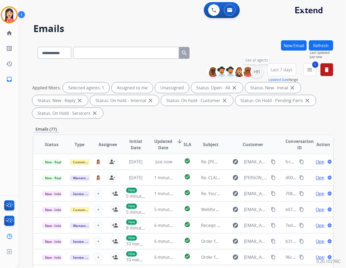
click at [258, 70] on div "+91" at bounding box center [257, 71] width 13 height 13
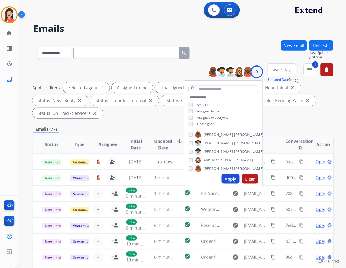
click at [205, 119] on div "**********" at bounding box center [223, 111] width 78 height 34
click at [202, 125] on span "Unassigned" at bounding box center [205, 123] width 17 height 4
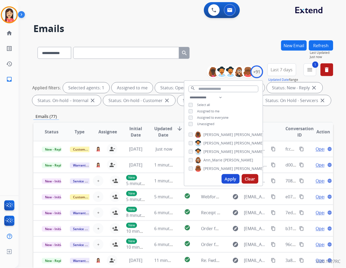
click at [234, 181] on button "Apply" at bounding box center [231, 179] width 18 height 10
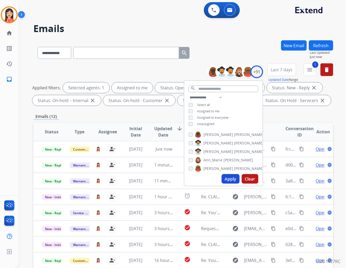
click at [278, 69] on span "Last 7 days" at bounding box center [282, 70] width 22 height 2
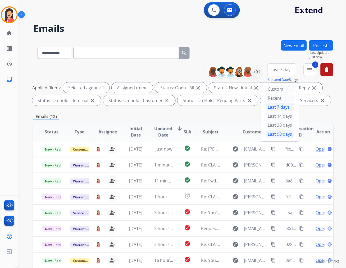
click at [271, 133] on div "Last 90 days" at bounding box center [280, 134] width 29 height 8
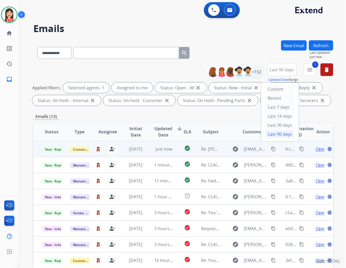
click at [147, 151] on td "Just now" at bounding box center [160, 149] width 28 height 16
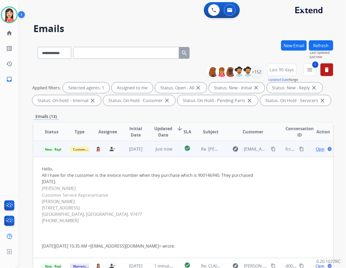
click at [316, 147] on span "Open" at bounding box center [321, 149] width 11 height 6
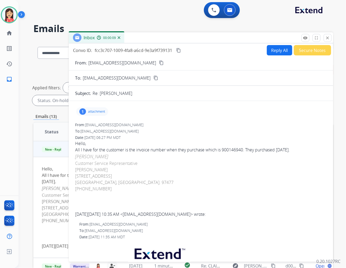
click at [96, 108] on div "1 attachment" at bounding box center [92, 111] width 32 height 8
click at [129, 124] on mat-icon "download" at bounding box center [131, 125] width 5 height 5
click at [274, 48] on button "Reply All" at bounding box center [279, 50] width 25 height 10
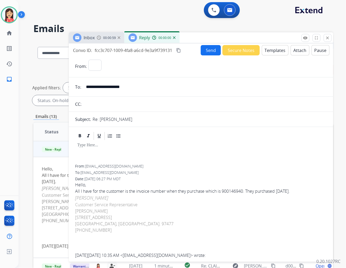
select select "**********"
click at [271, 50] on button "Templates" at bounding box center [275, 50] width 27 height 10
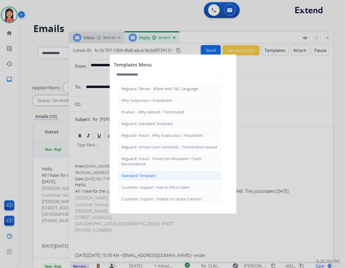
click at [127, 173] on div "Standard Template" at bounding box center [139, 175] width 34 height 5
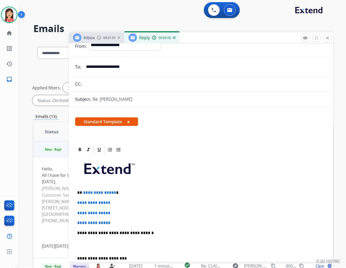
scroll to position [29, 0]
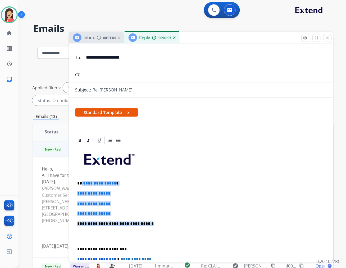
drag, startPoint x: 82, startPoint y: 183, endPoint x: 165, endPoint y: 225, distance: 93.0
click at [165, 225] on div "**********" at bounding box center [201, 236] width 252 height 182
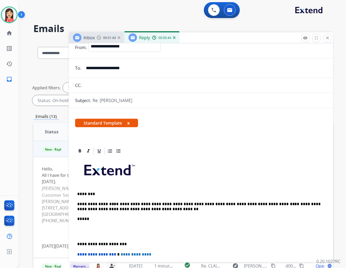
scroll to position [0, 0]
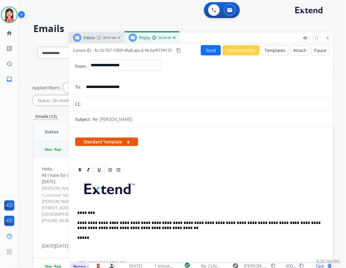
click at [214, 52] on button "Send" at bounding box center [211, 50] width 20 height 10
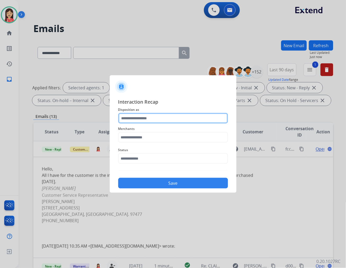
click at [143, 119] on input "text" at bounding box center [173, 118] width 110 height 11
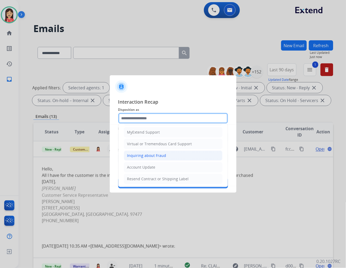
scroll to position [59, 0]
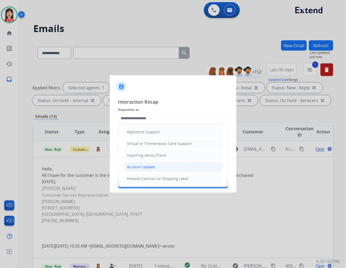
click at [137, 167] on div "Account Update" at bounding box center [141, 166] width 28 height 5
type input "**********"
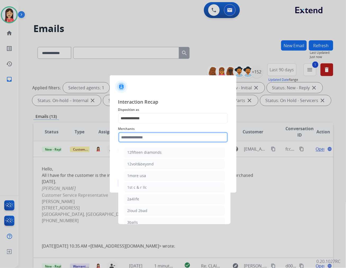
click at [147, 141] on input "text" at bounding box center [173, 137] width 110 height 11
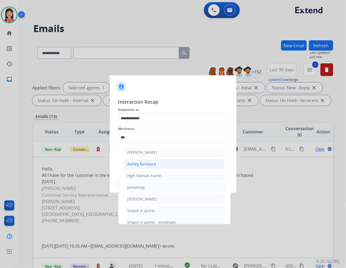
click at [147, 162] on div "Ashley furniture" at bounding box center [142, 163] width 29 height 5
type input "**********"
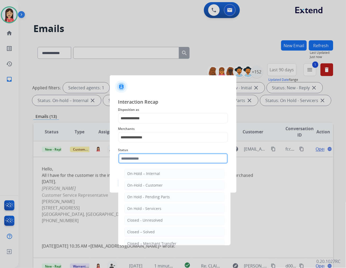
click at [147, 160] on input "text" at bounding box center [173, 158] width 110 height 11
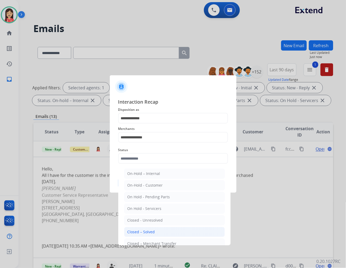
click at [148, 230] on div "Closed – Solved" at bounding box center [142, 231] width 28 height 5
type input "**********"
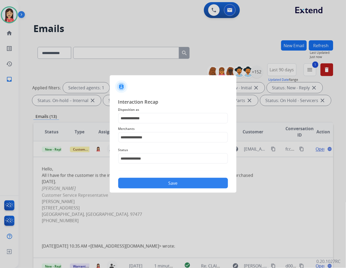
click at [164, 184] on button "Save" at bounding box center [173, 183] width 110 height 11
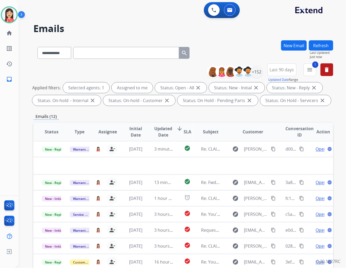
click at [161, 129] on span "Updated Date" at bounding box center [163, 131] width 18 height 13
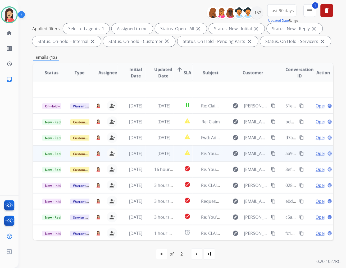
scroll to position [0, 0]
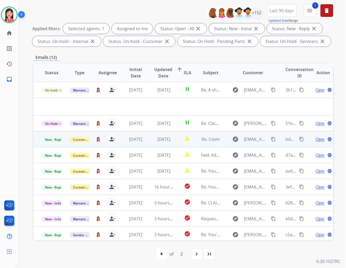
click at [137, 143] on td "[DATE]" at bounding box center [132, 139] width 28 height 16
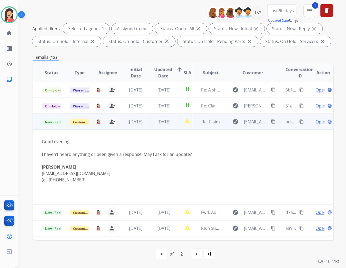
scroll to position [32, 0]
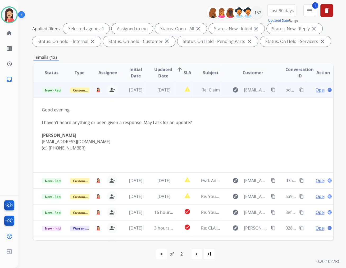
click at [316, 88] on span "Open" at bounding box center [321, 90] width 11 height 6
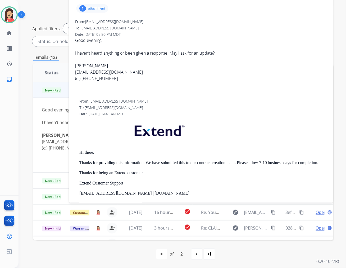
scroll to position [0, 0]
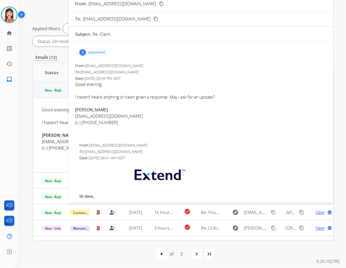
click at [107, 4] on p "j.dapkus14@gmail.com" at bounding box center [122, 4] width 68 height 6
copy p "From:"
click at [97, 54] on div "1 attachment" at bounding box center [92, 52] width 32 height 8
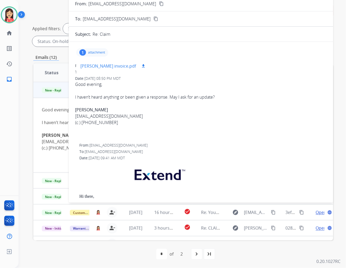
click at [141, 65] on mat-icon "download" at bounding box center [143, 66] width 5 height 5
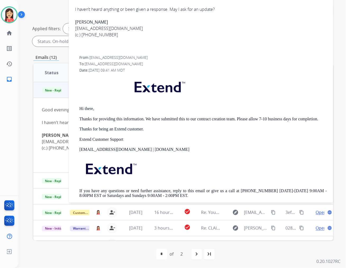
scroll to position [88, 0]
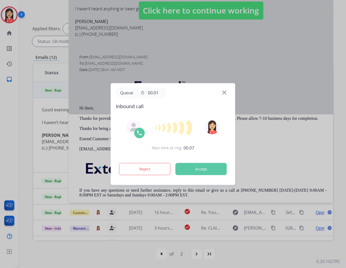
click at [203, 171] on button "Accept" at bounding box center [201, 169] width 51 height 12
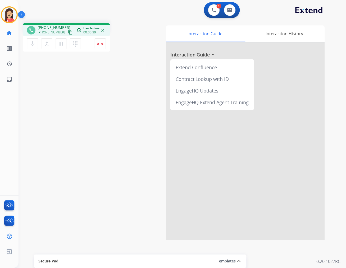
drag, startPoint x: 231, startPoint y: 53, endPoint x: 246, endPoint y: 53, distance: 15.1
click at [231, 53] on div at bounding box center [245, 140] width 159 height 197
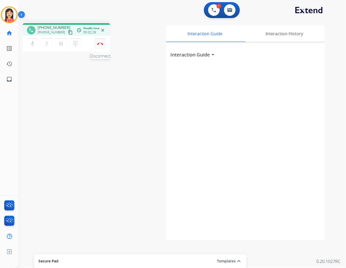
click at [105, 41] on button "Disconnect" at bounding box center [100, 43] width 11 height 11
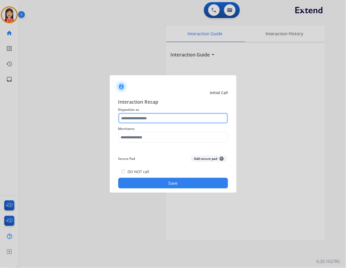
click at [168, 118] on input "text" at bounding box center [173, 118] width 110 height 11
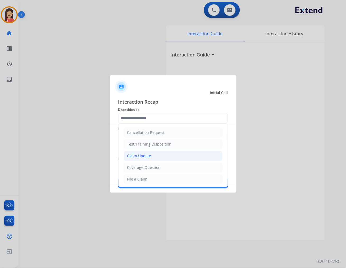
click at [141, 155] on div "Claim Update" at bounding box center [139, 155] width 24 height 5
type input "**********"
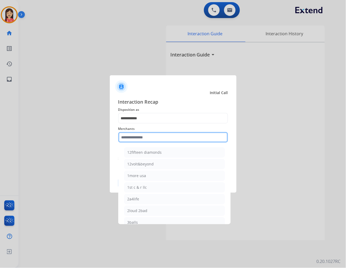
click at [143, 138] on input "text" at bounding box center [173, 137] width 110 height 11
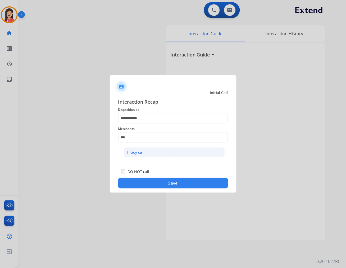
click at [143, 151] on li "hiboy ca" at bounding box center [174, 152] width 101 height 10
type input "********"
click at [158, 182] on button "Save" at bounding box center [173, 183] width 110 height 11
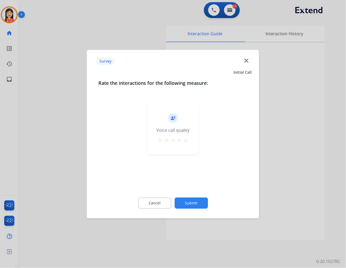
click at [191, 141] on div "record_voice_over Voice call quality star star star star star" at bounding box center [173, 128] width 52 height 50
click at [187, 141] on mat-icon "star" at bounding box center [186, 140] width 6 height 6
click at [188, 203] on button "Submit" at bounding box center [191, 202] width 33 height 11
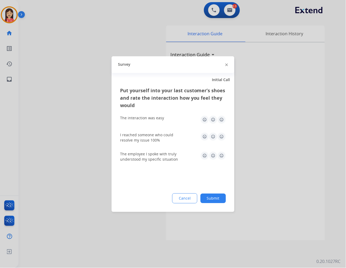
click at [223, 122] on img at bounding box center [222, 119] width 8 height 8
click at [223, 135] on img at bounding box center [222, 136] width 8 height 8
click at [224, 157] on img at bounding box center [222, 155] width 8 height 8
click at [218, 197] on button "Submit" at bounding box center [213, 198] width 25 height 10
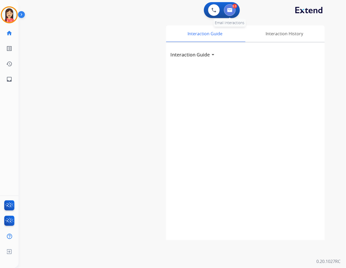
click at [233, 13] on button at bounding box center [230, 10] width 12 height 12
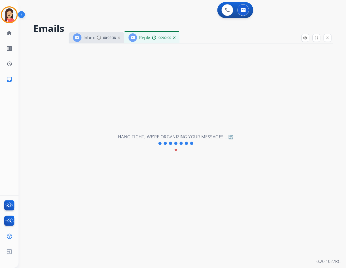
select select "**********"
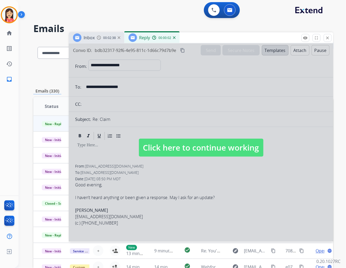
click at [206, 172] on div at bounding box center [201, 142] width 265 height 198
select select
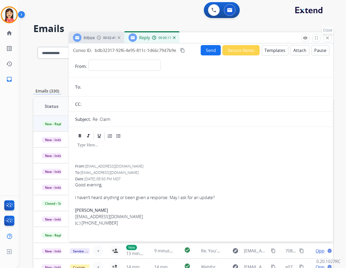
click at [330, 39] on mat-icon "close" at bounding box center [328, 37] width 5 height 5
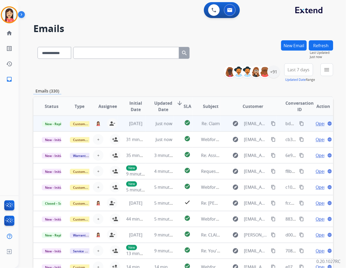
click at [174, 128] on td "check_circle" at bounding box center [183, 123] width 19 height 16
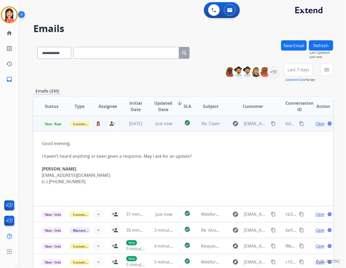
click at [318, 125] on span "Open" at bounding box center [321, 123] width 11 height 6
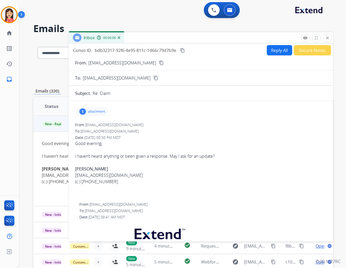
click at [272, 51] on button "Reply All" at bounding box center [279, 50] width 25 height 10
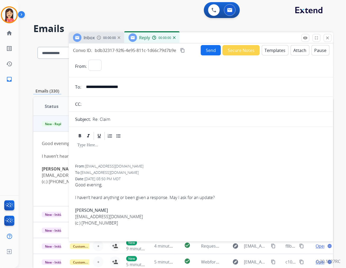
select select "**********"
click at [277, 49] on button "Templates" at bounding box center [275, 50] width 27 height 10
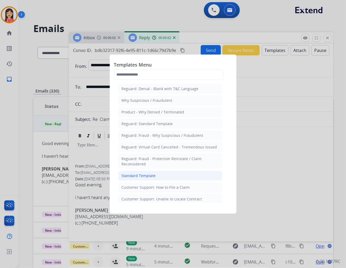
click at [146, 173] on div "Standard Template" at bounding box center [139, 175] width 34 height 5
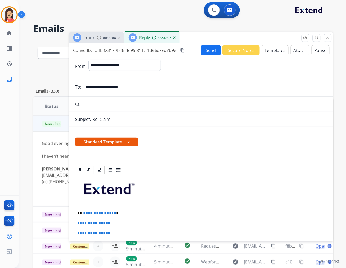
click at [108, 91] on input "**********" at bounding box center [205, 87] width 244 height 11
click at [194, 178] on p at bounding box center [201, 191] width 248 height 28
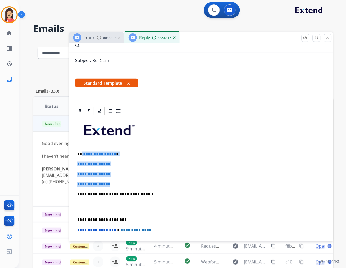
drag, startPoint x: 82, startPoint y: 153, endPoint x: 158, endPoint y: 186, distance: 83.2
click at [158, 186] on div "**********" at bounding box center [201, 207] width 252 height 182
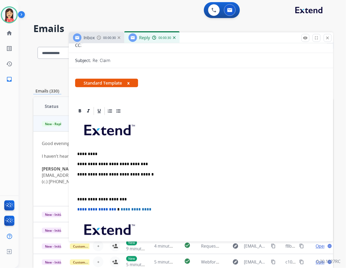
click at [159, 161] on p "**********" at bounding box center [198, 163] width 243 height 5
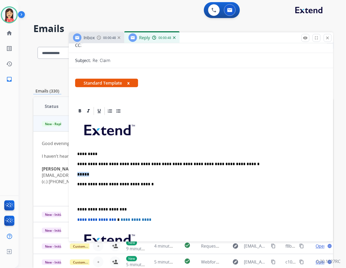
drag, startPoint x: 91, startPoint y: 173, endPoint x: 66, endPoint y: 171, distance: 25.0
click at [66, 171] on div "**********" at bounding box center [183, 170] width 300 height 261
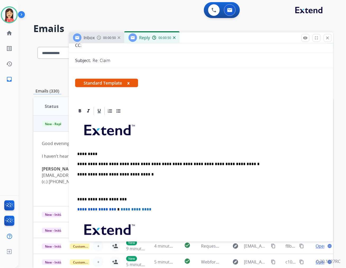
click at [91, 191] on p at bounding box center [201, 187] width 248 height 10
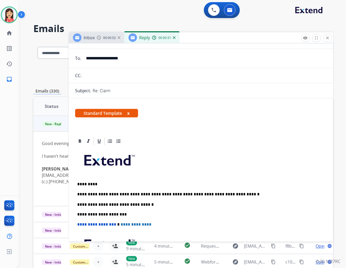
scroll to position [0, 0]
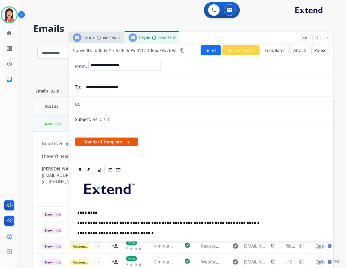
click at [206, 52] on button "Send" at bounding box center [211, 50] width 20 height 10
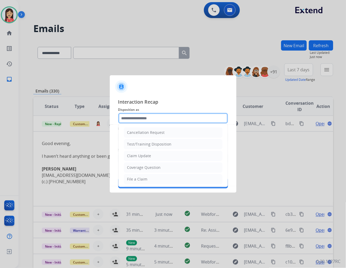
click at [151, 120] on input "text" at bounding box center [173, 118] width 110 height 11
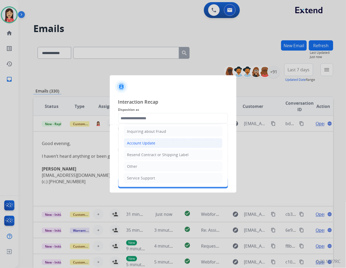
click at [155, 145] on li "Account Update" at bounding box center [173, 143] width 99 height 10
type input "**********"
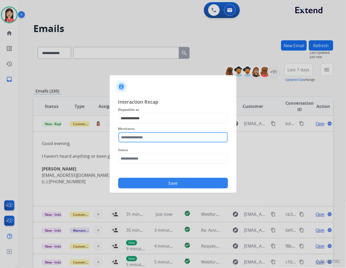
click at [145, 139] on input "text" at bounding box center [173, 137] width 110 height 11
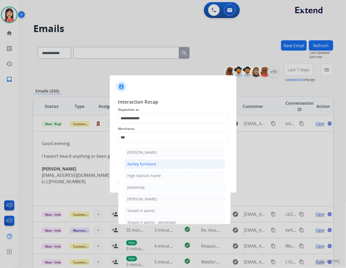
click at [146, 163] on div "Ashley furniture" at bounding box center [142, 163] width 29 height 5
type input "**********"
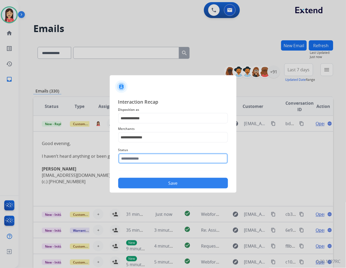
click at [146, 157] on input "text" at bounding box center [173, 158] width 110 height 11
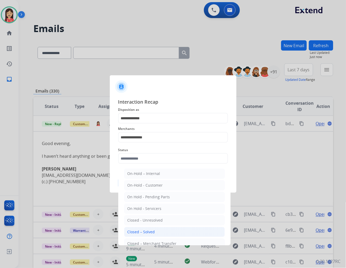
click at [166, 229] on li "Closed – Solved" at bounding box center [174, 232] width 101 height 10
type input "**********"
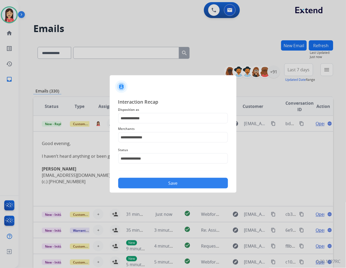
click at [177, 185] on button "Save" at bounding box center [173, 183] width 110 height 11
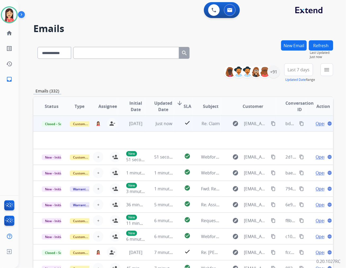
drag, startPoint x: 167, startPoint y: 128, endPoint x: 170, endPoint y: 128, distance: 3.7
click at [167, 128] on td "Just now" at bounding box center [160, 123] width 28 height 16
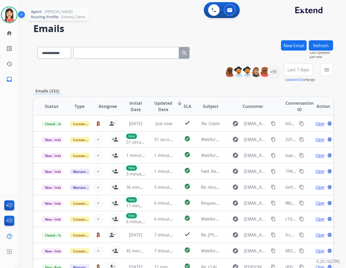
click at [13, 17] on img at bounding box center [9, 14] width 15 height 15
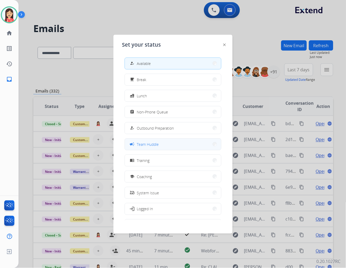
click at [150, 145] on span "Team Huddle" at bounding box center [148, 144] width 22 height 6
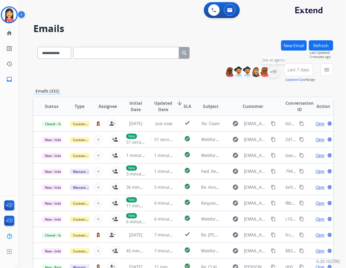
click at [273, 73] on div "+91" at bounding box center [274, 71] width 13 height 13
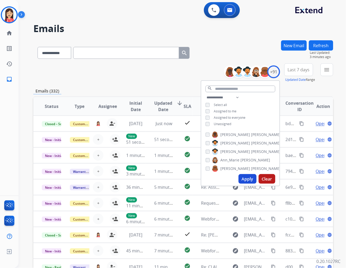
click at [220, 124] on span "Unassigned" at bounding box center [222, 123] width 17 height 4
click at [247, 179] on button "Apply" at bounding box center [248, 179] width 18 height 10
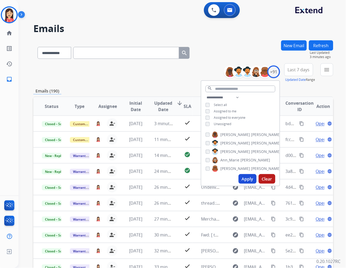
click at [299, 69] on span "Last 7 days" at bounding box center [299, 70] width 22 height 2
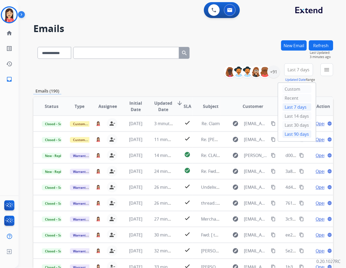
click at [285, 134] on div "Last 90 days" at bounding box center [297, 134] width 29 height 8
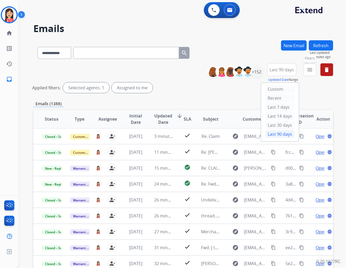
click at [314, 73] on button "menu Filters" at bounding box center [310, 69] width 13 height 13
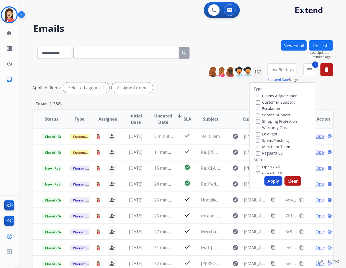
click at [273, 183] on button "Apply" at bounding box center [274, 181] width 18 height 10
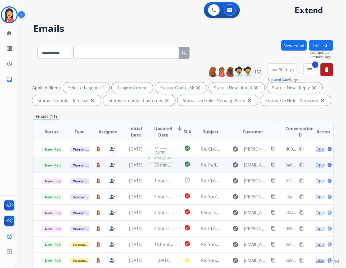
click at [159, 167] on div "25 minutes ago" at bounding box center [163, 164] width 19 height 6
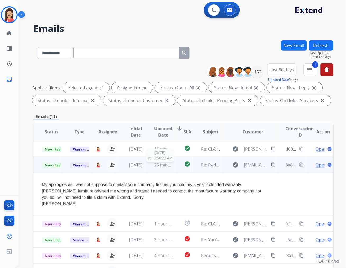
scroll to position [16, 0]
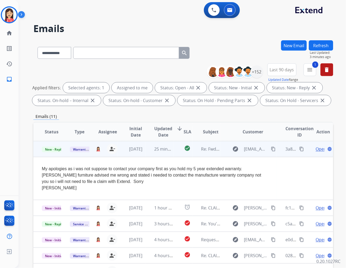
click at [148, 154] on td "25 minutes ago" at bounding box center [160, 149] width 28 height 16
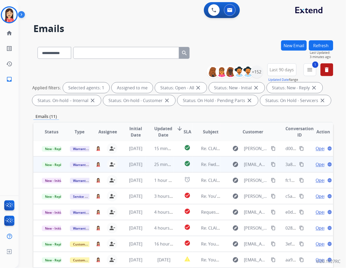
scroll to position [0, 0]
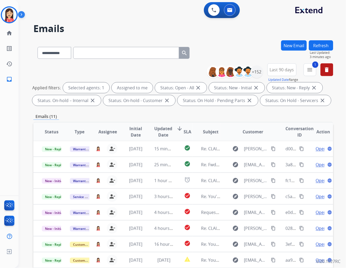
click at [160, 132] on span "Updated Date" at bounding box center [163, 131] width 18 height 13
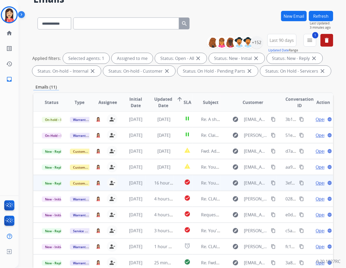
scroll to position [59, 0]
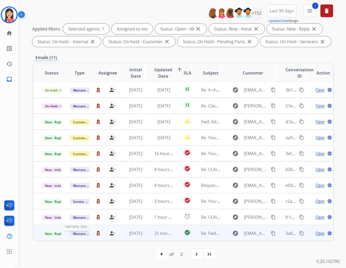
click at [81, 232] on span "Warranty Ops" at bounding box center [83, 234] width 27 height 6
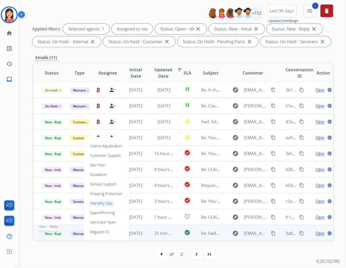
click at [52, 233] on span "New - Reply" at bounding box center [54, 234] width 24 height 6
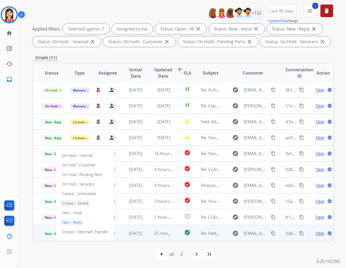
click at [83, 202] on p "Closed – Solved" at bounding box center [75, 202] width 30 height 7
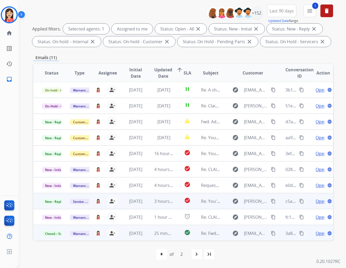
click at [146, 206] on td "3 hours ago" at bounding box center [160, 201] width 28 height 16
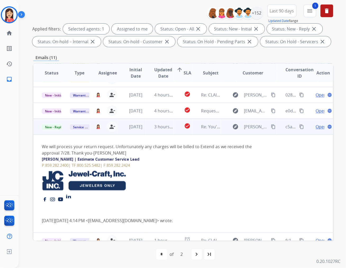
scroll to position [78, 0]
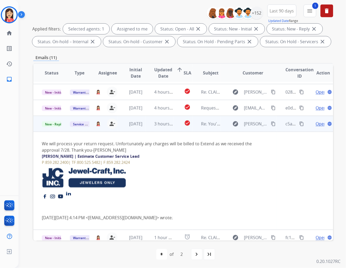
click at [317, 124] on span "Open" at bounding box center [321, 123] width 11 height 6
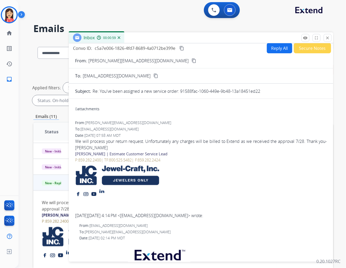
scroll to position [0, 0]
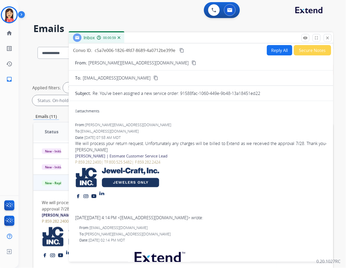
click at [274, 48] on button "Reply All" at bounding box center [279, 50] width 25 height 10
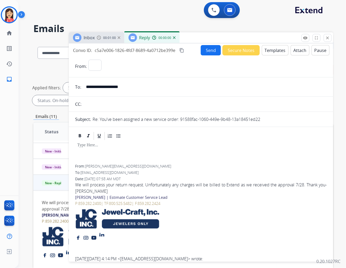
click at [273, 49] on button "Templates" at bounding box center [275, 50] width 27 height 10
select select "**********"
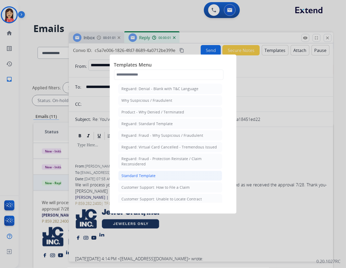
click at [133, 173] on div "Standard Template" at bounding box center [139, 175] width 34 height 5
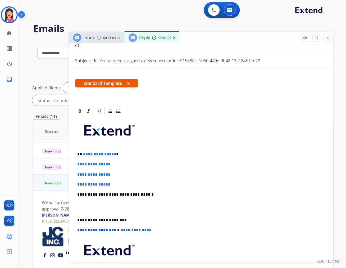
scroll to position [59, 0]
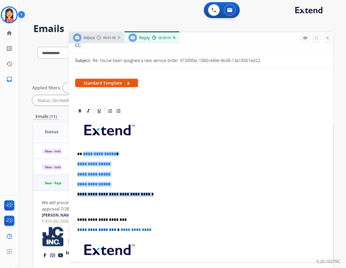
drag, startPoint x: 82, startPoint y: 150, endPoint x: 160, endPoint y: 192, distance: 88.1
click at [160, 192] on div "**********" at bounding box center [201, 207] width 252 height 182
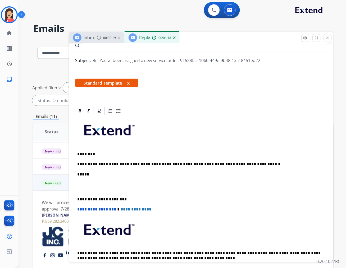
click at [247, 167] on div "**********" at bounding box center [201, 197] width 252 height 162
click at [241, 162] on p "**********" at bounding box center [198, 163] width 243 height 5
click at [129, 189] on p at bounding box center [201, 187] width 248 height 10
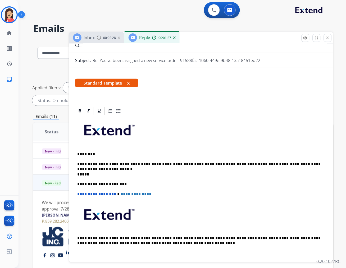
scroll to position [0, 0]
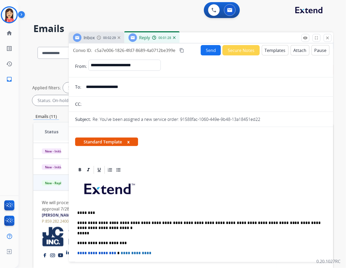
click at [210, 51] on button "Send" at bounding box center [211, 50] width 20 height 10
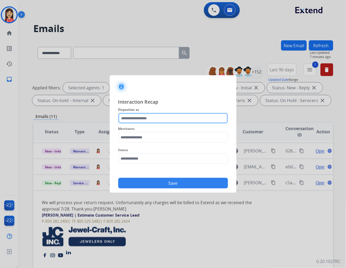
click at [141, 117] on input "text" at bounding box center [173, 118] width 110 height 11
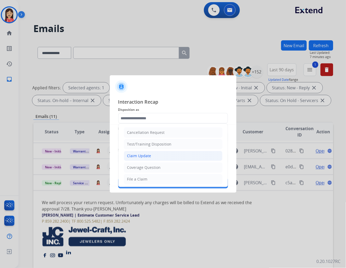
click at [146, 156] on div "Claim Update" at bounding box center [139, 155] width 24 height 5
type input "**********"
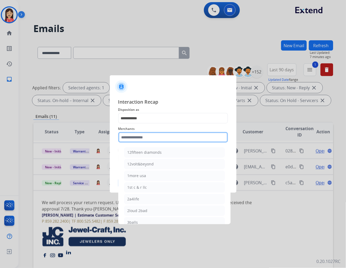
click at [150, 137] on input "text" at bounding box center [173, 137] width 110 height 11
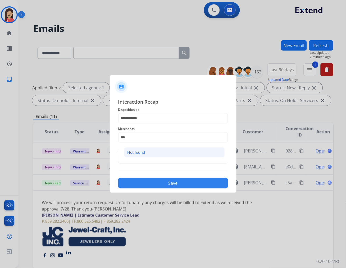
click at [146, 150] on li "Not found" at bounding box center [174, 152] width 101 height 10
type input "*********"
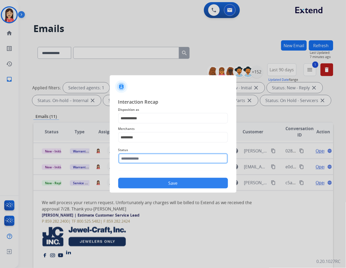
click at [143, 154] on input "text" at bounding box center [173, 158] width 110 height 11
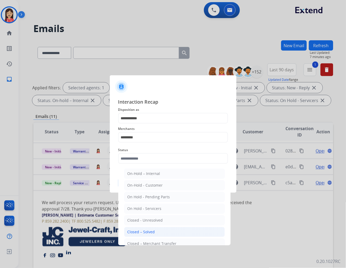
click at [133, 231] on div "Closed – Solved" at bounding box center [142, 231] width 28 height 5
type input "**********"
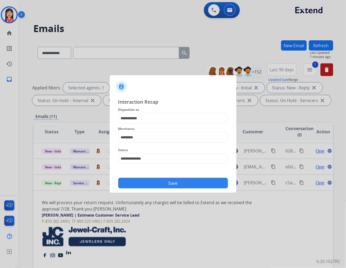
click at [191, 181] on button "Save" at bounding box center [173, 183] width 110 height 11
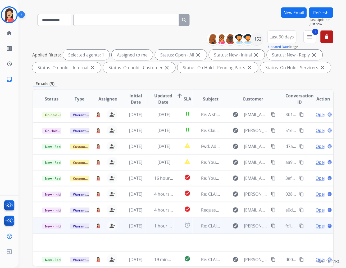
scroll to position [59, 0]
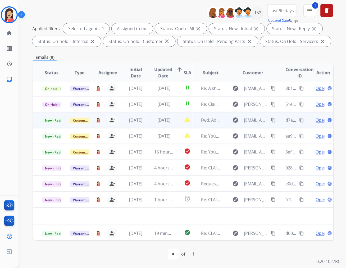
click at [150, 123] on td "[DATE]" at bounding box center [160, 120] width 28 height 16
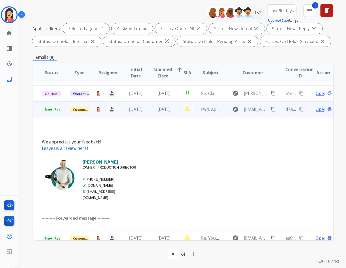
scroll to position [2, 0]
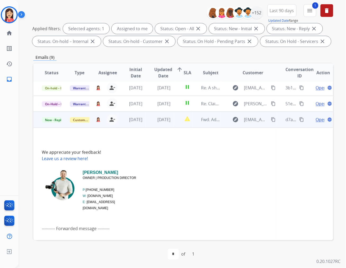
click at [316, 121] on span "Open" at bounding box center [321, 119] width 11 height 6
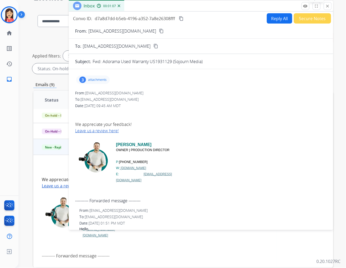
scroll to position [0, 0]
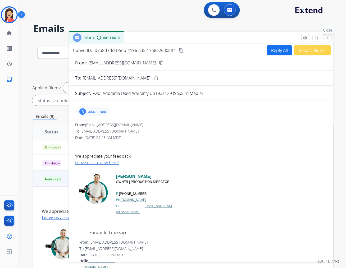
click at [326, 36] on mat-icon "close" at bounding box center [328, 37] width 5 height 5
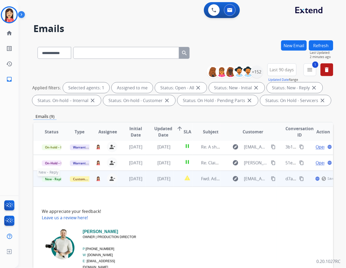
click at [55, 178] on span "New - Reply" at bounding box center [54, 179] width 24 height 6
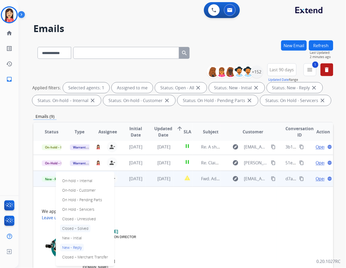
click at [84, 225] on p "Closed – Solved" at bounding box center [75, 227] width 30 height 7
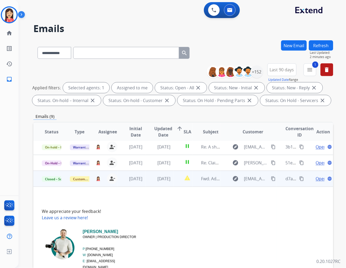
click at [174, 183] on td "report_problem" at bounding box center [183, 178] width 19 height 16
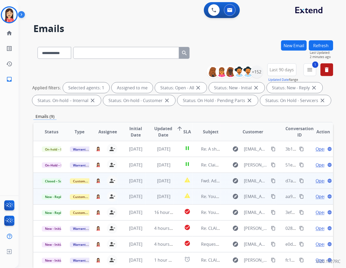
click at [175, 201] on td "report_problem" at bounding box center [183, 196] width 19 height 16
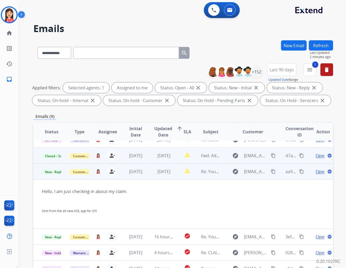
scroll to position [33, 0]
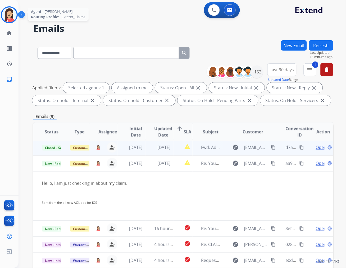
click at [11, 11] on img at bounding box center [9, 14] width 15 height 15
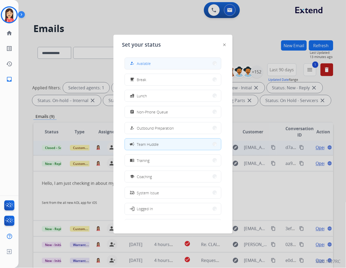
click at [148, 66] on div "how_to_reg Available" at bounding box center [140, 63] width 22 height 6
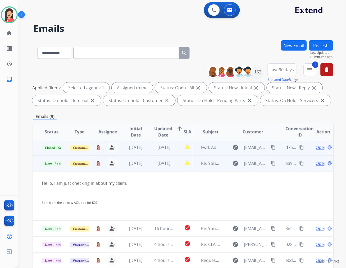
click at [300, 161] on mat-icon "content_copy" at bounding box center [302, 163] width 5 height 5
drag, startPoint x: 213, startPoint y: 193, endPoint x: 227, endPoint y: 178, distance: 20.6
click at [213, 193] on div "Hello, I am just checking in about my claim. Sent from the all new AOL app for …" at bounding box center [155, 196] width 227 height 32
click at [271, 163] on mat-icon "content_copy" at bounding box center [273, 163] width 5 height 5
click at [166, 193] on div "Hello, I am just checking in about my claim. Sent from the all new AOL app for …" at bounding box center [155, 196] width 227 height 32
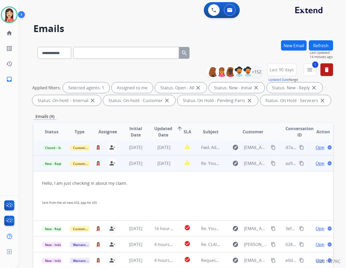
click at [207, 199] on div "Sent from the all new AOL app for iOS" at bounding box center [155, 202] width 227 height 6
click at [317, 162] on span "Open" at bounding box center [321, 163] width 11 height 6
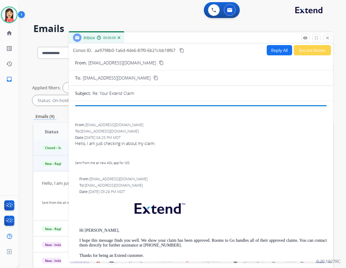
click at [279, 55] on button "Reply All" at bounding box center [279, 50] width 25 height 10
select select "**********"
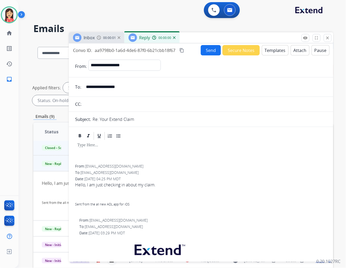
click at [272, 52] on button "Templates" at bounding box center [275, 50] width 27 height 10
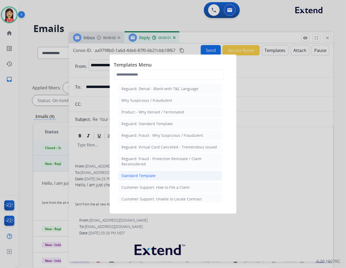
click at [163, 175] on li "Standard Template" at bounding box center [170, 175] width 104 height 10
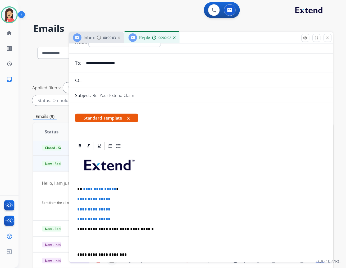
scroll to position [59, 0]
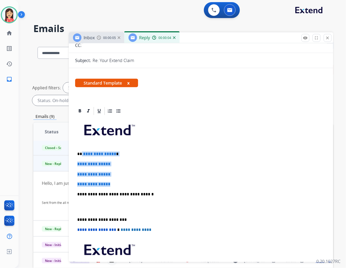
drag, startPoint x: 82, startPoint y: 153, endPoint x: 154, endPoint y: 186, distance: 79.5
click at [154, 186] on div "**********" at bounding box center [201, 207] width 252 height 182
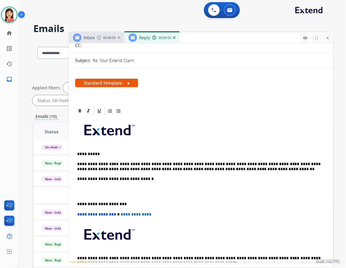
scroll to position [17, 0]
click at [240, 169] on p "**********" at bounding box center [198, 166] width 243 height 10
click at [121, 192] on p at bounding box center [201, 192] width 248 height 10
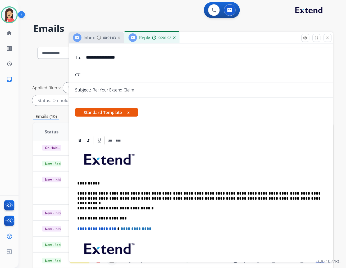
scroll to position [0, 0]
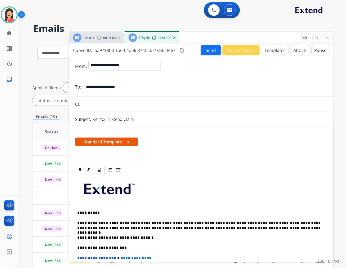
click at [213, 46] on button "Send" at bounding box center [211, 50] width 20 height 10
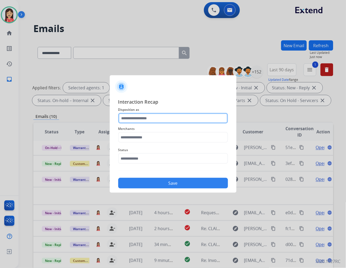
click at [155, 118] on input "text" at bounding box center [173, 118] width 110 height 11
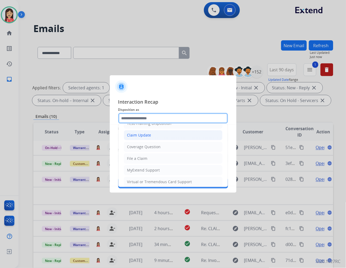
scroll to position [29, 0]
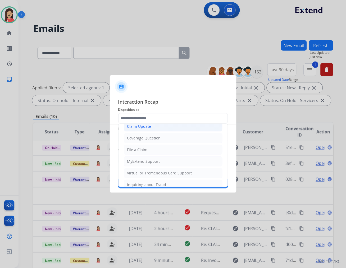
click at [150, 125] on div "Claim Update" at bounding box center [139, 126] width 24 height 5
type input "**********"
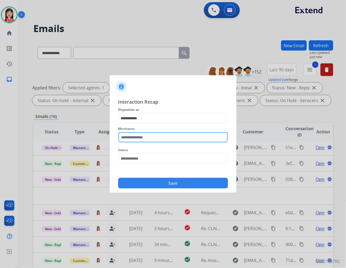
click at [147, 133] on input "text" at bounding box center [173, 137] width 110 height 11
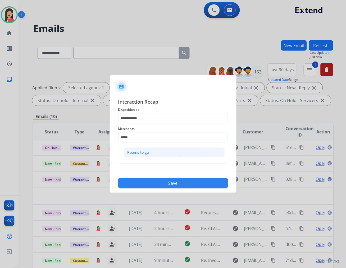
click at [142, 150] on div "Rooms to go" at bounding box center [139, 152] width 22 height 5
type input "**********"
click at [142, 164] on div "Status" at bounding box center [173, 155] width 110 height 21
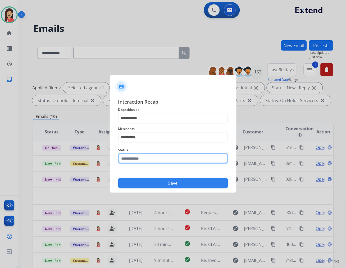
click at [147, 161] on input "text" at bounding box center [173, 158] width 110 height 11
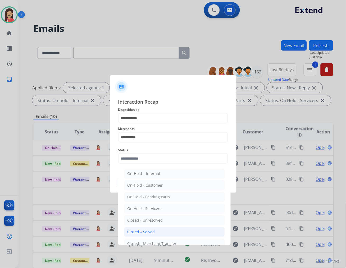
click at [150, 230] on div "Closed – Solved" at bounding box center [142, 231] width 28 height 5
type input "**********"
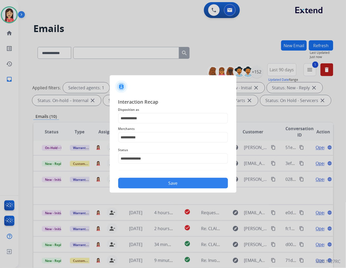
click at [170, 187] on button "Save" at bounding box center [173, 183] width 110 height 11
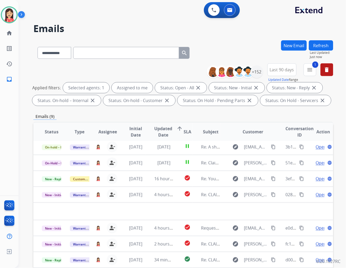
scroll to position [2, 0]
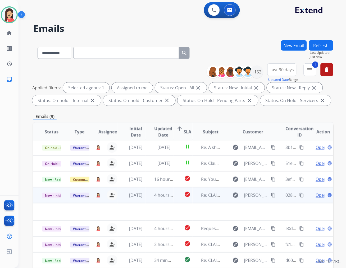
click at [174, 199] on td "check_circle" at bounding box center [183, 195] width 19 height 16
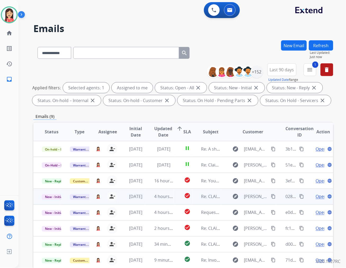
scroll to position [0, 0]
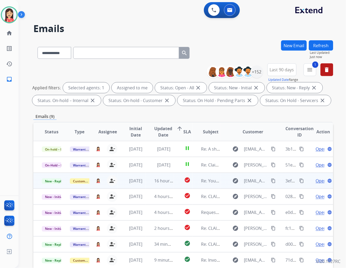
click at [174, 184] on td "check_circle" at bounding box center [183, 181] width 19 height 16
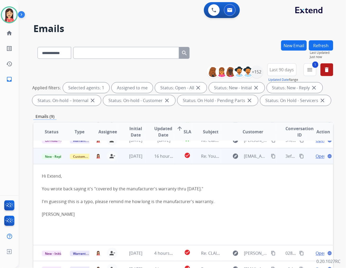
scroll to position [32, 0]
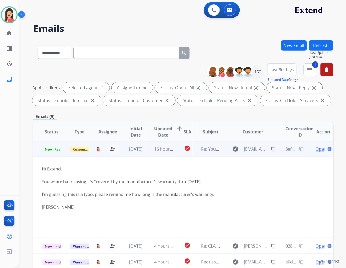
click at [316, 149] on span "Open" at bounding box center [321, 149] width 11 height 6
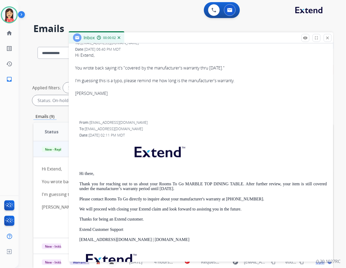
scroll to position [0, 0]
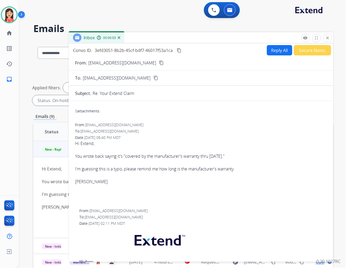
click at [267, 52] on button "Reply All" at bounding box center [279, 50] width 25 height 10
select select "**********"
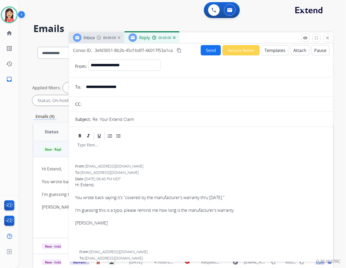
click at [265, 52] on button "Templates" at bounding box center [275, 50] width 27 height 10
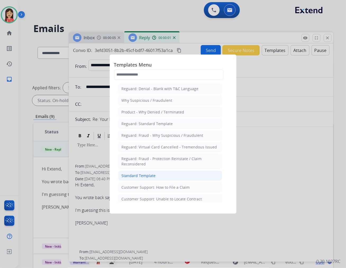
click at [143, 175] on div "Standard Template" at bounding box center [139, 175] width 34 height 5
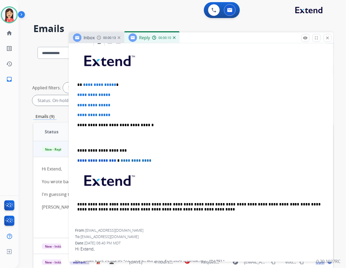
scroll to position [118, 0]
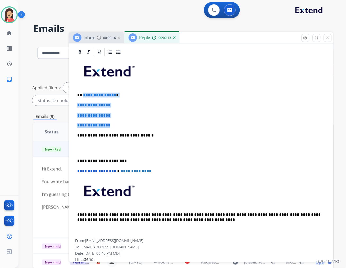
drag, startPoint x: 109, startPoint y: 125, endPoint x: 83, endPoint y: 95, distance: 39.8
click at [83, 95] on div "**********" at bounding box center [201, 148] width 252 height 182
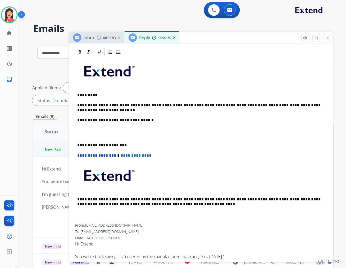
click at [89, 132] on p at bounding box center [201, 133] width 248 height 10
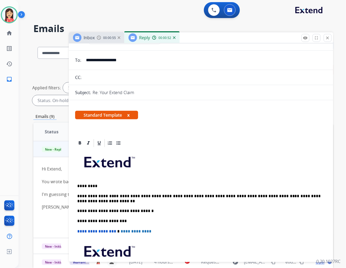
scroll to position [0, 0]
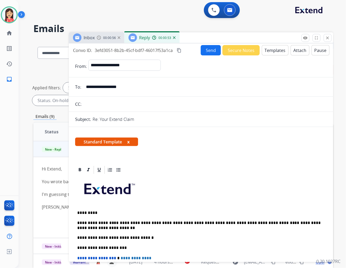
click at [210, 53] on button "Send" at bounding box center [211, 50] width 20 height 10
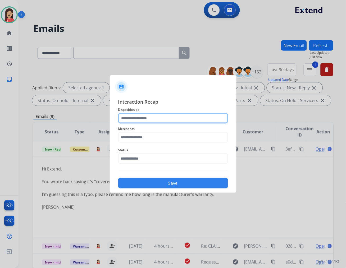
click at [165, 116] on input "text" at bounding box center [173, 118] width 110 height 11
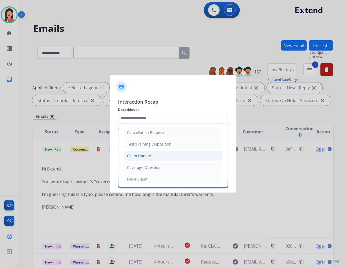
click at [157, 155] on li "Claim Update" at bounding box center [173, 156] width 99 height 10
type input "**********"
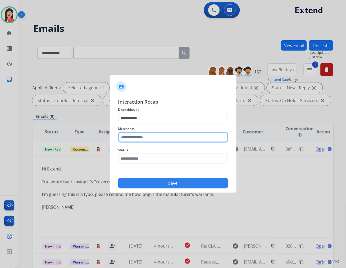
click at [156, 138] on input "text" at bounding box center [173, 137] width 110 height 11
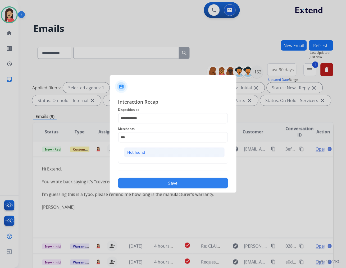
click at [157, 154] on li "Not found" at bounding box center [174, 152] width 101 height 10
type input "*********"
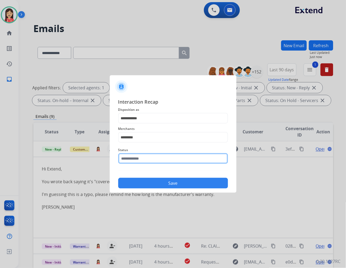
click at [154, 160] on input "text" at bounding box center [173, 158] width 110 height 11
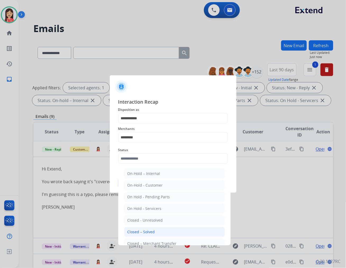
click at [145, 228] on li "Closed – Solved" at bounding box center [174, 232] width 101 height 10
type input "**********"
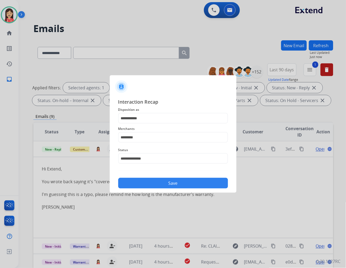
click at [157, 186] on button "Save" at bounding box center [173, 183] width 110 height 11
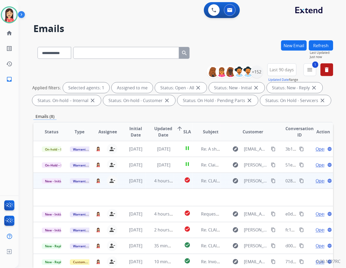
click at [146, 184] on td "4 hours ago" at bounding box center [160, 181] width 28 height 16
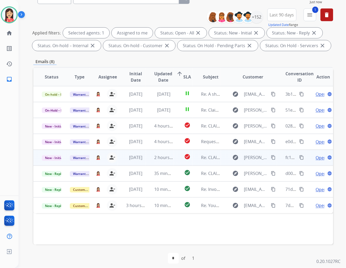
scroll to position [59, 0]
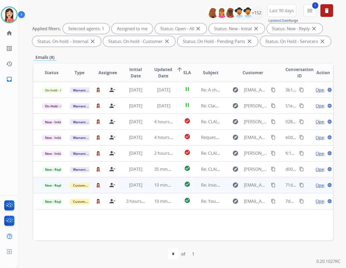
click at [146, 188] on td "10 minutes ago" at bounding box center [160, 185] width 28 height 16
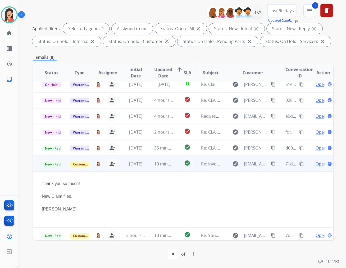
scroll to position [24, 0]
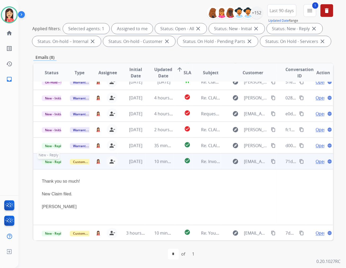
click at [57, 162] on span "New - Reply" at bounding box center [54, 162] width 24 height 6
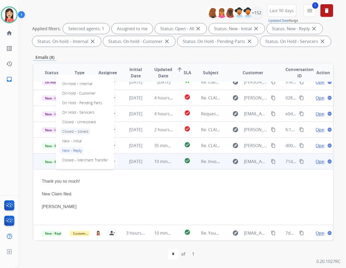
click at [80, 132] on p "Closed – Solved" at bounding box center [75, 131] width 30 height 7
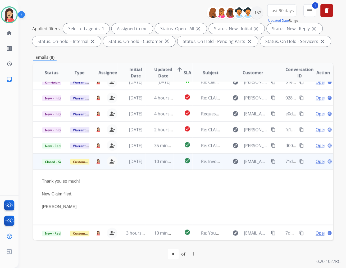
click at [175, 165] on td "check_circle" at bounding box center [183, 161] width 19 height 16
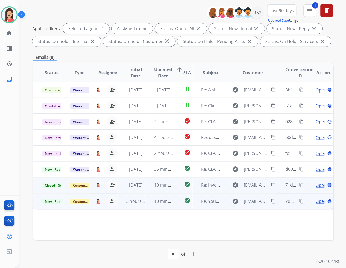
click at [170, 204] on td "10 minutes ago" at bounding box center [160, 201] width 28 height 16
click at [316, 199] on span "Open" at bounding box center [321, 201] width 11 height 6
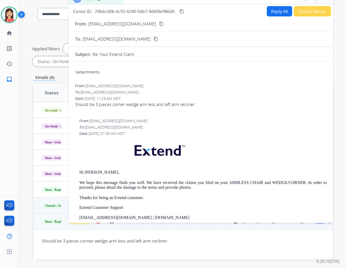
scroll to position [0, 0]
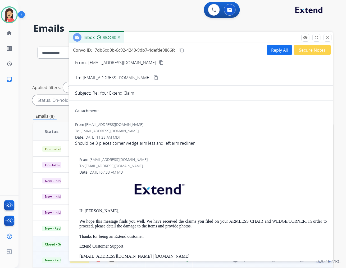
click at [107, 62] on p "cgwaltney89@gmail.com" at bounding box center [122, 62] width 68 height 6
copy p "From:"
drag, startPoint x: 195, startPoint y: 148, endPoint x: 199, endPoint y: 145, distance: 4.9
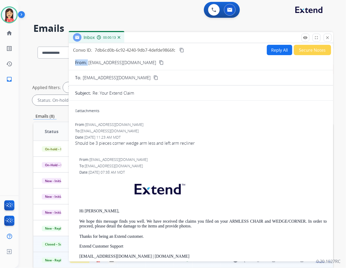
click at [195, 148] on span "Should be 3 pieces corner wedge arm less and left arm recliner" at bounding box center [201, 146] width 252 height 13
click at [274, 53] on button "Reply All" at bounding box center [279, 50] width 25 height 10
select select "**********"
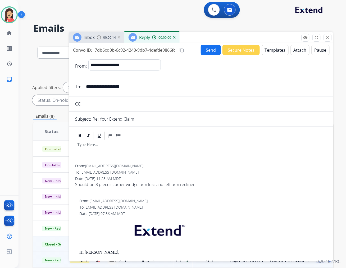
click at [274, 52] on button "Templates" at bounding box center [275, 50] width 27 height 10
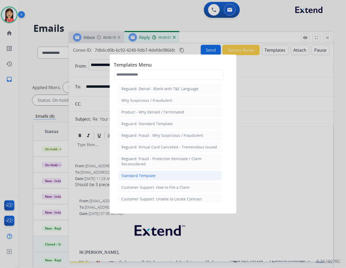
click at [143, 175] on div "Standard Template" at bounding box center [139, 175] width 34 height 5
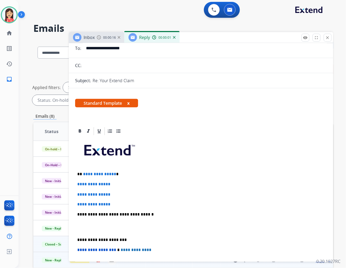
scroll to position [59, 0]
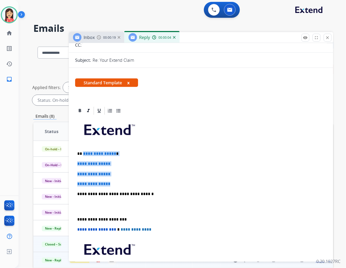
drag, startPoint x: 83, startPoint y: 154, endPoint x: 147, endPoint y: 182, distance: 69.9
click at [147, 182] on div "**********" at bounding box center [201, 206] width 252 height 182
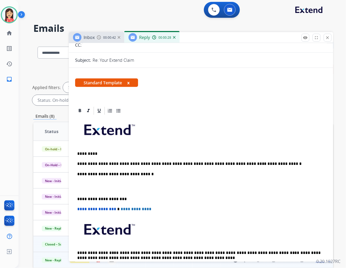
click at [220, 165] on p "**********" at bounding box center [198, 163] width 243 height 5
click at [276, 163] on p "**********" at bounding box center [198, 163] width 243 height 5
click at [148, 166] on div "**********" at bounding box center [201, 196] width 252 height 162
click at [120, 190] on p at bounding box center [201, 187] width 248 height 10
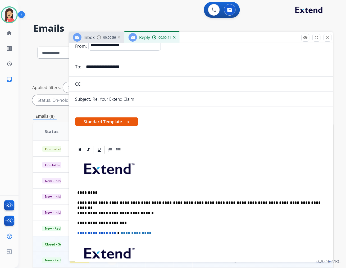
scroll to position [0, 0]
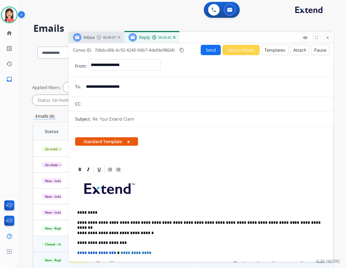
click at [207, 51] on button "Send" at bounding box center [211, 50] width 20 height 10
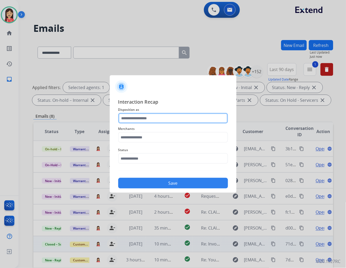
click at [169, 119] on input "text" at bounding box center [173, 118] width 110 height 11
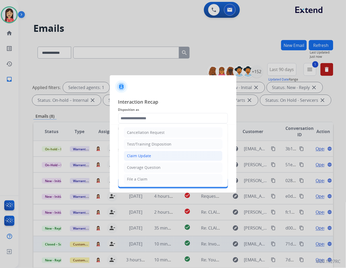
click at [147, 156] on div "Claim Update" at bounding box center [139, 155] width 24 height 5
type input "**********"
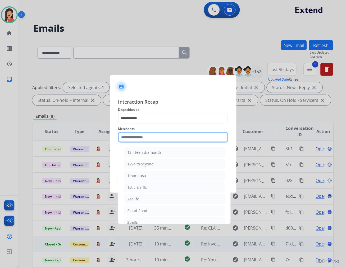
click at [152, 133] on input "text" at bounding box center [173, 137] width 110 height 11
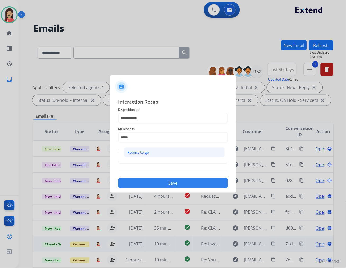
click at [158, 155] on li "Rooms to go" at bounding box center [174, 152] width 101 height 10
type input "**********"
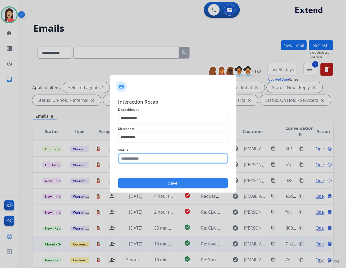
click at [158, 160] on input "text" at bounding box center [173, 158] width 110 height 11
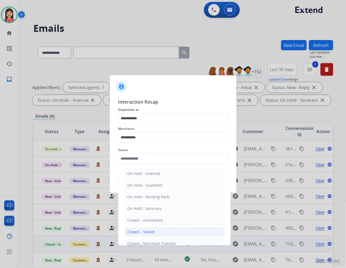
click at [141, 232] on div "Closed – Solved" at bounding box center [142, 231] width 28 height 5
type input "**********"
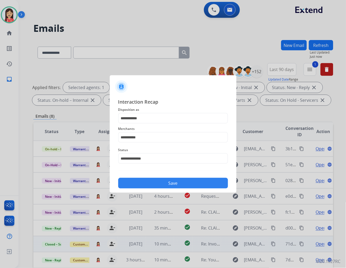
click at [173, 179] on button "Save" at bounding box center [173, 183] width 110 height 11
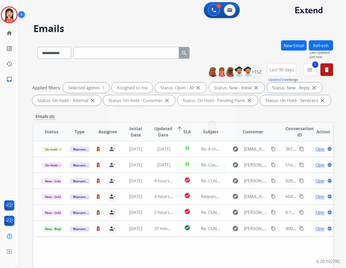
click at [204, 169] on button "Accept" at bounding box center [201, 169] width 51 height 12
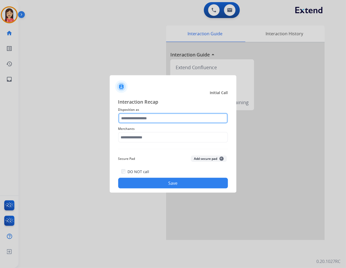
click at [140, 123] on input "text" at bounding box center [173, 118] width 110 height 11
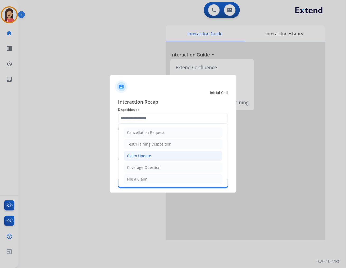
click at [143, 154] on div "Claim Update" at bounding box center [139, 155] width 24 height 5
type input "**********"
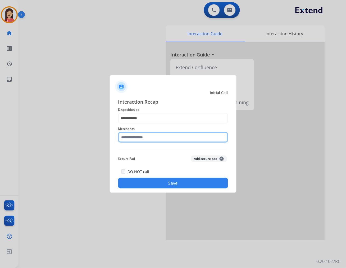
click at [148, 133] on input "text" at bounding box center [173, 137] width 110 height 11
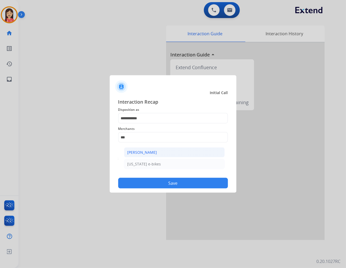
click at [145, 153] on div "[PERSON_NAME]" at bounding box center [143, 152] width 30 height 5
type input "**********"
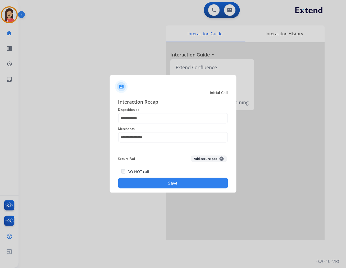
click at [155, 183] on button "Save" at bounding box center [173, 183] width 110 height 11
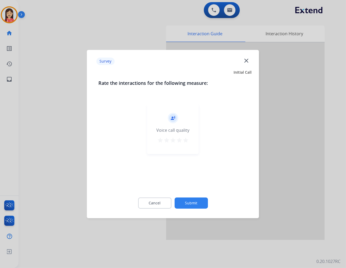
click at [188, 141] on mat-icon "star" at bounding box center [186, 140] width 6 height 6
click at [188, 210] on div "Cancel Submit" at bounding box center [173, 203] width 149 height 24
click at [191, 205] on button "Submit" at bounding box center [191, 202] width 33 height 11
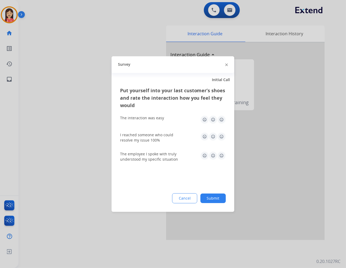
click at [220, 117] on img at bounding box center [222, 119] width 8 height 8
click at [220, 138] on img at bounding box center [222, 136] width 8 height 8
click at [223, 157] on img at bounding box center [222, 155] width 8 height 8
click at [219, 199] on button "Submit" at bounding box center [213, 198] width 25 height 10
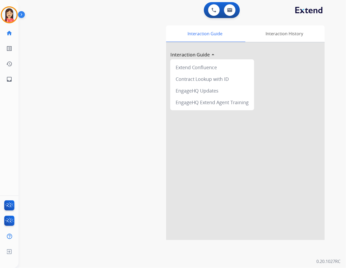
click at [133, 145] on div "swap_horiz Break voice bridge close_fullscreen Connect 3-Way Call merge_type Se…" at bounding box center [176, 129] width 315 height 221
click at [233, 10] on button at bounding box center [230, 10] width 12 height 12
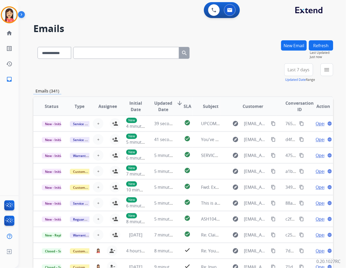
click at [125, 93] on div "Emails (341)" at bounding box center [183, 91] width 300 height 7
click at [325, 70] on mat-icon "menu" at bounding box center [327, 69] width 6 height 6
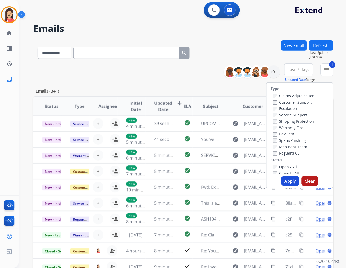
click at [283, 180] on button "Apply" at bounding box center [291, 181] width 18 height 10
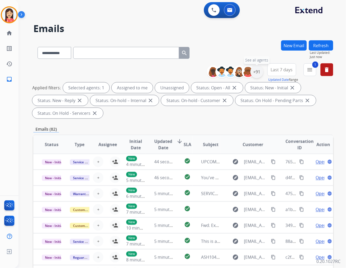
click at [258, 74] on div "+91" at bounding box center [257, 71] width 13 height 13
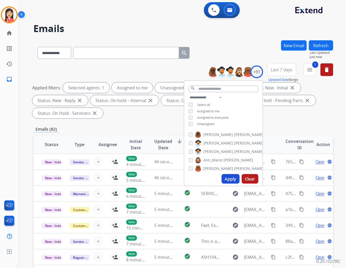
click at [210, 124] on span "Unassigned" at bounding box center [205, 123] width 17 height 4
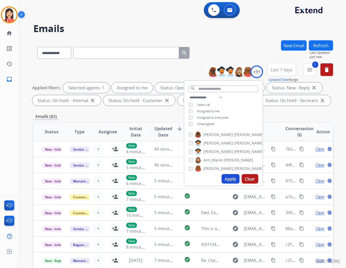
click at [228, 178] on button "Apply" at bounding box center [231, 179] width 18 height 10
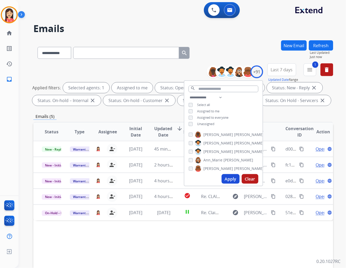
click at [285, 69] on span "Last 7 days" at bounding box center [282, 70] width 22 height 2
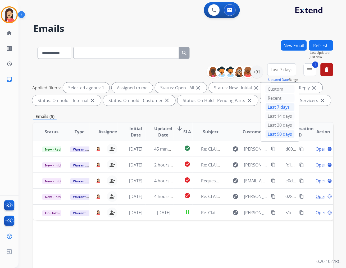
click at [273, 134] on div "Last 90 days" at bounding box center [280, 134] width 29 height 8
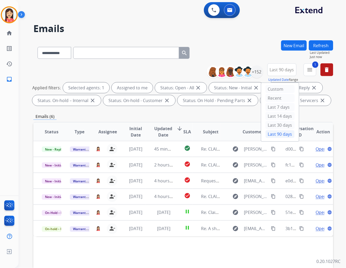
click at [154, 134] on span "Updated Date" at bounding box center [163, 131] width 18 height 13
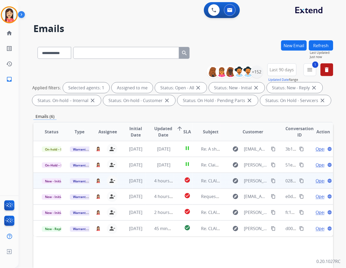
click at [147, 186] on td "4 hours ago" at bounding box center [160, 181] width 28 height 16
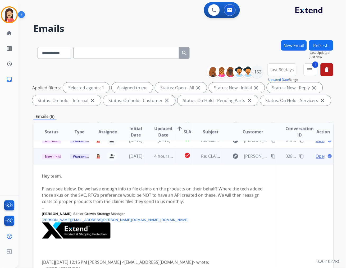
scroll to position [32, 0]
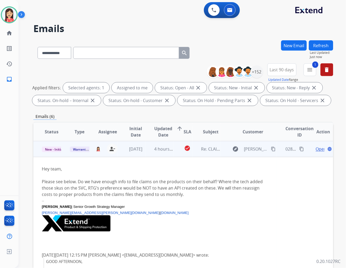
click at [317, 147] on span "Open" at bounding box center [321, 149] width 11 height 6
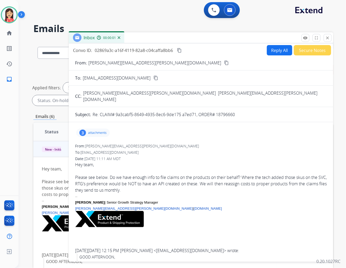
click at [91, 130] on p "attachments" at bounding box center [97, 132] width 19 height 4
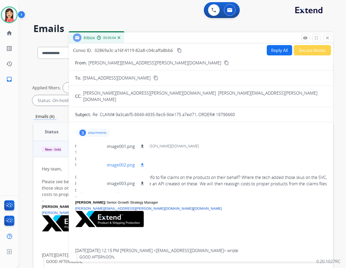
click at [119, 161] on p "image002.png" at bounding box center [121, 164] width 28 height 6
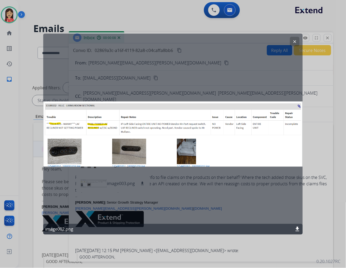
click at [298, 231] on mat-icon "download" at bounding box center [298, 229] width 6 height 6
click at [296, 41] on mat-icon "clear" at bounding box center [295, 41] width 5 height 5
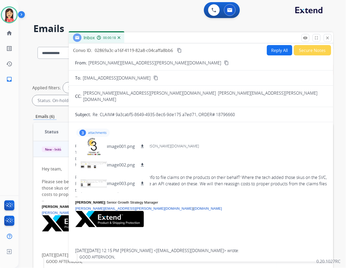
click at [278, 51] on button "Reply All" at bounding box center [279, 50] width 25 height 10
select select "**********"
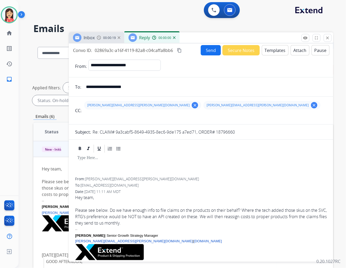
click at [273, 48] on button "Templates" at bounding box center [275, 50] width 27 height 10
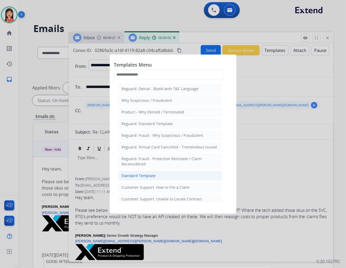
click at [154, 175] on div "Standard Template" at bounding box center [139, 175] width 34 height 5
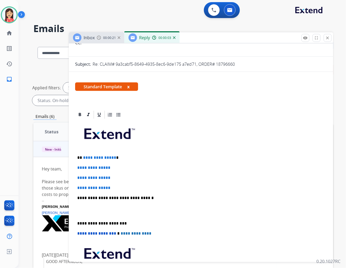
scroll to position [88, 0]
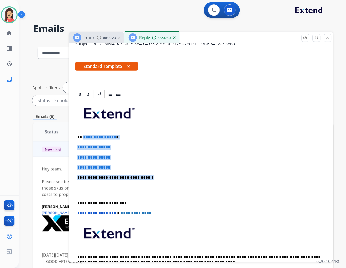
drag, startPoint x: 83, startPoint y: 137, endPoint x: 156, endPoint y: 178, distance: 84.1
click at [156, 178] on div "**********" at bounding box center [201, 190] width 252 height 182
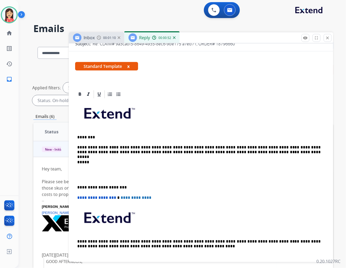
scroll to position [0, 0]
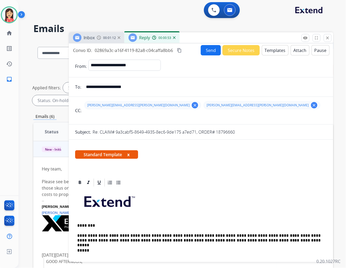
click at [210, 51] on button "Send" at bounding box center [211, 50] width 20 height 10
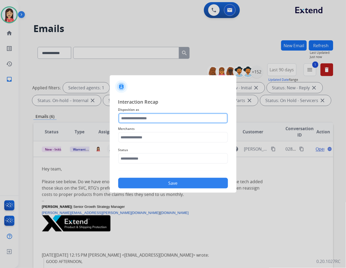
click at [189, 121] on input "text" at bounding box center [173, 118] width 110 height 11
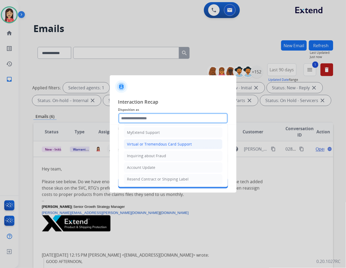
scroll to position [59, 0]
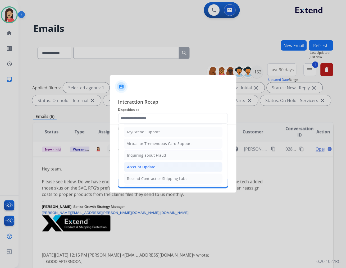
click at [151, 165] on div "Account Update" at bounding box center [141, 166] width 28 height 5
type input "**********"
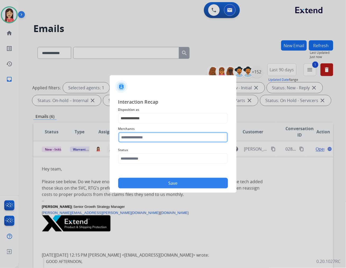
click at [156, 141] on input "text" at bounding box center [173, 137] width 110 height 11
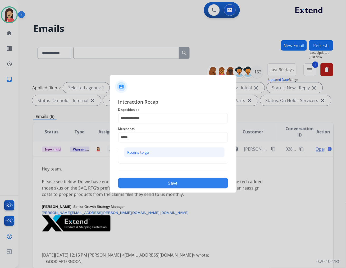
click at [152, 150] on li "Rooms to go" at bounding box center [174, 152] width 101 height 10
type input "**********"
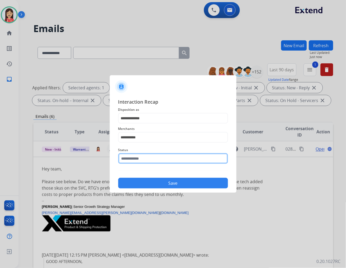
click at [149, 157] on input "text" at bounding box center [173, 158] width 110 height 11
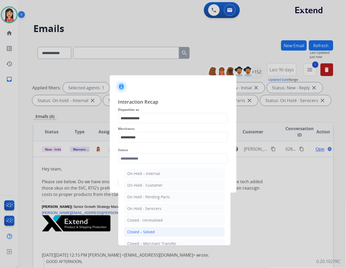
click at [155, 232] on li "Closed – Solved" at bounding box center [174, 232] width 101 height 10
type input "**********"
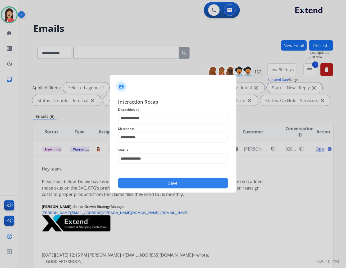
click at [160, 186] on button "Save" at bounding box center [173, 183] width 110 height 11
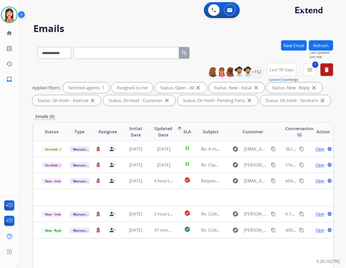
scroll to position [0, 0]
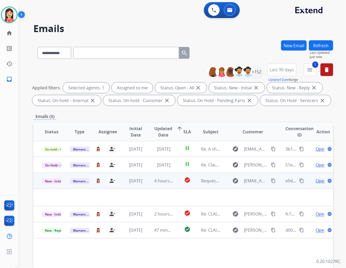
click at [149, 184] on td "4 hours ago" at bounding box center [160, 181] width 28 height 16
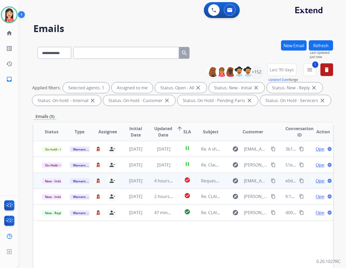
click at [149, 184] on td "4 hours ago" at bounding box center [160, 181] width 28 height 16
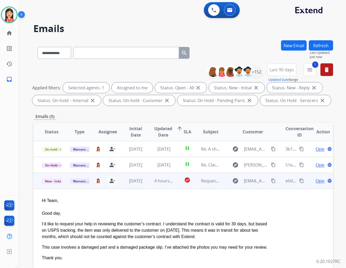
scroll to position [32, 0]
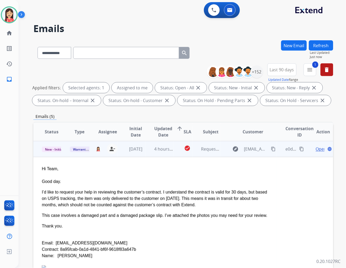
click at [316, 148] on span "Open" at bounding box center [321, 149] width 11 height 6
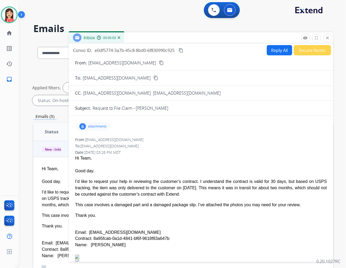
drag, startPoint x: 164, startPoint y: 239, endPoint x: 92, endPoint y: 237, distance: 72.3
click at [92, 237] on div "Contract: 8a95fcab-0a1d-4841-bf6f-9618f83a647b" at bounding box center [201, 238] width 252 height 6
copy div "8a95fcab-0a1d-4841-bf6f-9618f83a647b"
drag, startPoint x: 181, startPoint y: 164, endPoint x: 184, endPoint y: 163, distance: 3.3
click at [181, 164] on div at bounding box center [201, 164] width 252 height 6
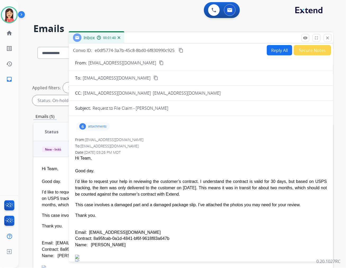
click at [269, 53] on button "Reply All" at bounding box center [279, 50] width 25 height 10
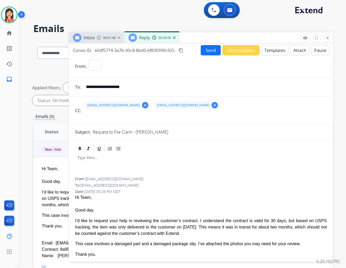
select select "**********"
click at [269, 52] on button "Templates" at bounding box center [275, 50] width 27 height 10
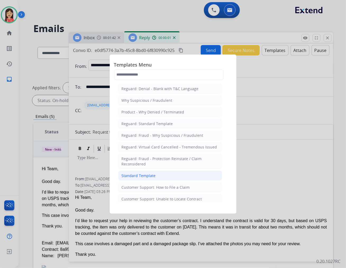
click at [175, 178] on li "Standard Template" at bounding box center [170, 175] width 104 height 10
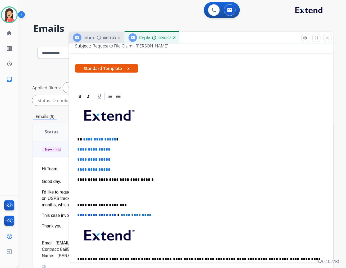
scroll to position [88, 0]
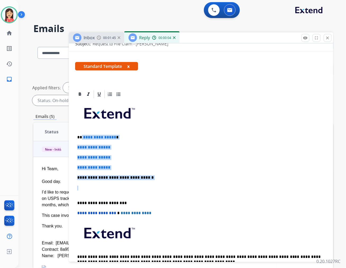
drag, startPoint x: 82, startPoint y: 138, endPoint x: 179, endPoint y: 181, distance: 106.7
click at [179, 181] on div "**********" at bounding box center [201, 190] width 252 height 182
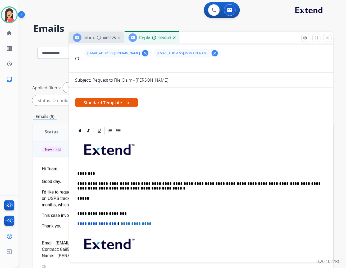
scroll to position [0, 0]
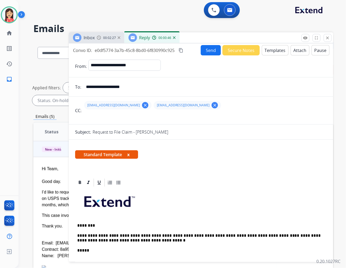
click at [208, 49] on button "Send" at bounding box center [211, 50] width 20 height 10
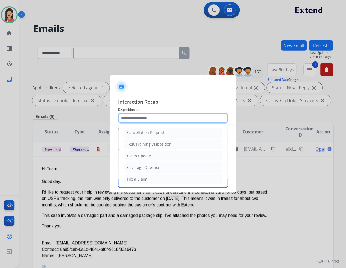
click at [158, 119] on input "text" at bounding box center [173, 118] width 110 height 11
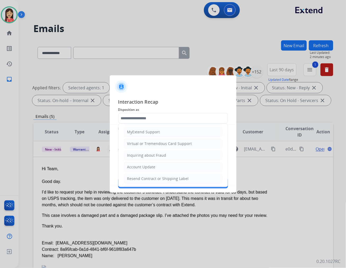
click at [148, 166] on div "Account Update" at bounding box center [141, 166] width 28 height 5
type input "**********"
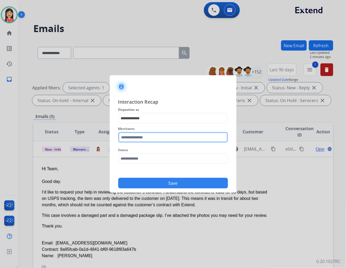
click at [153, 140] on input "text" at bounding box center [173, 137] width 110 height 11
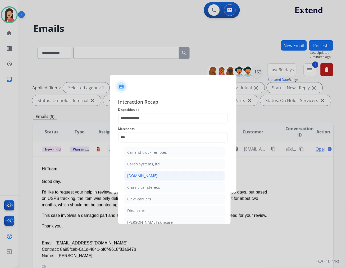
click at [155, 175] on li "[DOMAIN_NAME]" at bounding box center [174, 175] width 101 height 10
type input "**********"
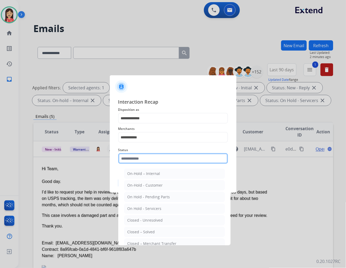
click at [153, 158] on input "text" at bounding box center [173, 158] width 110 height 11
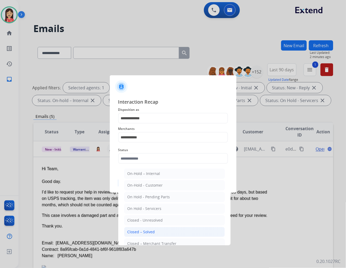
click at [146, 232] on div "Closed – Solved" at bounding box center [142, 231] width 28 height 5
type input "**********"
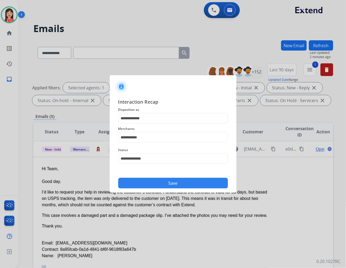
click at [161, 181] on button "Save" at bounding box center [173, 183] width 110 height 11
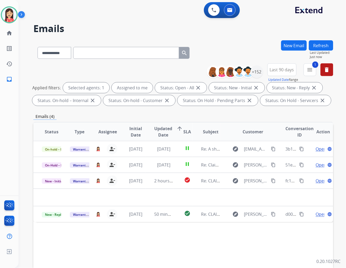
scroll to position [0, 0]
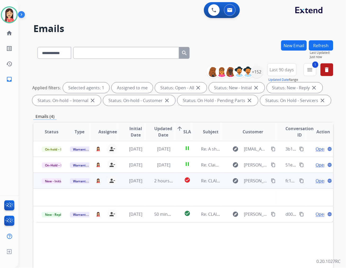
click at [149, 183] on td "2 hours ago" at bounding box center [160, 181] width 28 height 16
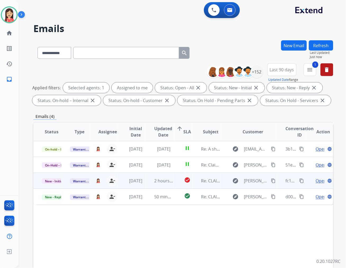
click at [146, 182] on td "2 hours ago" at bounding box center [160, 181] width 28 height 16
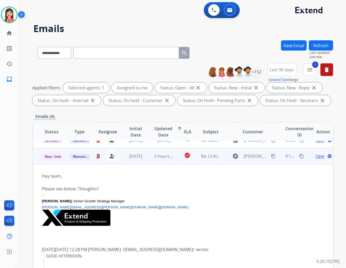
scroll to position [32, 0]
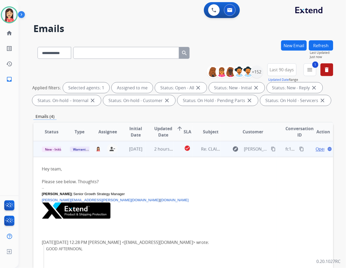
click at [316, 149] on span "Open" at bounding box center [321, 149] width 11 height 6
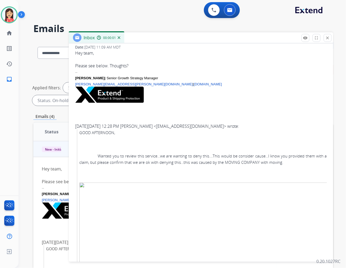
scroll to position [147, 0]
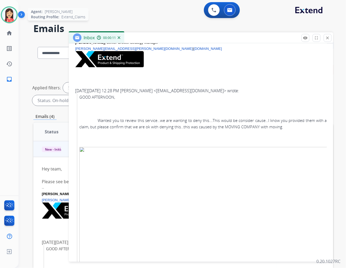
drag, startPoint x: 7, startPoint y: 15, endPoint x: 11, endPoint y: 17, distance: 5.2
click at [7, 15] on img at bounding box center [9, 14] width 15 height 15
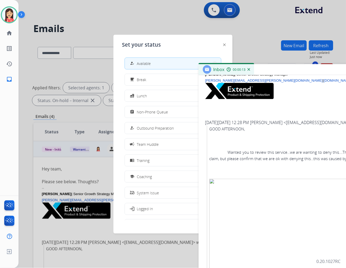
drag, startPoint x: 263, startPoint y: 40, endPoint x: 393, endPoint y: 72, distance: 134.0
click at [346, 72] on html "**********" at bounding box center [173, 134] width 346 height 268
click at [152, 147] on button "campaign Team Huddle" at bounding box center [173, 143] width 96 height 11
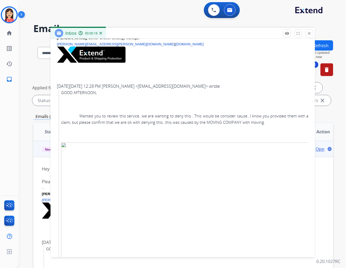
drag, startPoint x: 307, startPoint y: 71, endPoint x: 120, endPoint y: 2, distance: 200.1
click at [159, 33] on div "Inbox 00:00:16" at bounding box center [183, 33] width 265 height 11
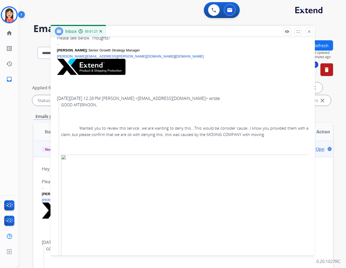
scroll to position [59, 0]
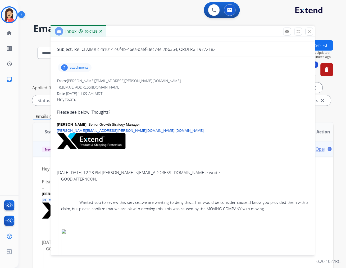
click at [195, 46] on p "Re: CLAIM# c2a10142-0f4b-46ea-baef-3ec74e 2b6364, ORDER# 19772182" at bounding box center [144, 49] width 141 height 6
drag, startPoint x: 197, startPoint y: 43, endPoint x: 218, endPoint y: 44, distance: 21.2
click at [218, 46] on div "Re: CLAIM# c2a10142-0f4b-46ea-baef-3ec74e 2b6364, ORDER# 19772182" at bounding box center [191, 49] width 234 height 6
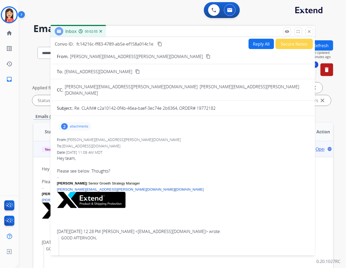
click at [73, 124] on p "attachments" at bounding box center [79, 126] width 19 height 4
click at [105, 155] on p "image002.png" at bounding box center [103, 158] width 28 height 6
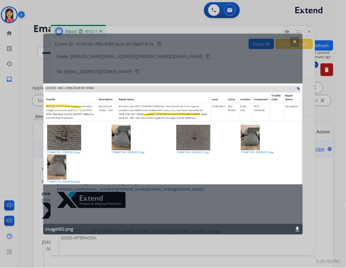
click at [299, 228] on mat-icon "download" at bounding box center [298, 229] width 6 height 6
drag, startPoint x: 298, startPoint y: 42, endPoint x: 331, endPoint y: 51, distance: 34.5
click at [298, 42] on button "clear" at bounding box center [295, 42] width 10 height 10
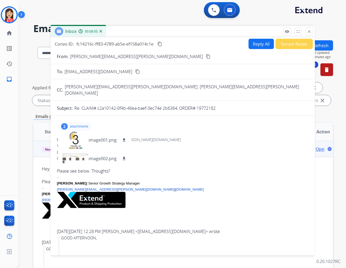
click at [208, 155] on div "Hey team," at bounding box center [183, 158] width 252 height 6
click at [249, 43] on button "Reply All" at bounding box center [261, 44] width 25 height 10
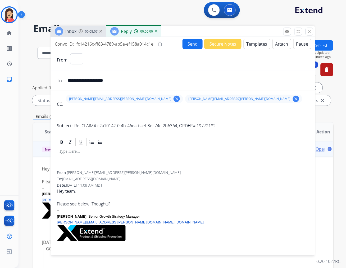
select select "**********"
click at [258, 47] on button "Templates" at bounding box center [257, 44] width 27 height 10
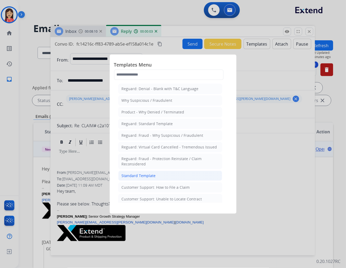
click at [138, 175] on div "Standard Template" at bounding box center [139, 175] width 34 height 5
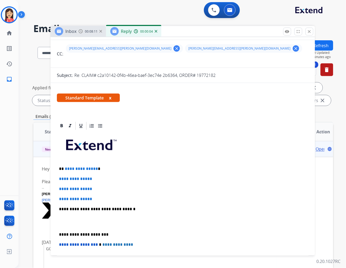
scroll to position [59, 0]
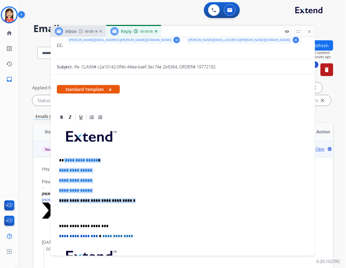
drag, startPoint x: 64, startPoint y: 157, endPoint x: 130, endPoint y: 201, distance: 80.2
click at [130, 201] on div "**********" at bounding box center [183, 213] width 252 height 182
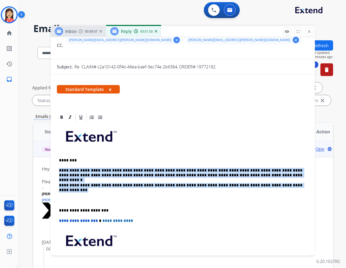
drag, startPoint x: 283, startPoint y: 185, endPoint x: 60, endPoint y: 169, distance: 223.9
click at [60, 169] on div "**********" at bounding box center [183, 205] width 252 height 167
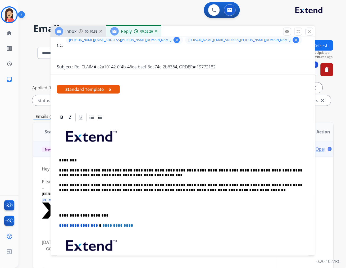
click at [107, 201] on p at bounding box center [183, 203] width 248 height 10
click at [261, 186] on p "**********" at bounding box center [180, 188] width 243 height 10
drag, startPoint x: 260, startPoint y: 186, endPoint x: 266, endPoint y: 186, distance: 5.6
click at [266, 186] on p "**********" at bounding box center [180, 188] width 243 height 10
click at [93, 198] on p at bounding box center [183, 203] width 248 height 10
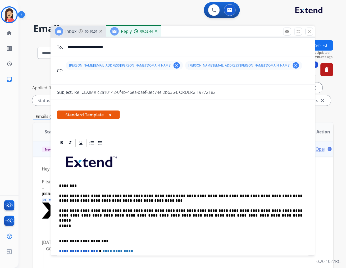
scroll to position [0, 0]
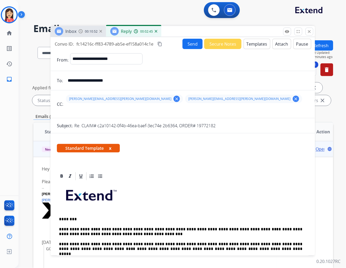
click at [190, 47] on button "Send" at bounding box center [193, 44] width 20 height 10
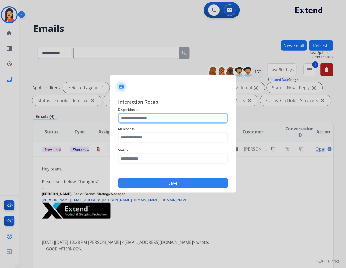
click at [164, 118] on input "text" at bounding box center [173, 118] width 110 height 11
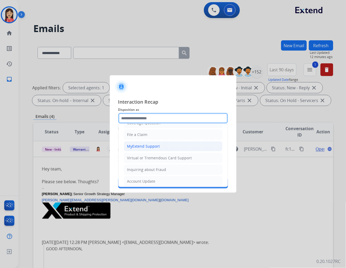
scroll to position [59, 0]
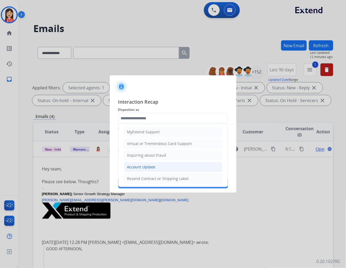
click at [155, 167] on li "Account Update" at bounding box center [173, 167] width 99 height 10
type input "**********"
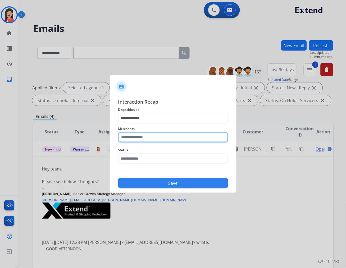
click at [157, 142] on input "text" at bounding box center [173, 137] width 110 height 11
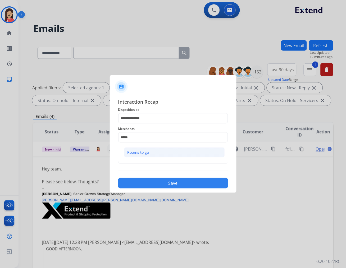
click at [130, 150] on div "Rooms to go" at bounding box center [139, 152] width 22 height 5
type input "**********"
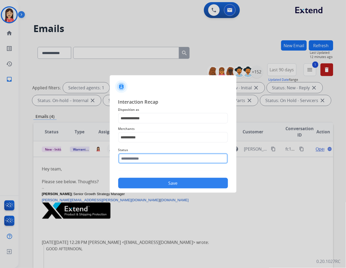
click at [138, 158] on input "text" at bounding box center [173, 158] width 110 height 11
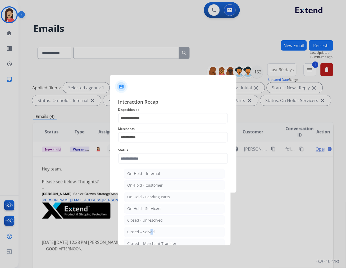
drag, startPoint x: 149, startPoint y: 228, endPoint x: 147, endPoint y: 195, distance: 33.1
click at [149, 228] on li "Closed – Solved" at bounding box center [174, 232] width 101 height 10
type input "**********"
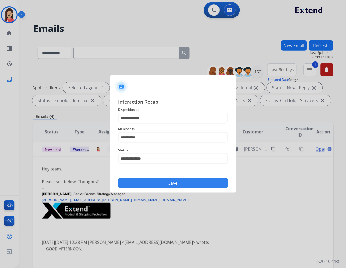
click at [146, 177] on div "Save" at bounding box center [173, 181] width 110 height 14
click at [148, 184] on button "Save" at bounding box center [173, 183] width 110 height 11
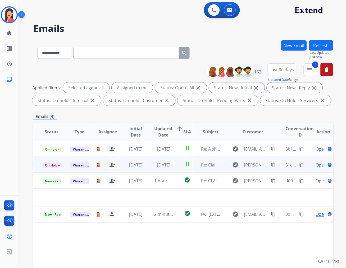
scroll to position [0, 0]
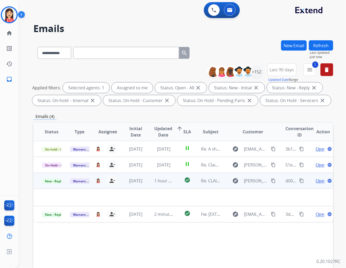
click at [149, 185] on td "1 hour ago" at bounding box center [160, 181] width 28 height 16
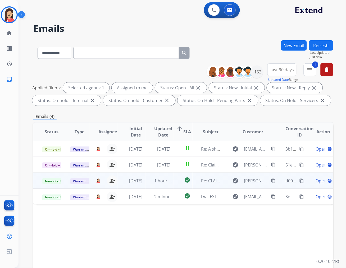
click at [143, 186] on td "[DATE]" at bounding box center [132, 181] width 28 height 16
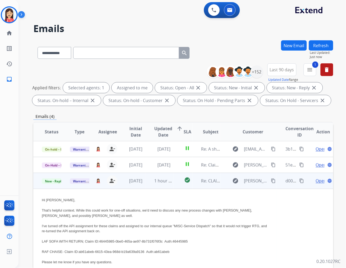
scroll to position [32, 0]
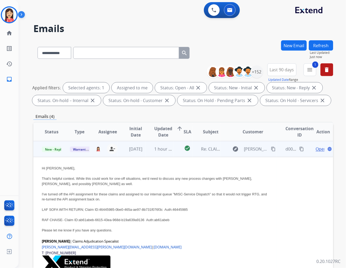
click at [316, 147] on span "Open" at bounding box center [321, 149] width 11 height 6
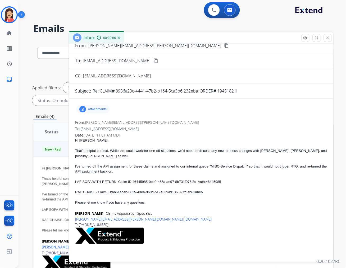
scroll to position [0, 0]
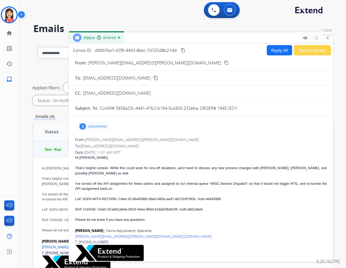
click at [328, 38] on mat-icon "close" at bounding box center [328, 37] width 5 height 5
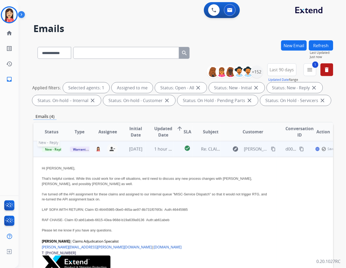
click at [57, 149] on span "New - Reply" at bounding box center [54, 149] width 24 height 6
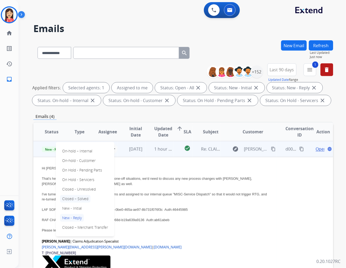
click at [80, 199] on p "Closed – Solved" at bounding box center [75, 198] width 30 height 7
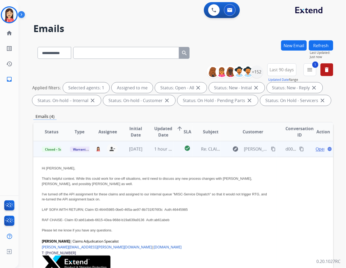
click at [143, 155] on td "[DATE]" at bounding box center [132, 149] width 28 height 16
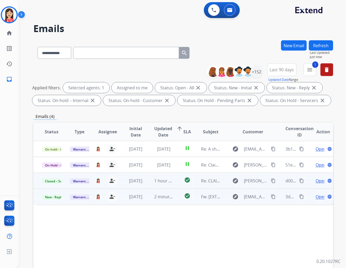
click at [151, 202] on td "2 minutes ago" at bounding box center [160, 196] width 28 height 16
click at [316, 196] on span "Open" at bounding box center [321, 196] width 11 height 6
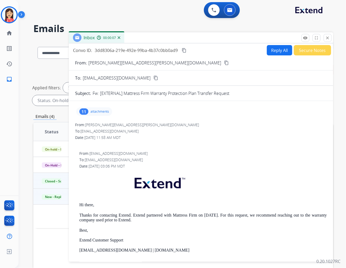
click at [102, 114] on div "11 attachments" at bounding box center [94, 111] width 36 height 8
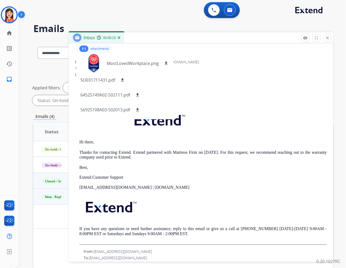
scroll to position [56, 0]
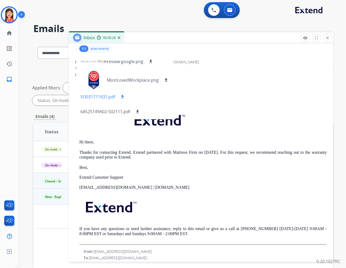
click at [123, 96] on mat-icon "download" at bounding box center [122, 96] width 5 height 5
click at [140, 110] on mat-icon "download" at bounding box center [137, 111] width 5 height 5
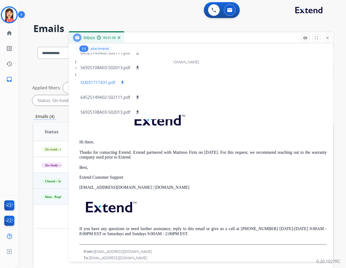
scroll to position [92, 0]
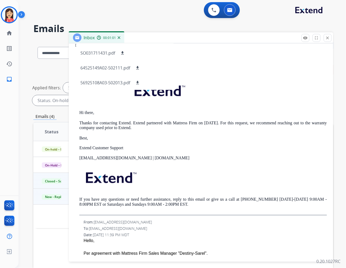
click at [251, 77] on div "From: warrantyops@extend.com To: i_younus@hotmail.com Date: 07/08/2025 - 03:06 …" at bounding box center [201, 136] width 252 height 157
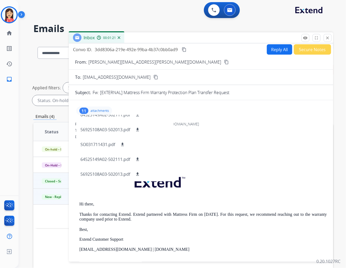
scroll to position [0, 0]
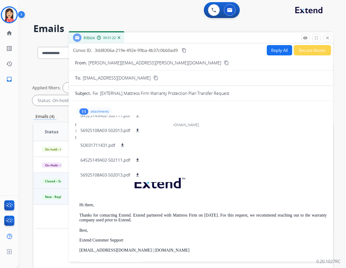
drag, startPoint x: 330, startPoint y: 36, endPoint x: 322, endPoint y: 42, distance: 9.7
click at [330, 36] on mat-icon "close" at bounding box center [328, 37] width 5 height 5
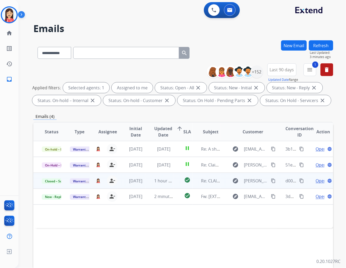
click at [322, 43] on button "Refresh" at bounding box center [321, 45] width 24 height 10
click at [144, 185] on td "1 month ago" at bounding box center [132, 181] width 28 height 16
click at [316, 181] on span "Open" at bounding box center [321, 180] width 11 height 6
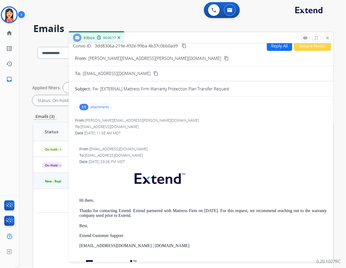
scroll to position [4, 0]
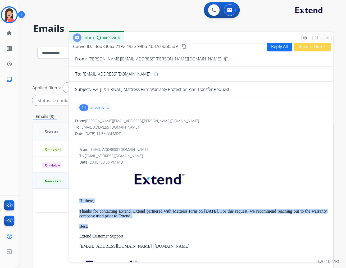
drag, startPoint x: 80, startPoint y: 201, endPoint x: 152, endPoint y: 220, distance: 74.8
click at [152, 220] on div "Hi there, Thanks for contacting Extend. Extend partnered with Mattress Firm on …" at bounding box center [203, 235] width 248 height 136
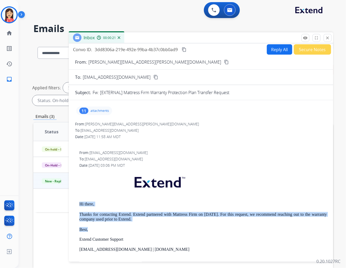
scroll to position [0, 0]
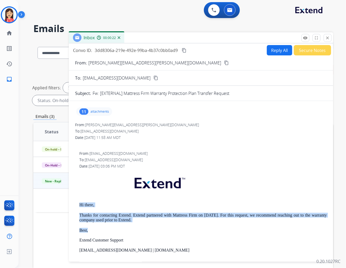
click at [276, 54] on button "Reply All" at bounding box center [279, 50] width 25 height 10
select select "**********"
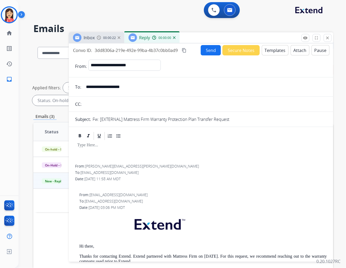
click at [275, 54] on button "Templates" at bounding box center [275, 50] width 27 height 10
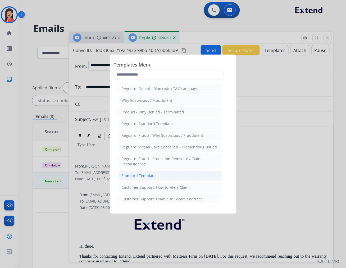
click at [130, 173] on div "Standard Template" at bounding box center [139, 175] width 34 height 5
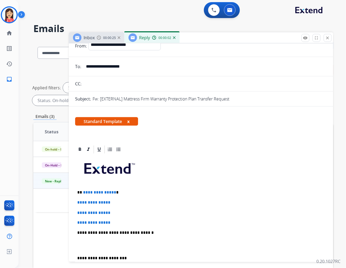
scroll to position [29, 0]
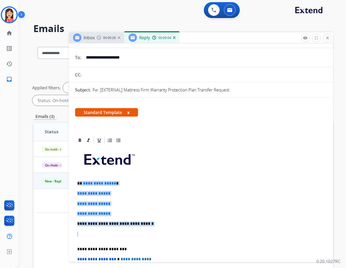
drag, startPoint x: 77, startPoint y: 182, endPoint x: 173, endPoint y: 238, distance: 111.0
click at [173, 238] on div "**********" at bounding box center [201, 236] width 252 height 182
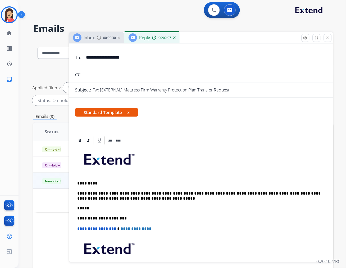
scroll to position [0, 0]
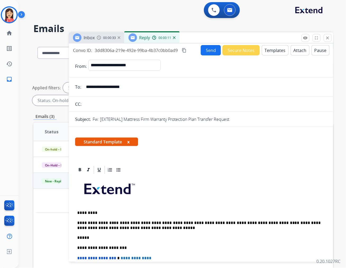
click at [229, 221] on p "**********" at bounding box center [198, 225] width 243 height 10
click at [205, 52] on button "Send" at bounding box center [211, 50] width 20 height 10
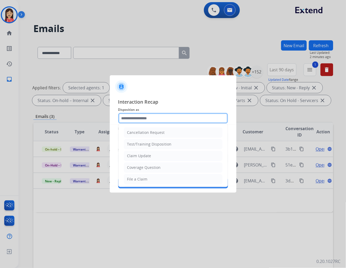
click at [157, 119] on input "text" at bounding box center [173, 118] width 110 height 11
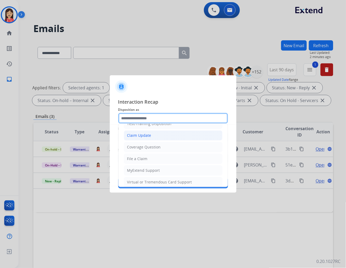
scroll to position [59, 0]
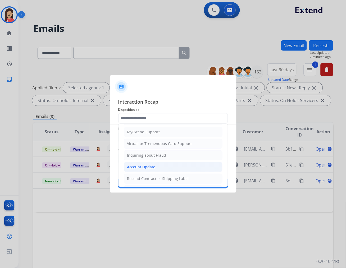
click at [149, 168] on div "Account Update" at bounding box center [141, 166] width 28 height 5
type input "**********"
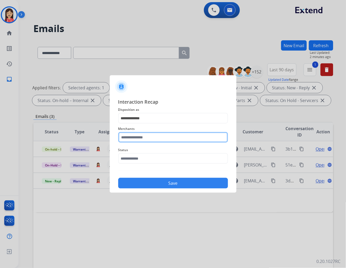
click at [146, 138] on input "text" at bounding box center [173, 137] width 110 height 11
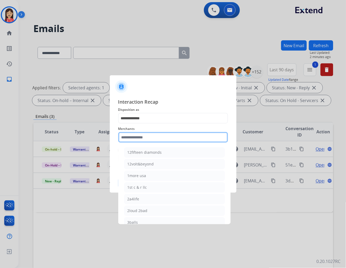
type input "*"
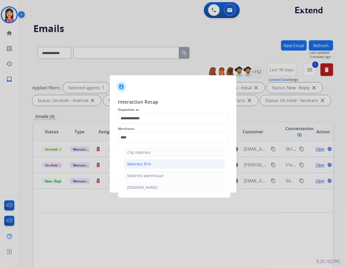
click at [147, 159] on li "Mattress firm" at bounding box center [174, 164] width 101 height 10
type input "**********"
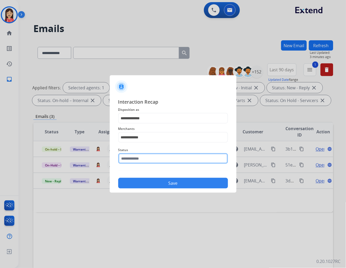
click at [148, 155] on input "text" at bounding box center [173, 158] width 110 height 11
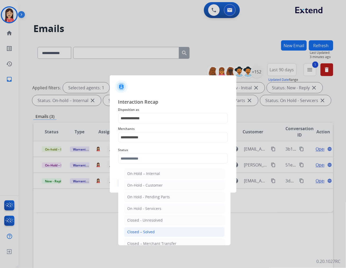
click at [152, 232] on div "Closed – Solved" at bounding box center [142, 231] width 28 height 5
type input "**********"
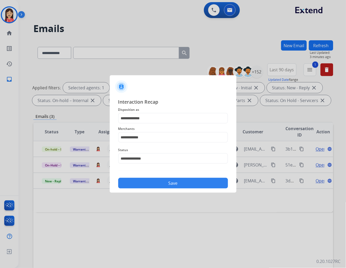
click at [188, 186] on button "Save" at bounding box center [173, 183] width 110 height 11
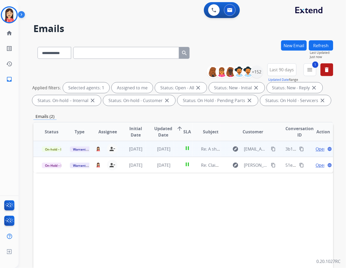
click at [177, 152] on td "pause" at bounding box center [183, 149] width 19 height 16
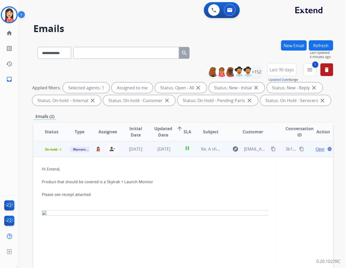
click at [174, 154] on td "pause" at bounding box center [183, 149] width 19 height 16
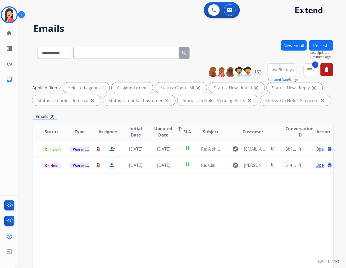
click at [108, 47] on input "text" at bounding box center [126, 53] width 106 height 12
paste input "**********"
type input "**********"
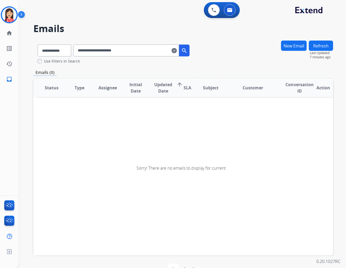
click at [84, 51] on input "**********" at bounding box center [126, 50] width 106 height 12
click at [194, 62] on div "Use Filters In Search" at bounding box center [116, 60] width 156 height 5
click at [295, 47] on button "New Email" at bounding box center [294, 45] width 26 height 10
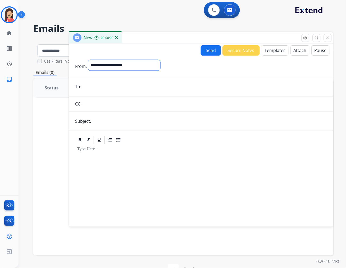
drag, startPoint x: 123, startPoint y: 66, endPoint x: 118, endPoint y: 70, distance: 6.1
click at [123, 66] on select "**********" at bounding box center [124, 65] width 72 height 11
select select "**********"
click at [88, 60] on select "**********" at bounding box center [124, 65] width 72 height 11
click at [101, 82] on input "email" at bounding box center [205, 87] width 244 height 11
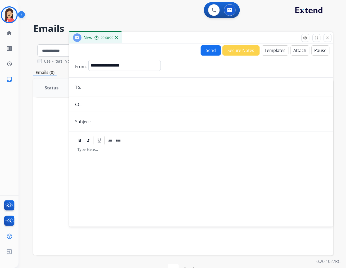
paste input "**********"
type input "**********"
click at [108, 125] on input "text" at bounding box center [210, 121] width 234 height 11
type input "**********"
click at [147, 67] on select "**********" at bounding box center [124, 65] width 72 height 11
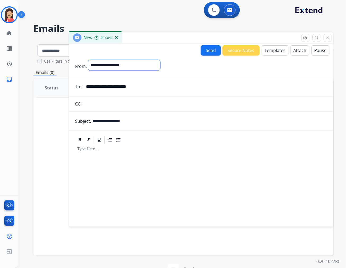
select select "**********"
click at [88, 60] on select "**********" at bounding box center [124, 65] width 72 height 11
click at [171, 117] on input "**********" at bounding box center [210, 121] width 234 height 11
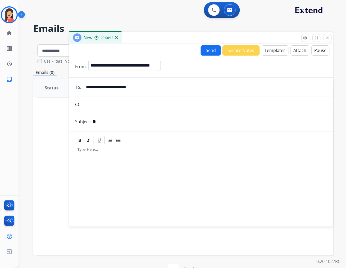
type input "**********"
click at [273, 52] on button "Templates" at bounding box center [275, 50] width 27 height 10
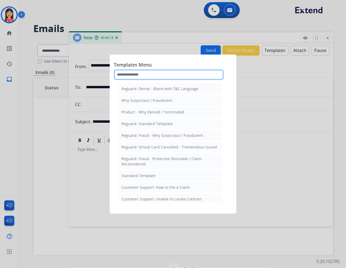
click at [147, 78] on input "text" at bounding box center [169, 74] width 110 height 11
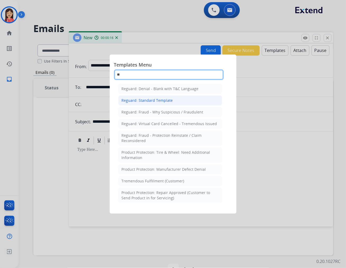
type input "**"
click at [142, 100] on div "Reguard: Standard Template" at bounding box center [147, 100] width 51 height 5
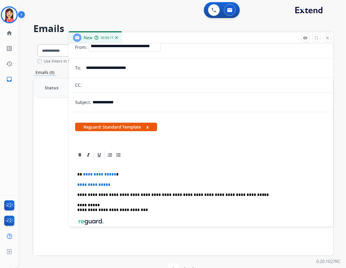
scroll to position [29, 0]
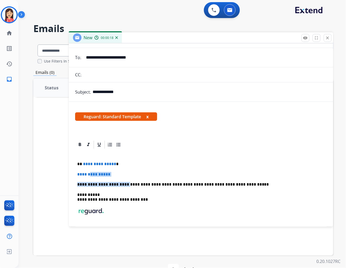
drag, startPoint x: 120, startPoint y: 179, endPoint x: 91, endPoint y: 170, distance: 30.2
click at [91, 170] on div "**********" at bounding box center [201, 201] width 252 height 105
click at [102, 172] on span "**********" at bounding box center [93, 174] width 33 height 4
drag, startPoint x: 114, startPoint y: 174, endPoint x: 216, endPoint y: 175, distance: 102.2
click at [84, 163] on div "**********" at bounding box center [201, 201] width 252 height 105
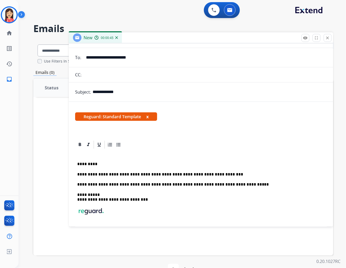
click at [223, 174] on p "**********" at bounding box center [198, 174] width 243 height 5
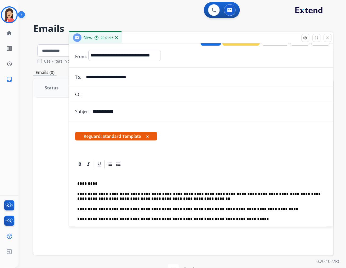
scroll to position [0, 0]
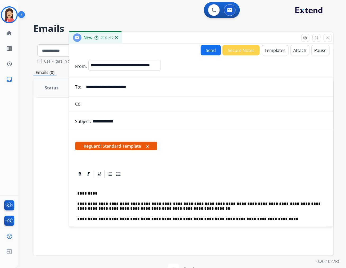
click at [206, 53] on button "Send" at bounding box center [211, 50] width 20 height 10
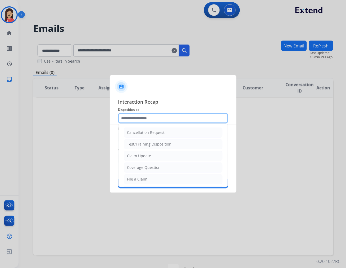
click at [162, 123] on input "text" at bounding box center [173, 118] width 110 height 11
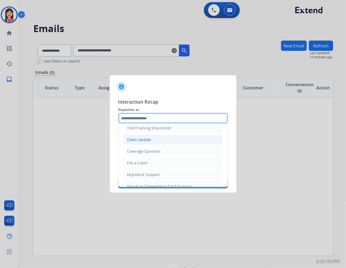
scroll to position [29, 0]
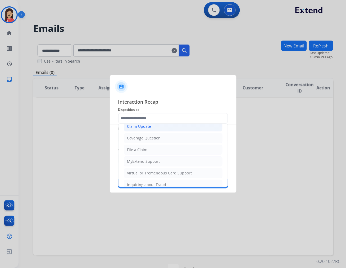
click at [154, 127] on li "Claim Update" at bounding box center [173, 126] width 99 height 10
type input "**********"
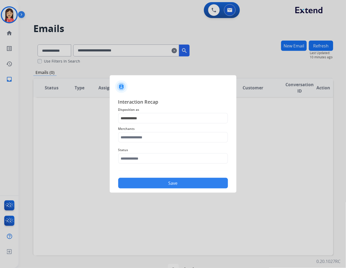
click at [141, 127] on span "Merchants" at bounding box center [173, 128] width 110 height 6
click at [141, 136] on input "text" at bounding box center [173, 137] width 110 height 11
click at [144, 150] on div "[PERSON_NAME]" at bounding box center [143, 152] width 30 height 5
type input "**********"
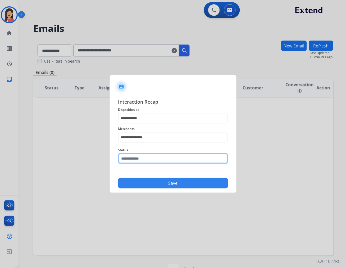
click at [141, 156] on input "text" at bounding box center [173, 158] width 110 height 11
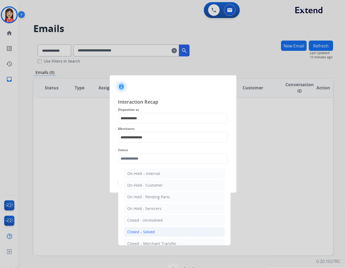
click at [154, 230] on div "Closed – Solved" at bounding box center [142, 231] width 28 height 5
type input "**********"
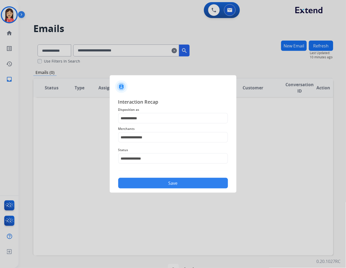
click at [168, 186] on button "Save" at bounding box center [173, 183] width 110 height 11
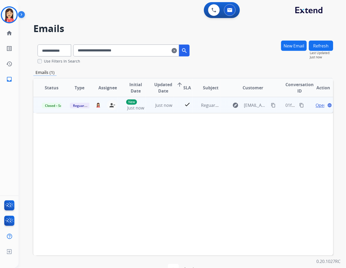
click at [300, 103] on mat-icon "content_copy" at bounding box center [302, 105] width 5 height 5
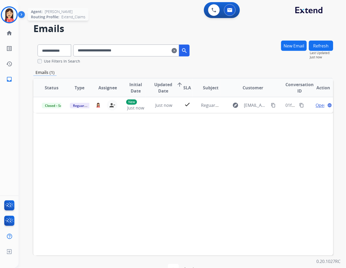
click at [4, 15] on img at bounding box center [9, 14] width 15 height 15
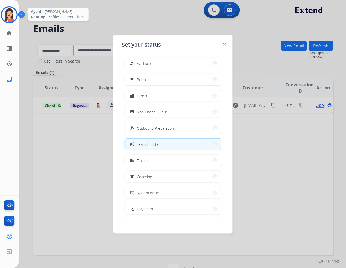
click at [4, 15] on img at bounding box center [9, 14] width 15 height 15
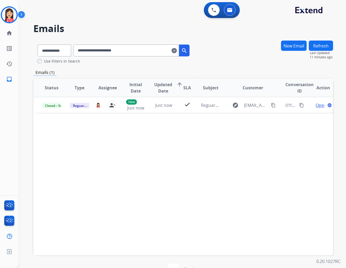
click at [177, 51] on mat-icon "clear" at bounding box center [174, 50] width 5 height 6
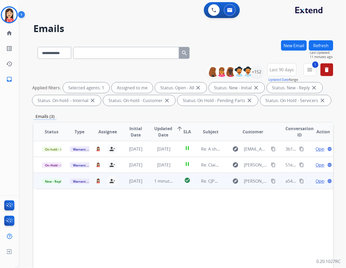
click at [146, 185] on td "1 minute ago" at bounding box center [160, 181] width 28 height 16
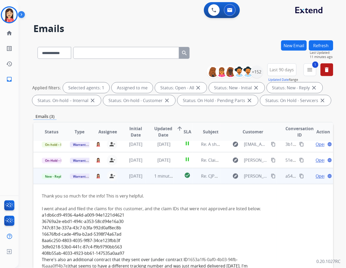
scroll to position [0, 0]
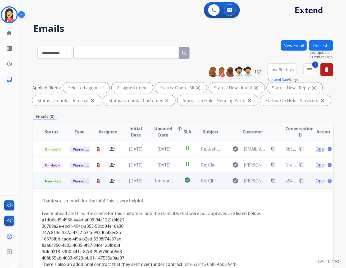
click at [148, 184] on td "1 minute ago" at bounding box center [160, 181] width 28 height 16
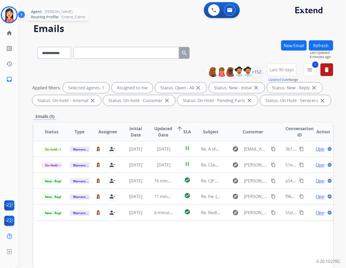
click at [13, 15] on img at bounding box center [9, 14] width 15 height 15
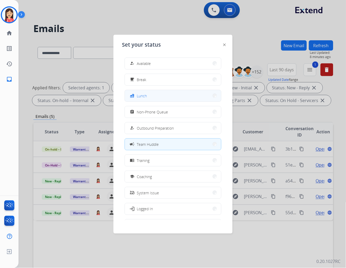
click at [154, 96] on button "fastfood Lunch" at bounding box center [173, 95] width 96 height 11
